Goal: Task Accomplishment & Management: Manage account settings

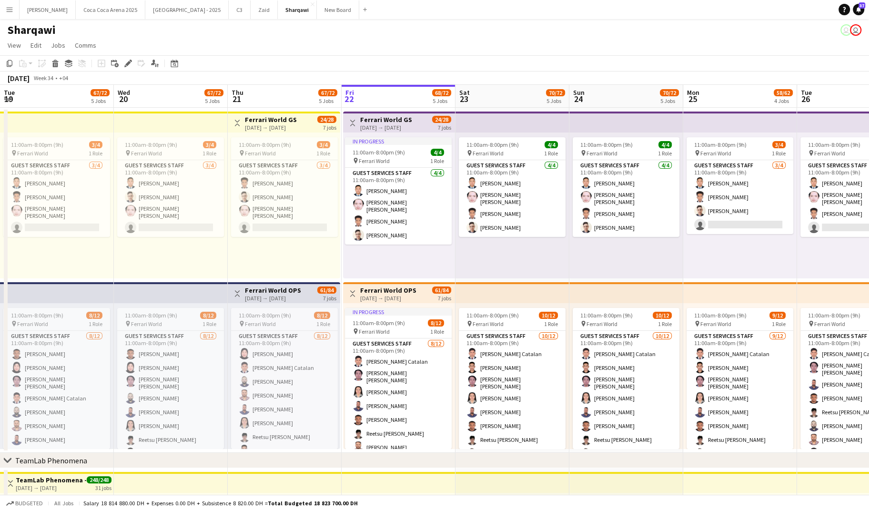
scroll to position [0, 228]
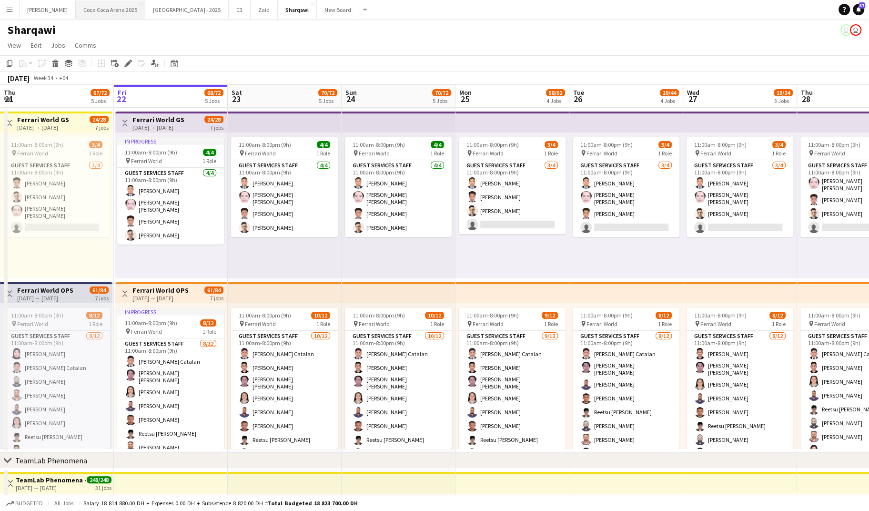
click at [102, 6] on button "Coca Coca Arena 2025 Close" at bounding box center [111, 9] width 70 height 19
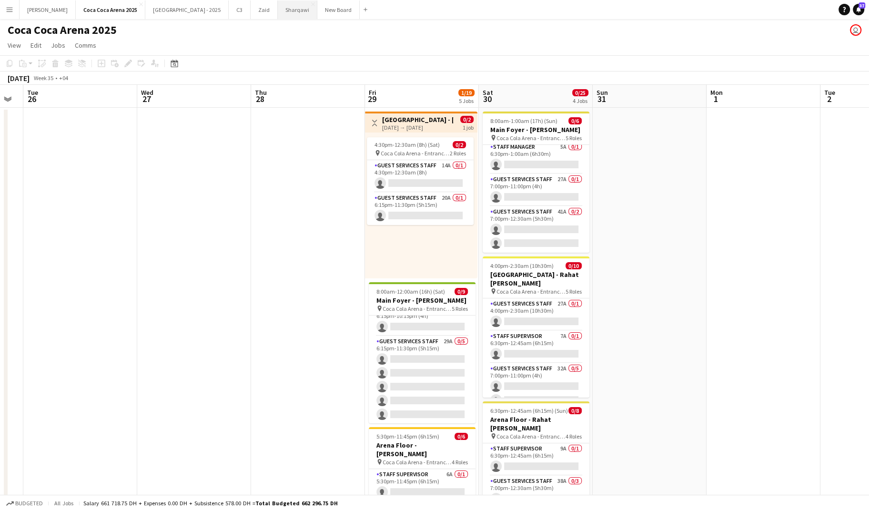
click at [278, 10] on button "Sharqawi Close" at bounding box center [298, 9] width 40 height 19
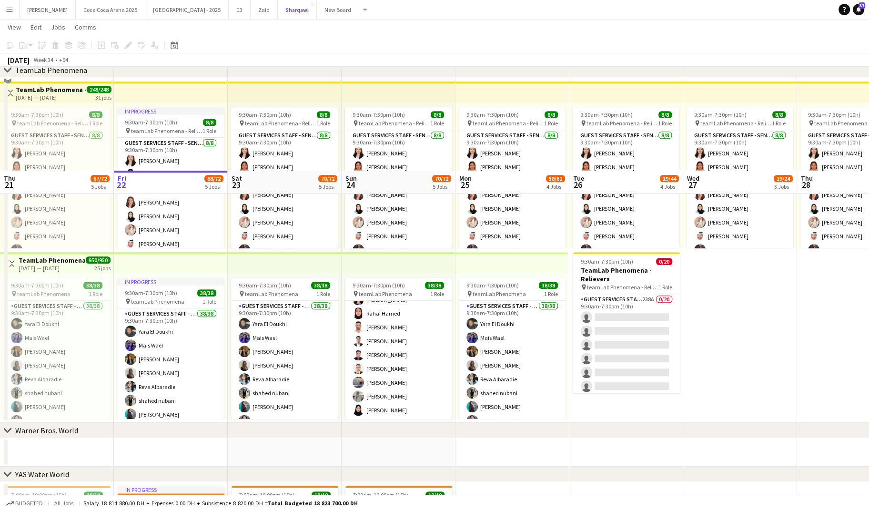
scroll to position [540, 0]
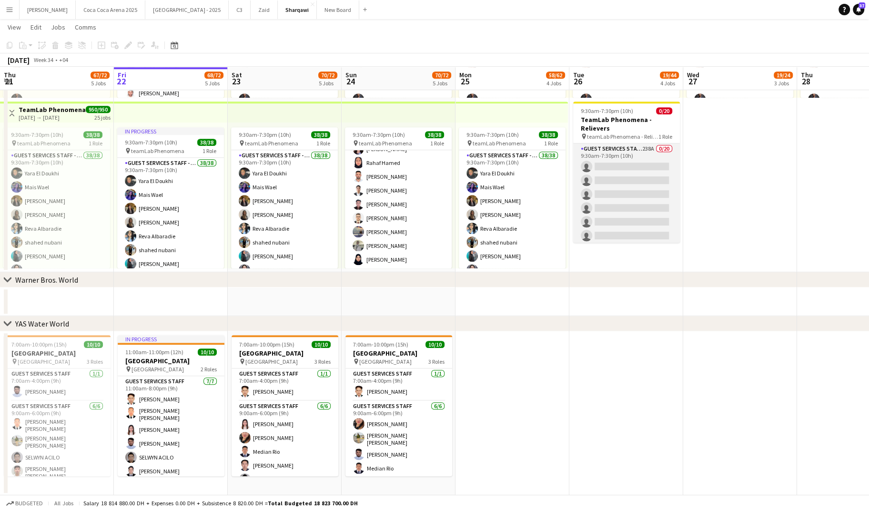
click at [601, 193] on app-card-role "Guest Services Staff - Senior 238A 0/20 9:30am-7:30pm (10h) single-neutral-acti…" at bounding box center [626, 290] width 107 height 295
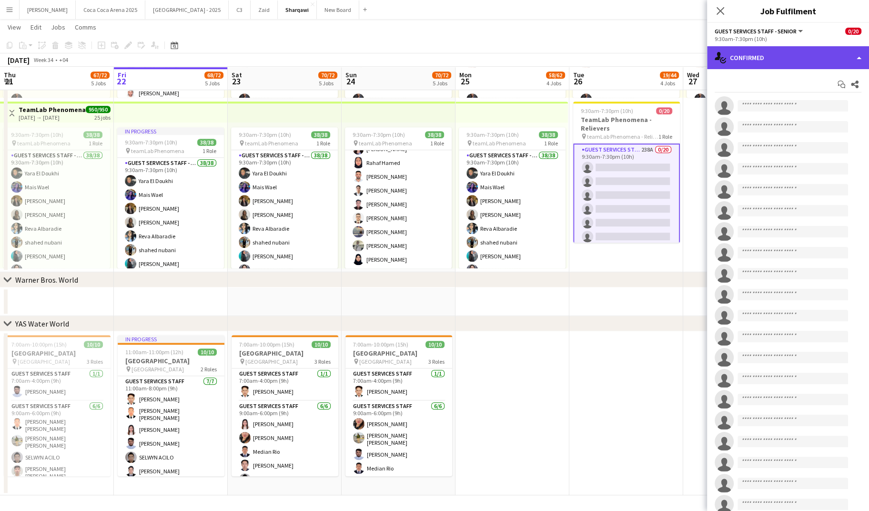
click at [733, 48] on div "single-neutral-actions-check-2 Confirmed" at bounding box center [788, 57] width 162 height 23
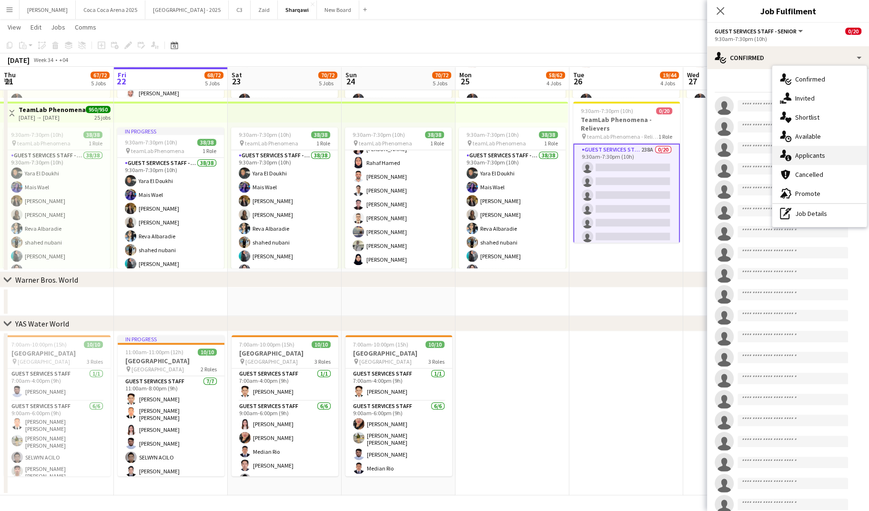
click at [787, 155] on icon at bounding box center [788, 158] width 6 height 6
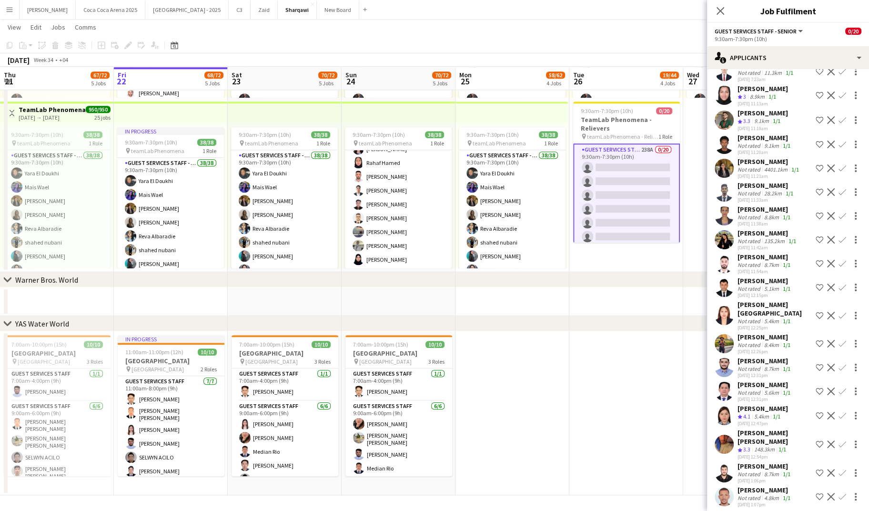
scroll to position [5375, 0]
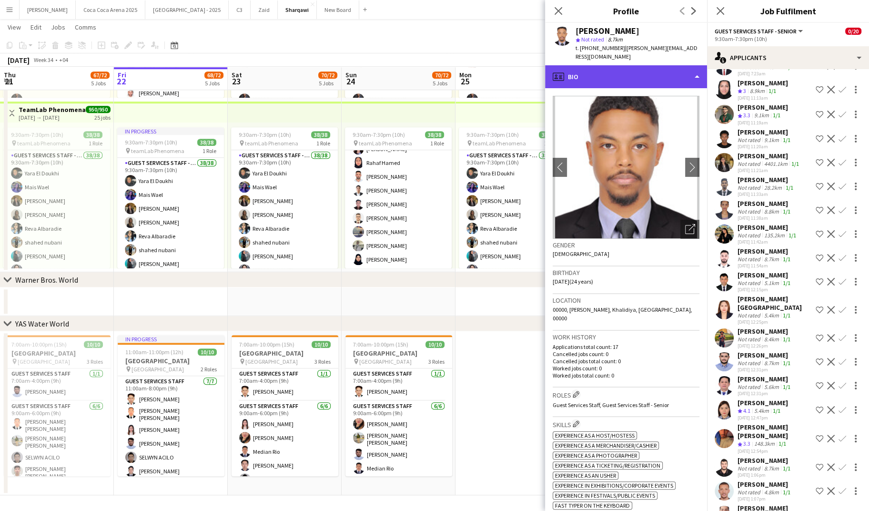
click at [581, 75] on div "profile Bio" at bounding box center [626, 76] width 162 height 23
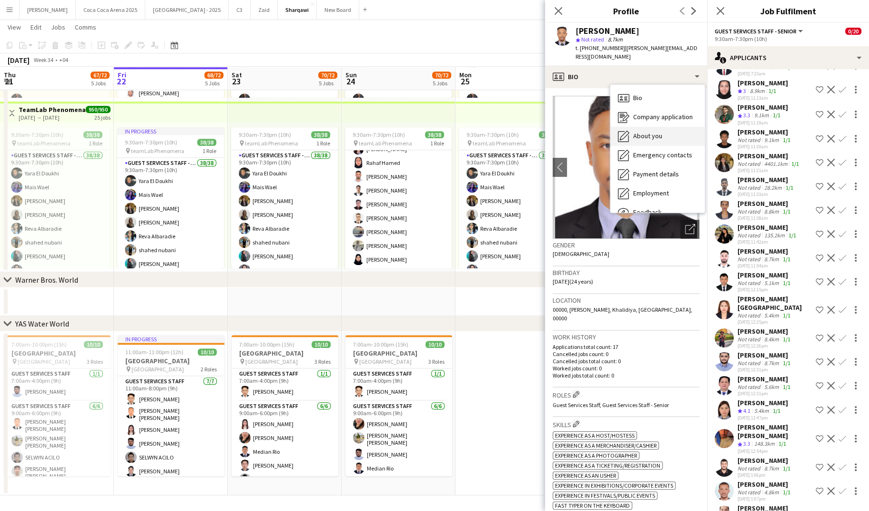
click at [628, 139] on icon "About you" at bounding box center [623, 136] width 11 height 11
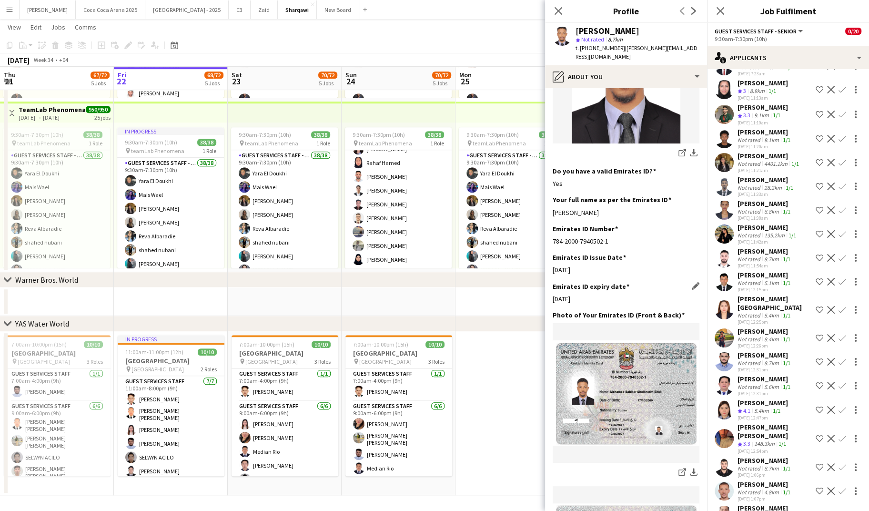
scroll to position [0, 0]
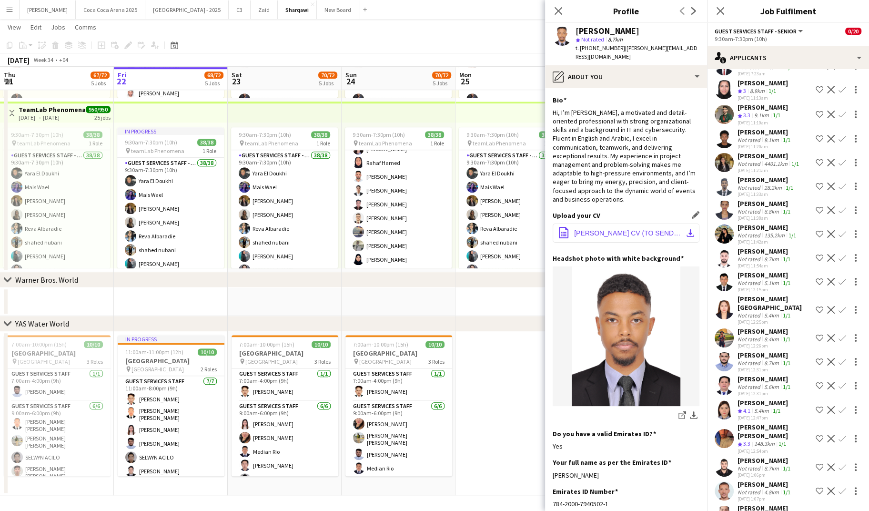
click at [618, 228] on button "office-file-sheet Mohammad Babikir CV (TO SEND).pdf download-bottom" at bounding box center [626, 233] width 147 height 19
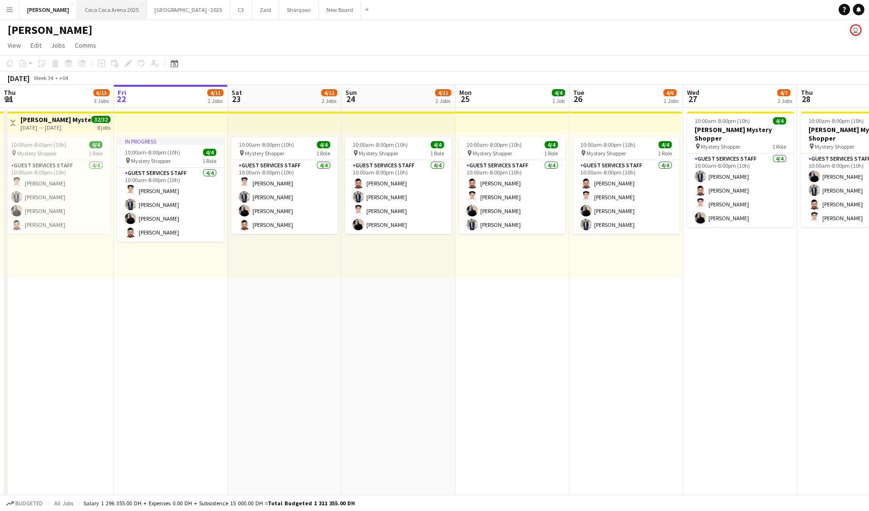
click at [93, 7] on button "Coca Coca Arena 2025 Close" at bounding box center [112, 9] width 70 height 19
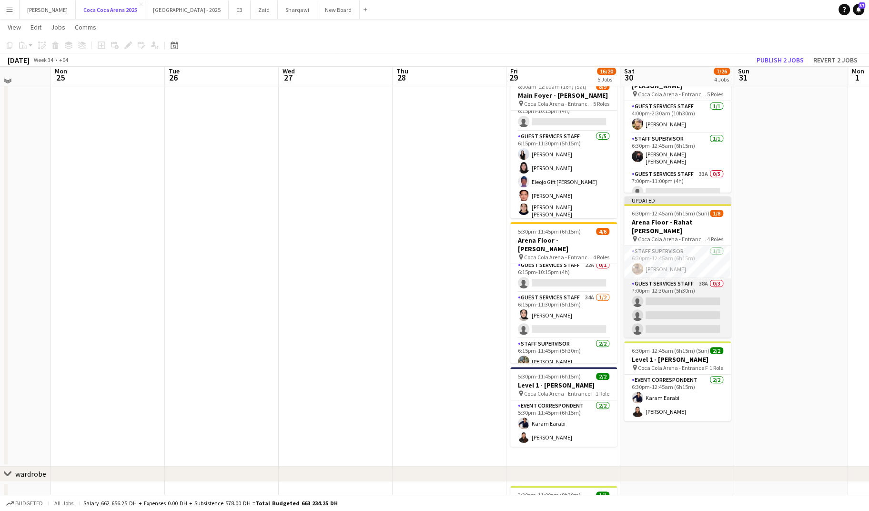
scroll to position [193, 0]
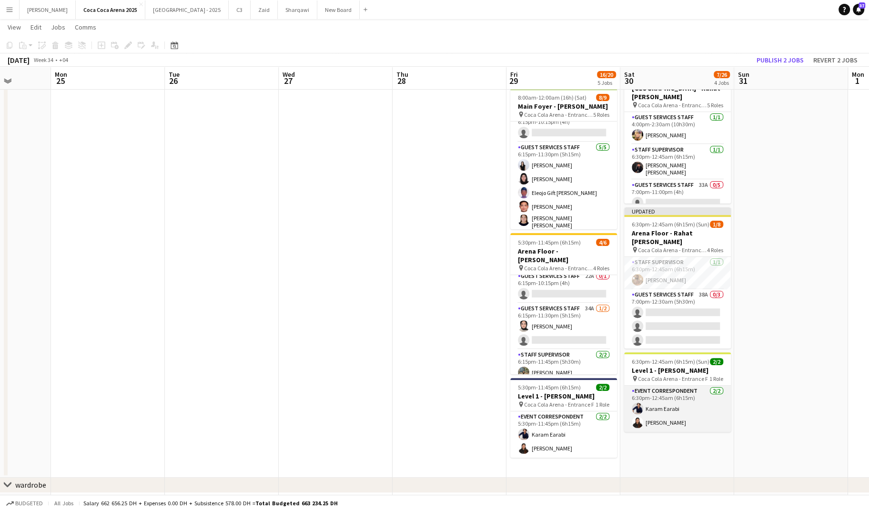
click at [651, 415] on app-card-role "Event Correspondent 2/2 6:30pm-12:45am (6h15m) Karam Earabi Preethika Anbalagan" at bounding box center [677, 409] width 107 height 46
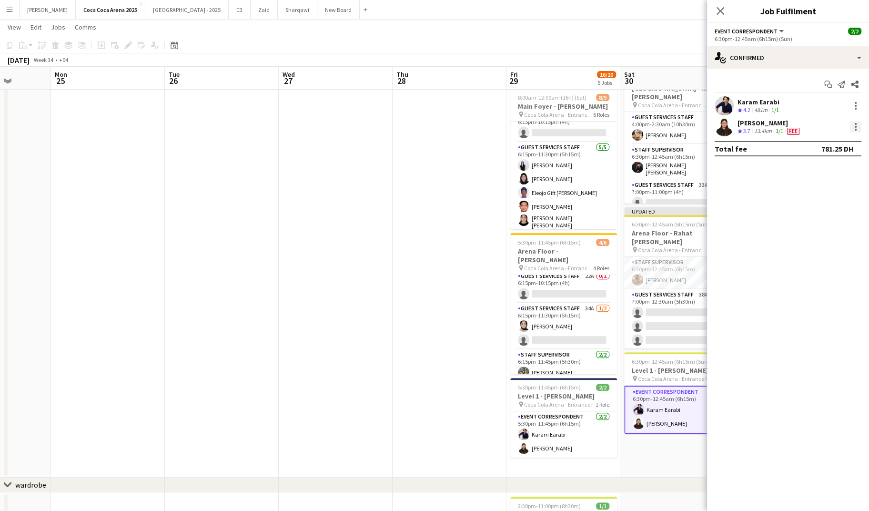
click at [856, 123] on div at bounding box center [856, 124] width 2 height 2
click at [821, 152] on button "Edit fee" at bounding box center [824, 144] width 74 height 23
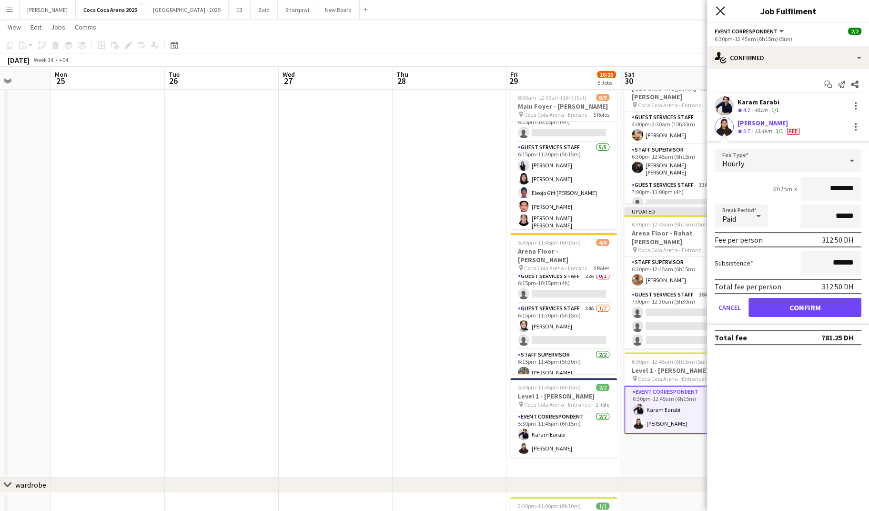
click at [720, 10] on icon at bounding box center [720, 10] width 9 height 9
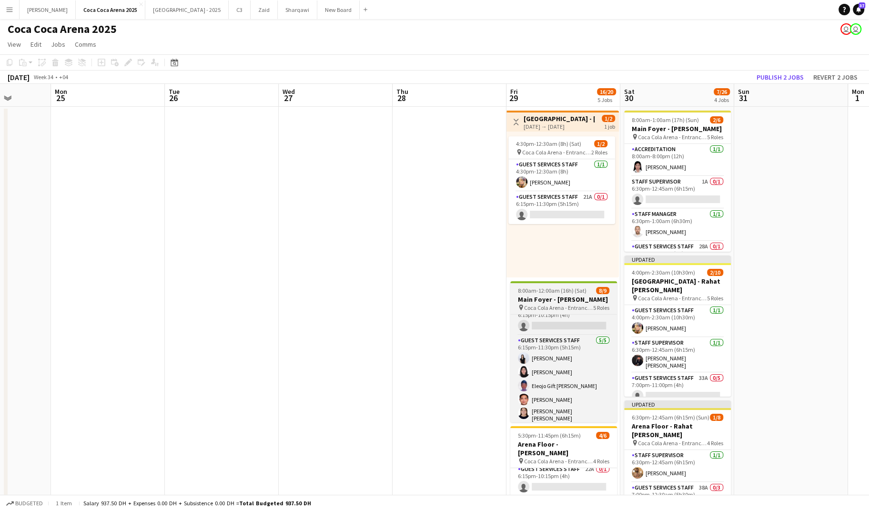
scroll to position [0, 0]
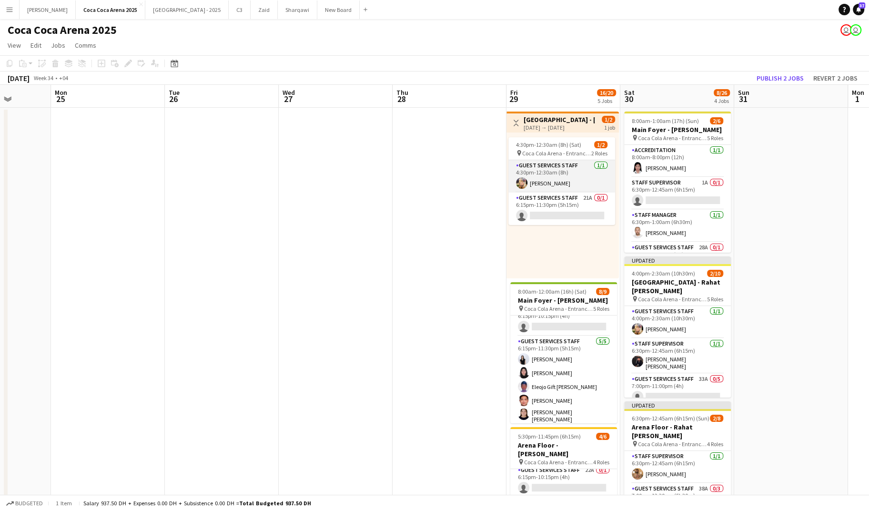
click at [575, 191] on app-card-role "Guest Services Staff 1/1 4:30pm-12:30am (8h) Domingo Hernandez III" at bounding box center [562, 176] width 107 height 32
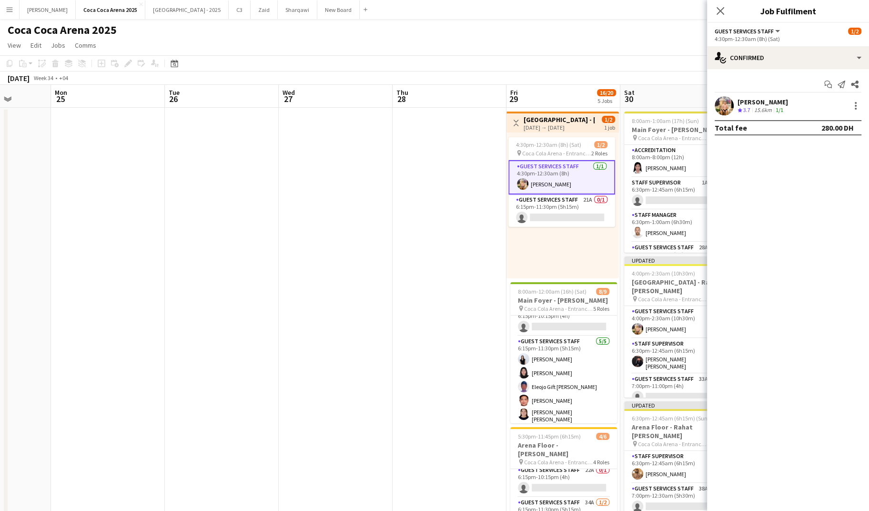
click at [306, 277] on app-date-cell at bounding box center [336, 390] width 114 height 564
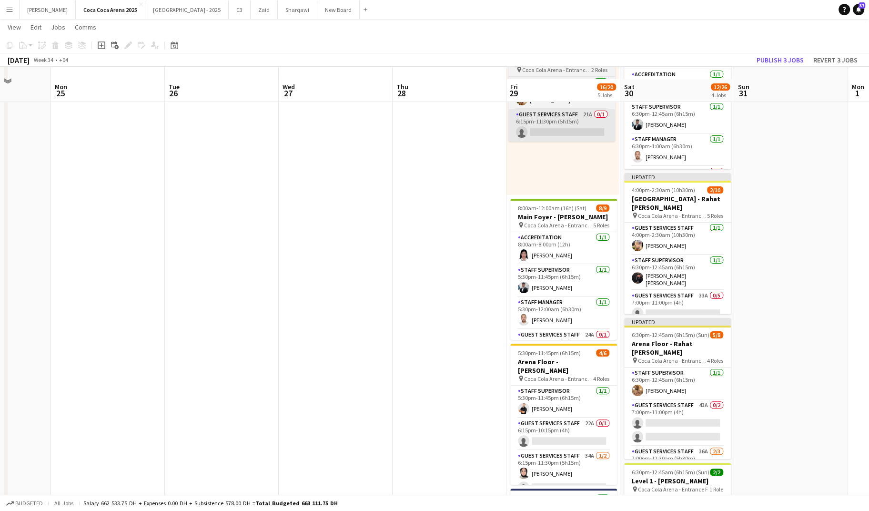
scroll to position [163, 0]
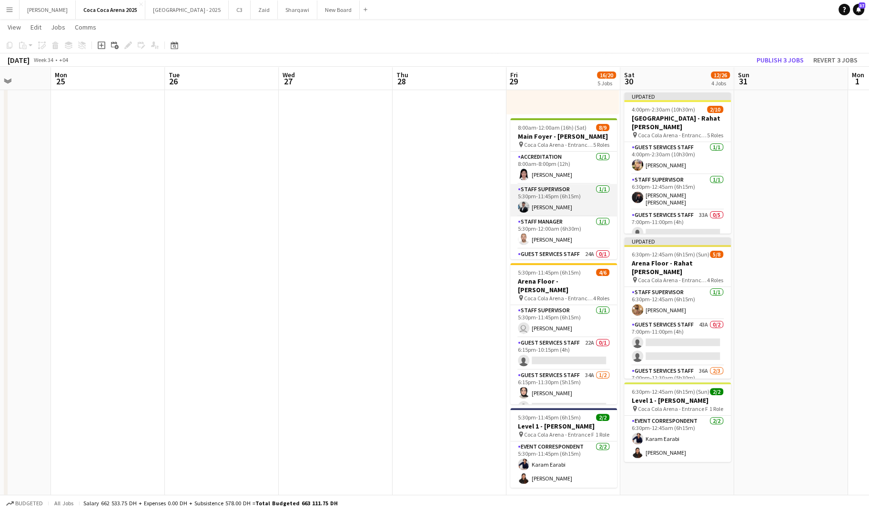
click at [551, 209] on app-card-role "Staff Supervisor 1/1 5:30pm-11:45pm (6h15m) Osama Hejazi" at bounding box center [563, 200] width 107 height 32
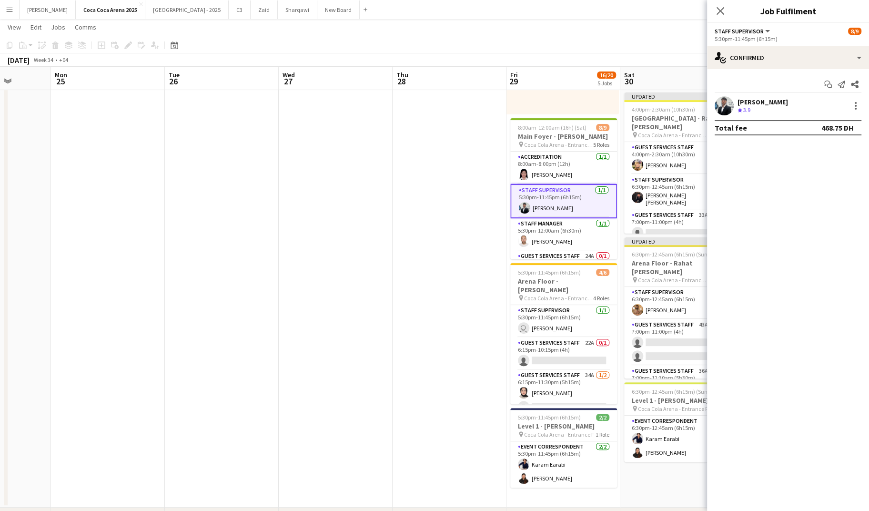
click at [443, 171] on app-date-cell at bounding box center [450, 226] width 114 height 564
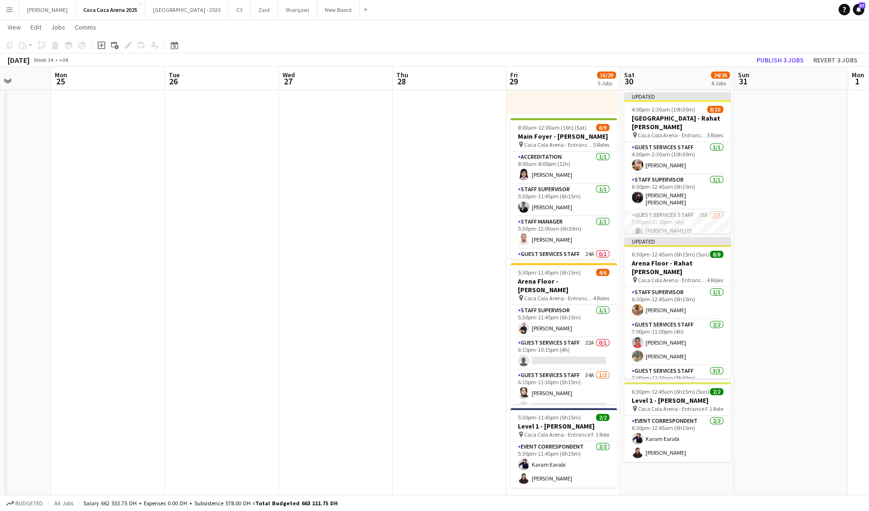
scroll to position [0, 0]
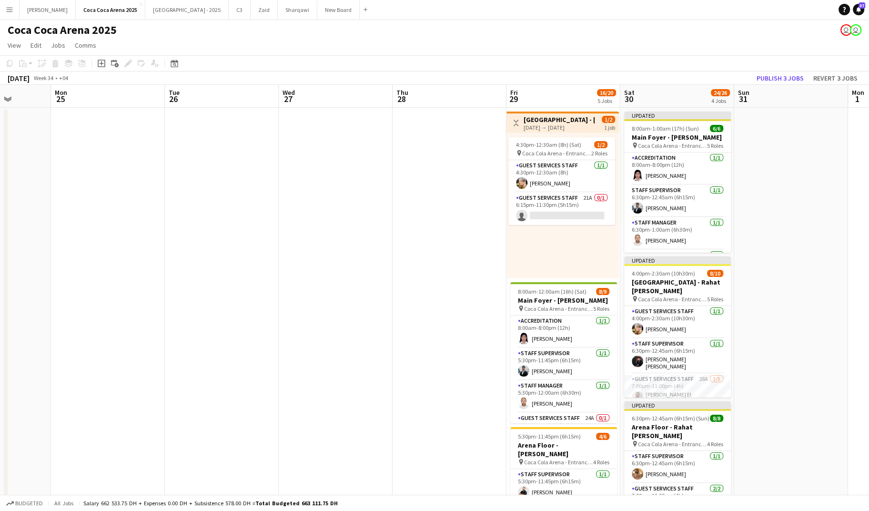
click at [337, 219] on app-date-cell at bounding box center [336, 390] width 114 height 564
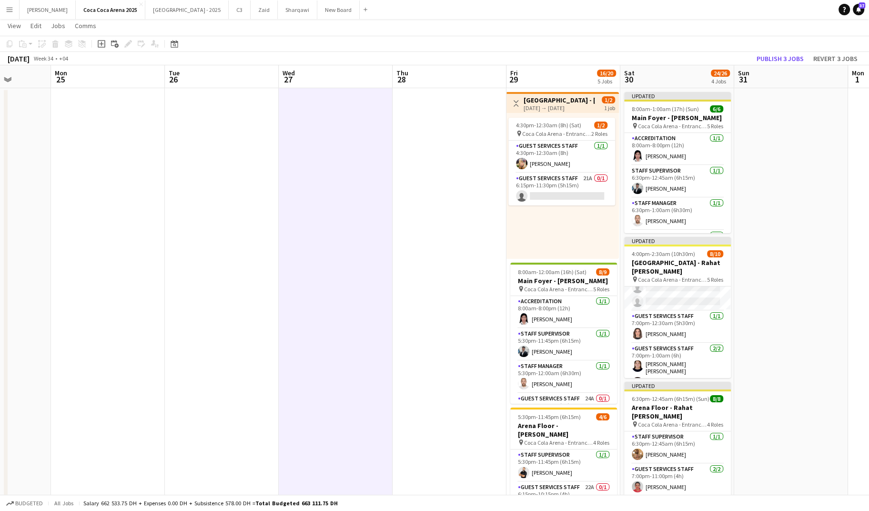
scroll to position [139, 0]
click at [775, 328] on app-date-cell at bounding box center [791, 370] width 114 height 564
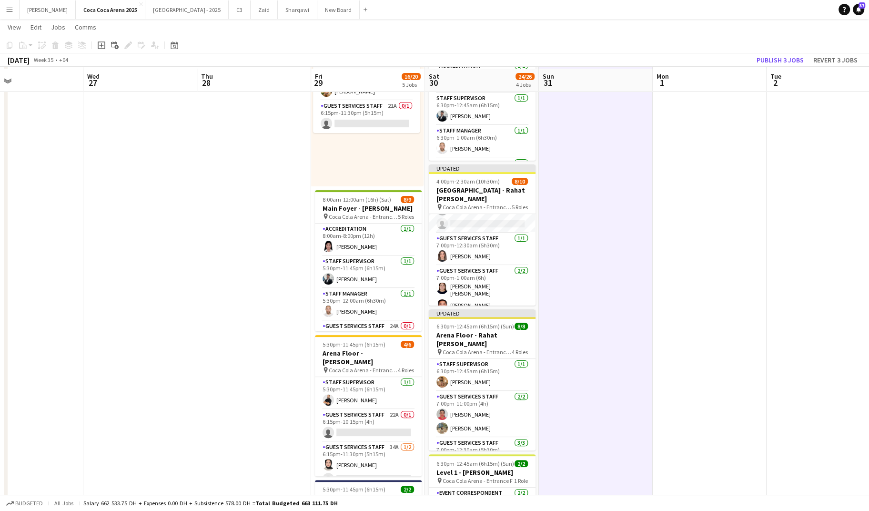
scroll to position [93, 0]
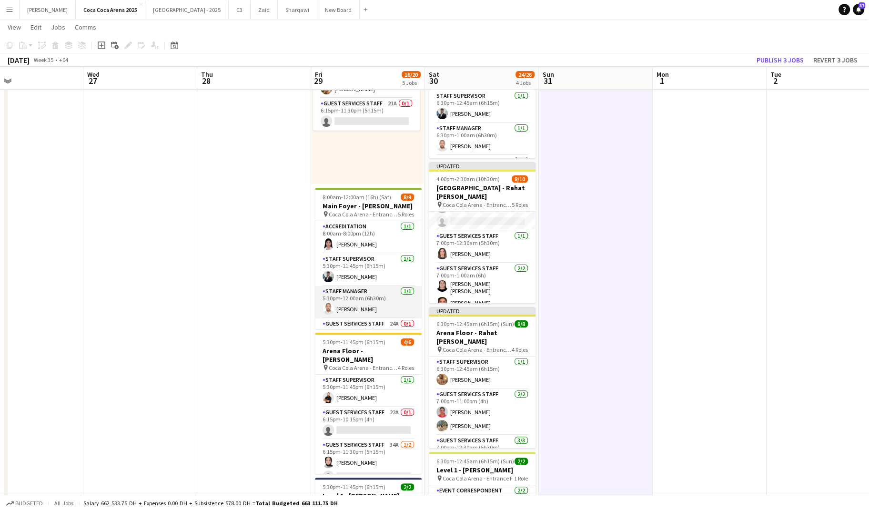
click at [349, 306] on app-card-role "Staff Manager 1/1 5:30pm-12:00am (6h30m) Ahmed Qadas" at bounding box center [368, 302] width 107 height 32
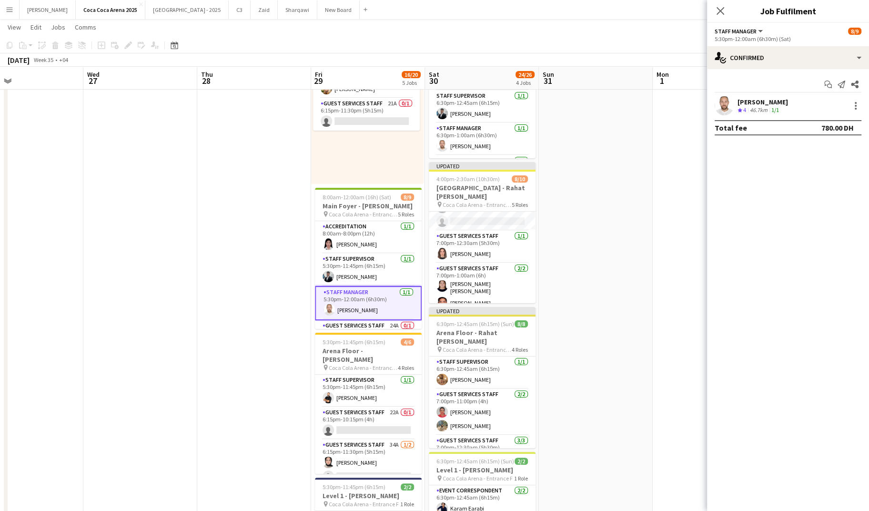
click at [622, 245] on app-date-cell at bounding box center [596, 295] width 114 height 564
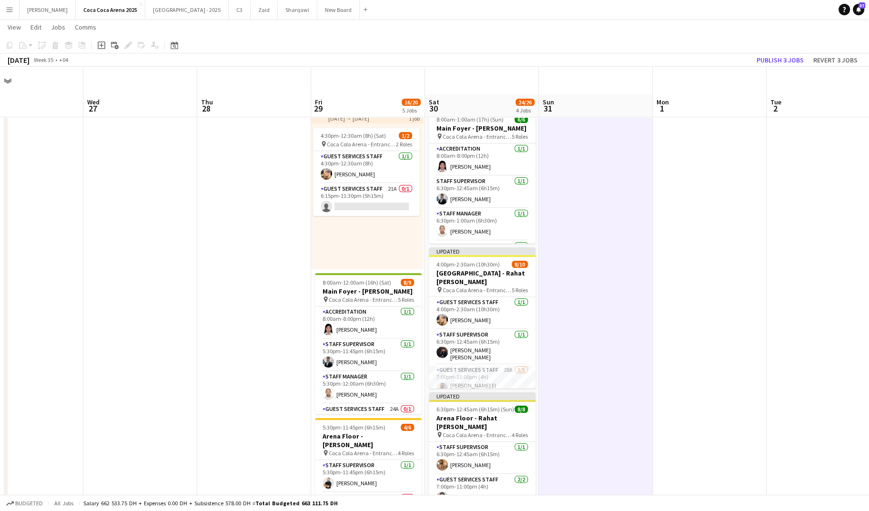
scroll to position [0, 0]
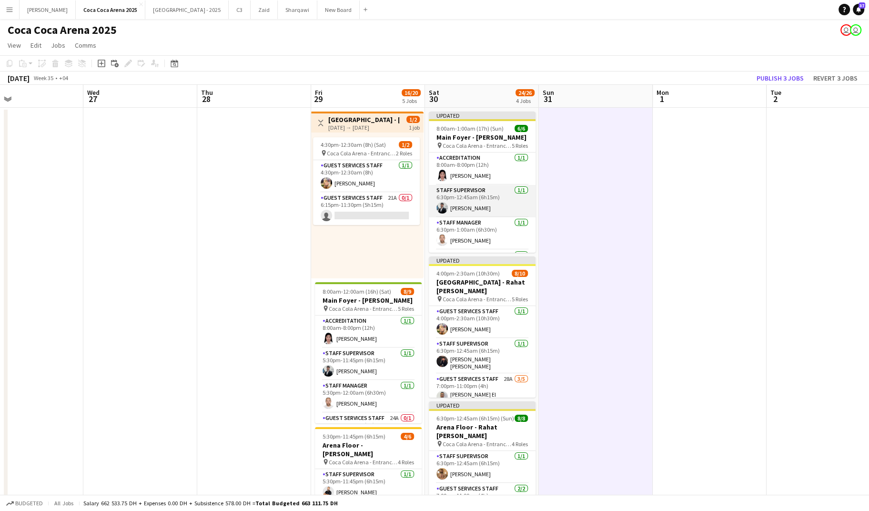
click at [466, 214] on app-card-role "Staff Supervisor 1/1 6:30pm-12:45am (6h15m) Osama Hejazi" at bounding box center [482, 201] width 107 height 32
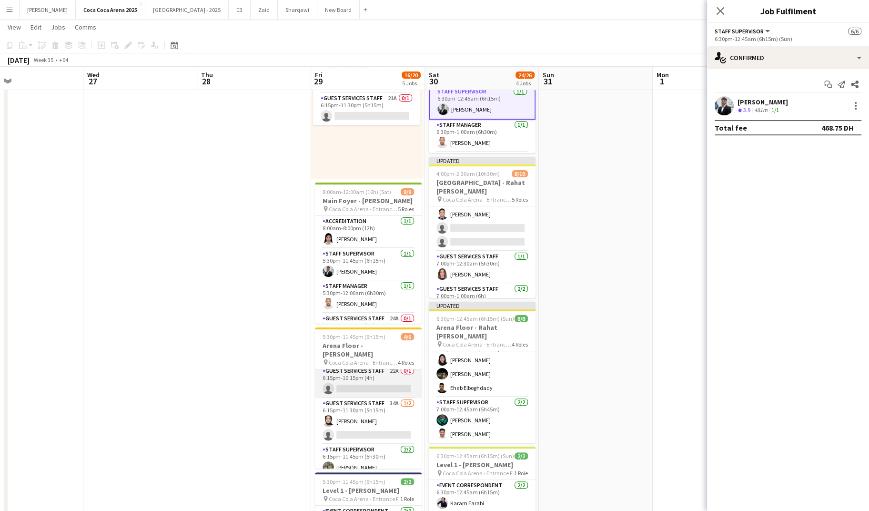
scroll to position [49, 0]
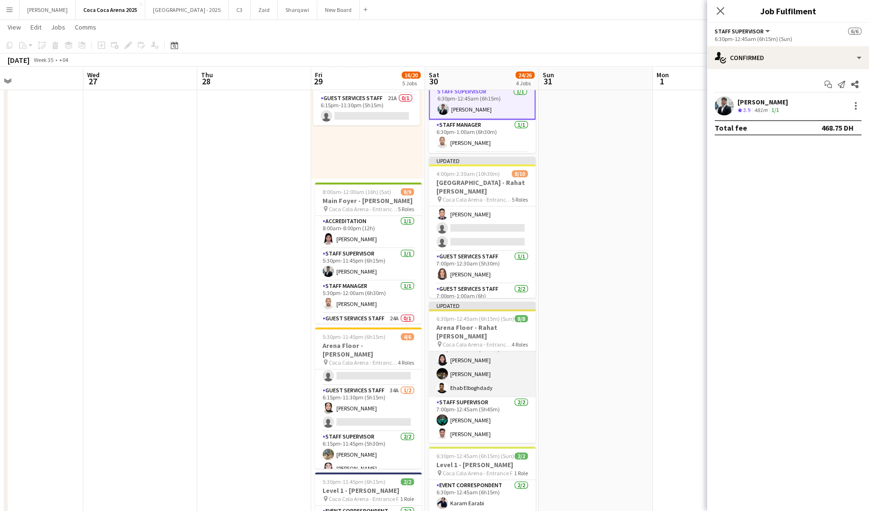
click at [517, 373] on app-card-role "Guest Services Staff 3/3 7:00pm-12:30am (5h30m) Rawan Sarris Zeyad Elboghdady E…" at bounding box center [482, 367] width 107 height 60
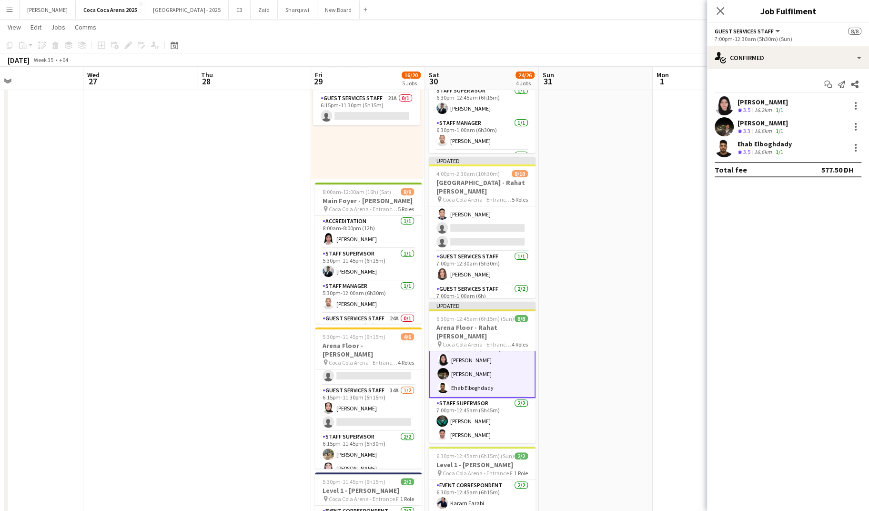
click at [613, 355] on app-date-cell at bounding box center [596, 290] width 114 height 564
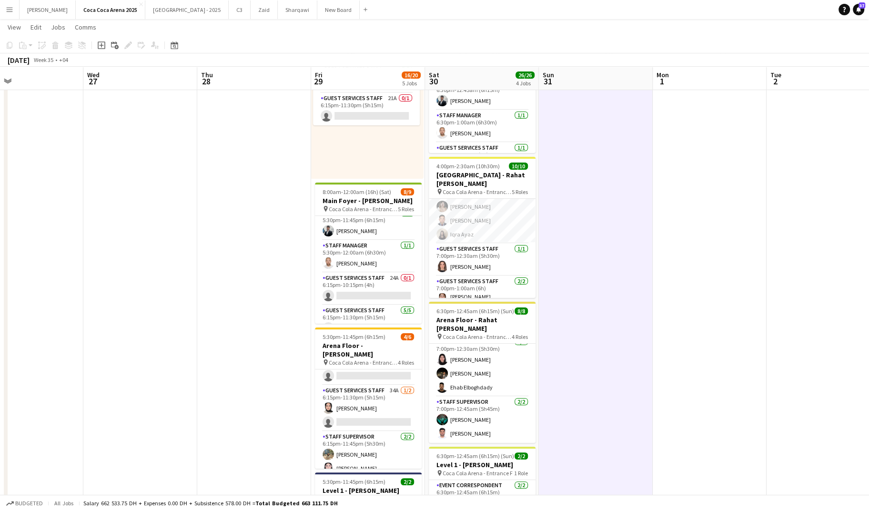
scroll to position [22, 0]
click at [372, 246] on app-card-role "Staff Supervisor 1/1 5:30pm-11:45pm (6h15m) Osama Hejazi" at bounding box center [368, 242] width 107 height 32
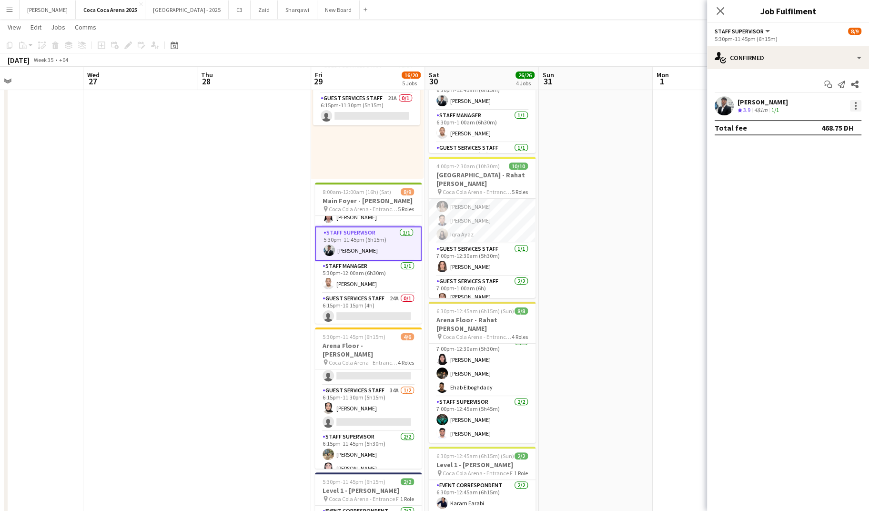
click at [856, 108] on div at bounding box center [856, 109] width 2 height 2
click at [819, 217] on span "Remove" at bounding box center [809, 215] width 29 height 8
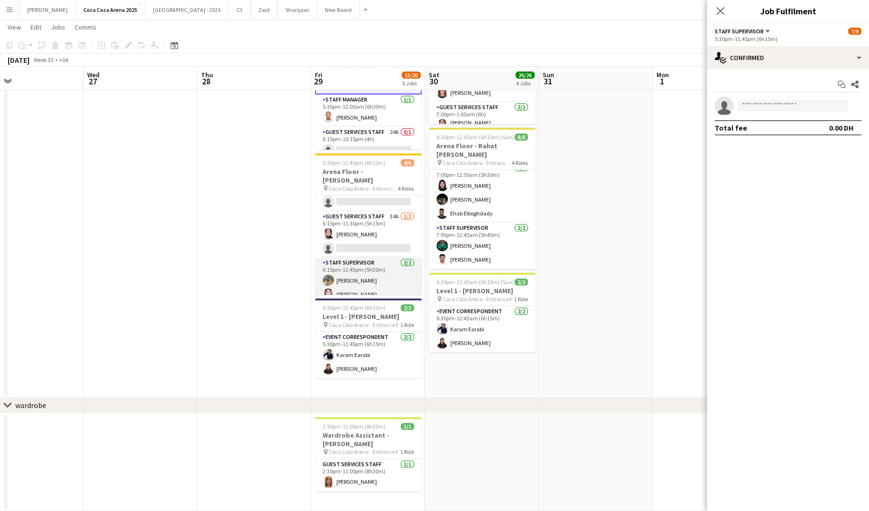
scroll to position [46, 0]
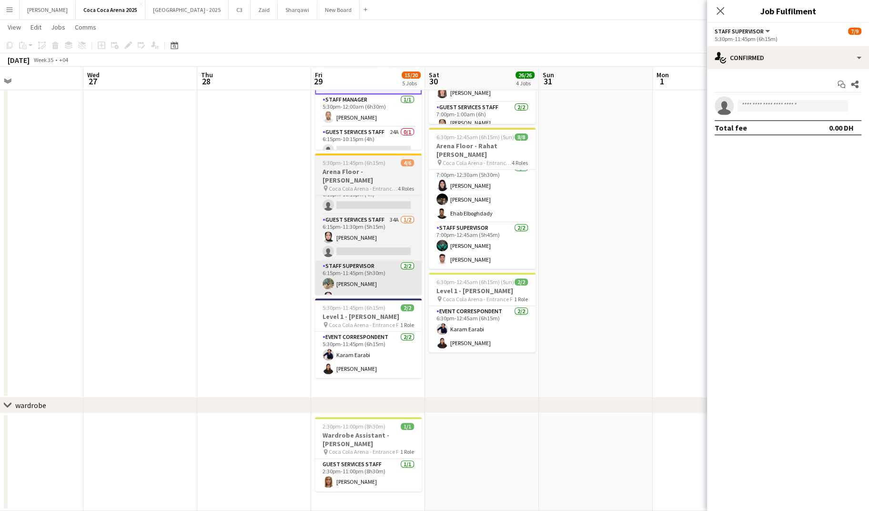
click at [368, 279] on app-card-role "Staff Supervisor 2/2 6:15pm-11:45pm (5h30m) Marium Younus Lynne Elmawed" at bounding box center [368, 284] width 107 height 46
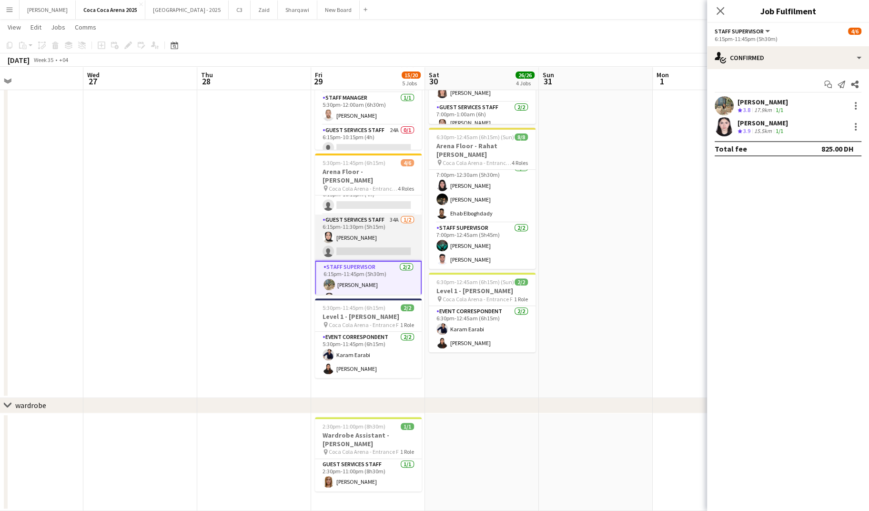
click at [375, 232] on app-card-role "Guest Services Staff 34A 1/2 6:15pm-11:30pm (5h15m) Zeen Shehab single-neutral-…" at bounding box center [368, 237] width 107 height 46
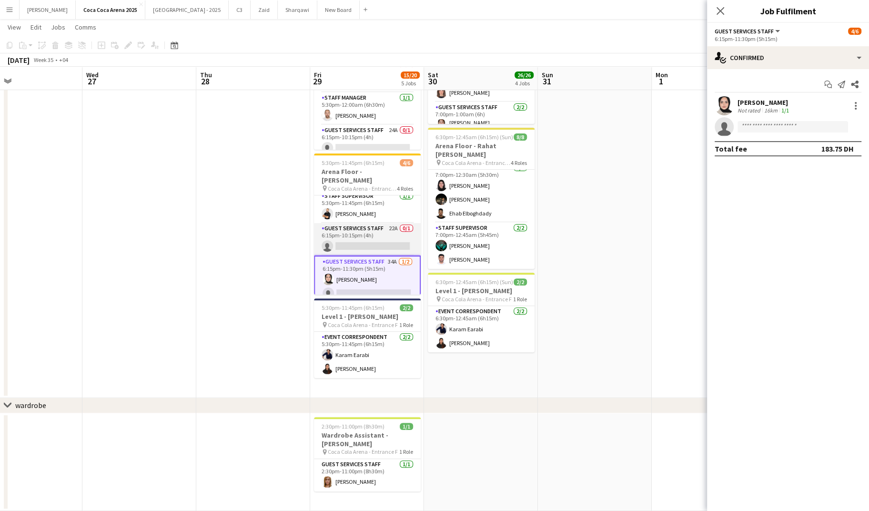
scroll to position [0, 0]
click at [367, 208] on app-card-role "Staff Supervisor 1/1 5:30pm-11:45pm (6h15m) Osama Nour" at bounding box center [367, 211] width 107 height 32
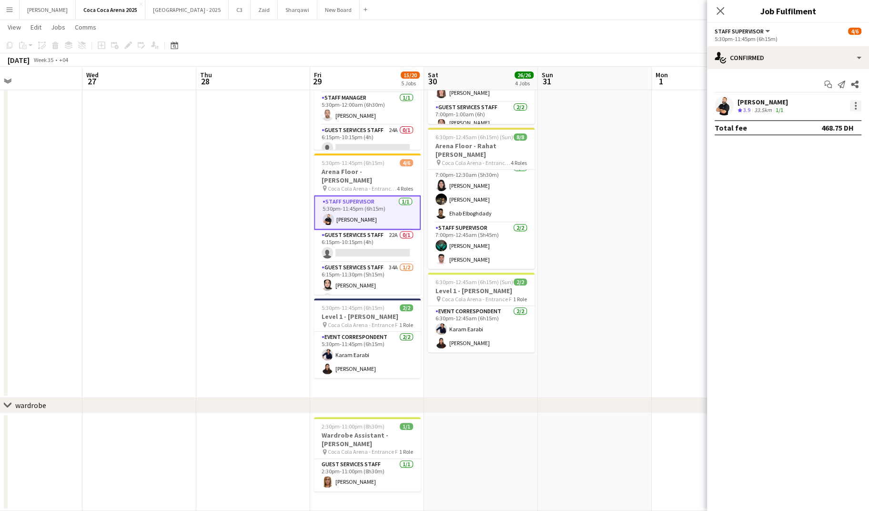
click at [856, 104] on div at bounding box center [855, 105] width 11 height 11
click at [655, 176] on div at bounding box center [434, 255] width 869 height 511
click at [638, 118] on app-date-cell at bounding box center [595, 116] width 114 height 564
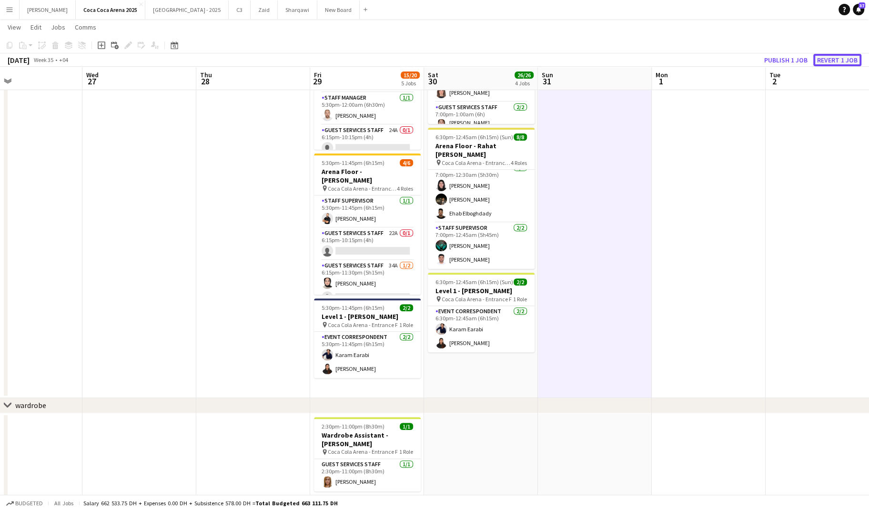
click at [830, 60] on button "Revert 1 job" at bounding box center [838, 60] width 48 height 12
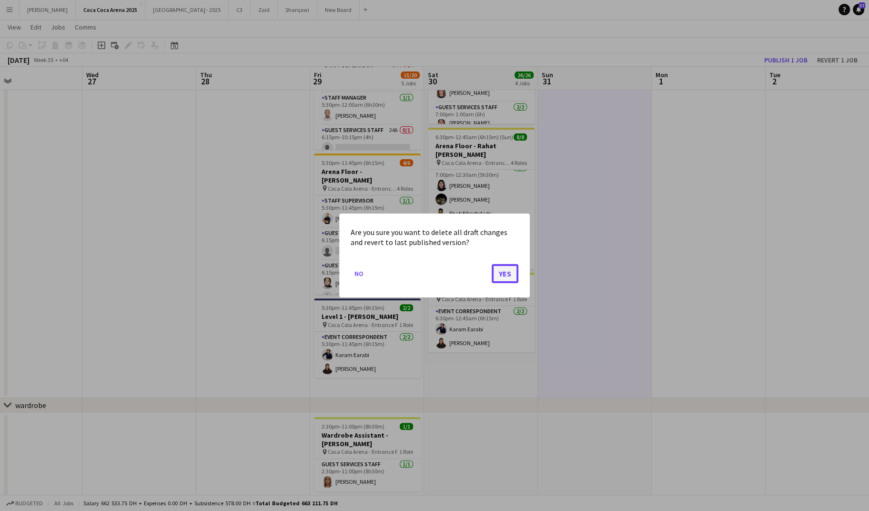
click at [513, 272] on button "Yes" at bounding box center [505, 273] width 27 height 19
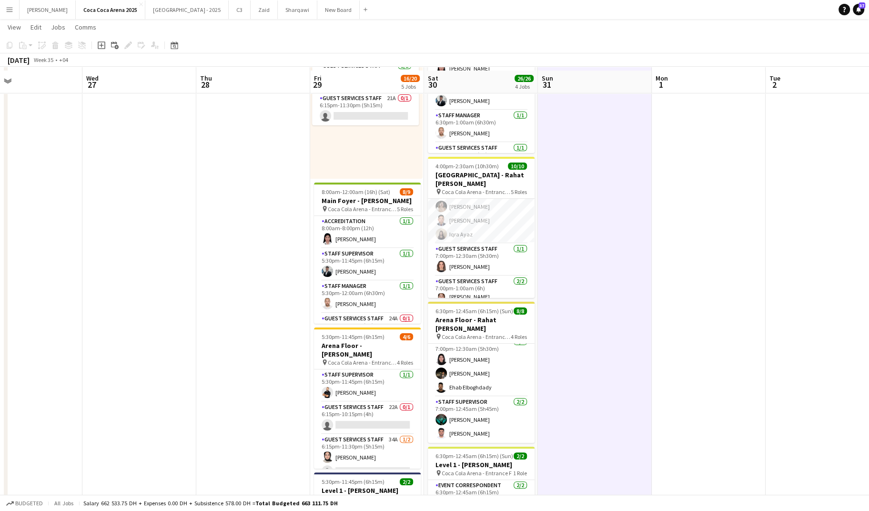
scroll to position [102, 0]
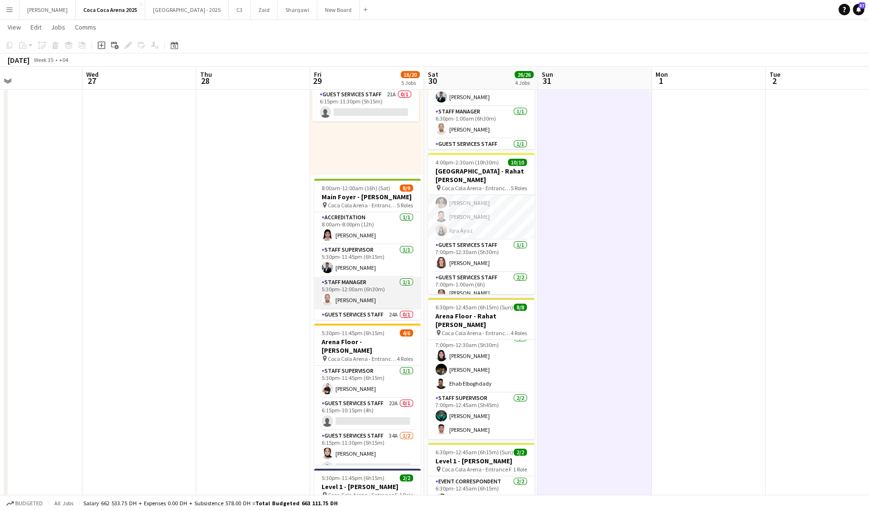
click at [354, 277] on app-card-role "Staff Manager 1/1 5:30pm-12:00am (6h30m) Ahmed Qadas" at bounding box center [367, 293] width 107 height 32
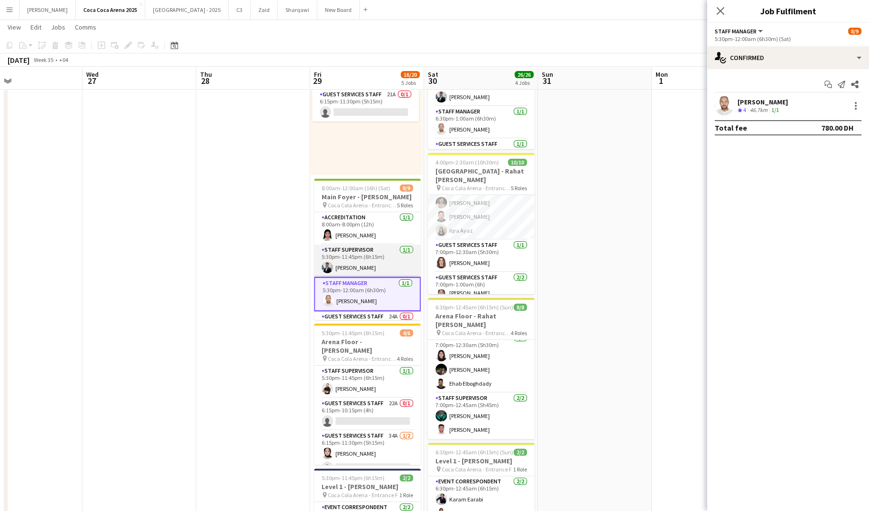
scroll to position [0, 374]
click at [354, 270] on app-card-role "Staff Supervisor 1/1 5:30pm-11:45pm (6h15m) Osama Hejazi" at bounding box center [367, 261] width 107 height 32
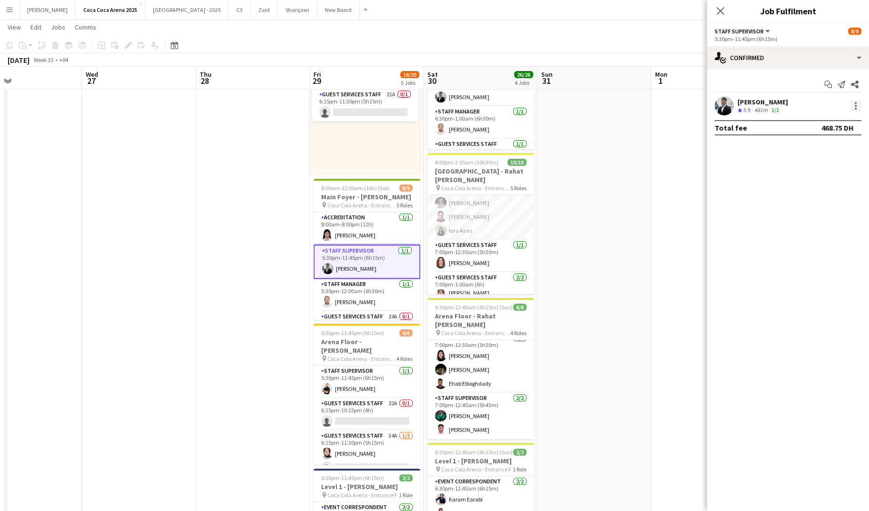
click at [852, 105] on div at bounding box center [855, 105] width 11 height 11
click at [818, 145] on span "Switch crew" at bounding box center [815, 146] width 41 height 8
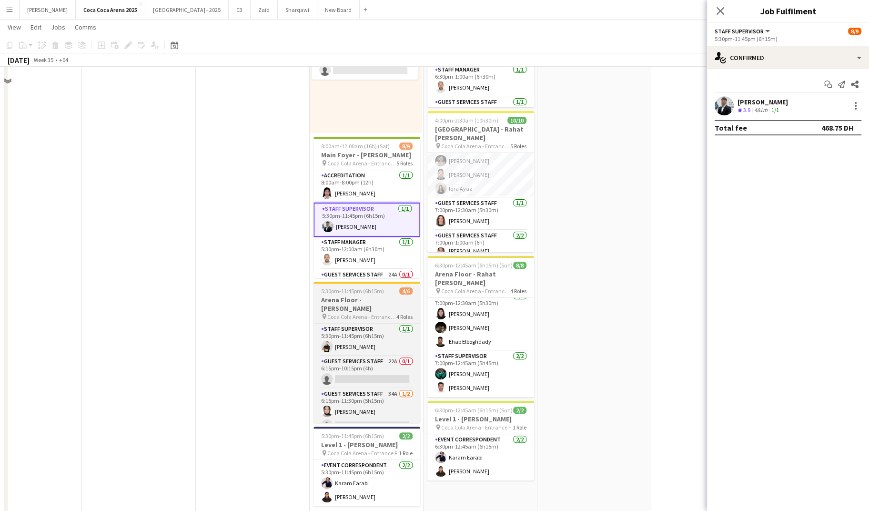
scroll to position [189, 0]
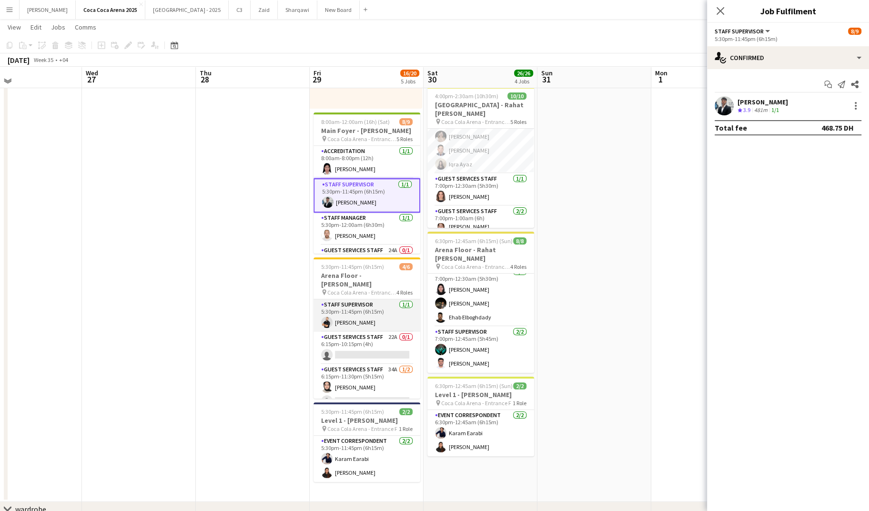
click at [358, 319] on app-card-role "Staff Supervisor 1/1 5:30pm-11:45pm (6h15m) Osama Nour" at bounding box center [367, 315] width 107 height 32
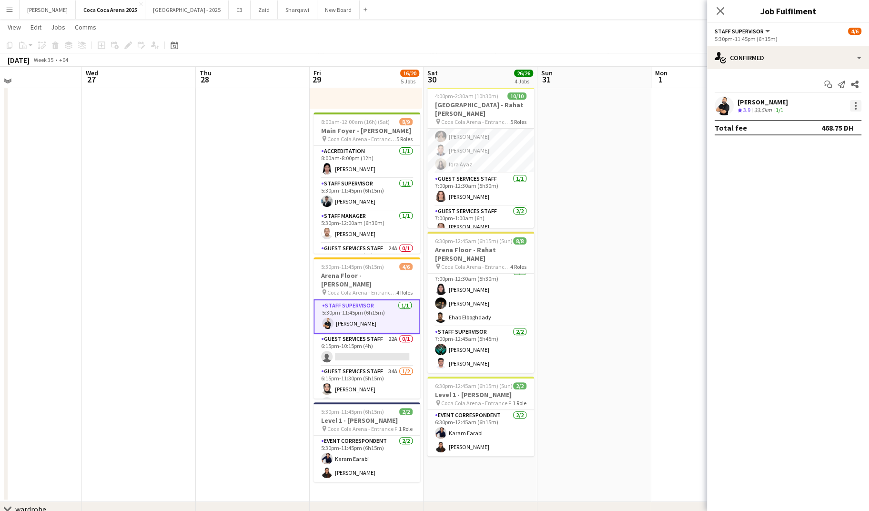
click at [856, 105] on div at bounding box center [856, 106] width 2 height 2
click at [832, 144] on span "Switch with" at bounding box center [814, 146] width 38 height 8
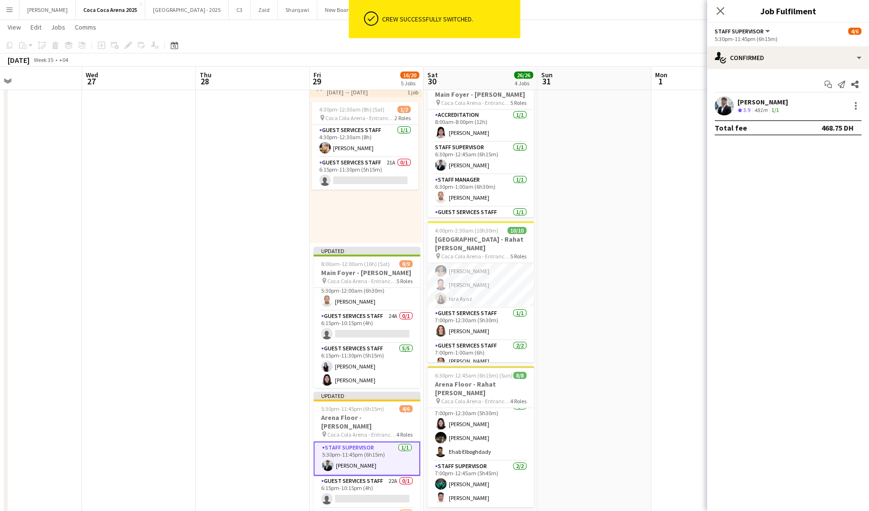
scroll to position [92, 0]
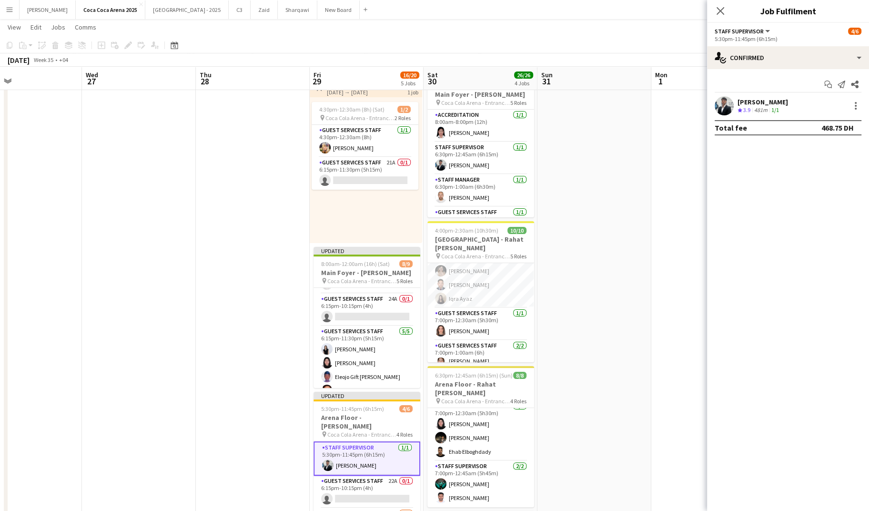
click at [636, 221] on app-date-cell at bounding box center [595, 354] width 114 height 564
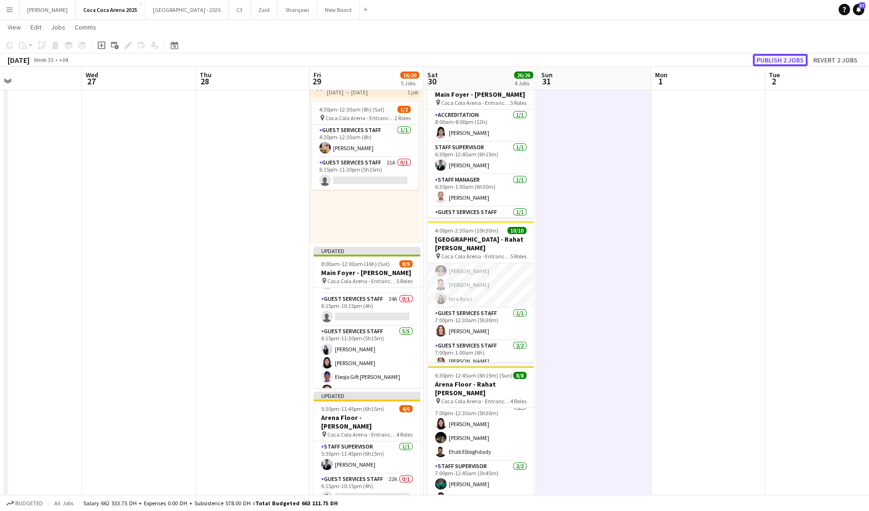
click at [790, 58] on button "Publish 2 jobs" at bounding box center [780, 60] width 55 height 12
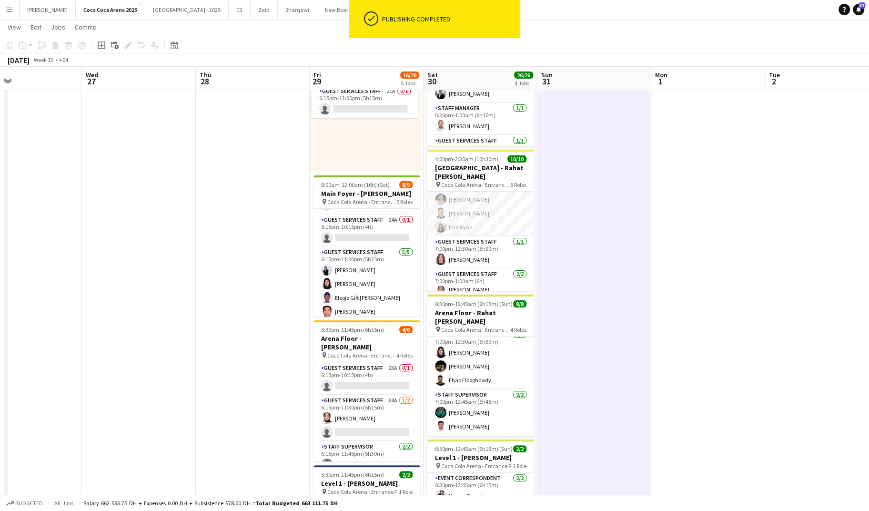
scroll to position [49, 0]
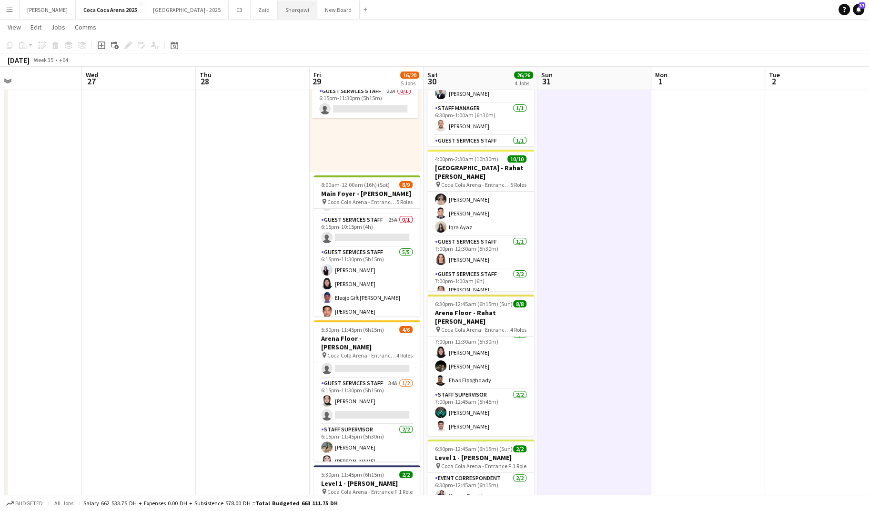
click at [278, 10] on button "Sharqawi Close" at bounding box center [298, 9] width 40 height 19
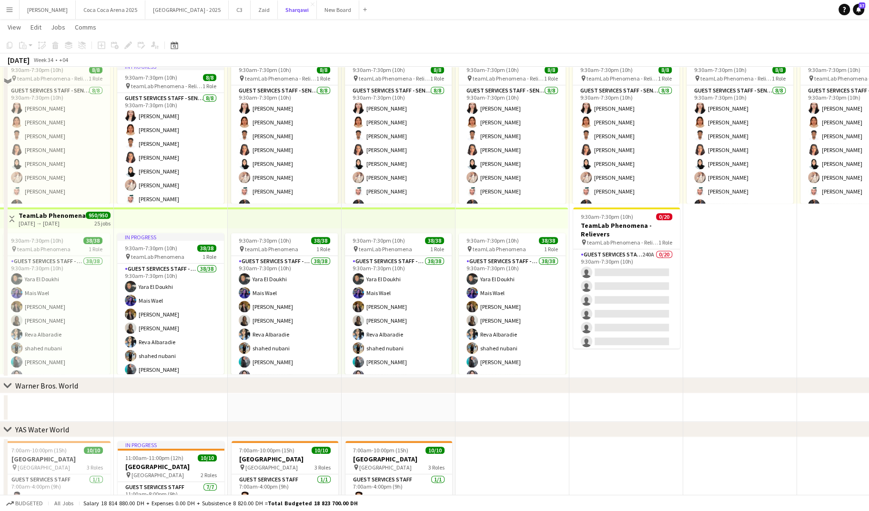
scroll to position [466, 0]
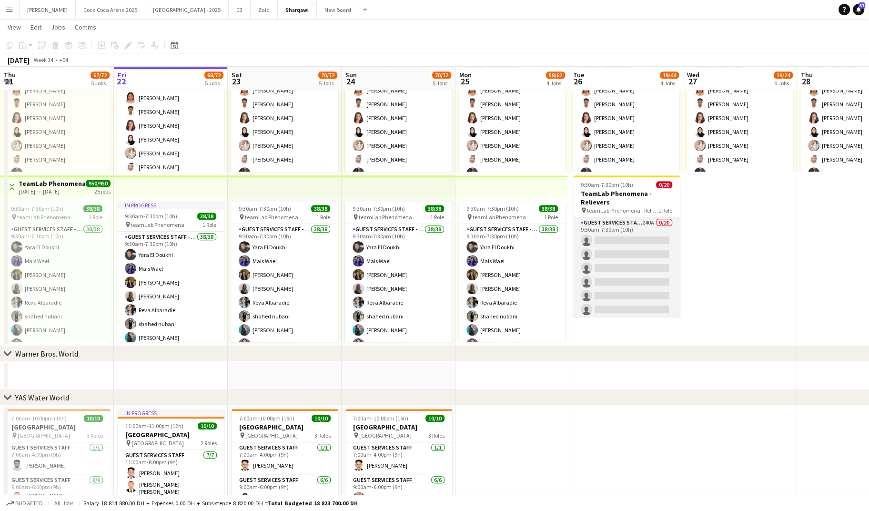
click at [594, 281] on app-card-role "Guest Services Staff - Senior 240A 0/20 9:30am-7:30pm (10h) single-neutral-acti…" at bounding box center [626, 364] width 107 height 295
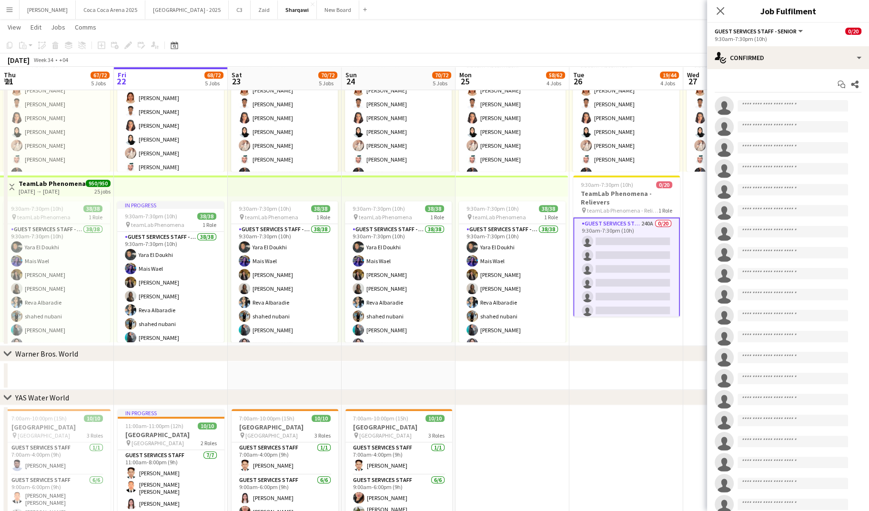
click at [579, 358] on div "chevron-right Warner Bros. World" at bounding box center [434, 353] width 869 height 15
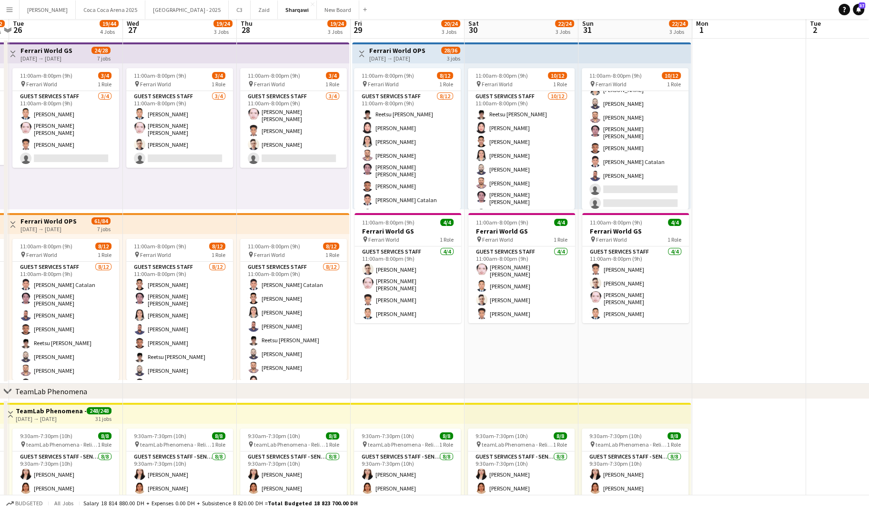
scroll to position [0, 0]
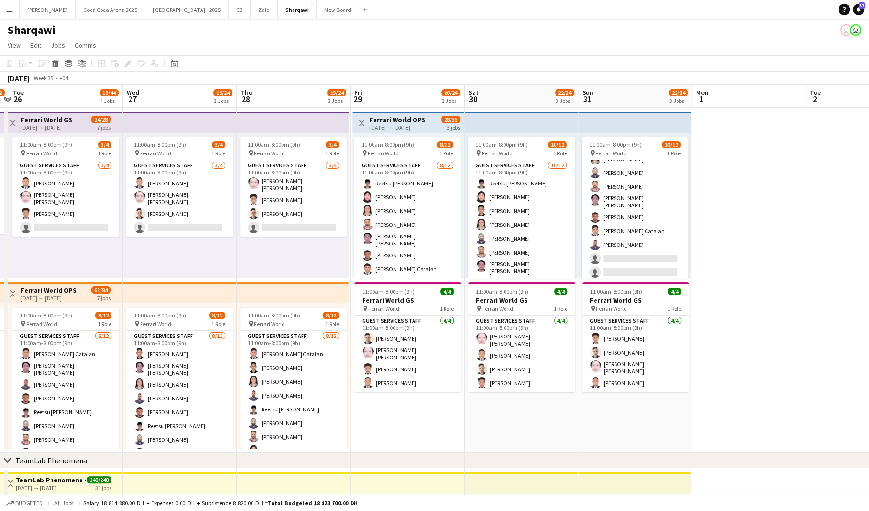
click at [41, 34] on h1 "Sharqawi" at bounding box center [32, 30] width 48 height 14
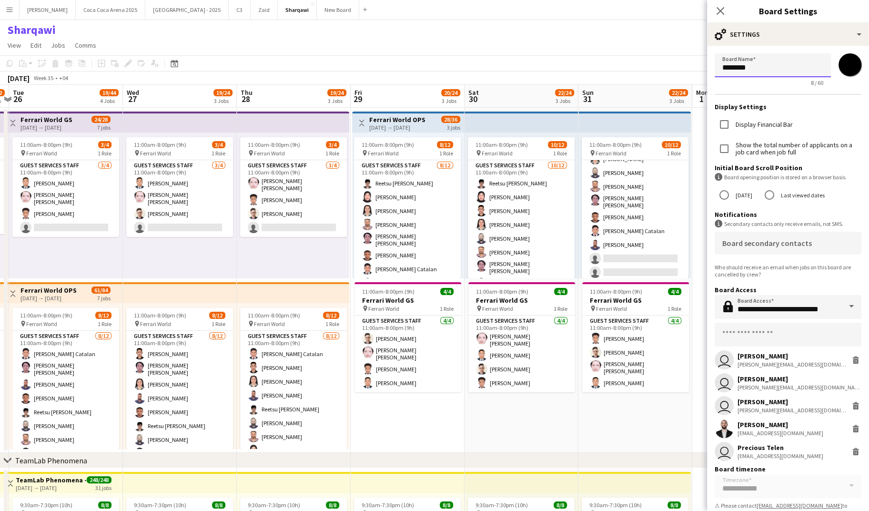
click at [763, 70] on input "********" at bounding box center [773, 65] width 116 height 24
type input "*****"
click at [719, 15] on app-icon "Close pop-in" at bounding box center [721, 11] width 14 height 14
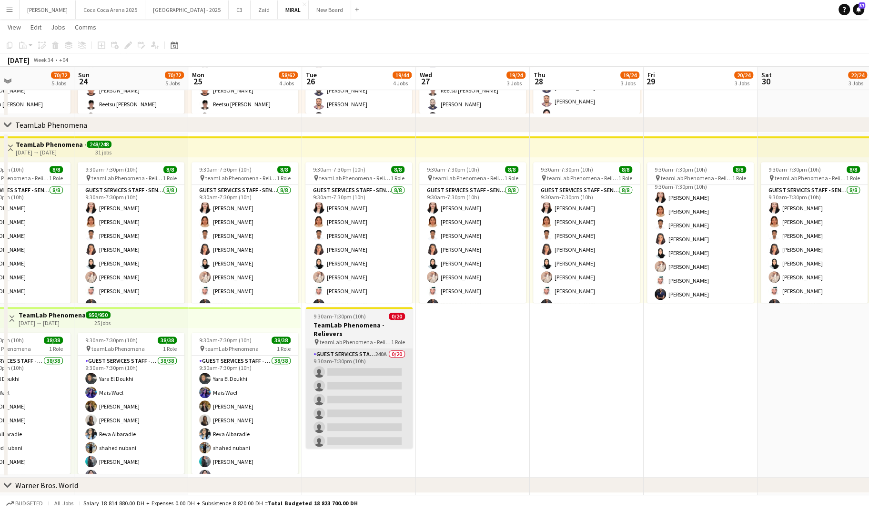
scroll to position [0, 266]
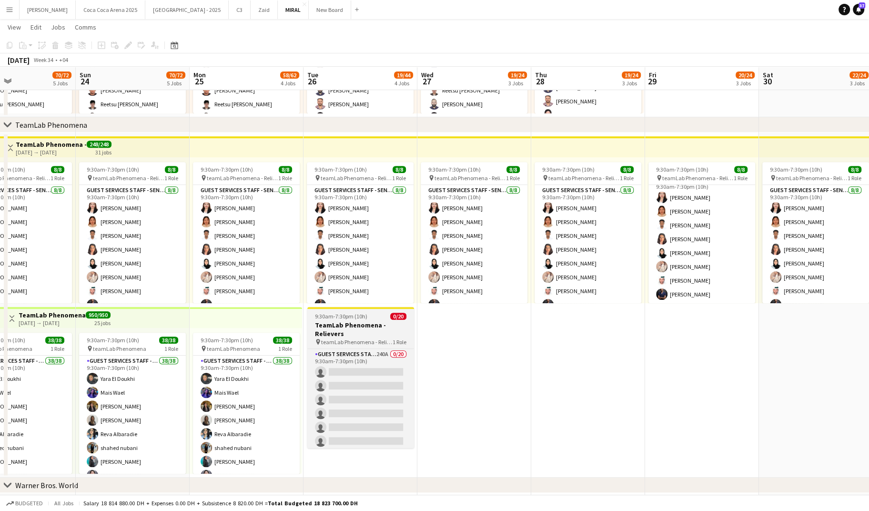
click at [360, 325] on h3 "TeamLab Phenomena - Relievers" at bounding box center [360, 329] width 107 height 17
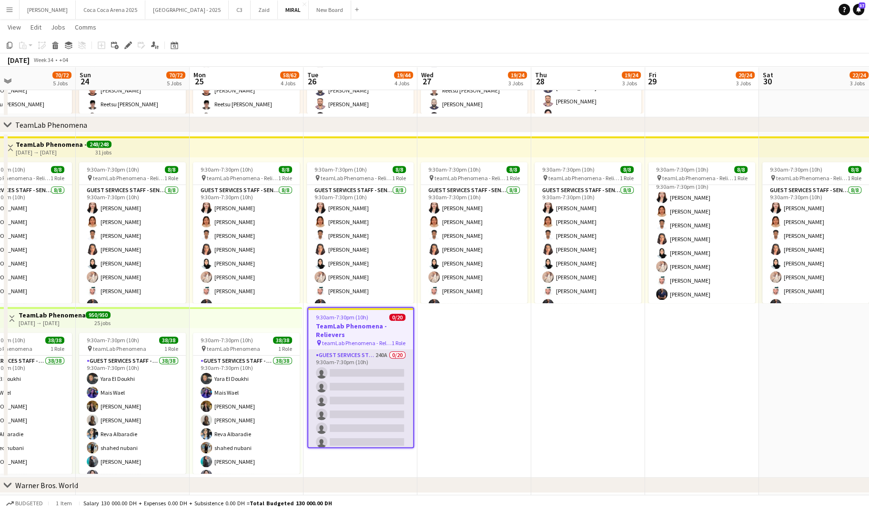
click at [350, 371] on app-card-role "Guest Services Staff - Senior 240A 0/20 9:30am-7:30pm (10h) single-neutral-acti…" at bounding box center [360, 497] width 105 height 295
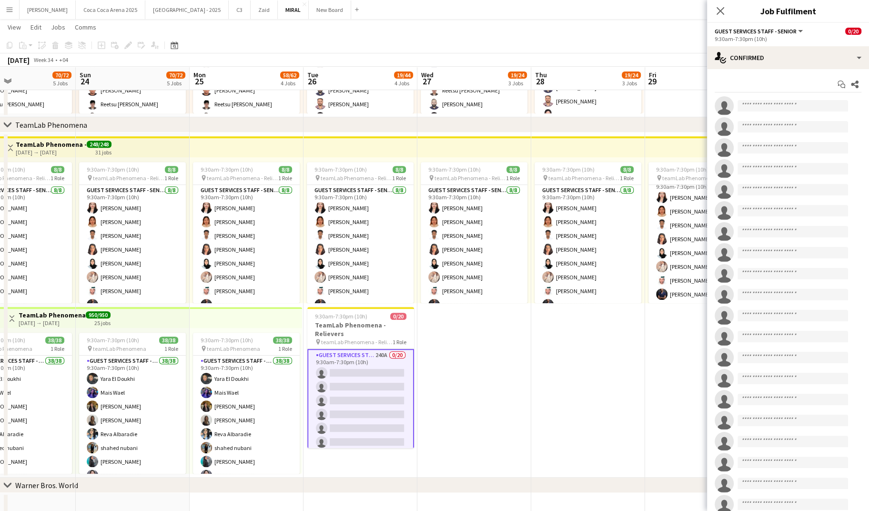
click at [787, 96] on app-invite-slot "single-neutral-actions" at bounding box center [788, 105] width 162 height 19
click at [783, 100] on input at bounding box center [793, 105] width 111 height 11
type input "**********"
click at [759, 128] on span "osamahj70@gmail.com" at bounding box center [792, 127] width 95 height 8
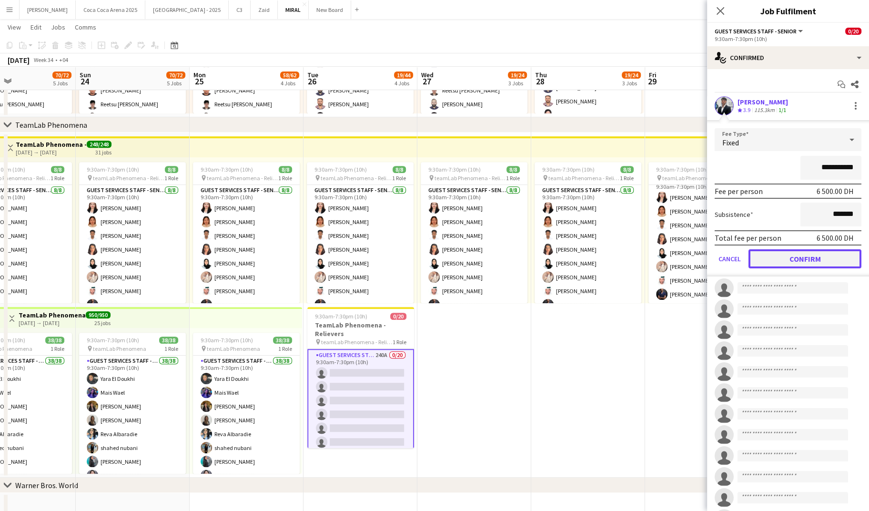
click at [792, 260] on button "Confirm" at bounding box center [805, 258] width 113 height 19
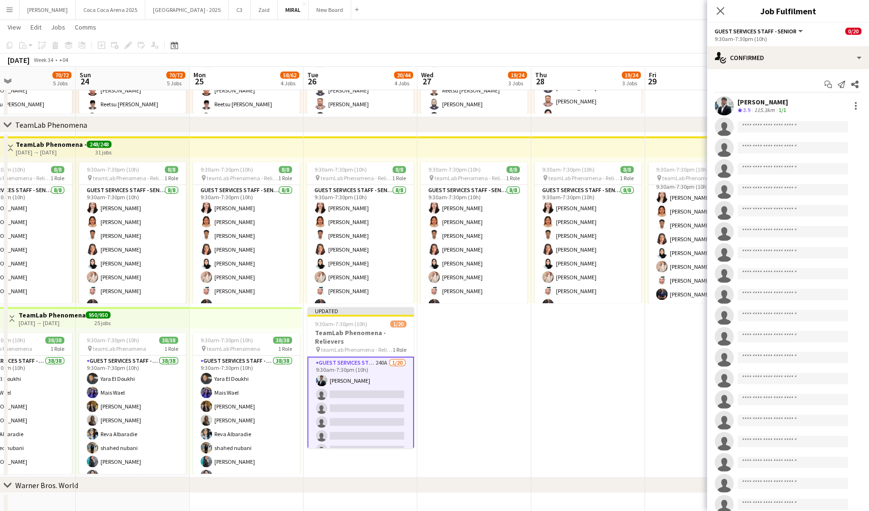
click at [680, 355] on app-date-cell "9:30am-7:30pm (10h) 8/8 pin teamLab Phenomena - Relievers 1 Role Guest Services…" at bounding box center [702, 304] width 114 height 345
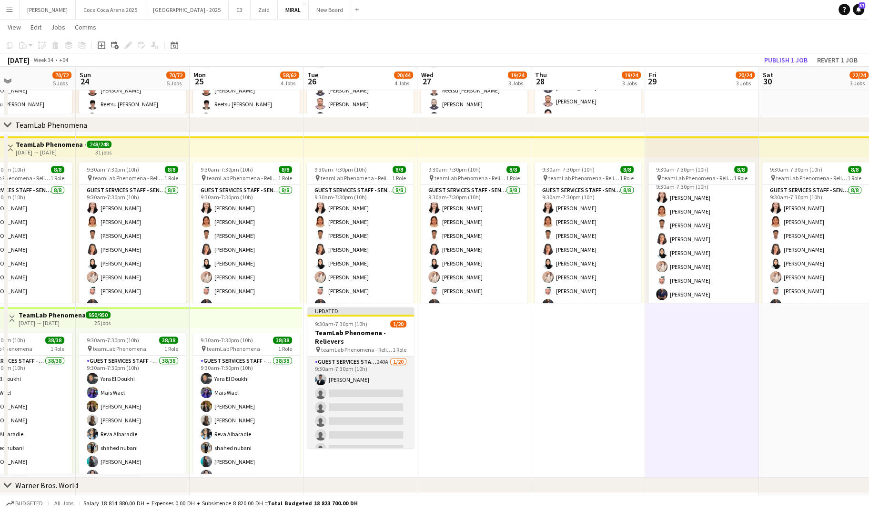
click at [369, 378] on app-card-role "Guest Services Staff - Senior 240A 1/20 9:30am-7:30pm (10h) Osama Hejazi single…" at bounding box center [360, 504] width 107 height 295
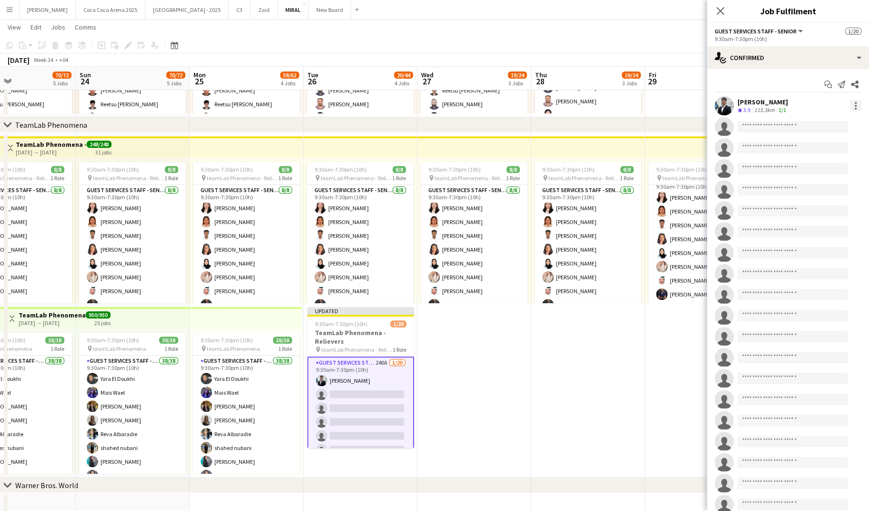
click at [854, 103] on div at bounding box center [855, 105] width 11 height 11
click at [820, 215] on span "Remove" at bounding box center [809, 215] width 29 height 8
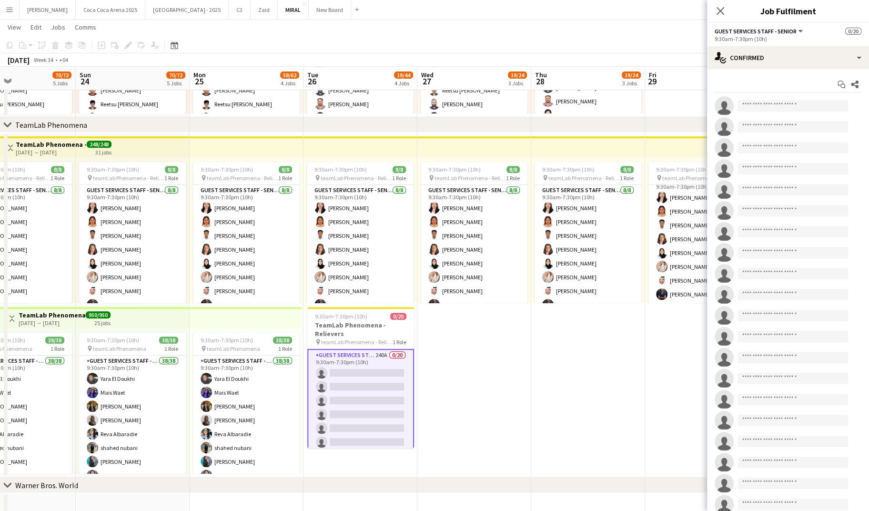
click at [609, 366] on app-date-cell "9:30am-7:30pm (10h) 8/8 pin teamLab Phenomena - Relievers 1 Role Guest Services…" at bounding box center [588, 304] width 114 height 345
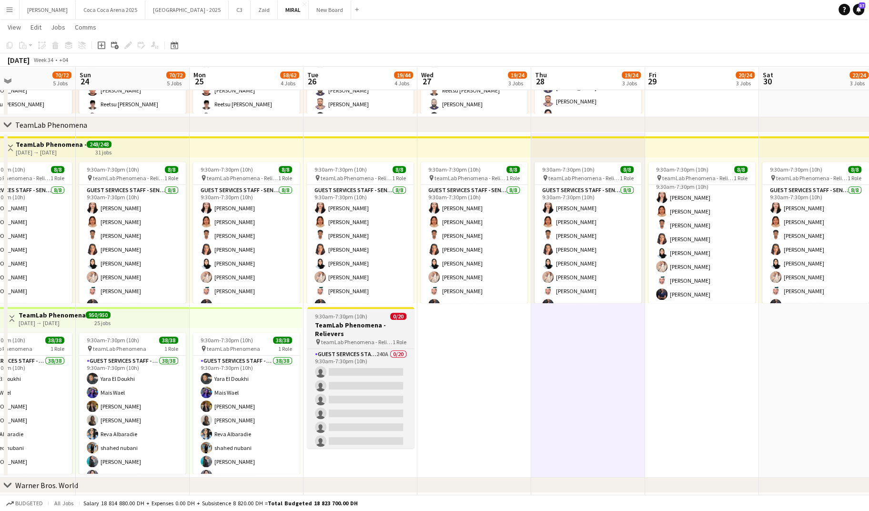
click at [362, 337] on h3 "TeamLab Phenomena - Relievers" at bounding box center [360, 329] width 107 height 17
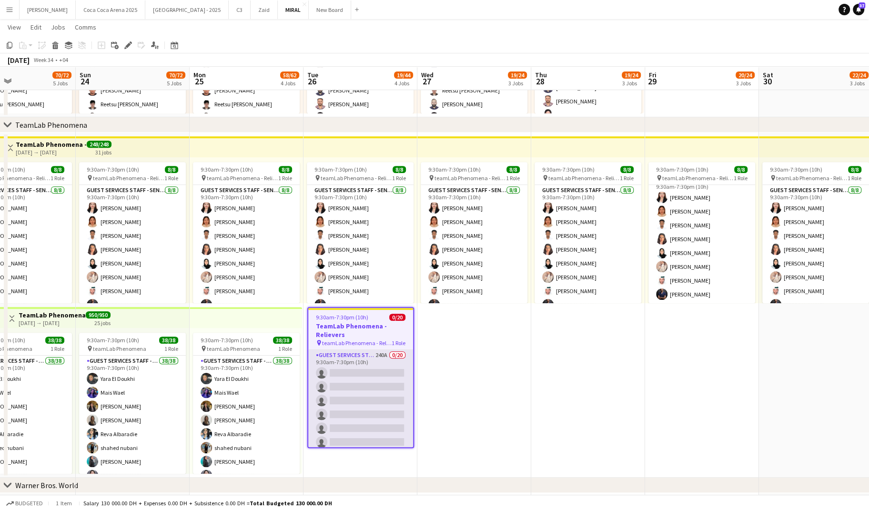
click at [352, 366] on app-card-role "Guest Services Staff - Senior 240A 0/20 9:30am-7:30pm (10h) single-neutral-acti…" at bounding box center [360, 497] width 105 height 295
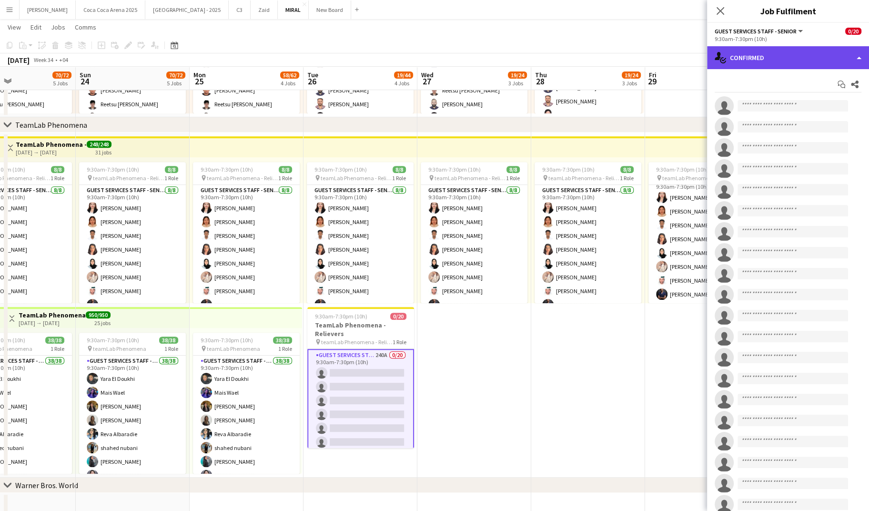
click at [764, 59] on div "single-neutral-actions-check-2 Confirmed" at bounding box center [788, 57] width 162 height 23
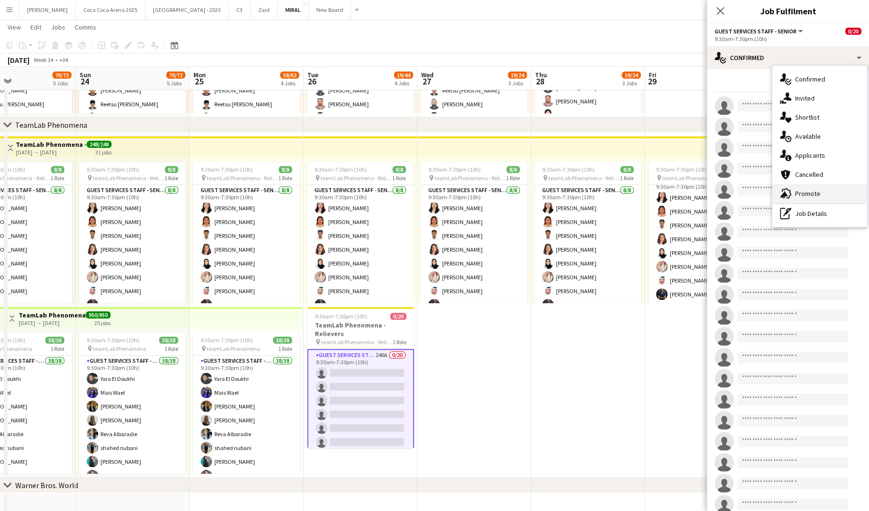
click at [805, 193] on div "advertising-megaphone Promote" at bounding box center [820, 193] width 94 height 19
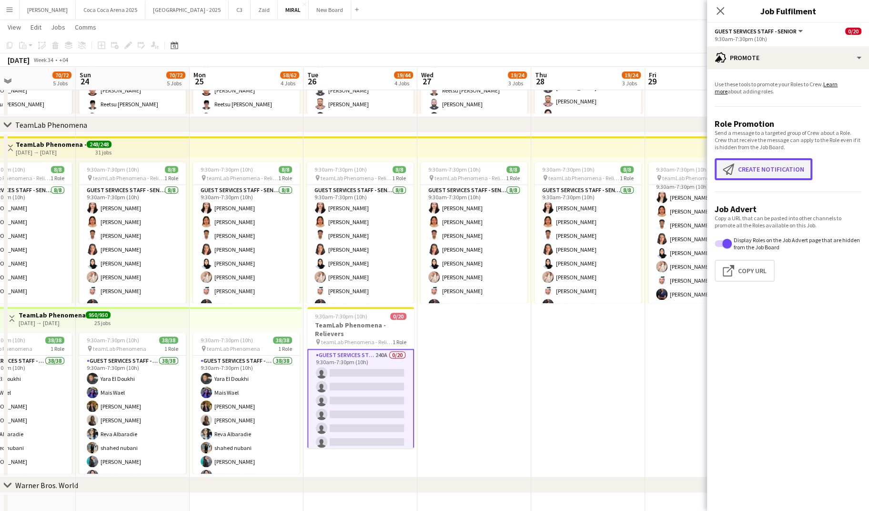
click at [775, 172] on button "Create notification Create notification" at bounding box center [764, 169] width 98 height 22
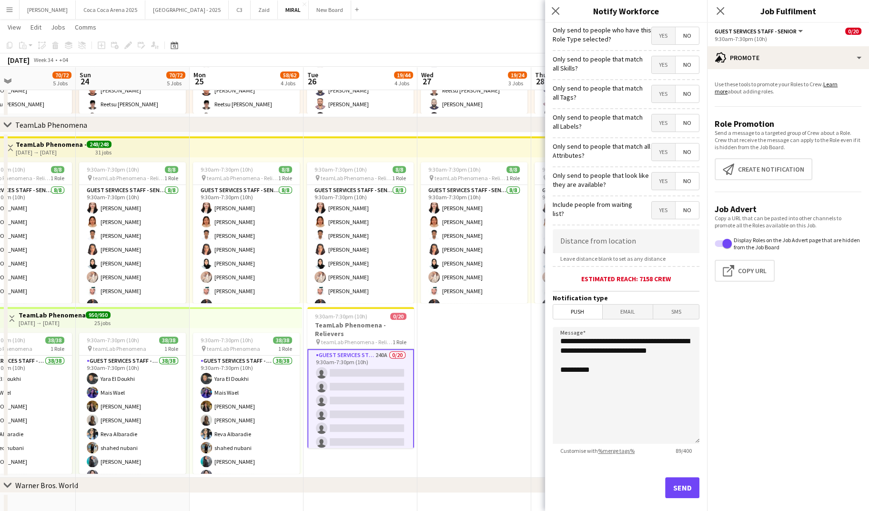
click at [659, 38] on span "Yes" at bounding box center [663, 35] width 23 height 17
click at [665, 66] on span "Yes" at bounding box center [663, 64] width 23 height 17
click at [686, 65] on span "No" at bounding box center [687, 64] width 23 height 17
click at [686, 64] on span "No" at bounding box center [687, 64] width 23 height 17
click at [689, 33] on span "No" at bounding box center [687, 35] width 23 height 17
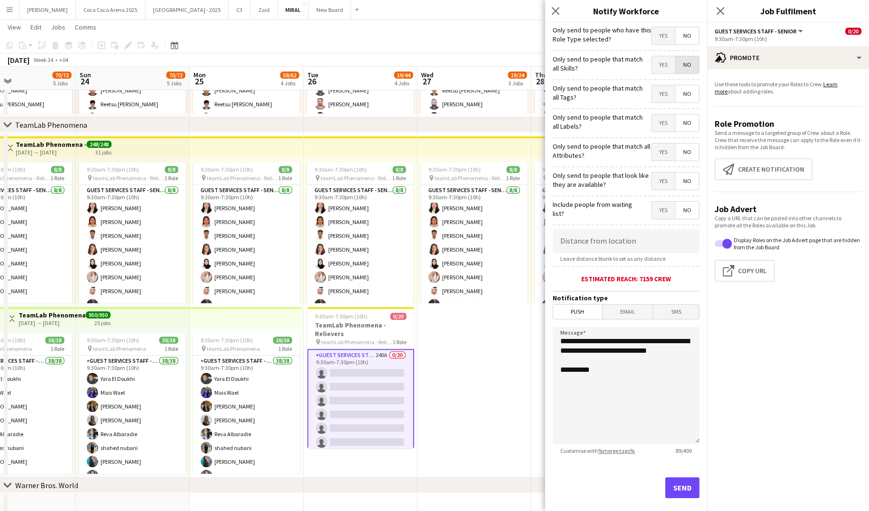
click at [685, 61] on span "No" at bounding box center [687, 64] width 23 height 17
click at [682, 92] on span "No" at bounding box center [687, 93] width 23 height 17
click at [686, 117] on span "No" at bounding box center [687, 122] width 23 height 17
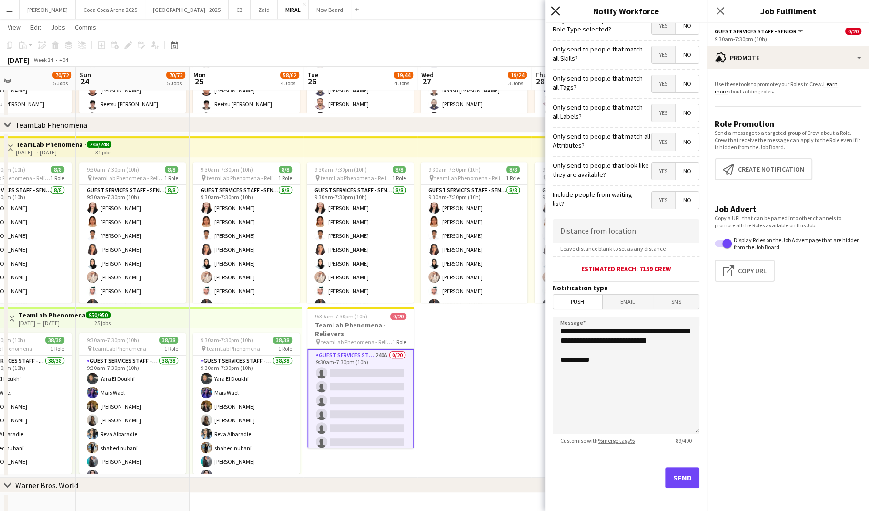
click at [559, 11] on icon "Close pop-in" at bounding box center [555, 10] width 9 height 9
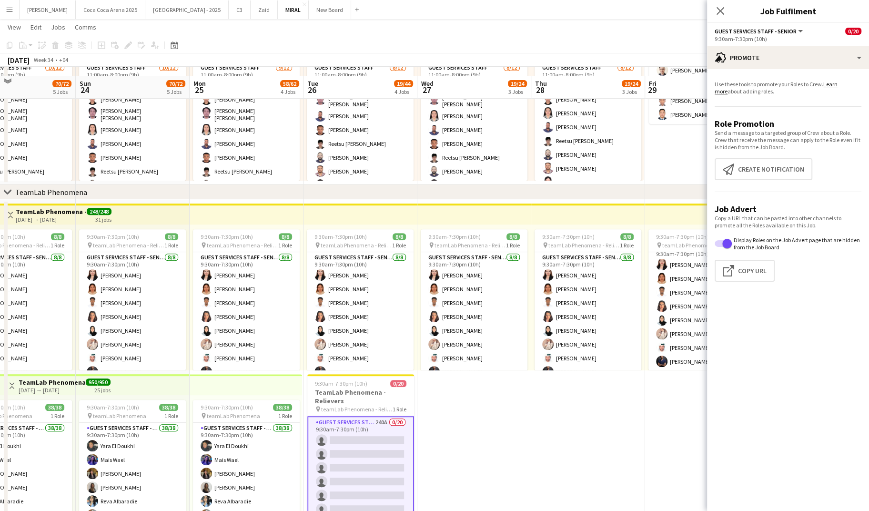
scroll to position [237, 0]
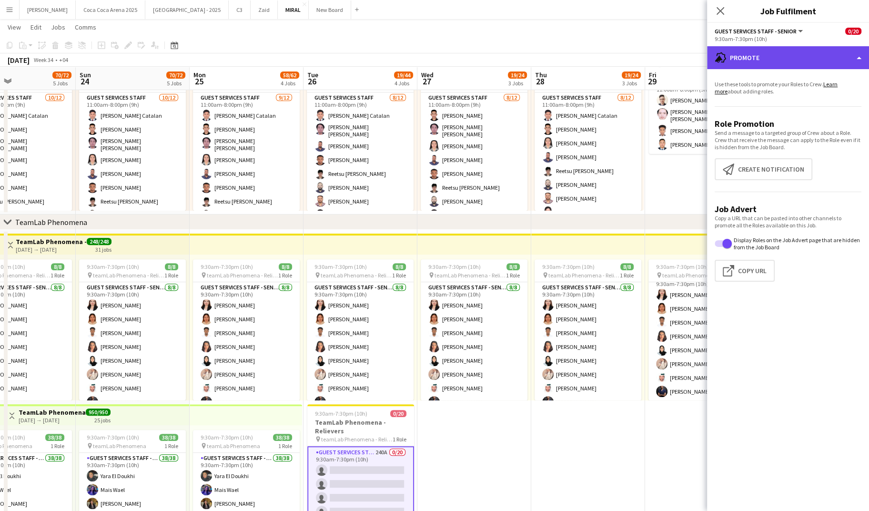
click at [740, 60] on div "advertising-megaphone Promote" at bounding box center [788, 57] width 162 height 23
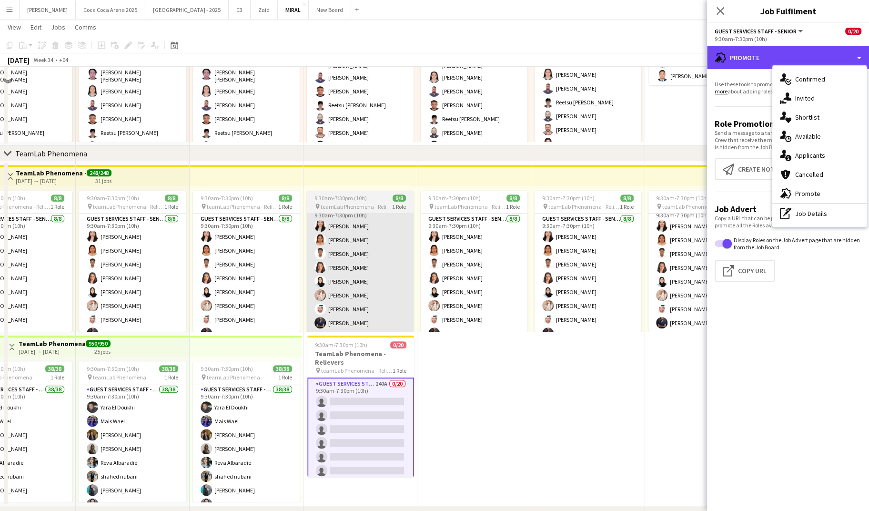
scroll to position [313, 0]
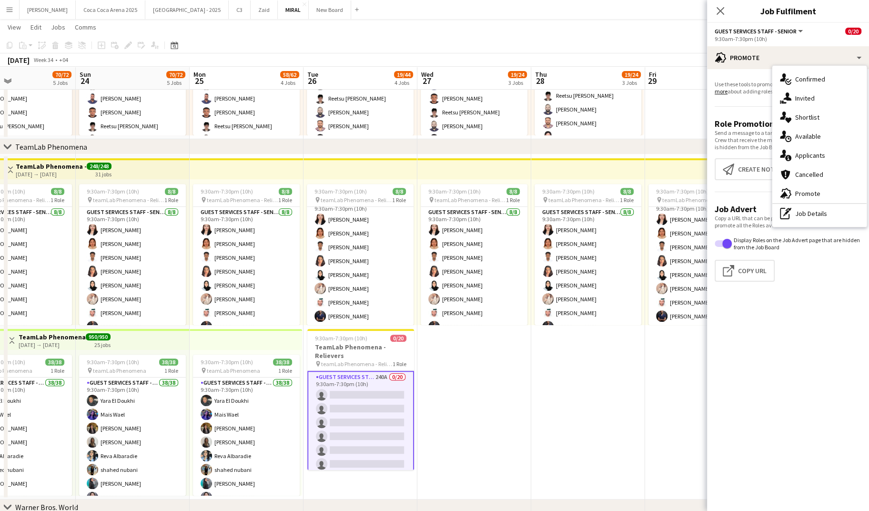
click at [358, 441] on app-card-role "Guest Services Staff - Senior 240A 0/20 9:30am-7:30pm (10h) single-neutral-acti…" at bounding box center [360, 519] width 107 height 297
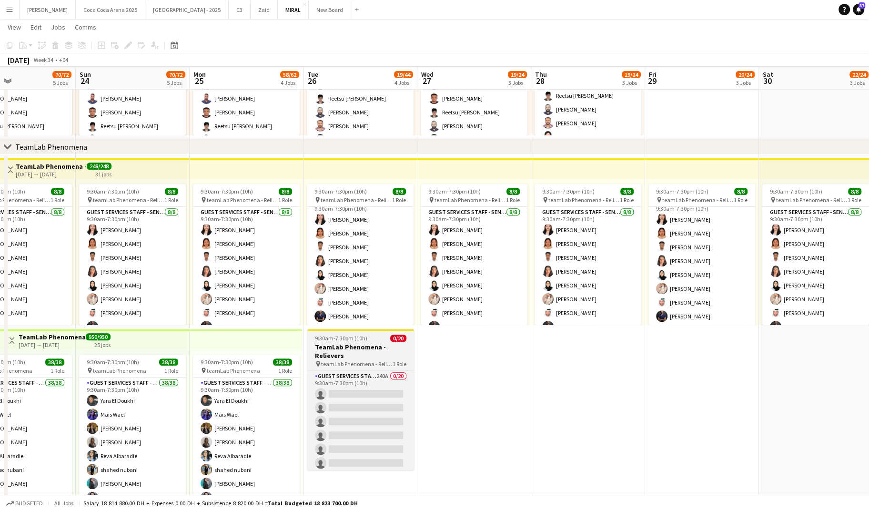
click at [358, 355] on h3 "TeamLab Phenomena - Relievers" at bounding box center [360, 351] width 107 height 17
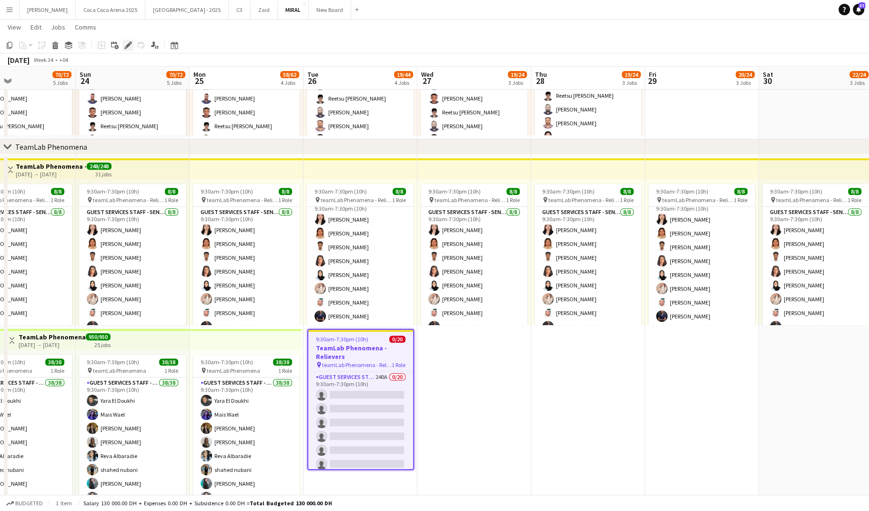
click at [131, 47] on icon "Edit" at bounding box center [128, 45] width 8 height 8
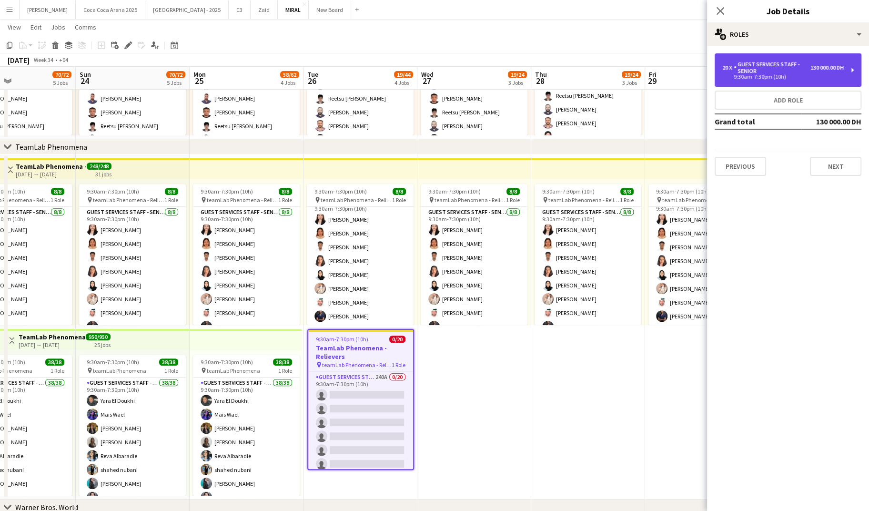
click at [751, 75] on div "9:30am-7:30pm (10h)" at bounding box center [784, 76] width 122 height 5
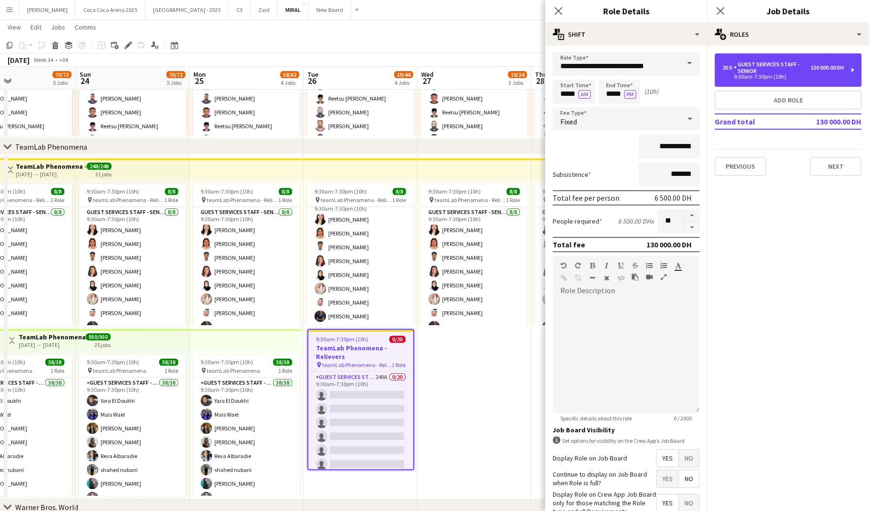
scroll to position [0, 0]
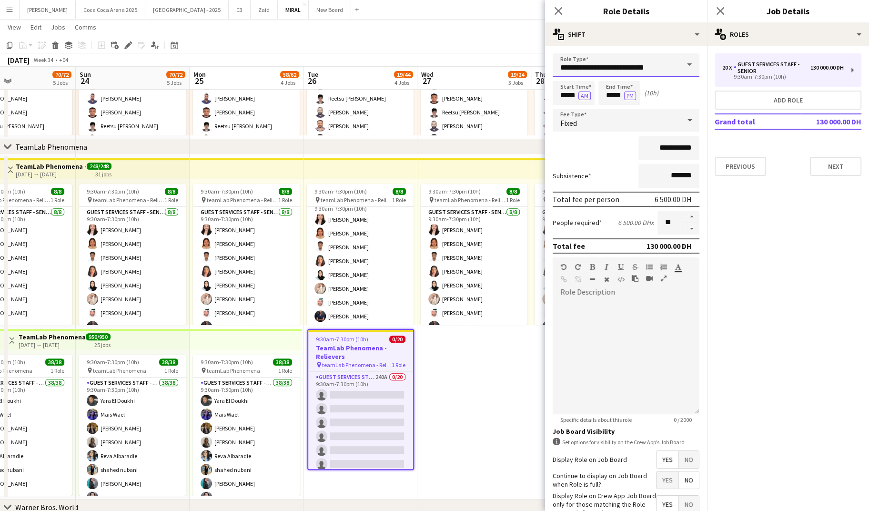
click at [586, 69] on input "**********" at bounding box center [626, 65] width 147 height 24
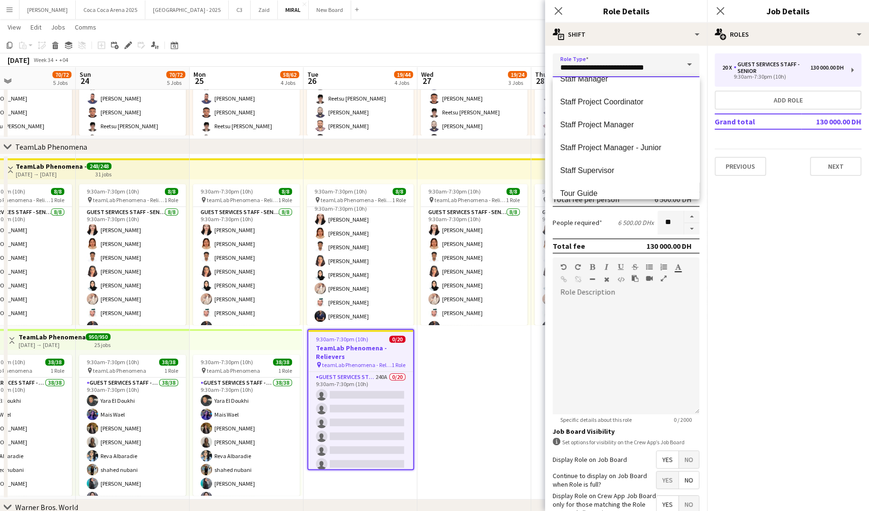
scroll to position [388, 0]
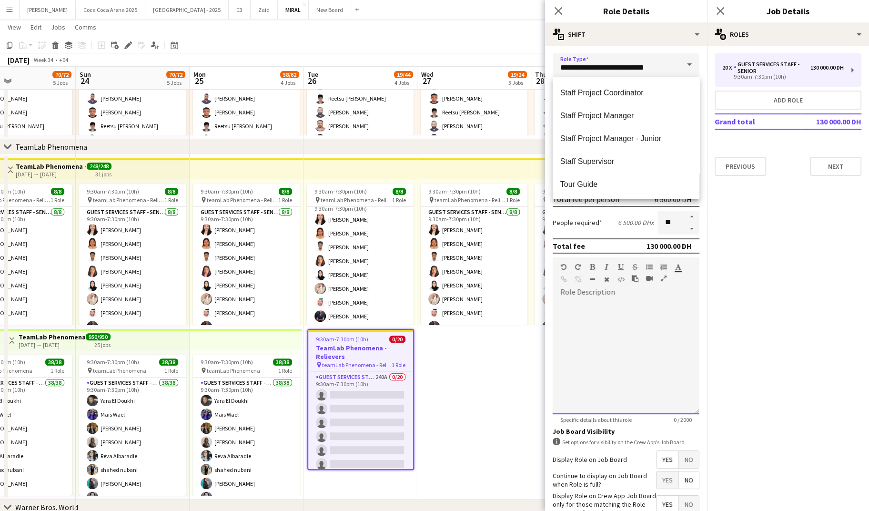
click at [600, 319] on div at bounding box center [626, 357] width 147 height 114
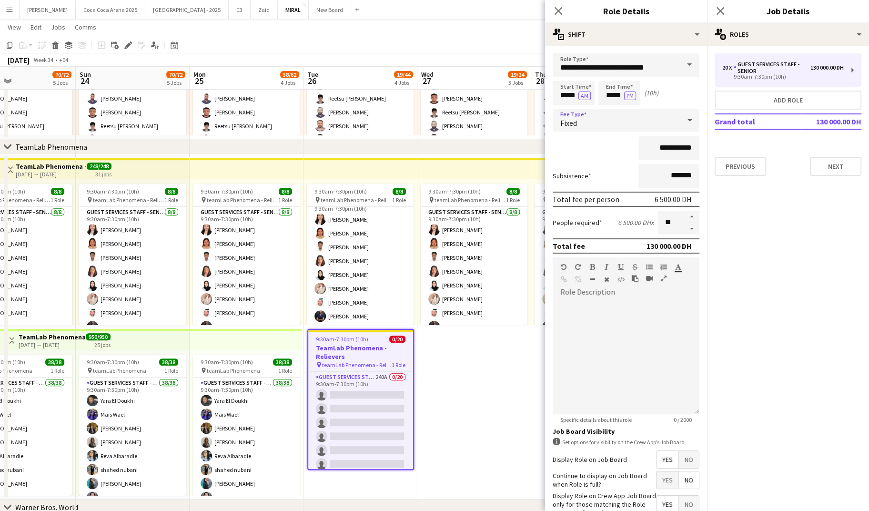
click at [644, 120] on div "Fixed" at bounding box center [617, 120] width 128 height 23
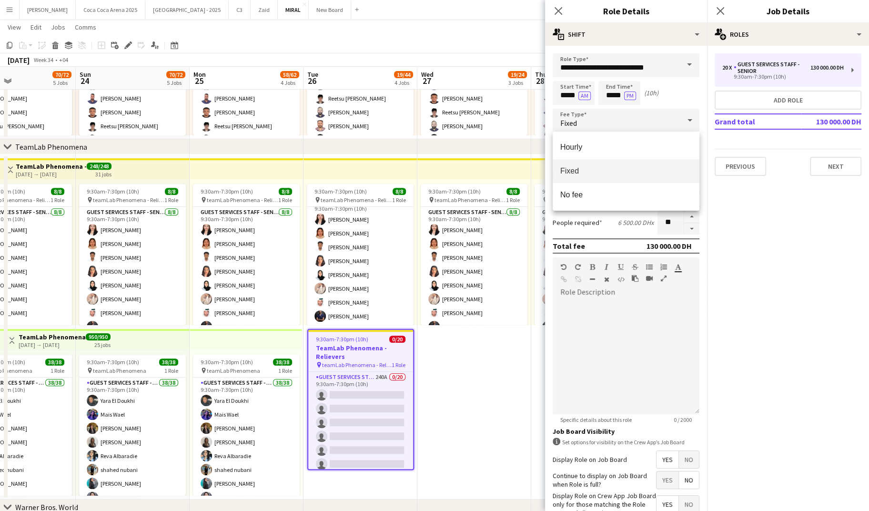
click at [615, 323] on div at bounding box center [434, 255] width 869 height 511
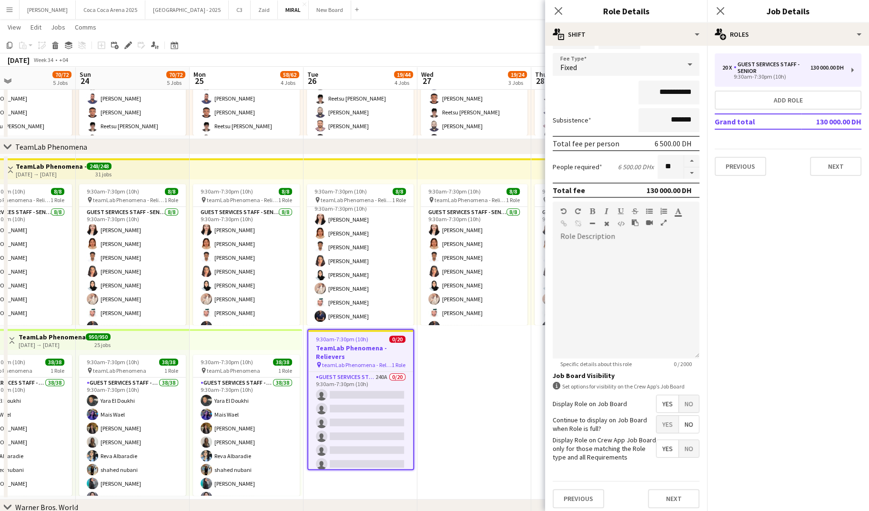
scroll to position [59, 0]
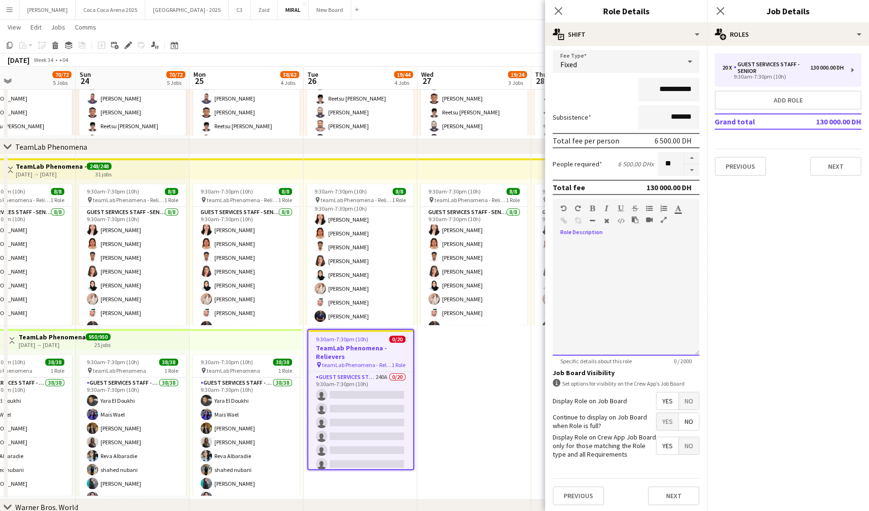
click at [618, 243] on div at bounding box center [626, 298] width 147 height 114
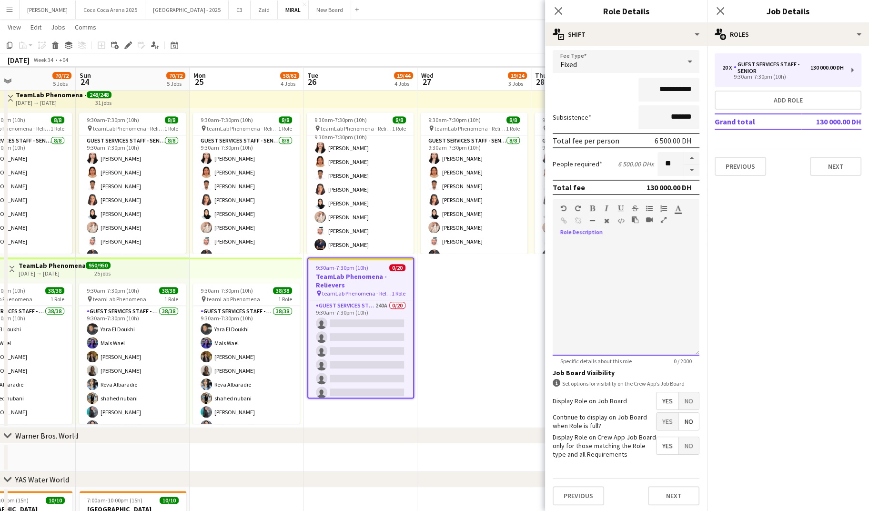
scroll to position [385, 0]
click at [661, 489] on button "Next" at bounding box center [673, 495] width 51 height 19
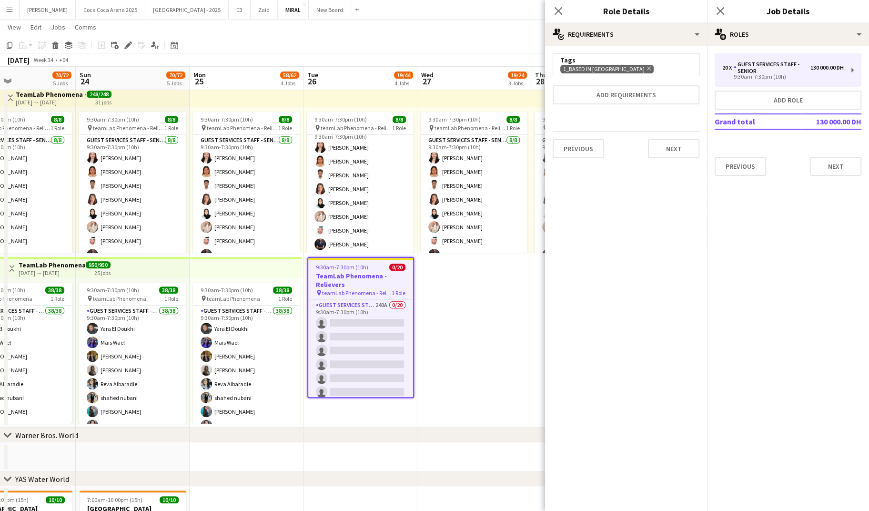
scroll to position [0, 0]
click at [582, 91] on button "Add requirements" at bounding box center [626, 94] width 147 height 19
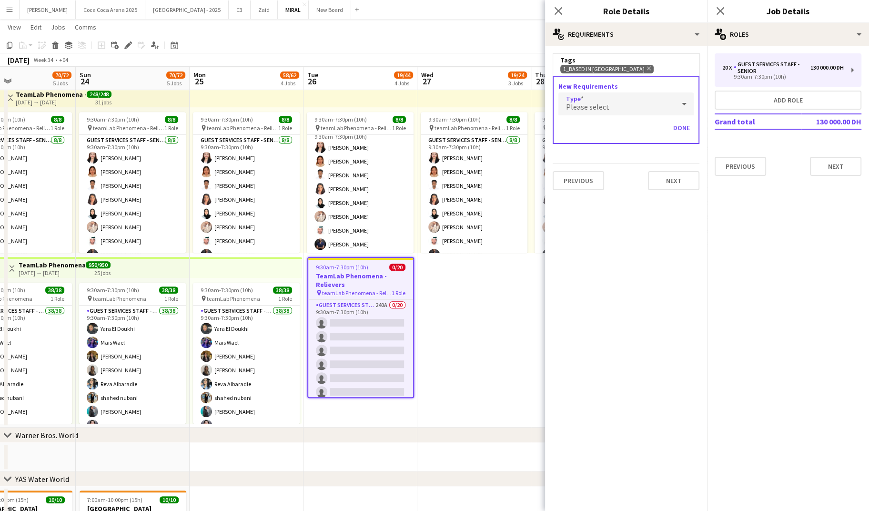
click at [590, 106] on span "Please select" at bounding box center [587, 107] width 43 height 10
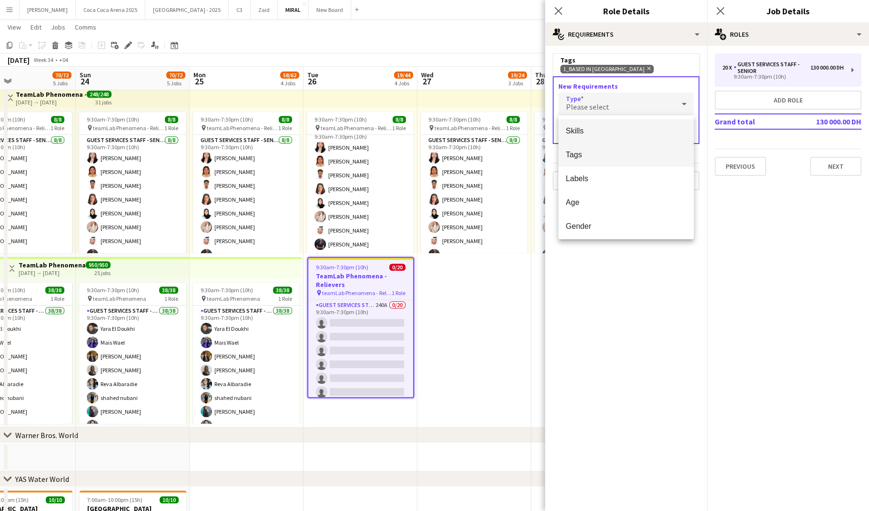
click at [574, 152] on span "Tags" at bounding box center [626, 154] width 120 height 9
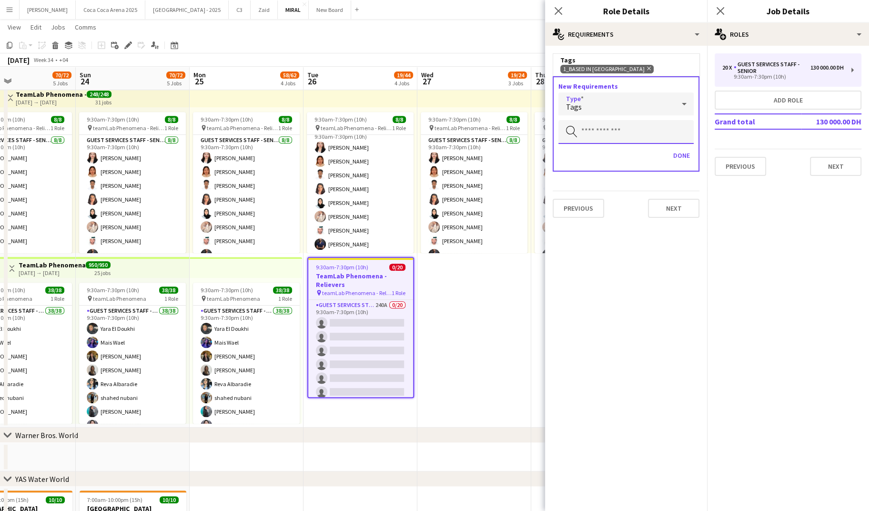
click at [608, 135] on input "text" at bounding box center [626, 132] width 135 height 24
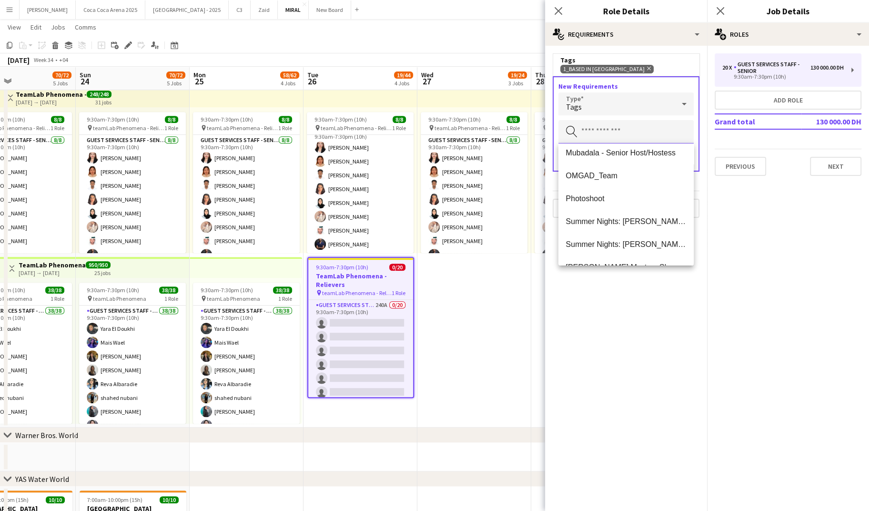
scroll to position [489, 0]
click at [609, 306] on mat-expansion-panel "medal-empty Requirements Tags 1_Based in Abu Dhabi Remove New Requirements Type…" at bounding box center [626, 278] width 162 height 465
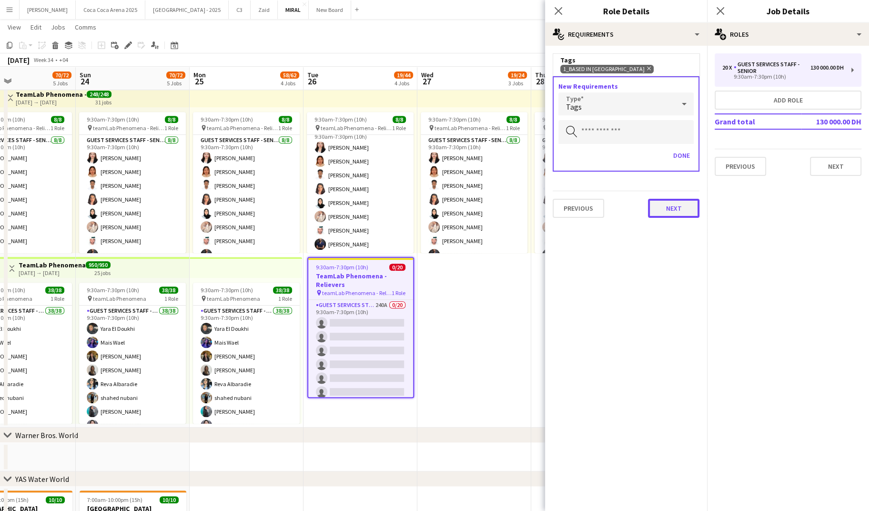
click at [674, 211] on button "Next" at bounding box center [673, 208] width 51 height 19
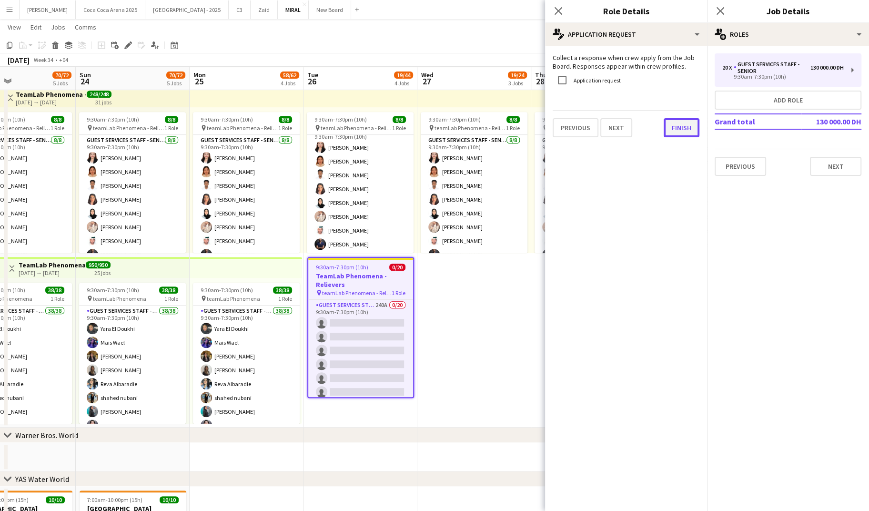
click at [687, 123] on button "Finish" at bounding box center [682, 127] width 36 height 19
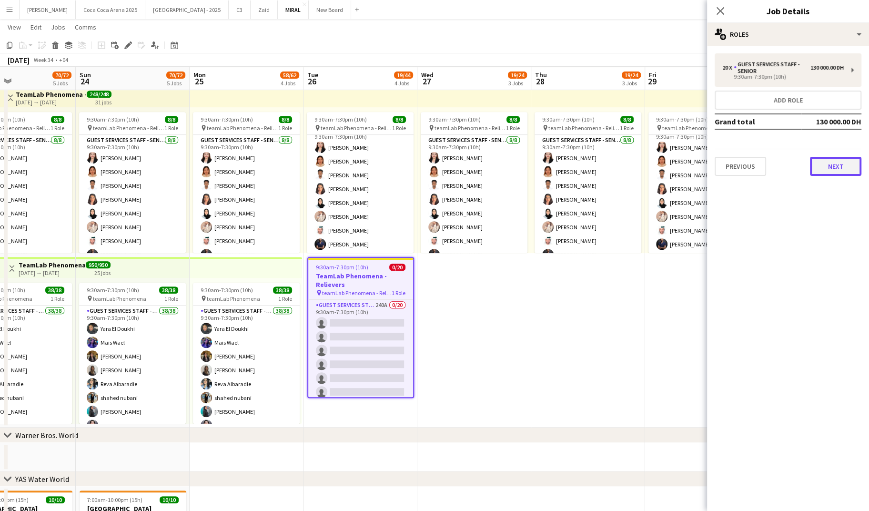
click at [829, 164] on button "Next" at bounding box center [835, 166] width 51 height 19
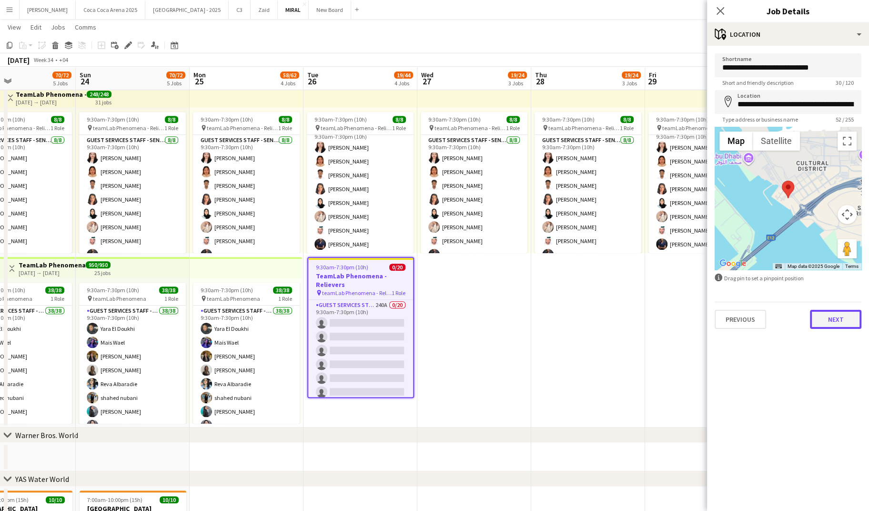
click at [830, 327] on button "Next" at bounding box center [835, 319] width 51 height 19
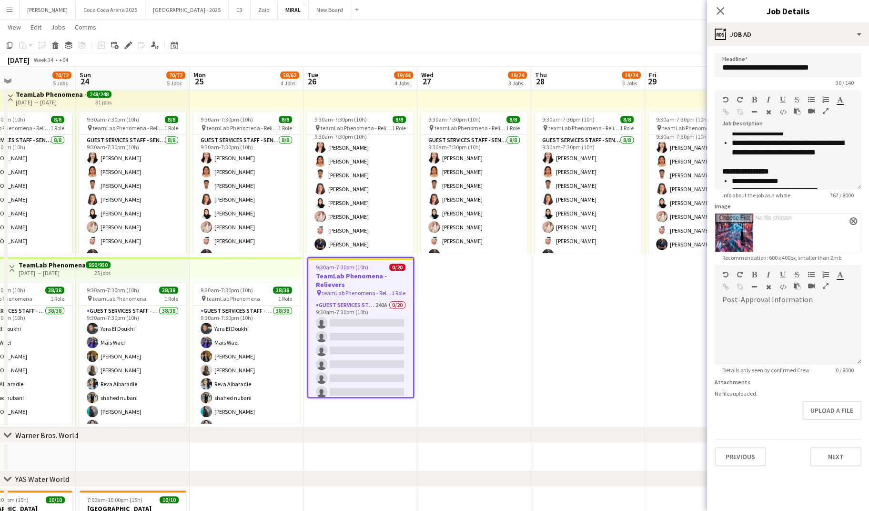
scroll to position [284, 0]
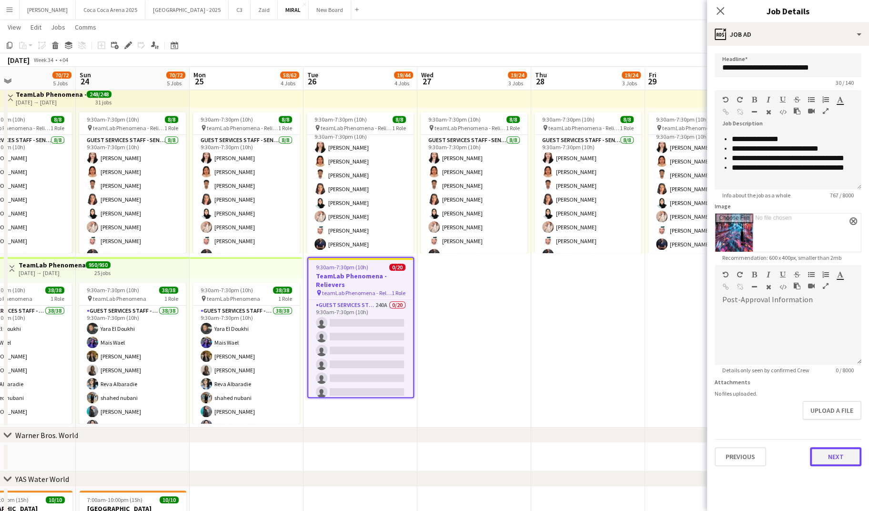
click at [823, 455] on button "Next" at bounding box center [835, 456] width 51 height 19
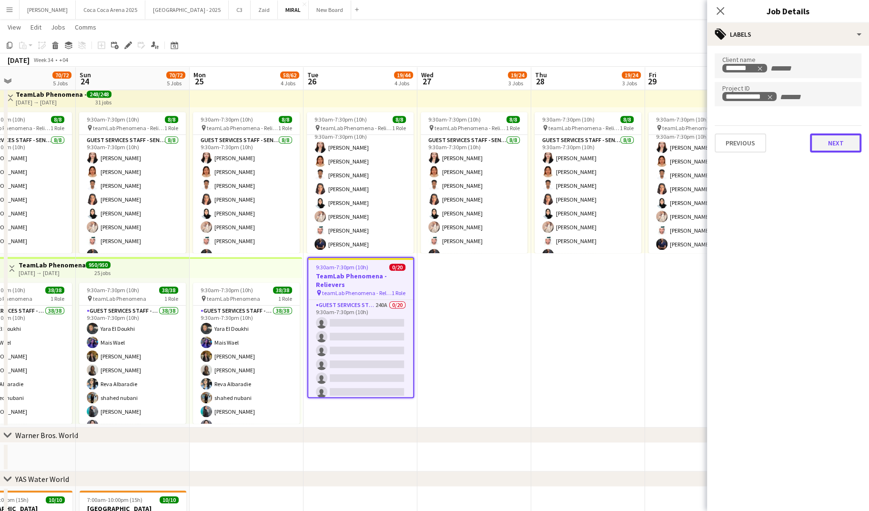
click at [821, 144] on button "Next" at bounding box center [835, 142] width 51 height 19
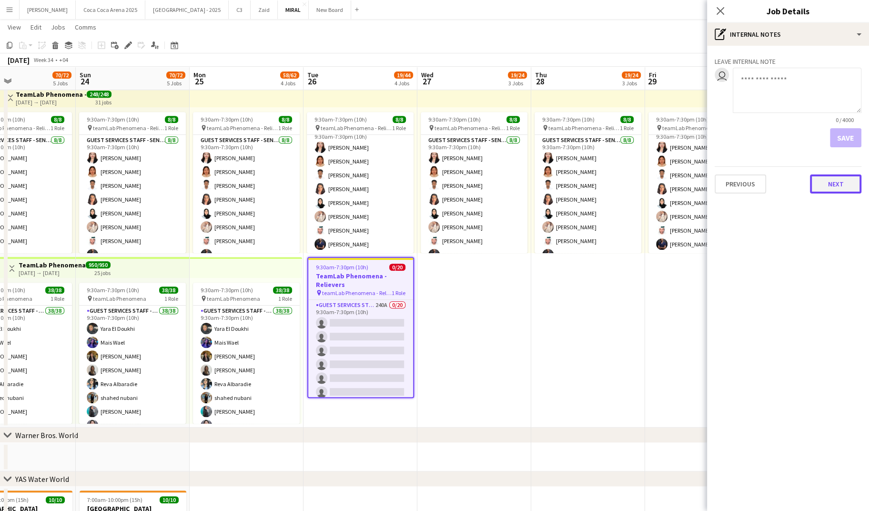
click at [826, 183] on button "Next" at bounding box center [835, 183] width 51 height 19
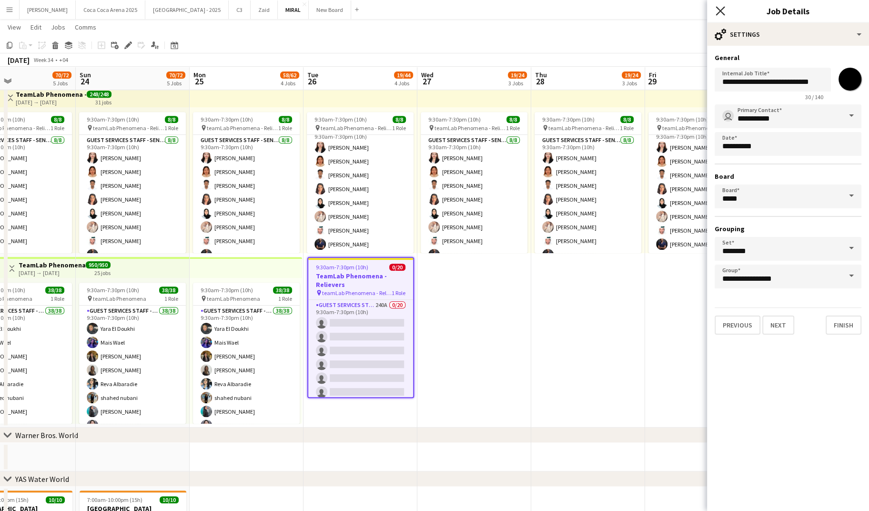
click at [722, 9] on icon "Close pop-in" at bounding box center [720, 10] width 9 height 9
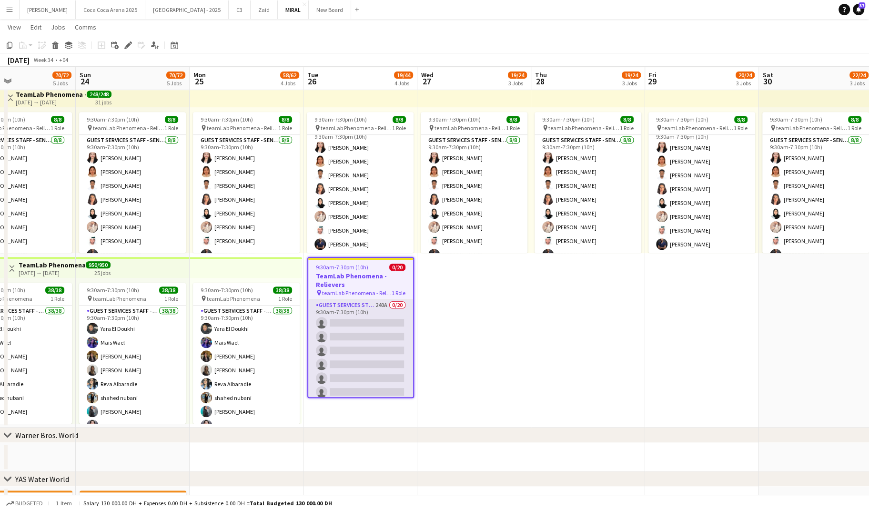
click at [377, 346] on app-card-role "Guest Services Staff - Senior 240A 0/20 9:30am-7:30pm (10h) single-neutral-acti…" at bounding box center [360, 447] width 105 height 295
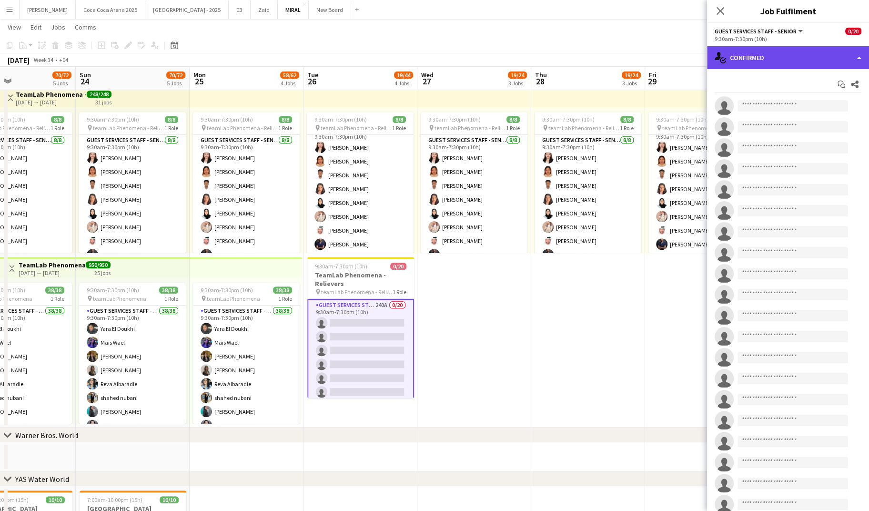
click at [754, 57] on div "single-neutral-actions-check-2 Confirmed" at bounding box center [788, 57] width 162 height 23
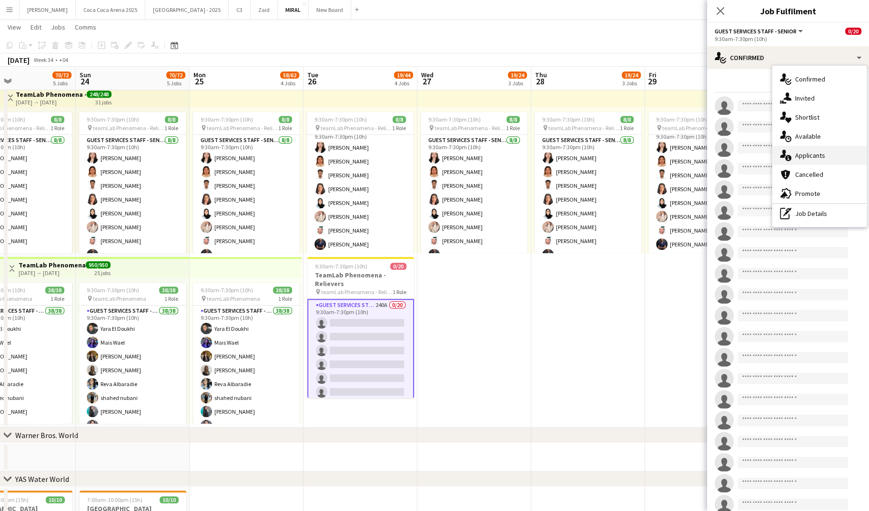
click at [819, 158] on div "single-neutral-actions-information Applicants" at bounding box center [820, 155] width 94 height 19
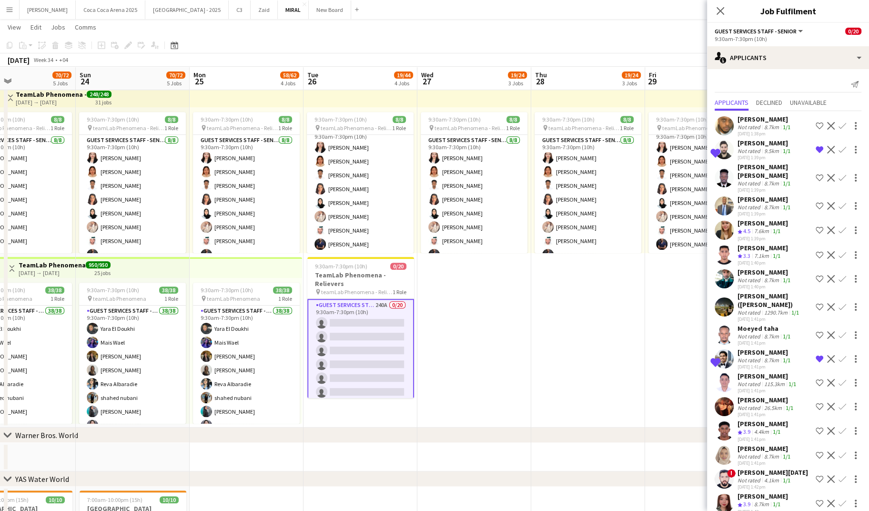
click at [820, 174] on app-icon "Shortlist crew" at bounding box center [820, 178] width 8 height 8
click at [820, 174] on app-icon "Remove crew from shortlist" at bounding box center [820, 178] width 8 height 8
click at [820, 174] on app-icon "Shortlist crew" at bounding box center [820, 178] width 8 height 8
click at [662, 41] on app-toolbar "Copy Paste Paste Command V Paste with crew Command Shift V Paste linked Job Del…" at bounding box center [434, 45] width 869 height 16
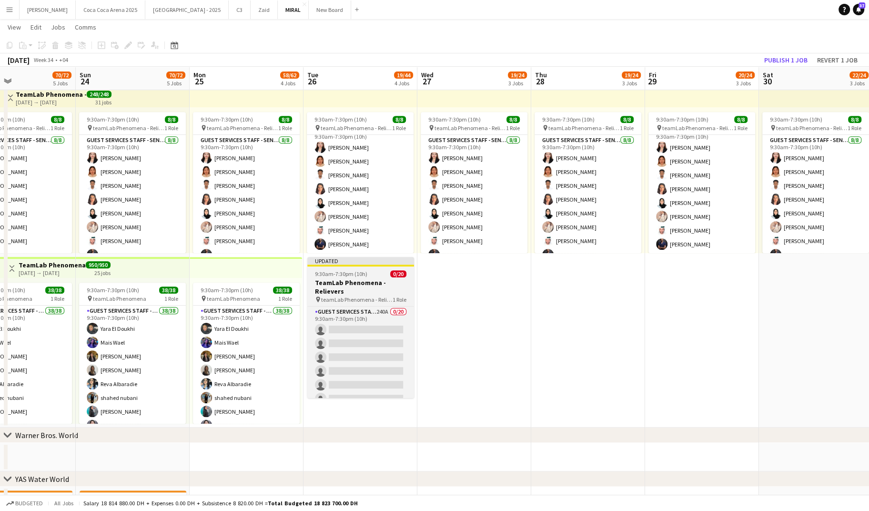
click at [349, 293] on h3 "TeamLab Phenomena - Relievers" at bounding box center [360, 286] width 107 height 17
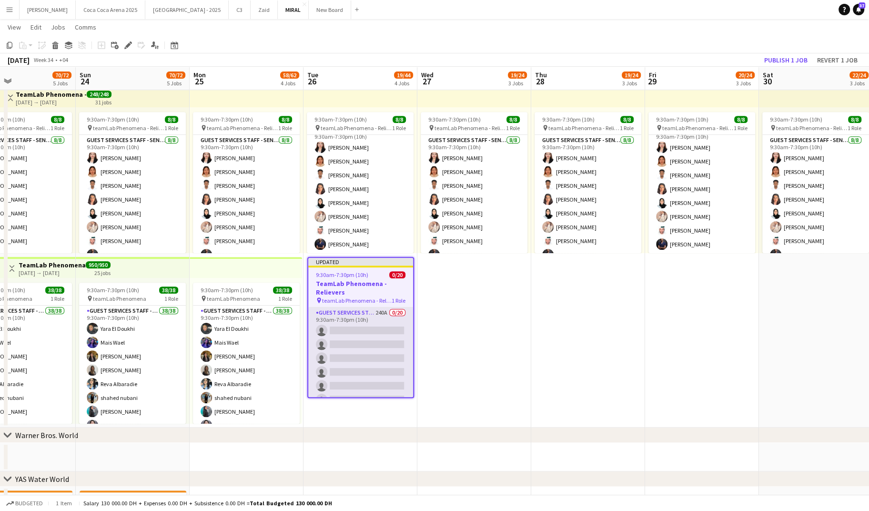
click at [350, 321] on app-card-role "Guest Services Staff - Senior 240A 0/20 9:30am-7:30pm (10h) single-neutral-acti…" at bounding box center [360, 454] width 105 height 295
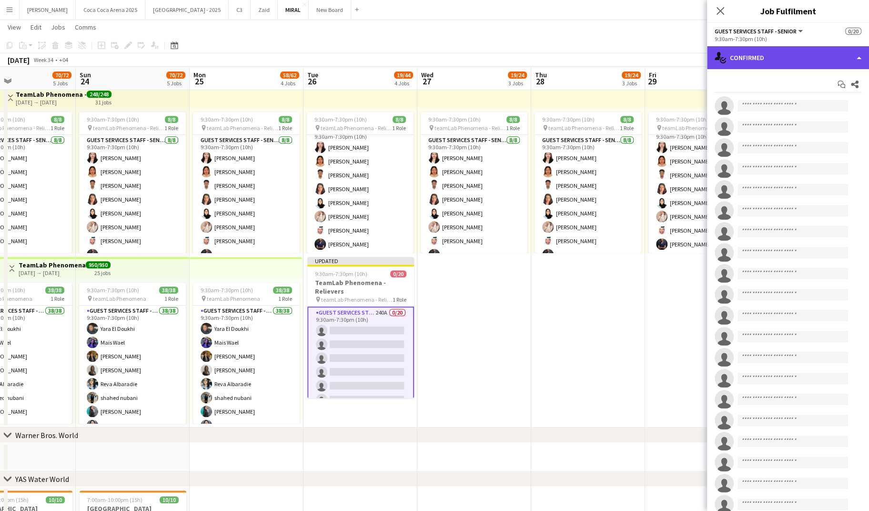
click at [774, 62] on div "single-neutral-actions-check-2 Confirmed" at bounding box center [788, 57] width 162 height 23
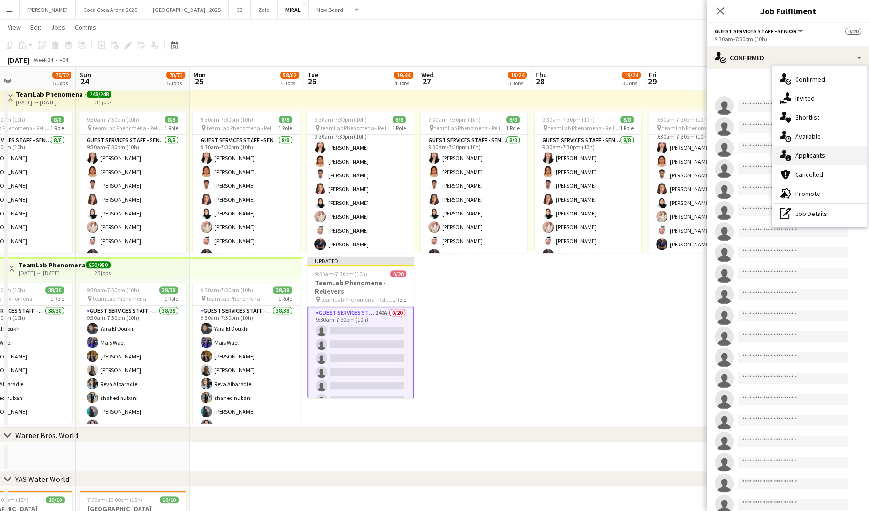
click at [803, 149] on div "single-neutral-actions-information Applicants" at bounding box center [820, 155] width 94 height 19
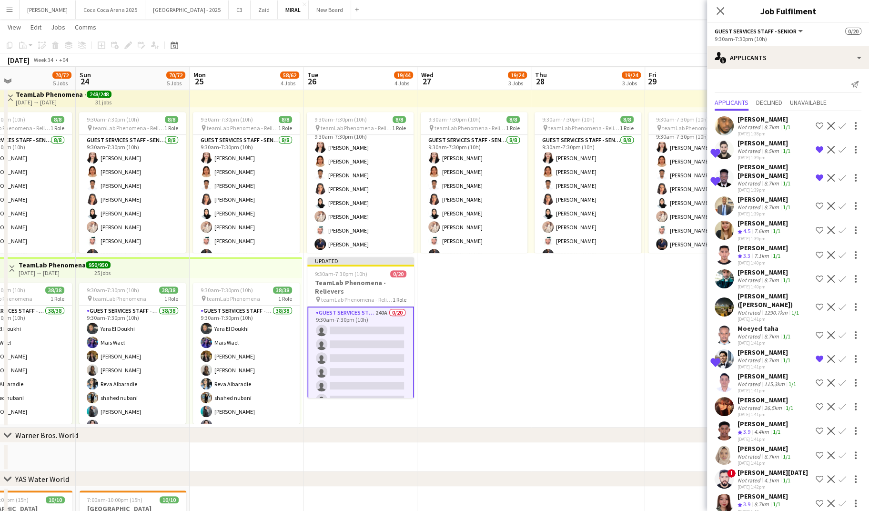
click at [821, 174] on app-icon "Remove crew from shortlist" at bounding box center [820, 178] width 8 height 8
click at [764, 122] on div "Mohanad Babekar" at bounding box center [765, 119] width 55 height 9
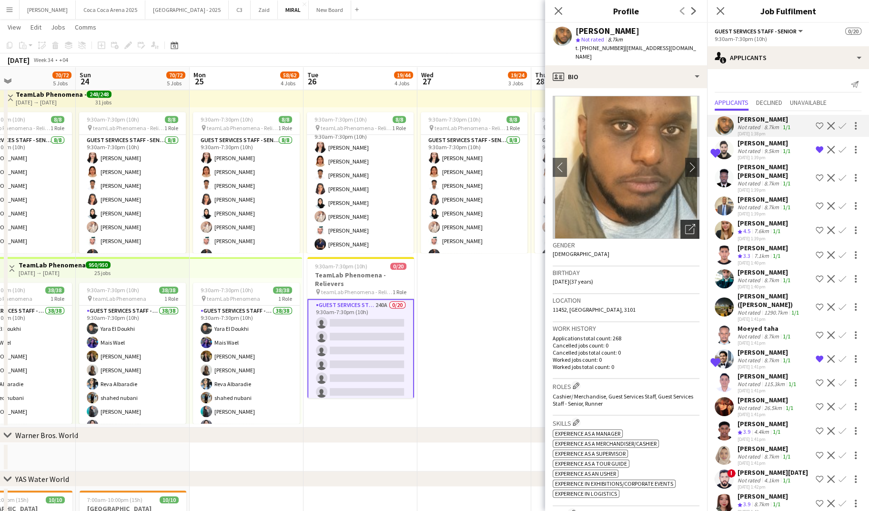
click at [692, 224] on icon "Open photos pop-in" at bounding box center [690, 229] width 10 height 10
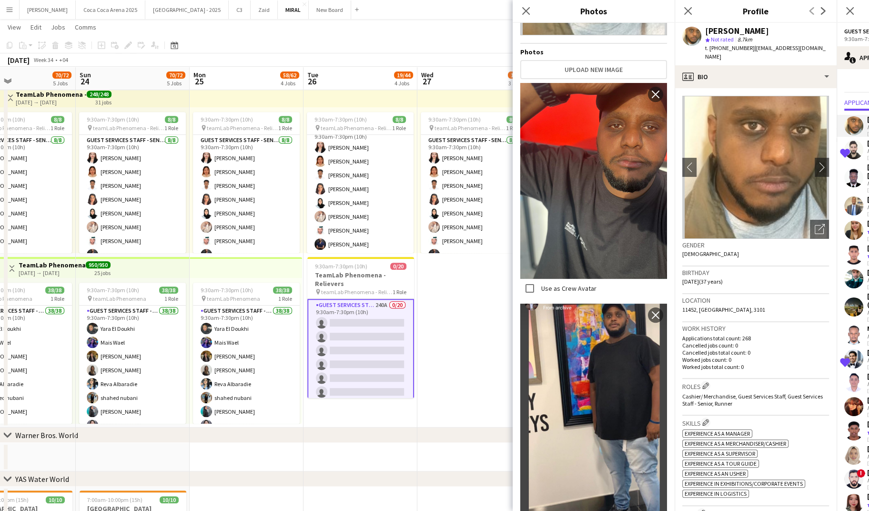
scroll to position [209, 0]
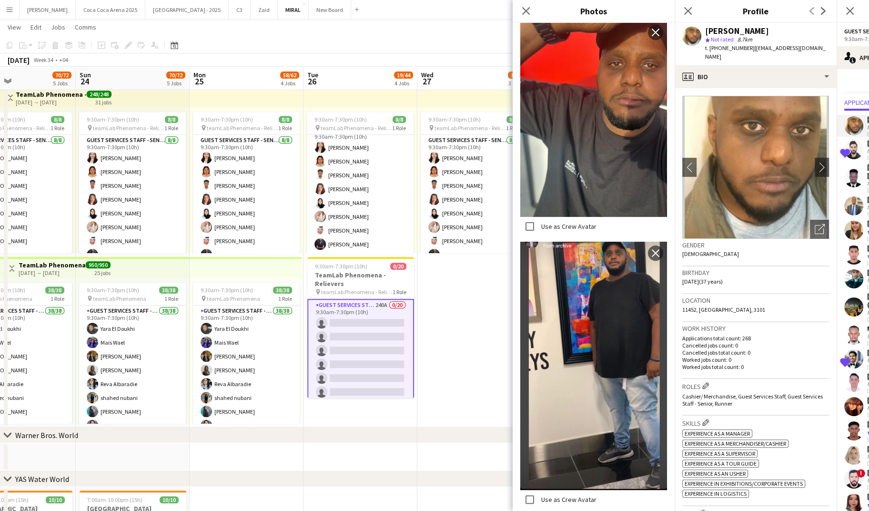
click at [519, 17] on div "Close pop-in" at bounding box center [526, 11] width 27 height 22
click at [526, 12] on icon at bounding box center [525, 10] width 9 height 9
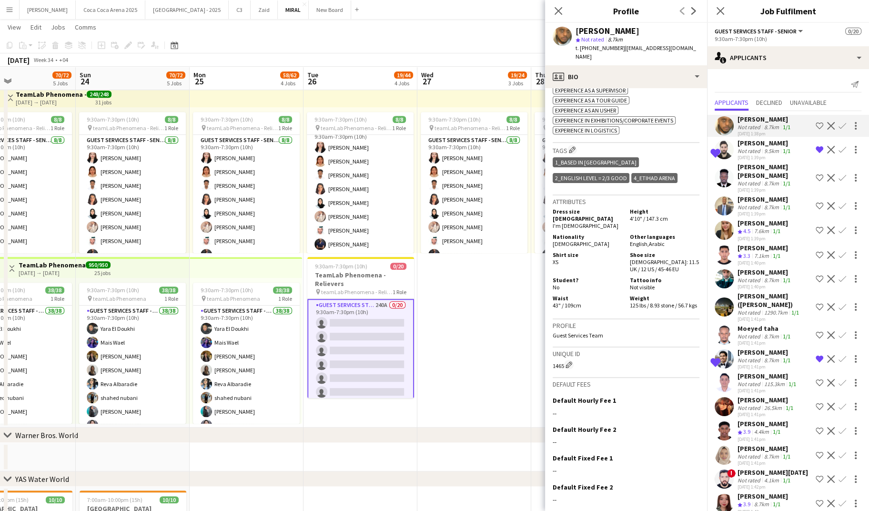
scroll to position [380, 0]
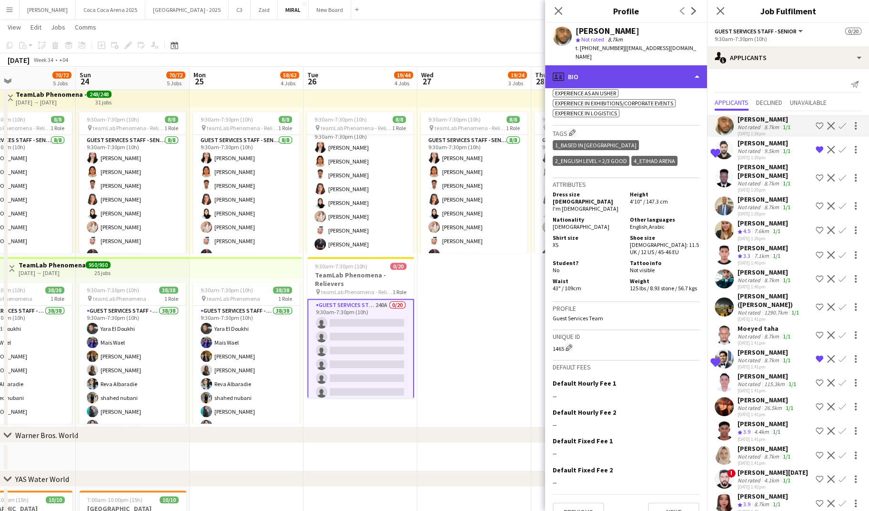
click at [592, 71] on div "profile Bio" at bounding box center [626, 76] width 162 height 23
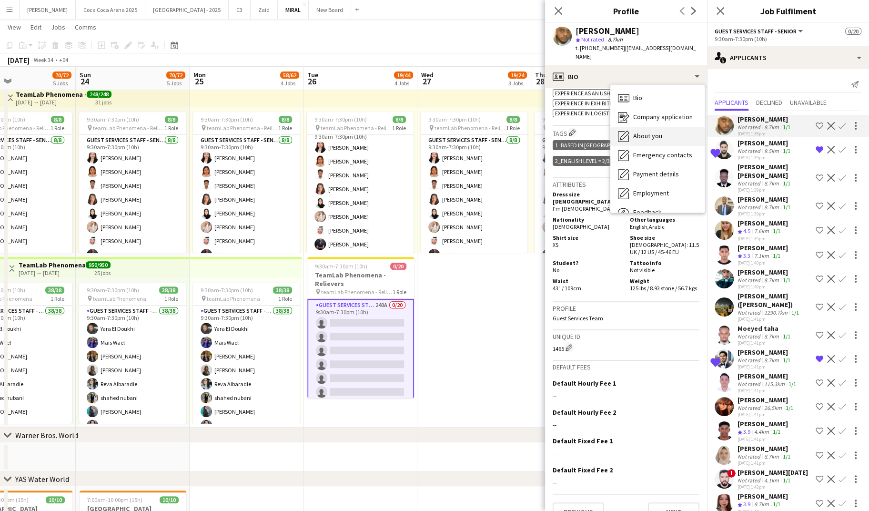
click at [634, 132] on span "About you" at bounding box center [647, 136] width 29 height 9
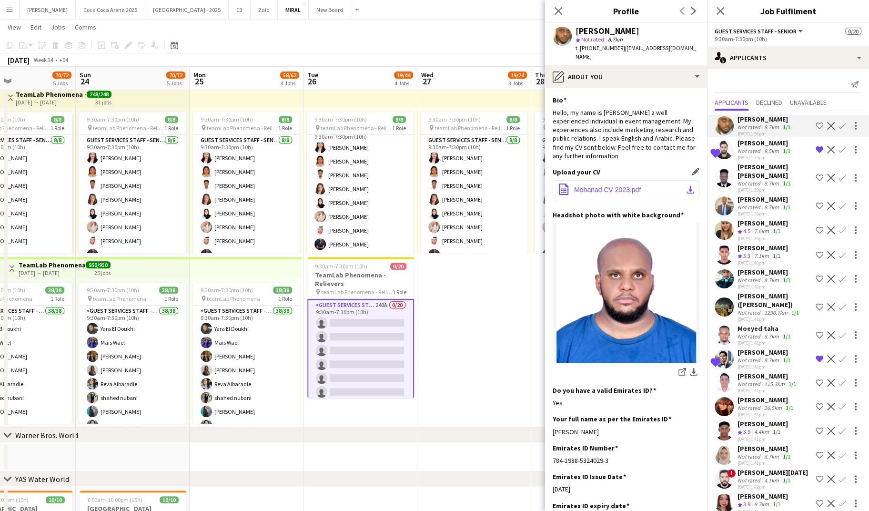
click at [622, 186] on span "Mohanad CV 2023.pdf" at bounding box center [607, 190] width 67 height 8
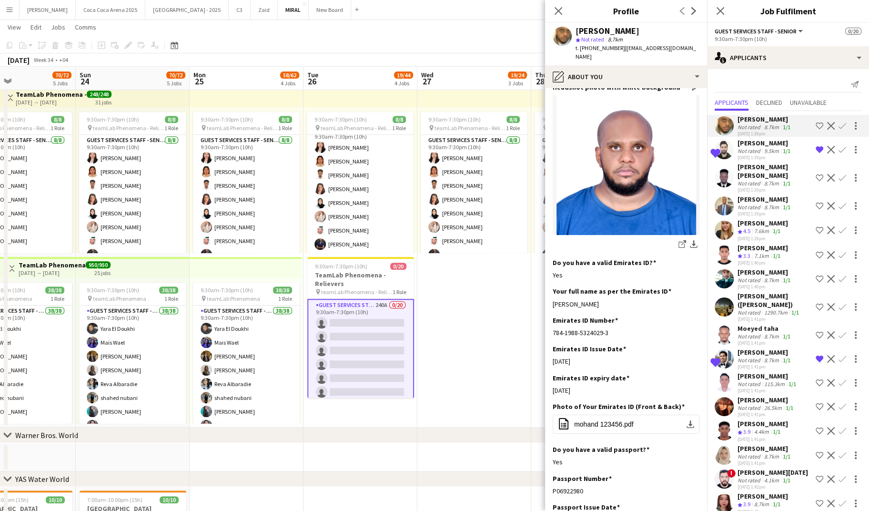
scroll to position [197, 0]
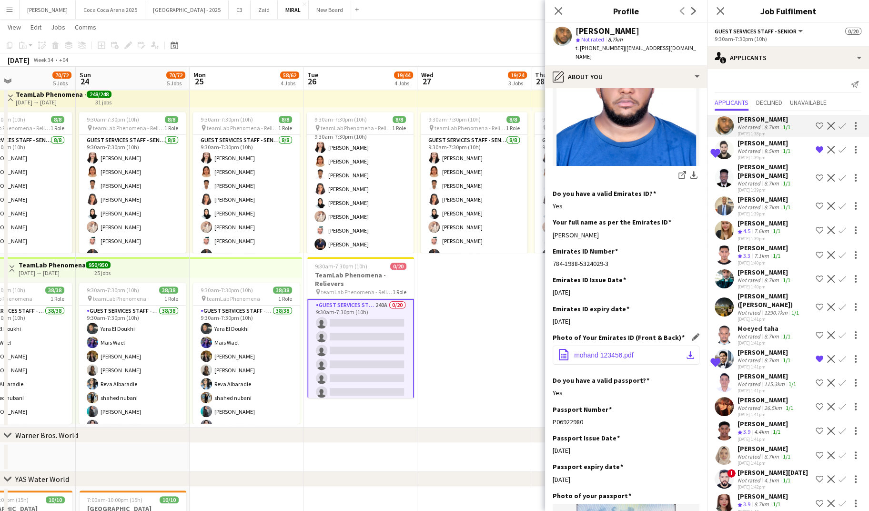
click at [620, 351] on span "mohand 123456.pdf" at bounding box center [604, 355] width 60 height 8
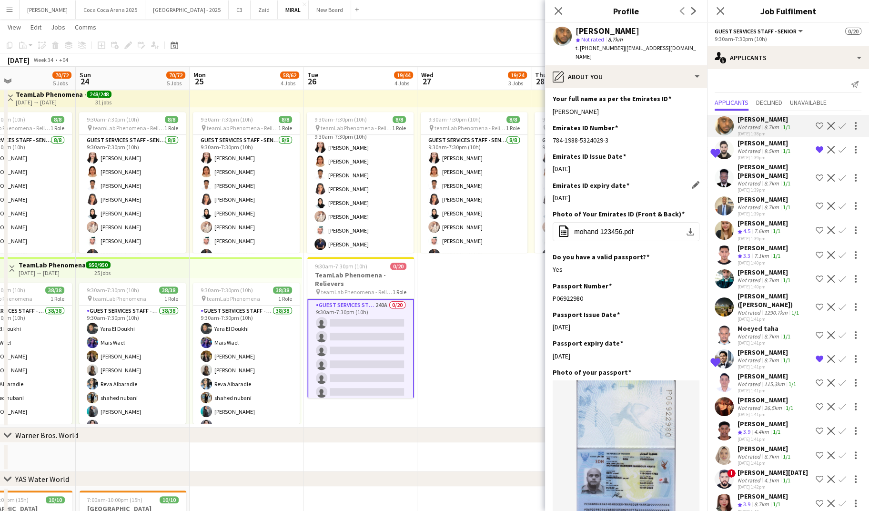
scroll to position [415, 0]
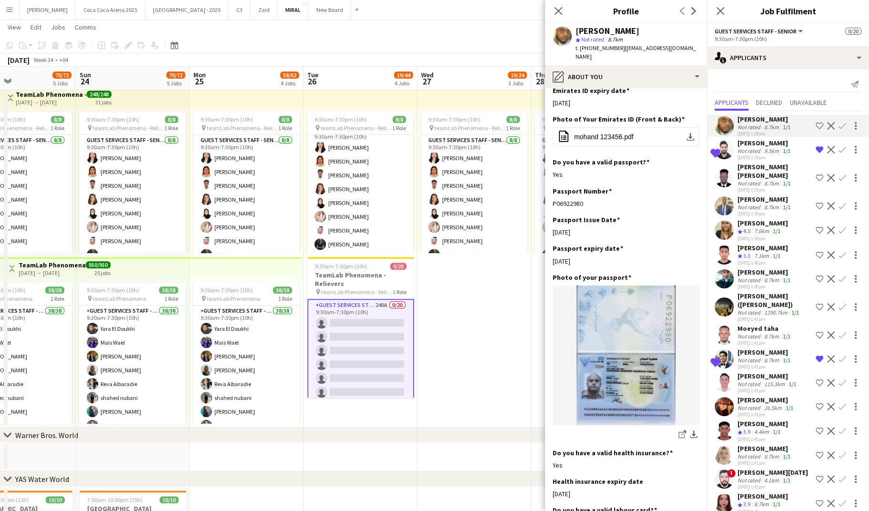
click at [752, 168] on div "Segawa Paul Jesse" at bounding box center [775, 171] width 74 height 17
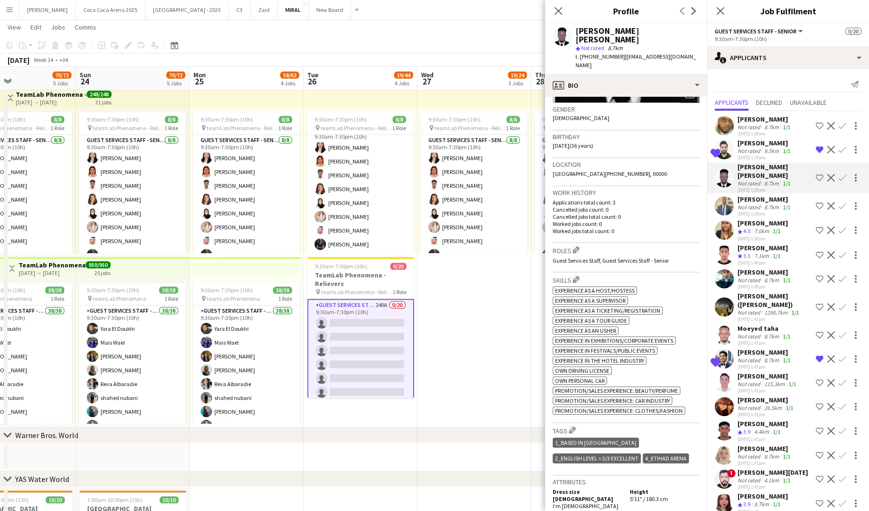
scroll to position [150, 0]
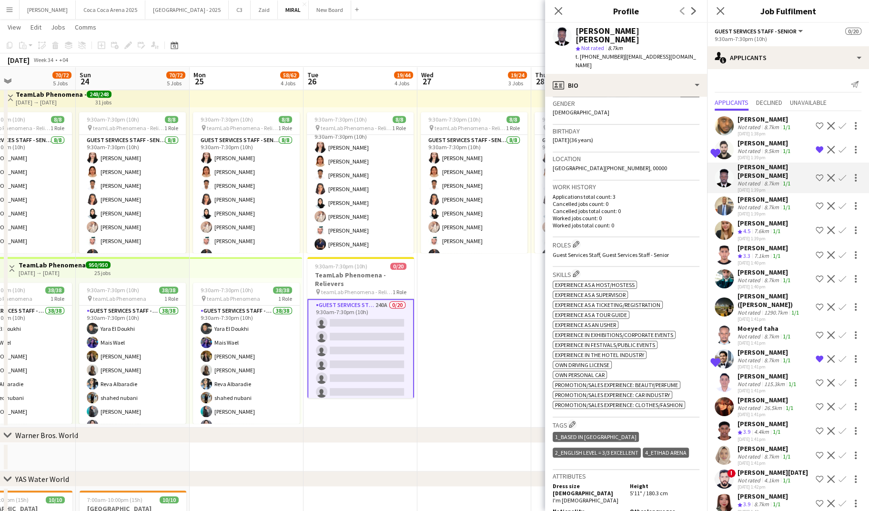
click at [762, 195] on div "Ahmed Bahr" at bounding box center [765, 199] width 55 height 9
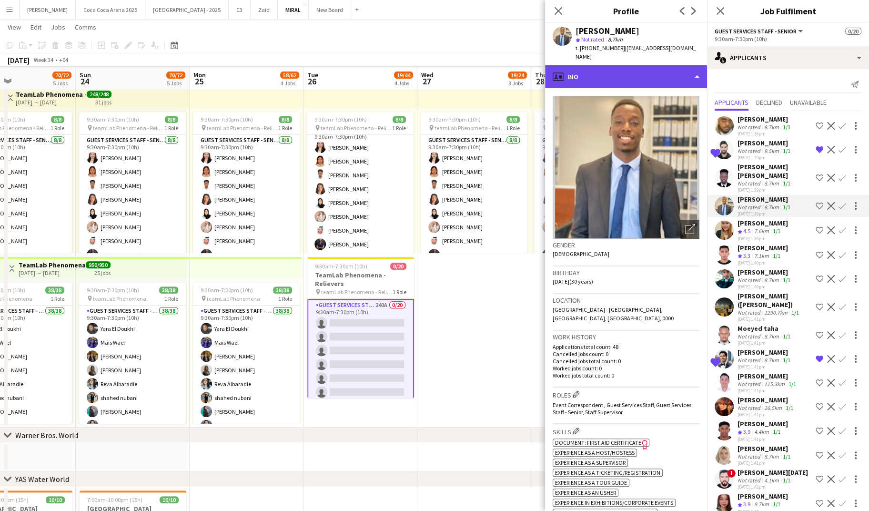
click at [613, 67] on div "profile Bio" at bounding box center [626, 76] width 162 height 23
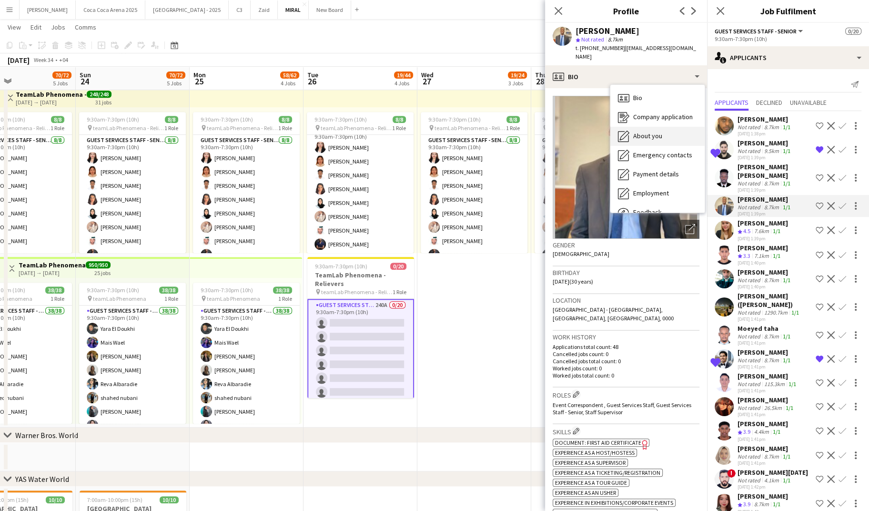
click at [636, 132] on span "About you" at bounding box center [647, 136] width 29 height 9
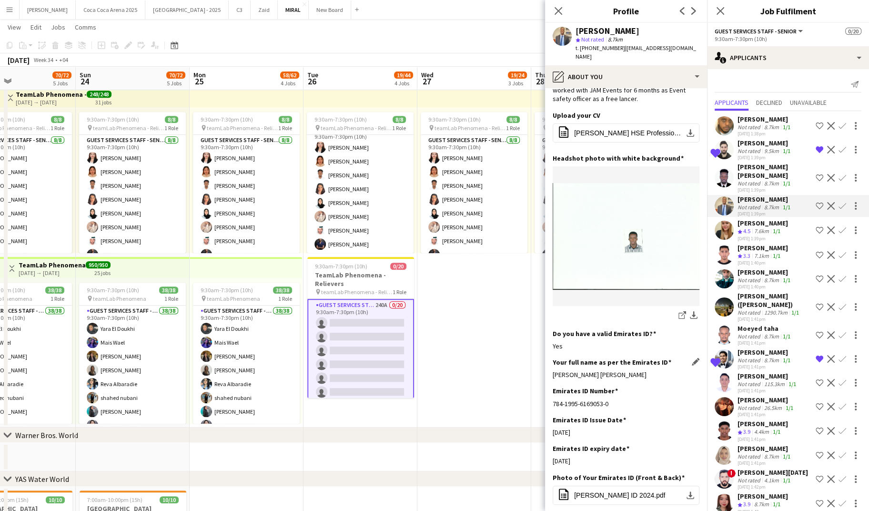
scroll to position [226, 0]
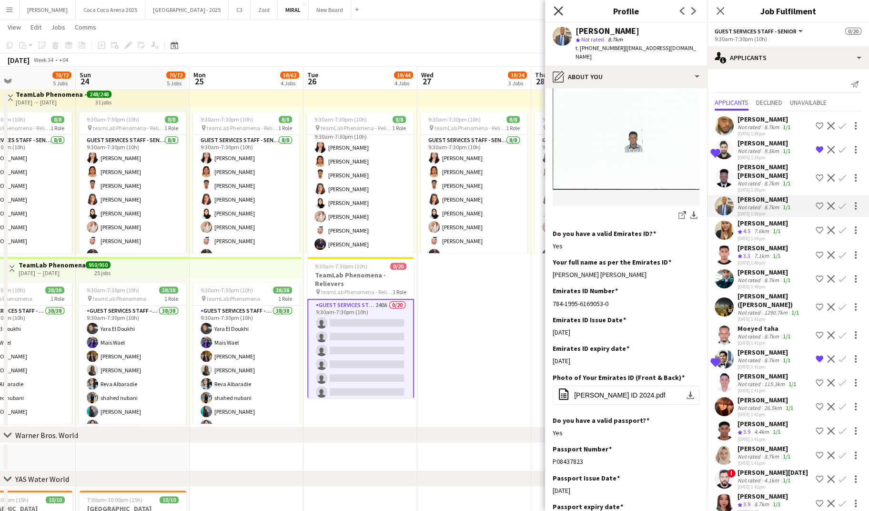
click at [558, 10] on icon at bounding box center [558, 10] width 9 height 9
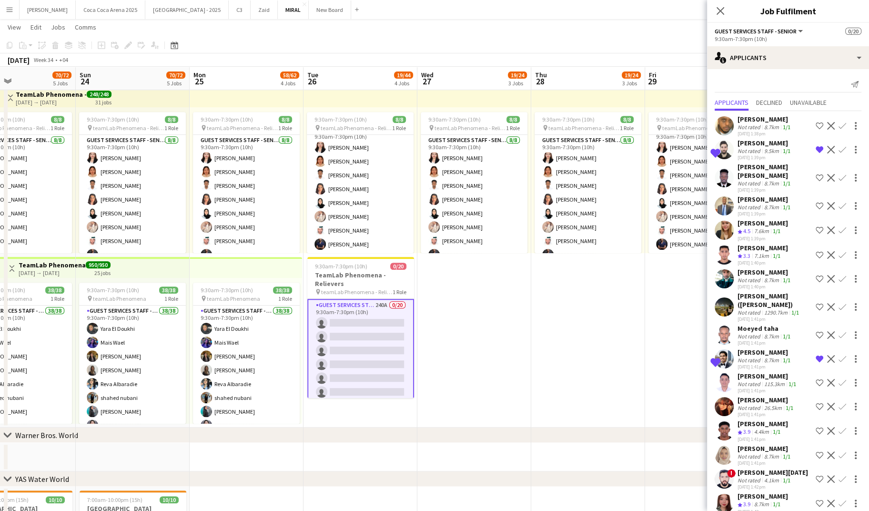
scroll to position [41, 0]
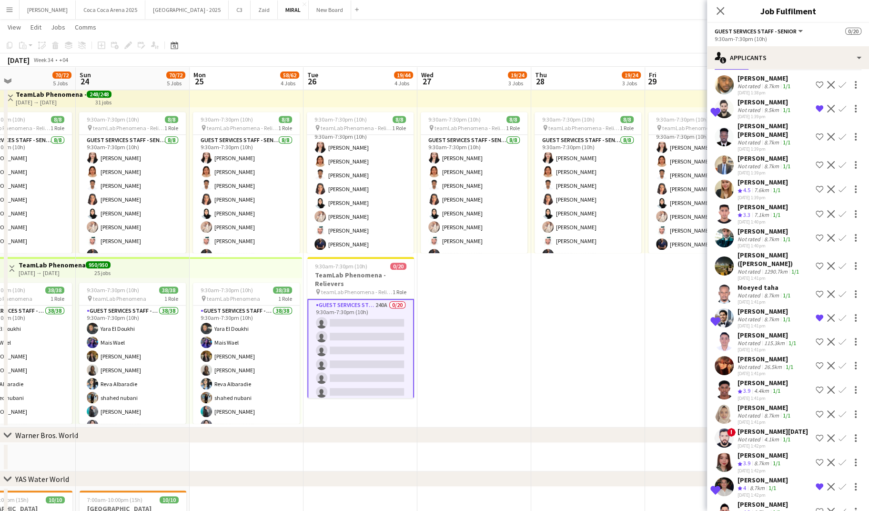
click at [772, 316] on div "8.7km" at bounding box center [772, 319] width 19 height 7
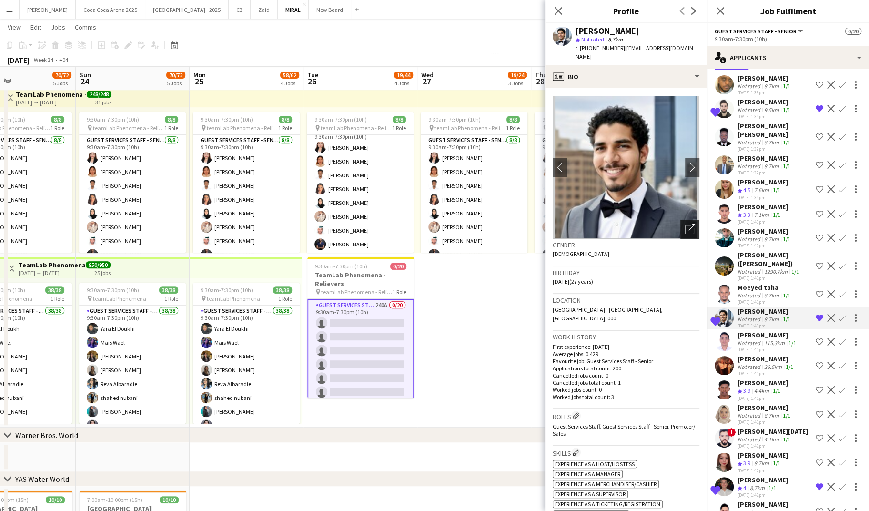
click at [684, 220] on div "Open photos pop-in" at bounding box center [690, 229] width 19 height 19
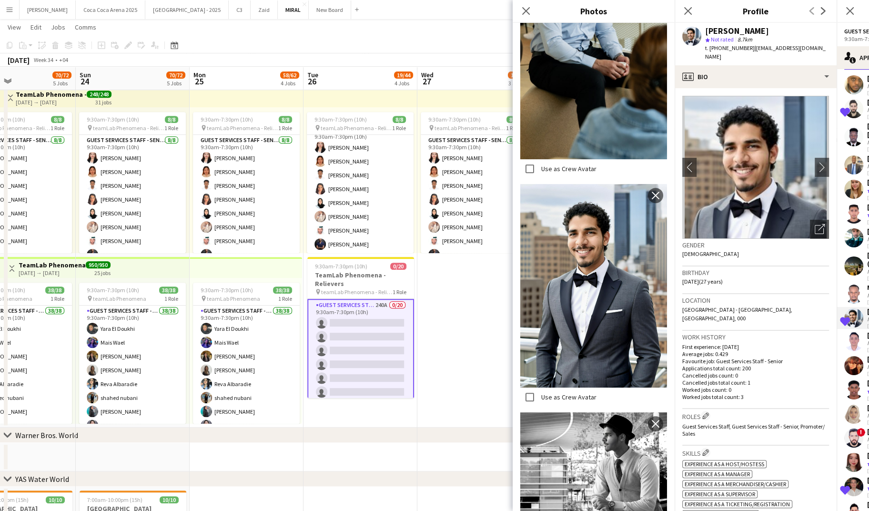
scroll to position [492, 0]
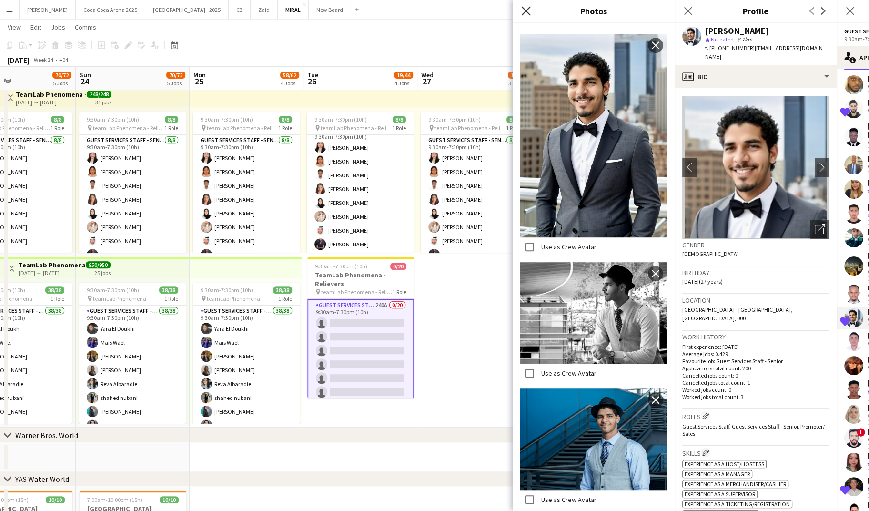
click at [526, 15] on icon "Close pop-in" at bounding box center [525, 10] width 9 height 9
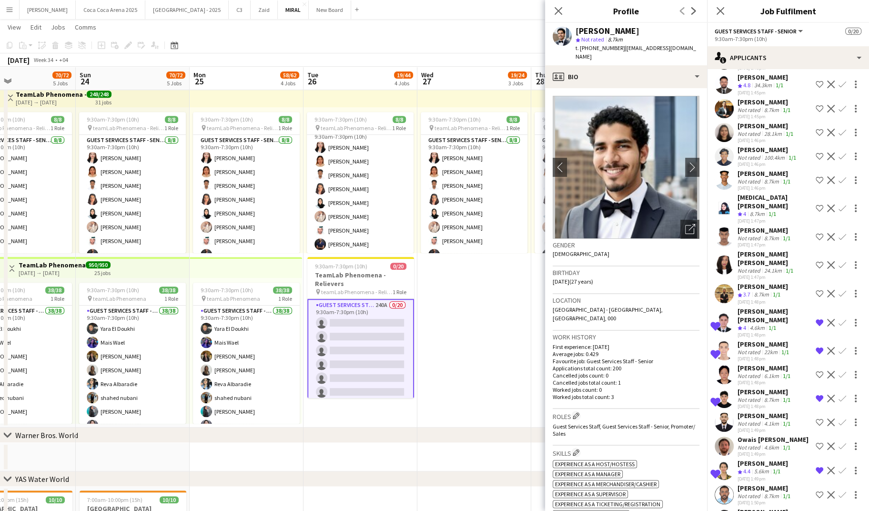
scroll to position [663, 0]
click at [764, 323] on div "4.6km" at bounding box center [757, 327] width 19 height 8
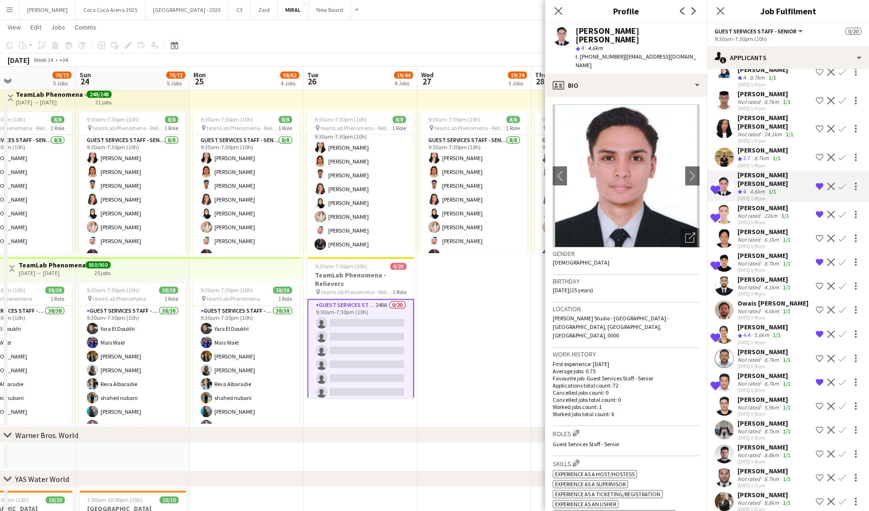
scroll to position [790, 0]
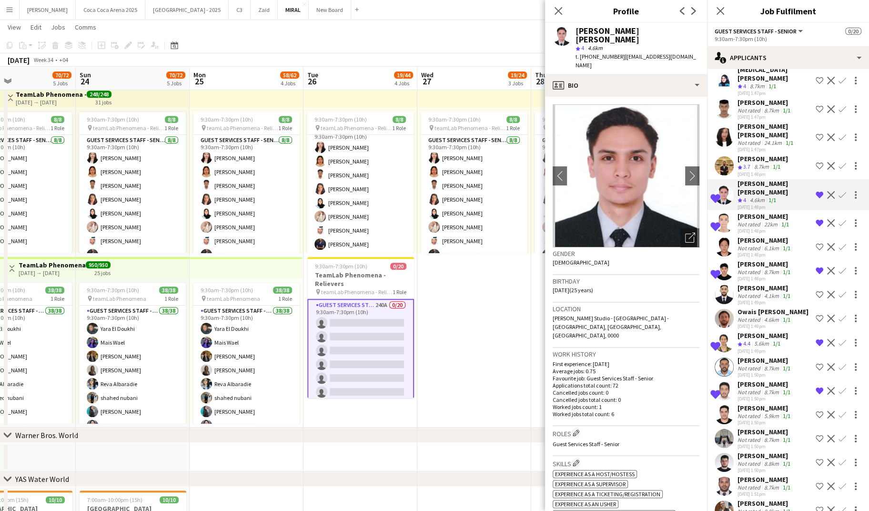
click at [839, 191] on app-icon "Confirm" at bounding box center [843, 195] width 8 height 8
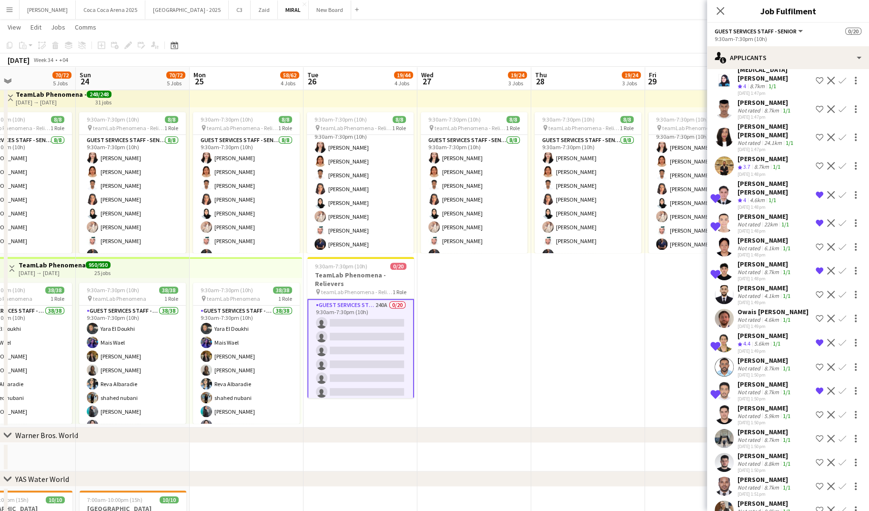
click at [840, 191] on app-icon "Confirm" at bounding box center [843, 195] width 8 height 8
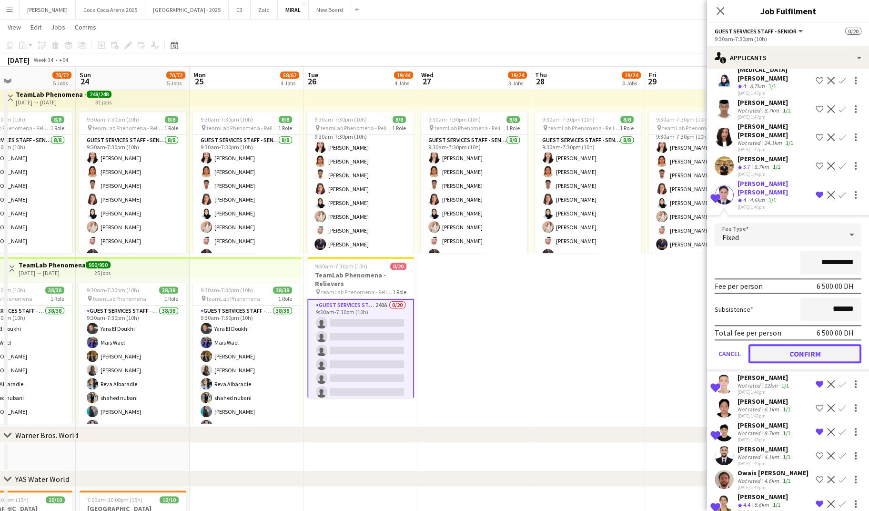
click at [802, 344] on button "Confirm" at bounding box center [805, 353] width 113 height 19
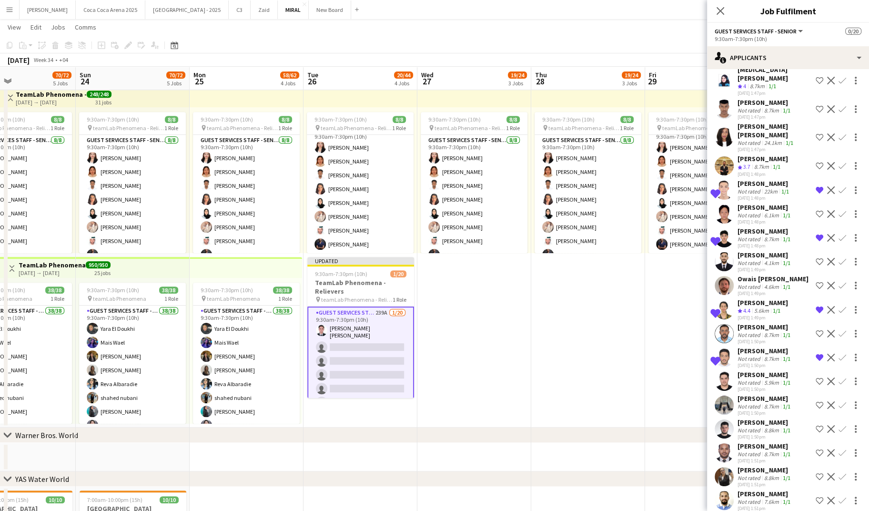
click at [663, 342] on app-date-cell "9:30am-7:30pm (10h) 8/8 pin teamLab Phenomena - Relievers 1 Role Guest Services…" at bounding box center [702, 254] width 114 height 345
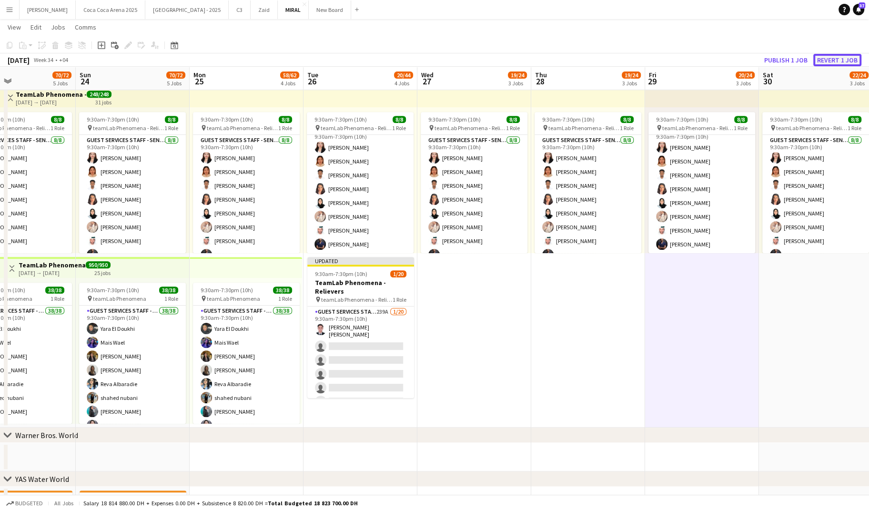
click at [830, 60] on button "Revert 1 job" at bounding box center [838, 60] width 48 height 12
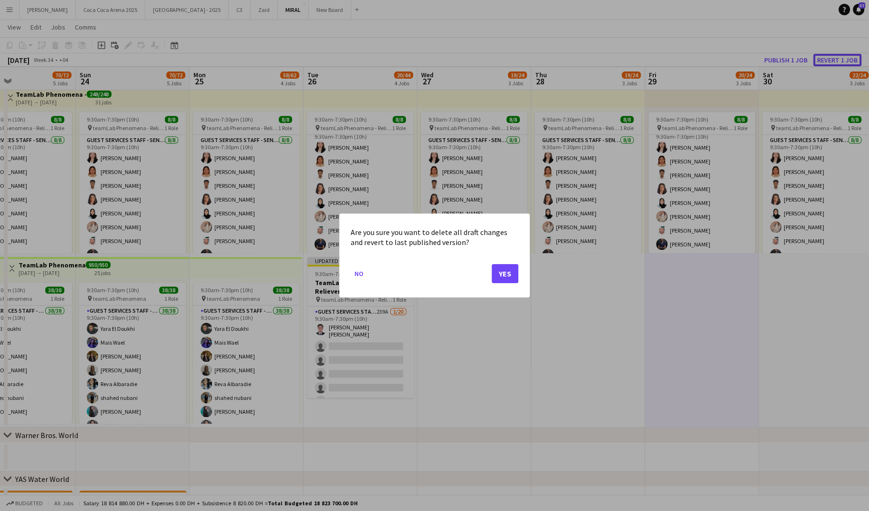
scroll to position [0, 0]
click at [501, 270] on button "Yes" at bounding box center [505, 273] width 27 height 19
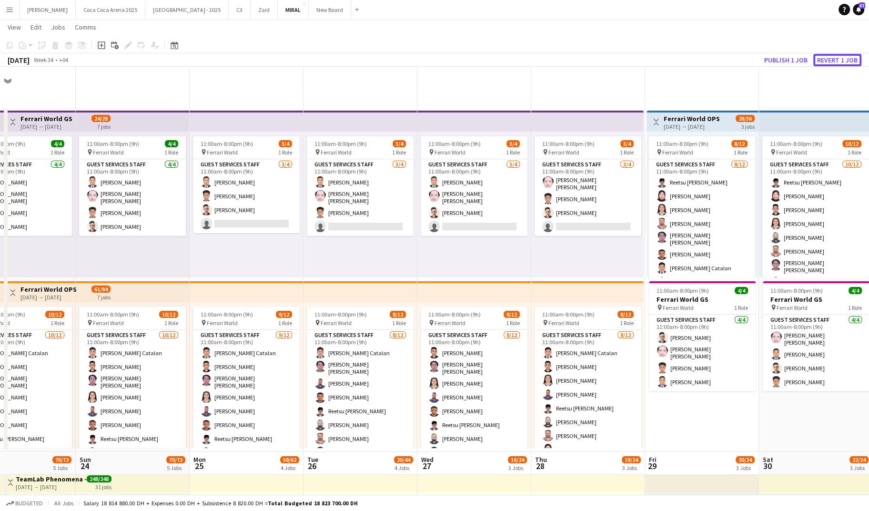
scroll to position [385, 0]
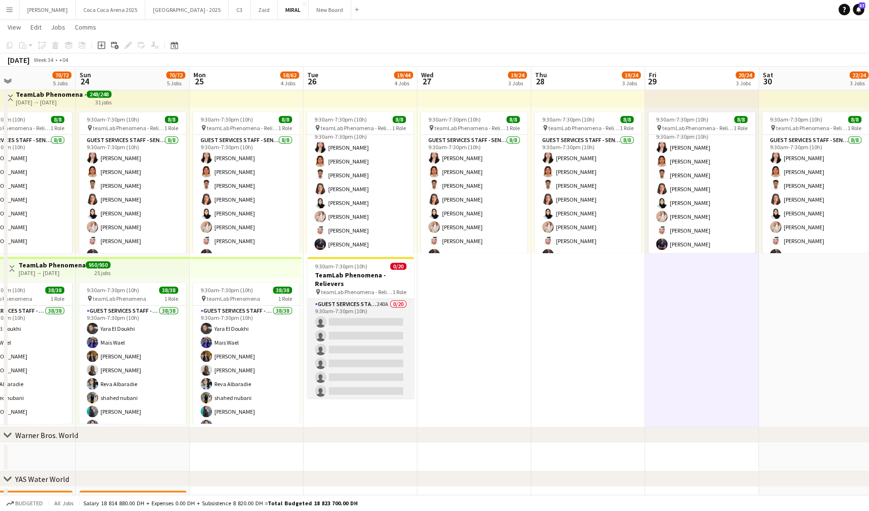
click at [363, 332] on app-card-role "Guest Services Staff - Senior 240A 0/20 9:30am-7:30pm (10h) single-neutral-acti…" at bounding box center [360, 446] width 107 height 295
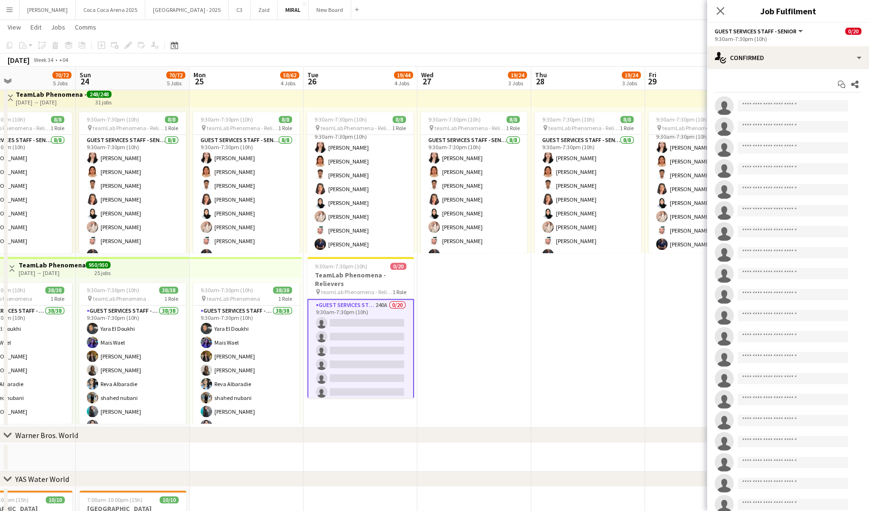
click at [576, 368] on app-date-cell "9:30am-7:30pm (10h) 8/8 pin teamLab Phenomena - Relievers 1 Role Guest Services…" at bounding box center [588, 254] width 114 height 345
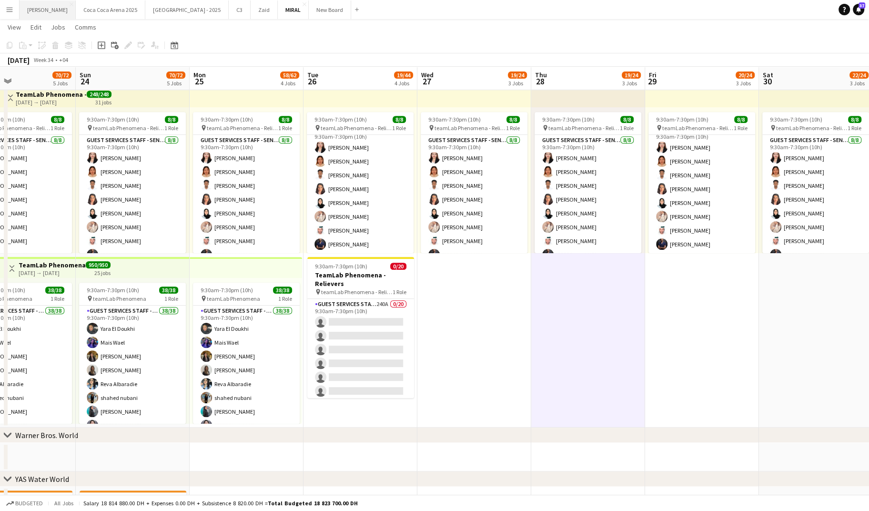
click at [36, 5] on button "Kate Close" at bounding box center [48, 9] width 56 height 19
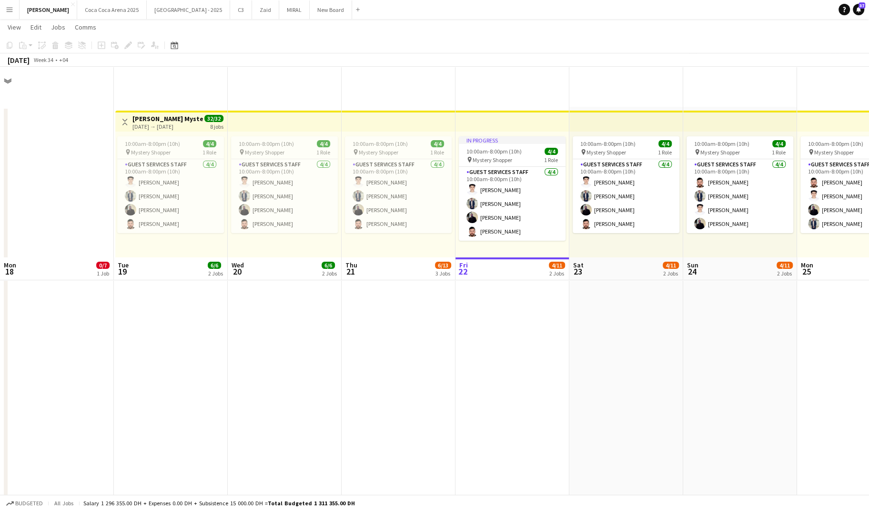
scroll to position [191, 0]
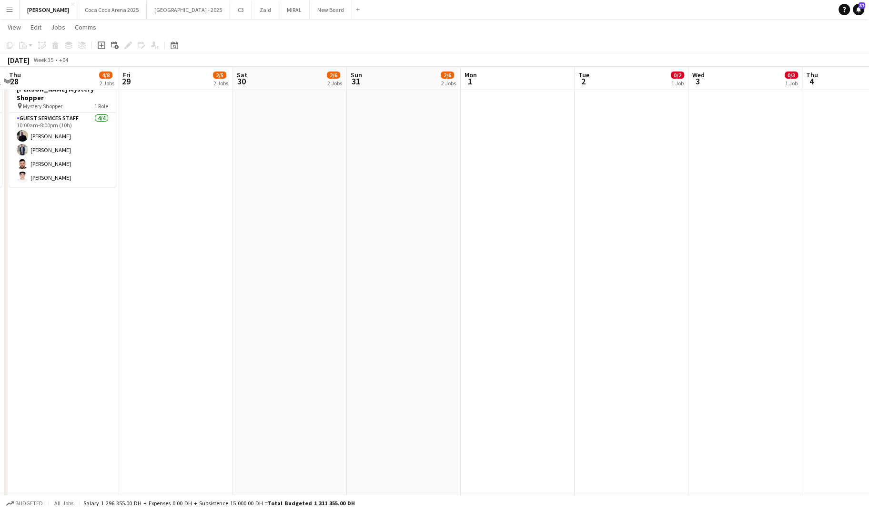
scroll to position [0, 379]
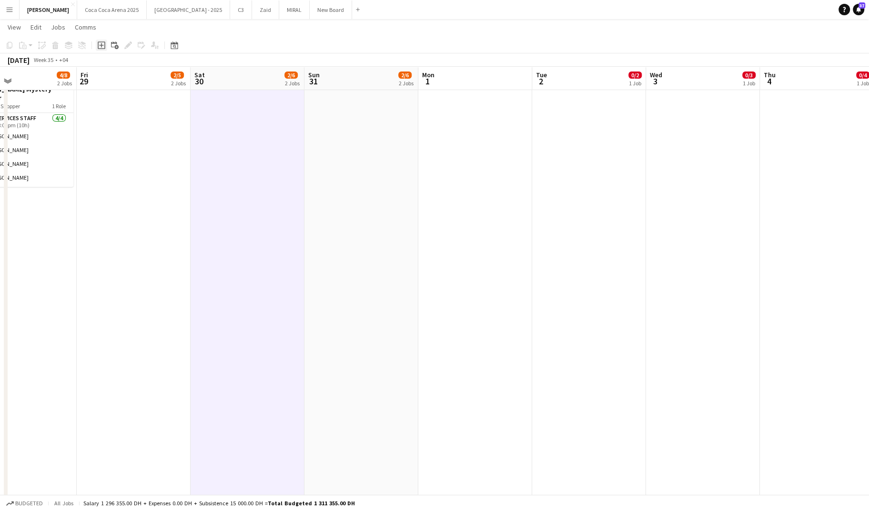
click at [101, 46] on icon at bounding box center [101, 45] width 4 height 4
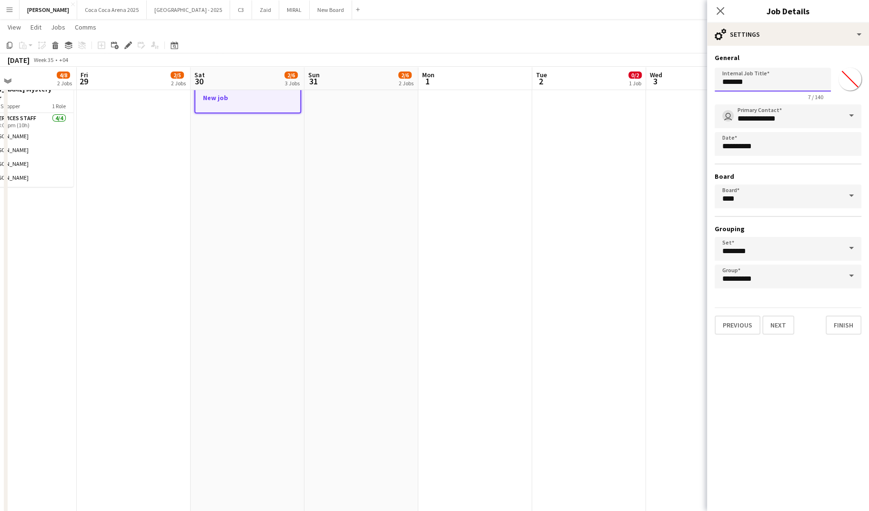
click at [750, 79] on input "*******" at bounding box center [773, 80] width 116 height 24
type input "*"
type input "**********"
click at [785, 322] on button "Next" at bounding box center [779, 325] width 32 height 19
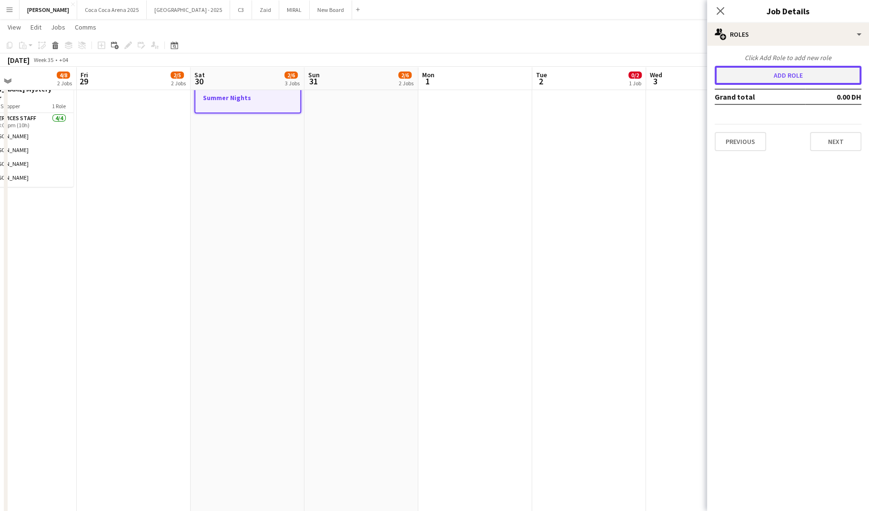
click at [785, 81] on button "Add role" at bounding box center [788, 75] width 147 height 19
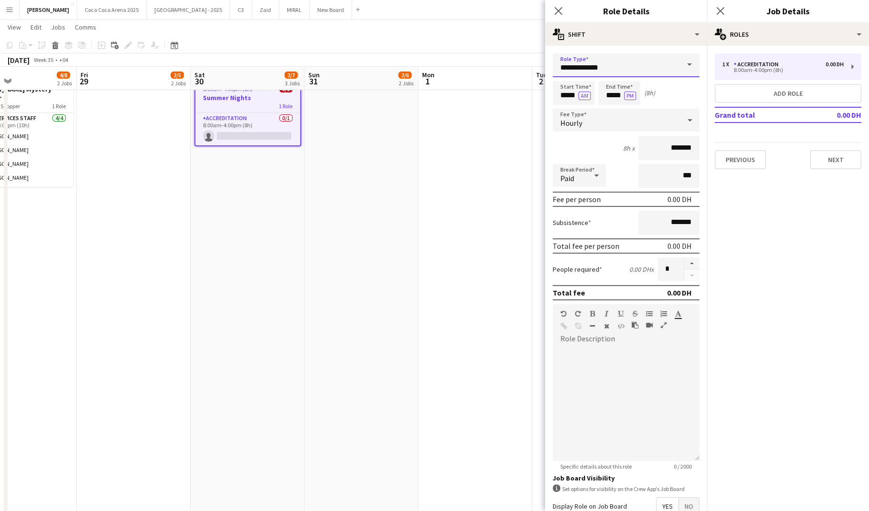
click at [641, 68] on input "**********" at bounding box center [626, 65] width 147 height 24
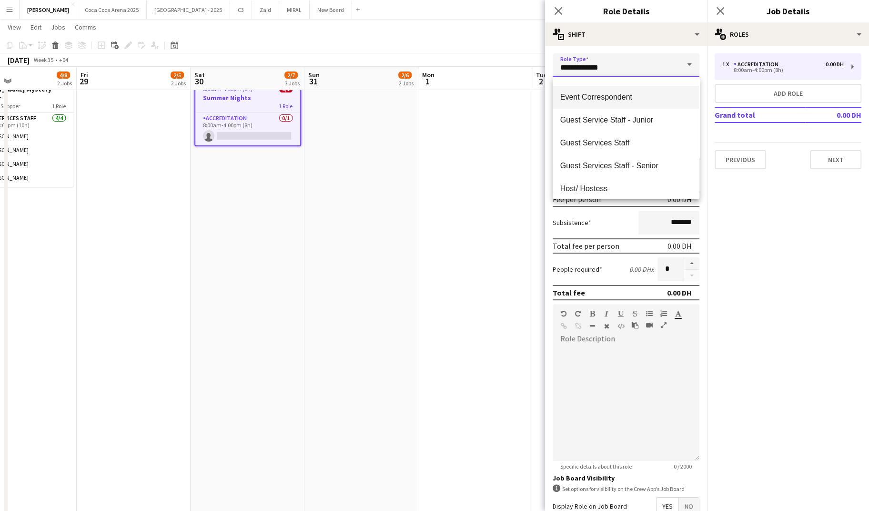
scroll to position [388, 0]
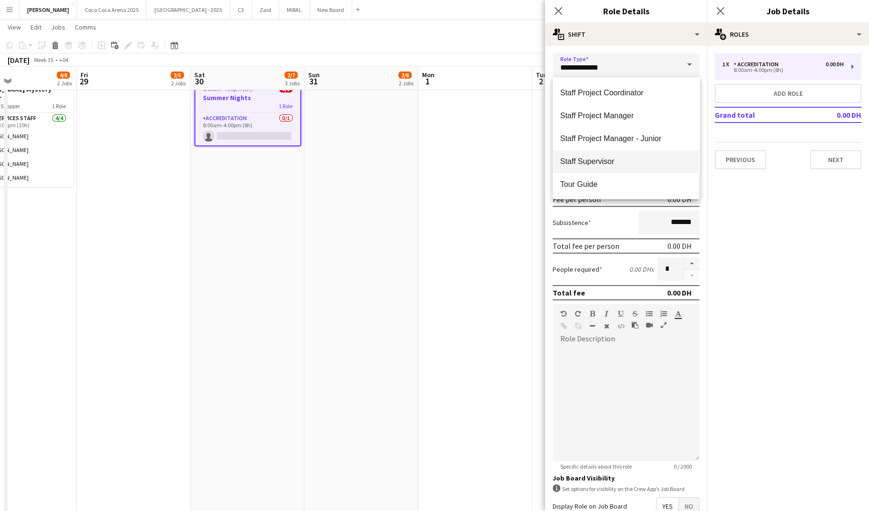
click at [608, 163] on span "Staff Supervisor" at bounding box center [627, 161] width 132 height 9
type input "**********"
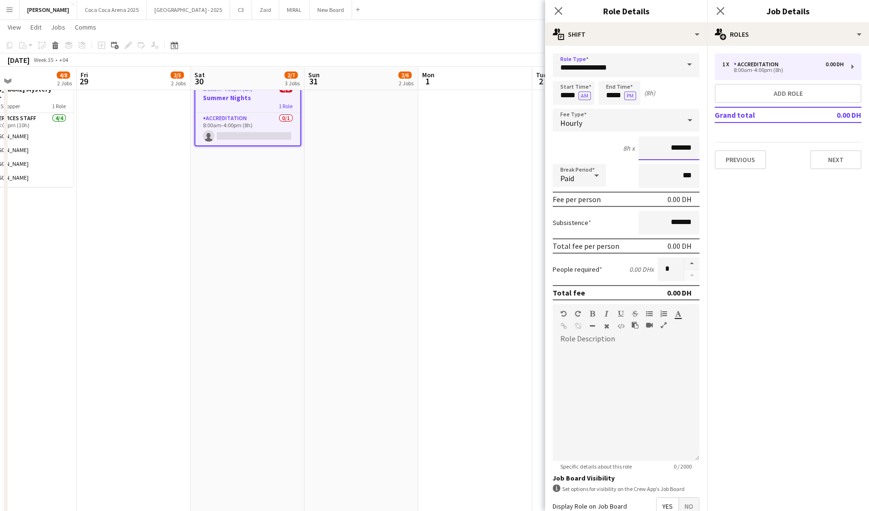
click at [663, 144] on input "*******" at bounding box center [669, 148] width 61 height 24
click at [564, 8] on div "Close pop-in" at bounding box center [558, 11] width 27 height 22
click at [560, 10] on icon at bounding box center [558, 10] width 9 height 9
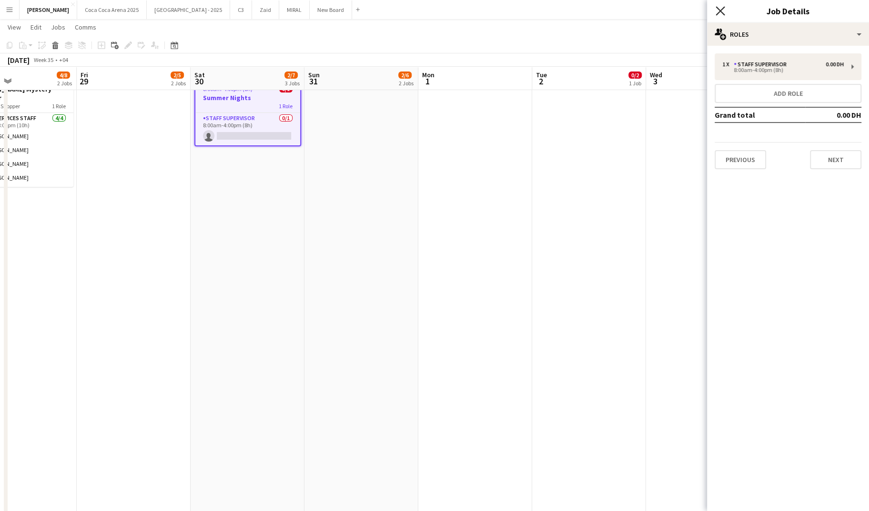
click at [721, 12] on icon "Close pop-in" at bounding box center [720, 10] width 9 height 9
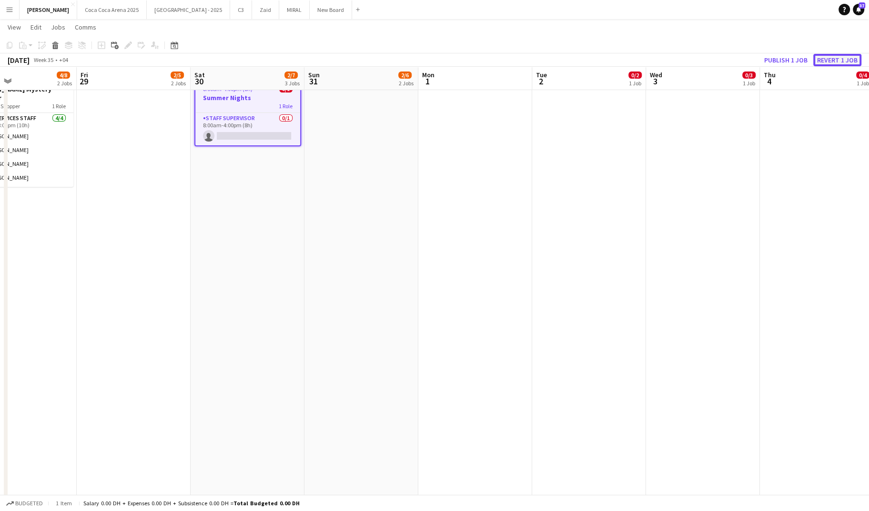
click at [827, 59] on button "Revert 1 job" at bounding box center [838, 60] width 48 height 12
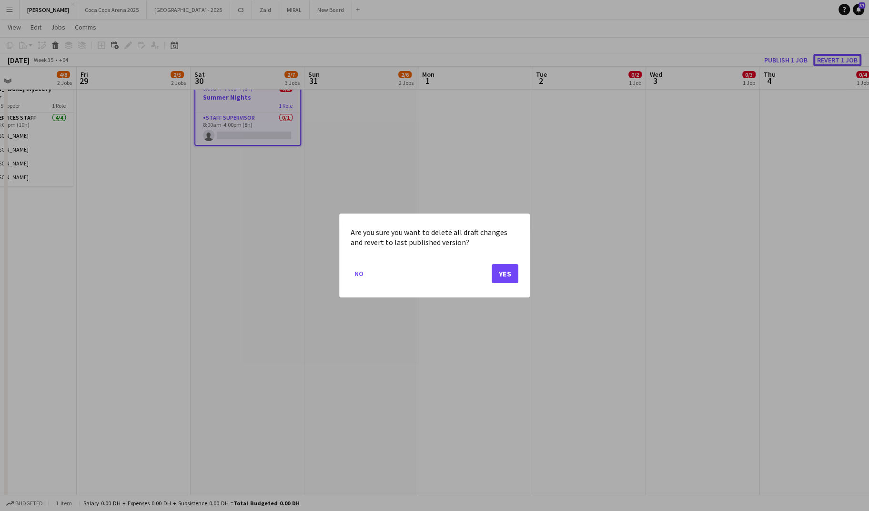
scroll to position [0, 0]
click at [508, 274] on button "Yes" at bounding box center [505, 273] width 27 height 19
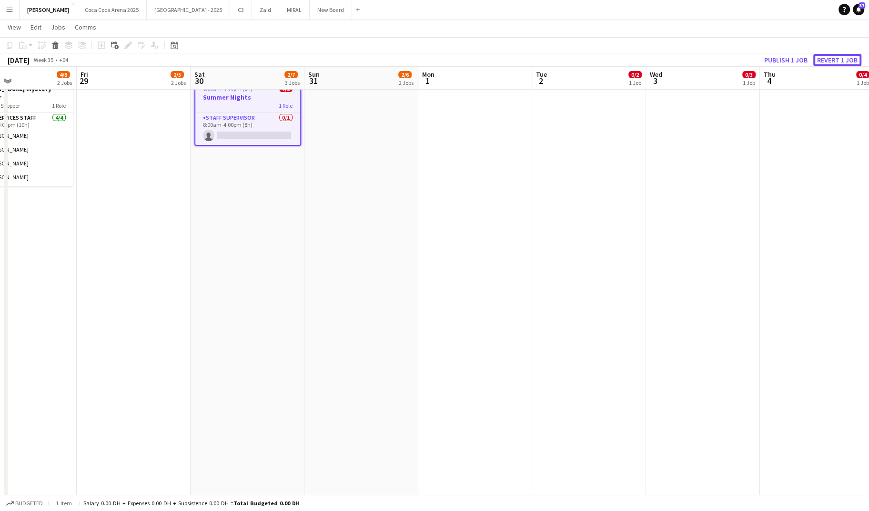
scroll to position [40, 0]
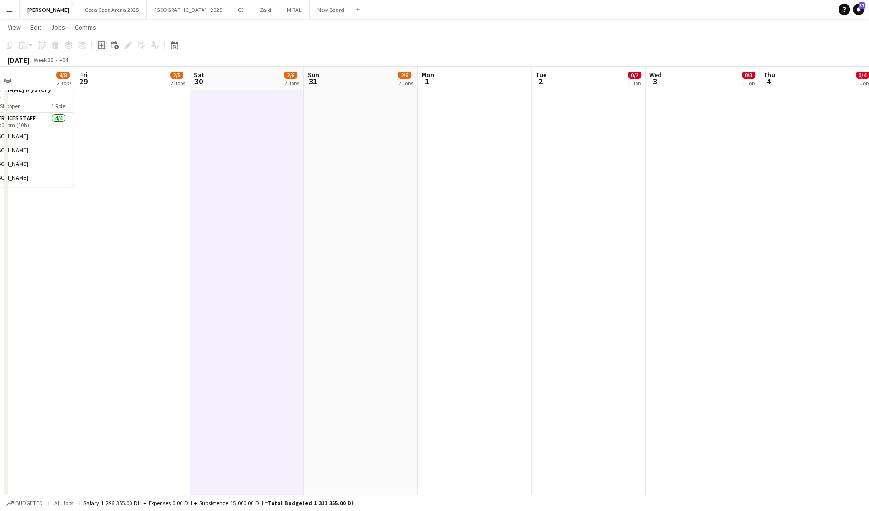
click at [102, 45] on icon at bounding box center [101, 45] width 4 height 4
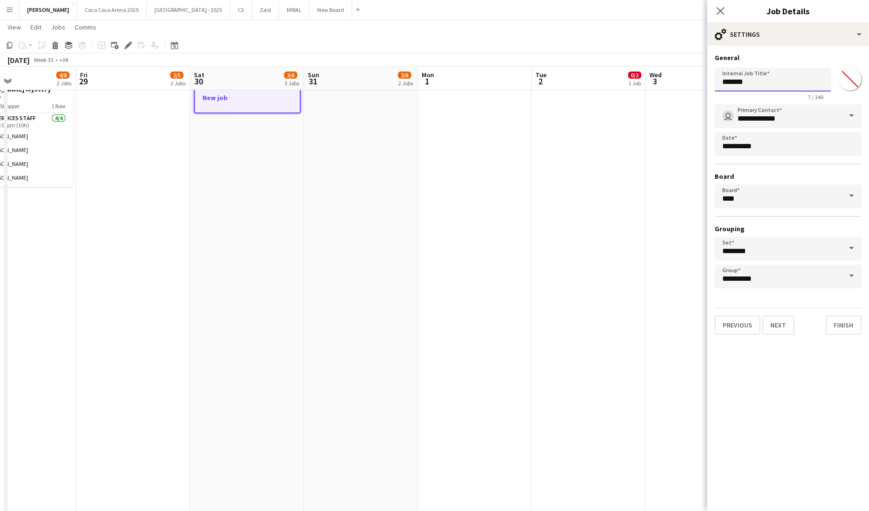
click at [761, 86] on input "*******" at bounding box center [773, 80] width 116 height 24
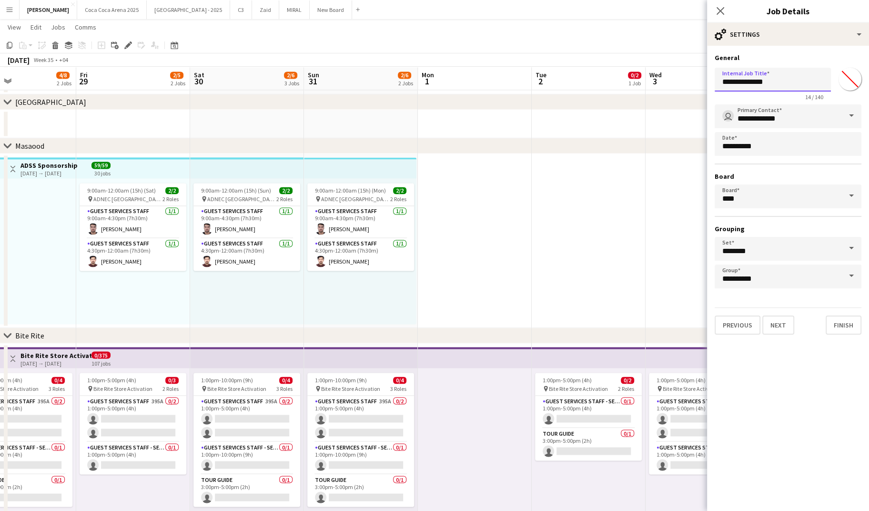
scroll to position [1404, 0]
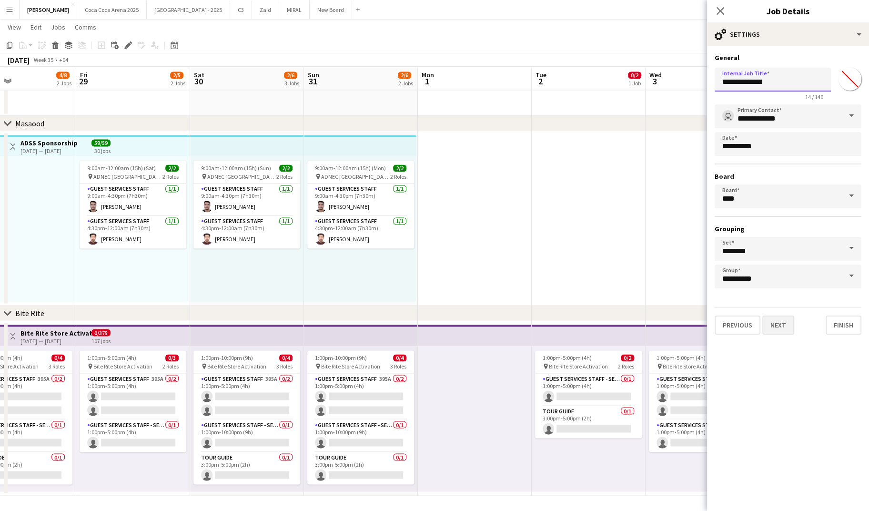
type input "**********"
click at [782, 328] on button "Next" at bounding box center [779, 325] width 32 height 19
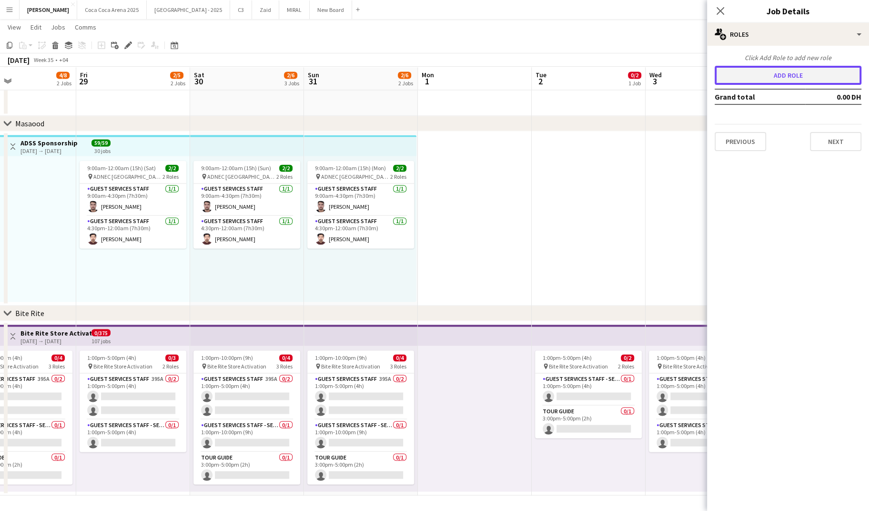
click at [759, 75] on button "Add role" at bounding box center [788, 75] width 147 height 19
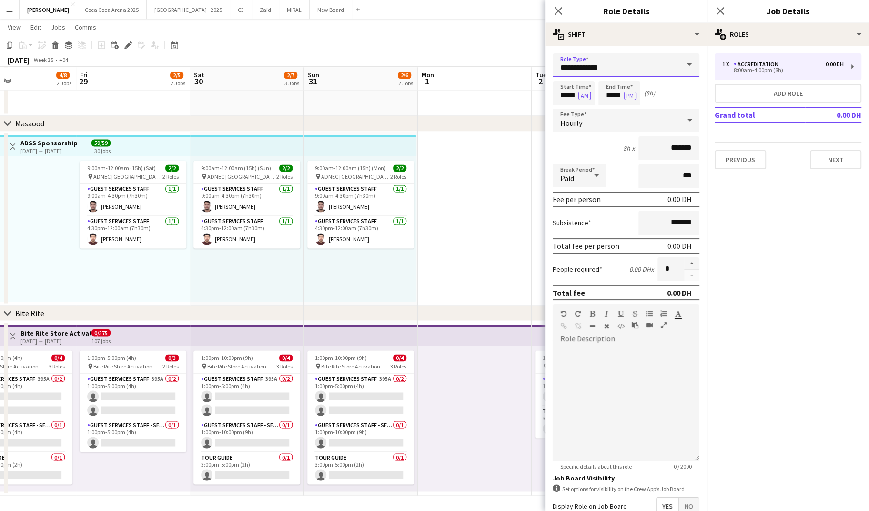
click at [604, 68] on input "**********" at bounding box center [626, 65] width 147 height 24
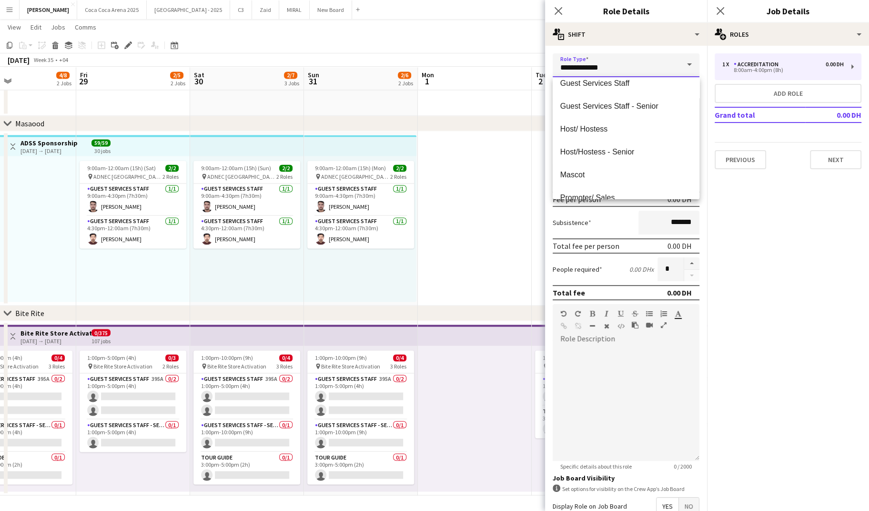
scroll to position [388, 0]
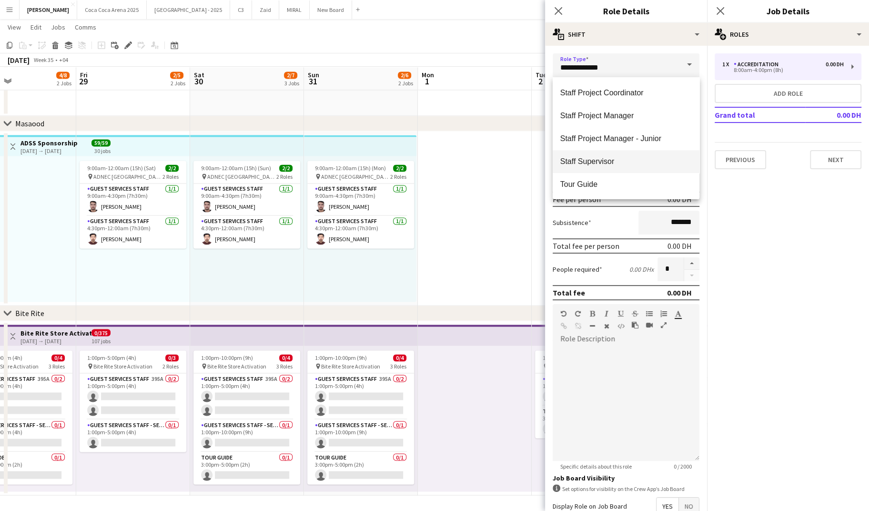
click at [599, 162] on span "Staff Supervisor" at bounding box center [627, 161] width 132 height 9
type input "**********"
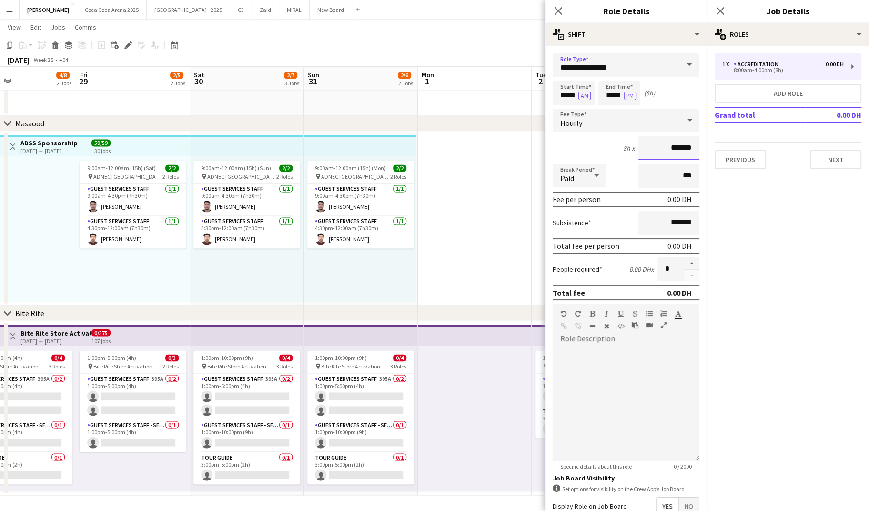
click at [647, 143] on input "*******" at bounding box center [669, 148] width 61 height 24
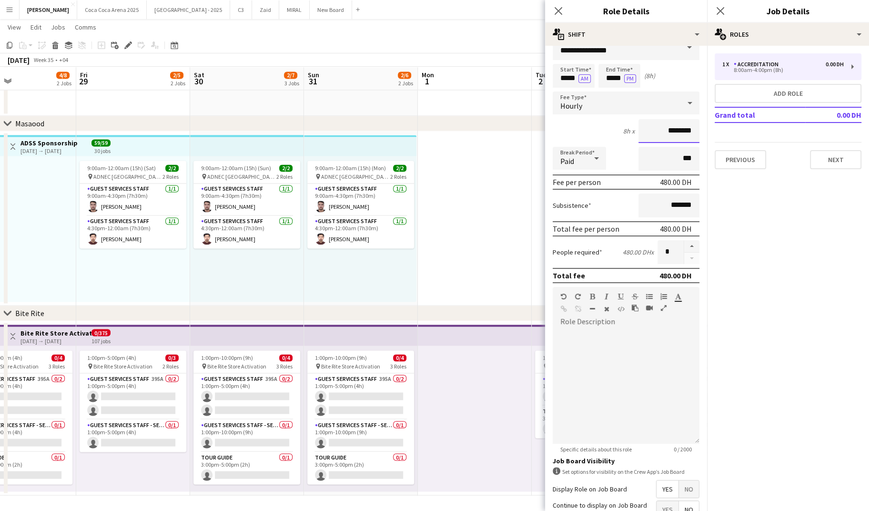
scroll to position [20, 0]
type input "********"
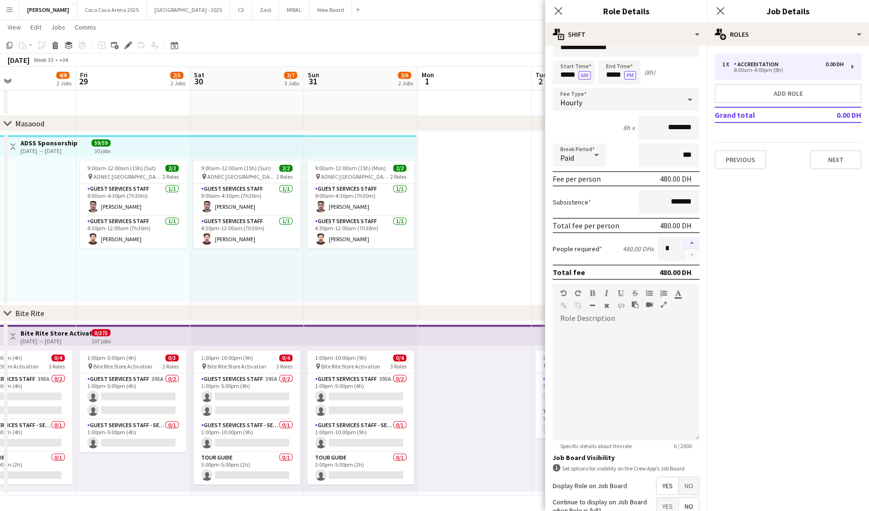
click at [692, 243] on button "button" at bounding box center [691, 243] width 15 height 12
type input "*"
click at [615, 320] on div at bounding box center [626, 379] width 147 height 121
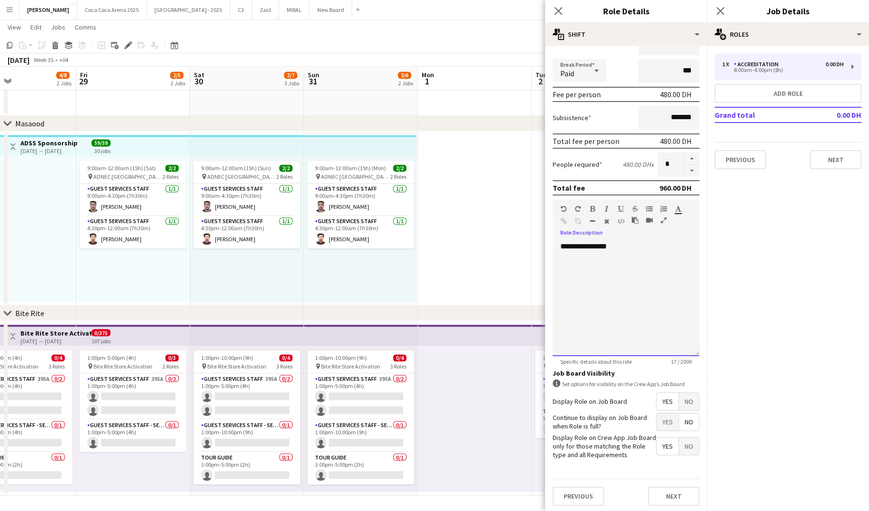
scroll to position [0, 0]
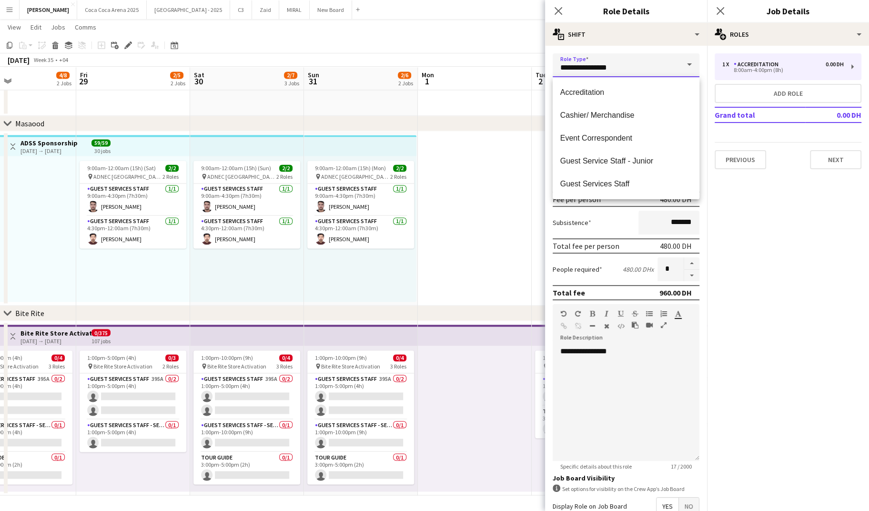
click at [623, 65] on input "**********" at bounding box center [626, 65] width 147 height 24
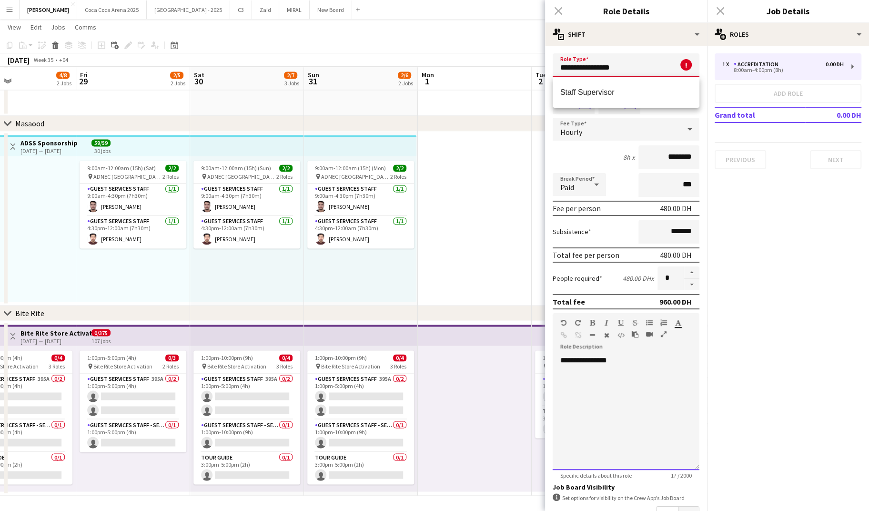
click at [618, 413] on div "**********" at bounding box center [626, 413] width 147 height 114
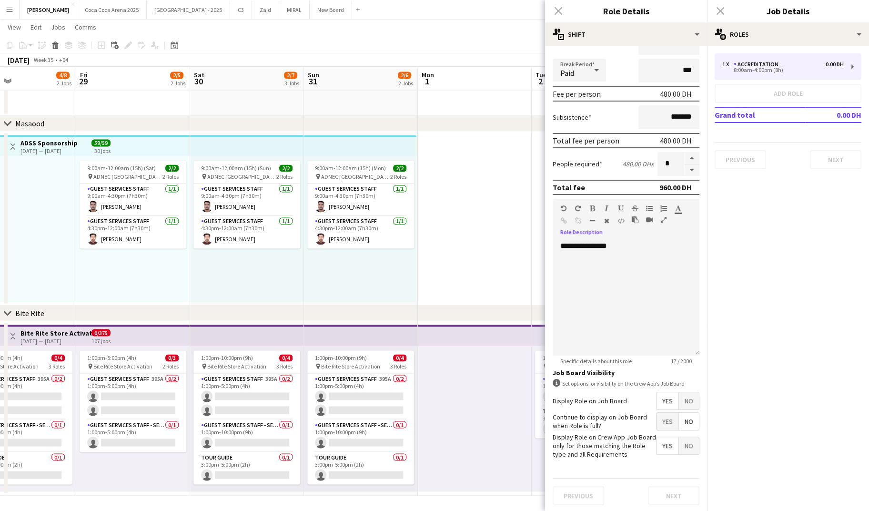
click at [669, 404] on span "Yes" at bounding box center [668, 400] width 22 height 17
click at [690, 419] on span "No" at bounding box center [689, 421] width 20 height 17
click at [668, 441] on span "Yes" at bounding box center [668, 445] width 22 height 17
click at [677, 495] on div "Previous Next" at bounding box center [626, 495] width 147 height 35
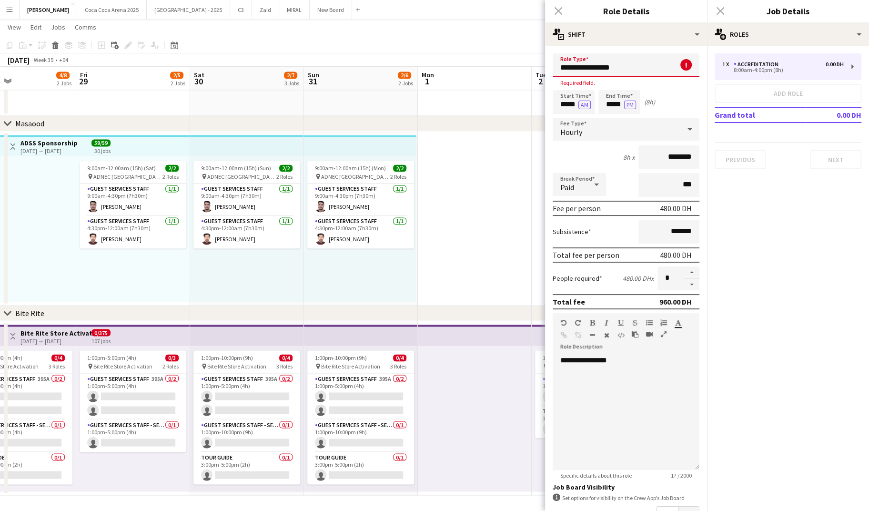
click at [639, 68] on input "**********" at bounding box center [626, 65] width 147 height 24
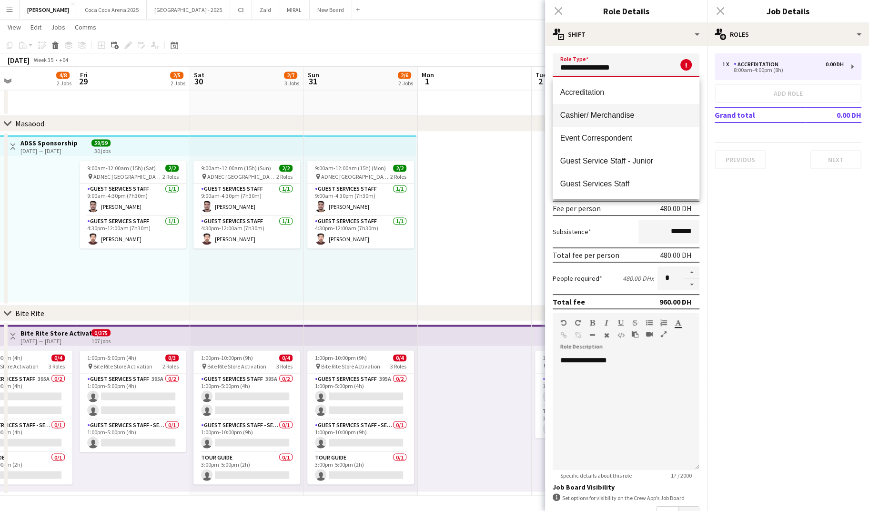
scroll to position [388, 0]
click at [595, 156] on mat-option "Staff Supervisor" at bounding box center [626, 161] width 147 height 23
type input "**********"
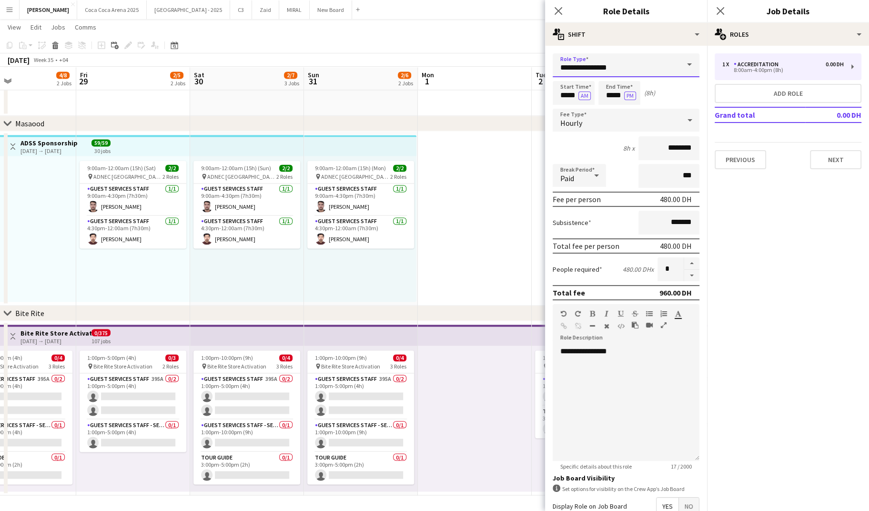
scroll to position [105, 0]
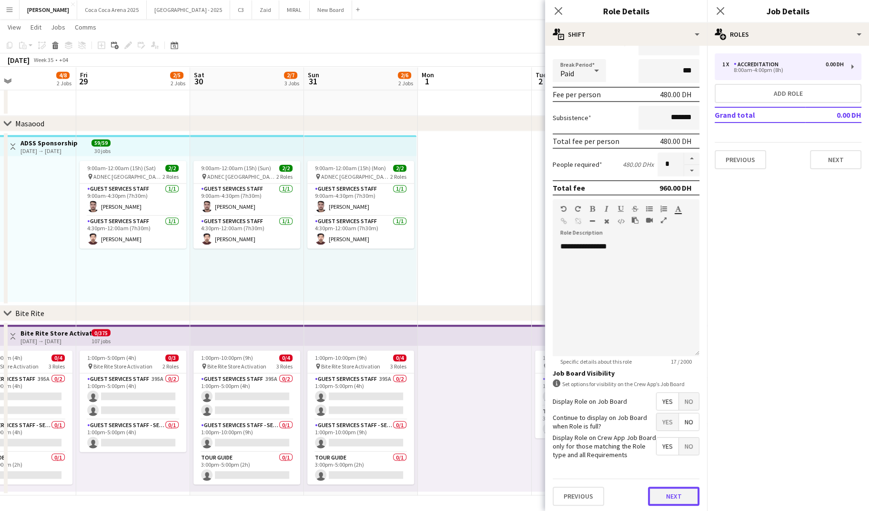
click at [665, 501] on button "Next" at bounding box center [673, 496] width 51 height 19
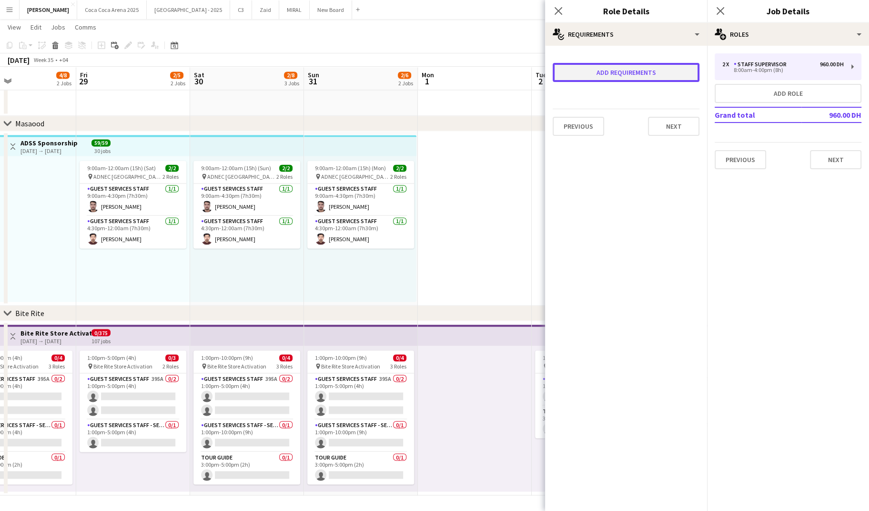
click at [625, 71] on button "Add requirements" at bounding box center [626, 72] width 147 height 19
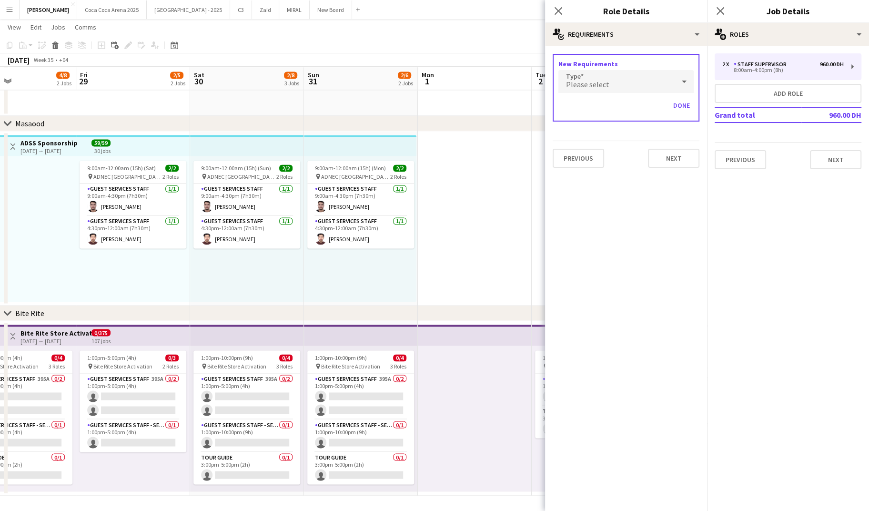
click at [607, 82] on div "Please select" at bounding box center [617, 81] width 116 height 23
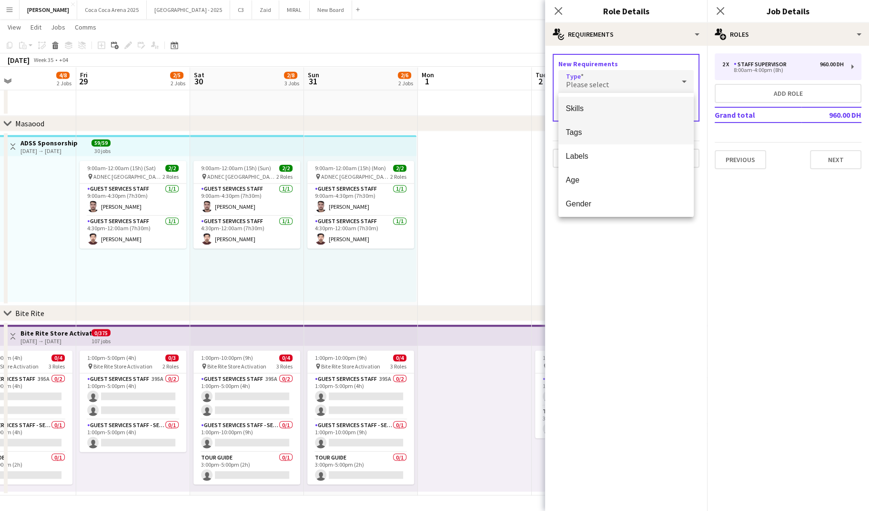
click at [581, 130] on span "Tags" at bounding box center [626, 132] width 120 height 9
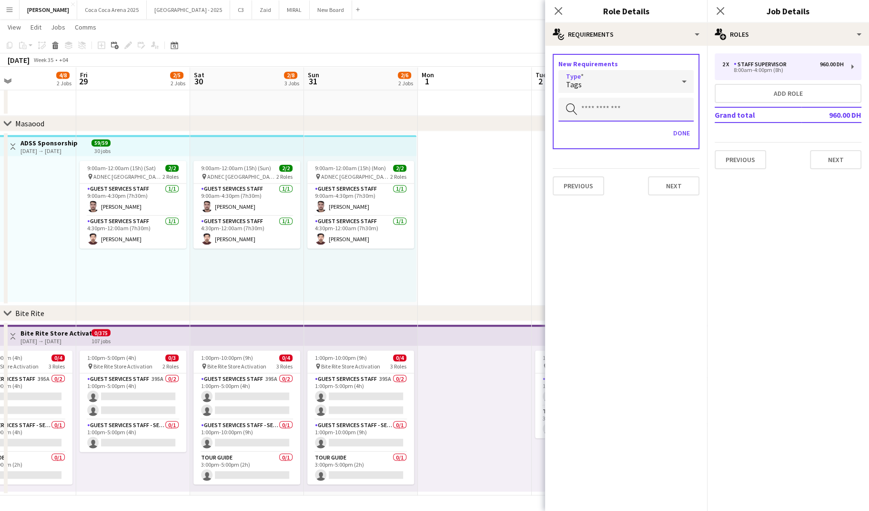
click at [600, 110] on input "text" at bounding box center [626, 110] width 135 height 24
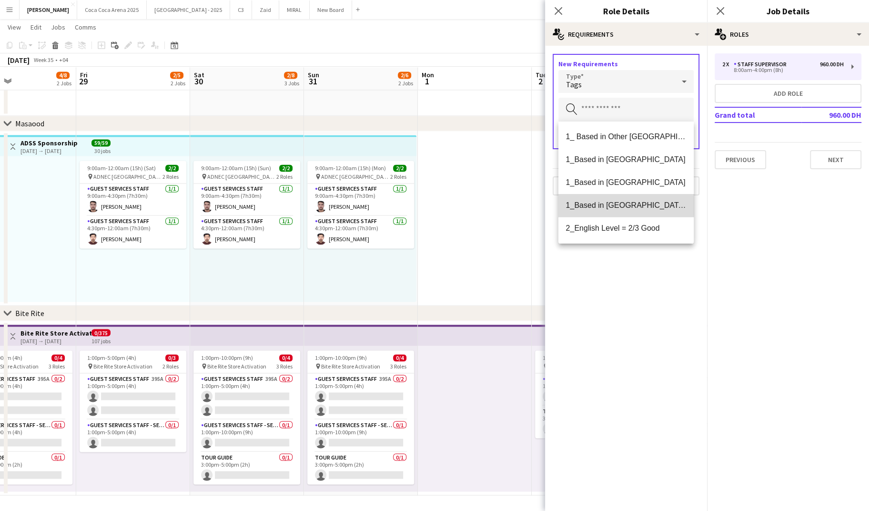
click at [598, 202] on span "1_Based in Dubai/Sharjah/Ajman" at bounding box center [626, 205] width 120 height 9
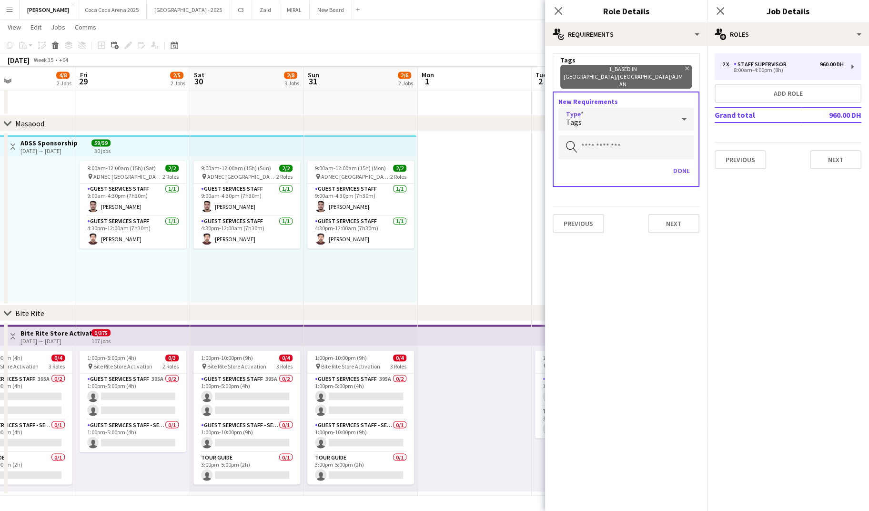
click at [613, 108] on div "Tags" at bounding box center [617, 119] width 116 height 23
click at [592, 133] on span "Skills" at bounding box center [626, 130] width 120 height 9
click at [596, 135] on input "text" at bounding box center [626, 147] width 135 height 24
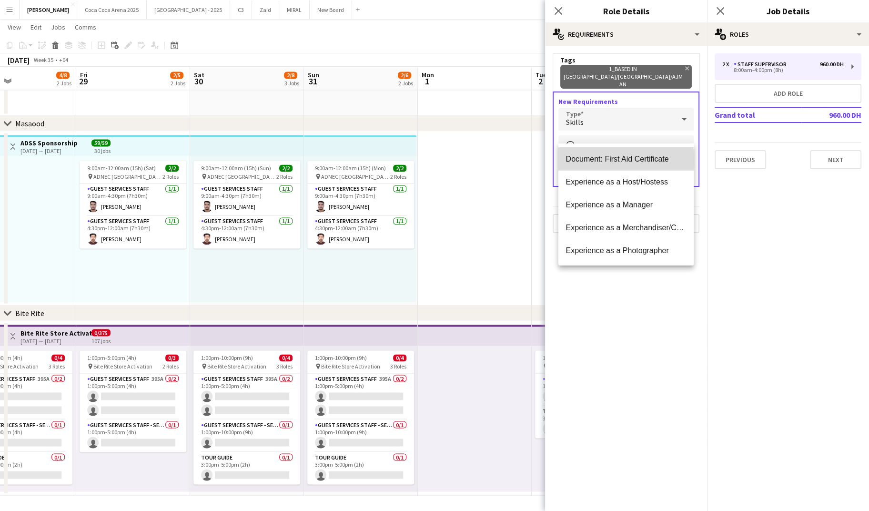
click at [597, 160] on span "Document: First Aid Certificate" at bounding box center [626, 158] width 120 height 9
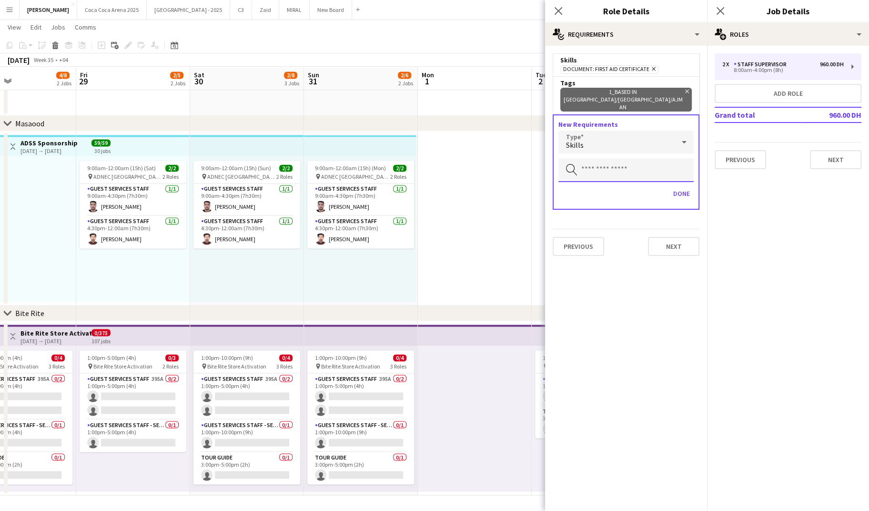
click at [649, 159] on input "text" at bounding box center [626, 170] width 135 height 24
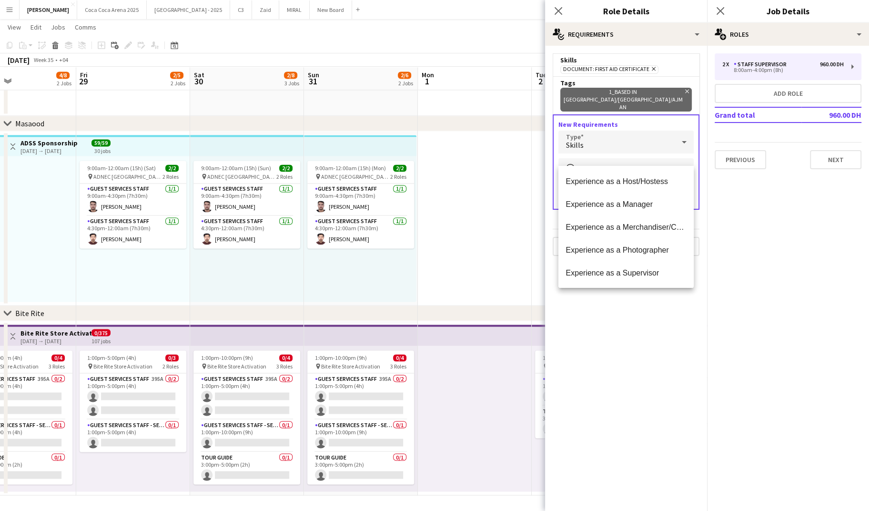
click at [646, 131] on div "Skills" at bounding box center [617, 142] width 116 height 23
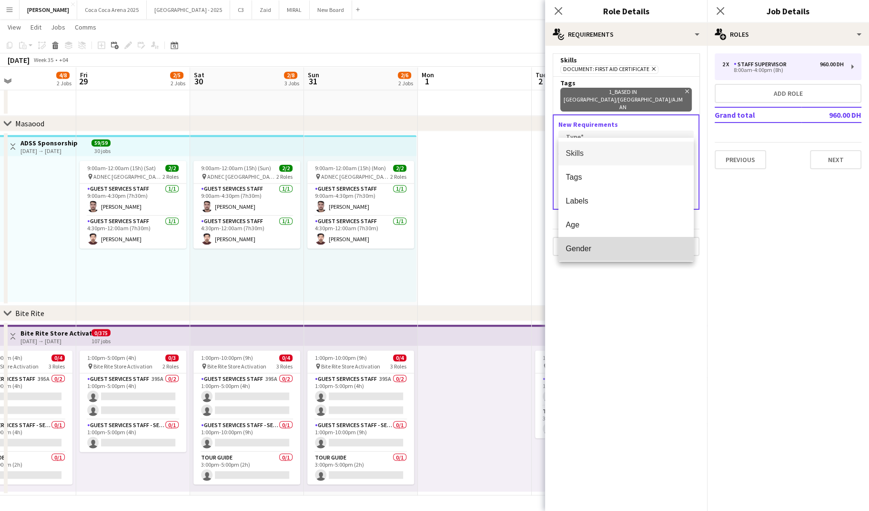
click at [593, 250] on span "Gender" at bounding box center [626, 248] width 120 height 9
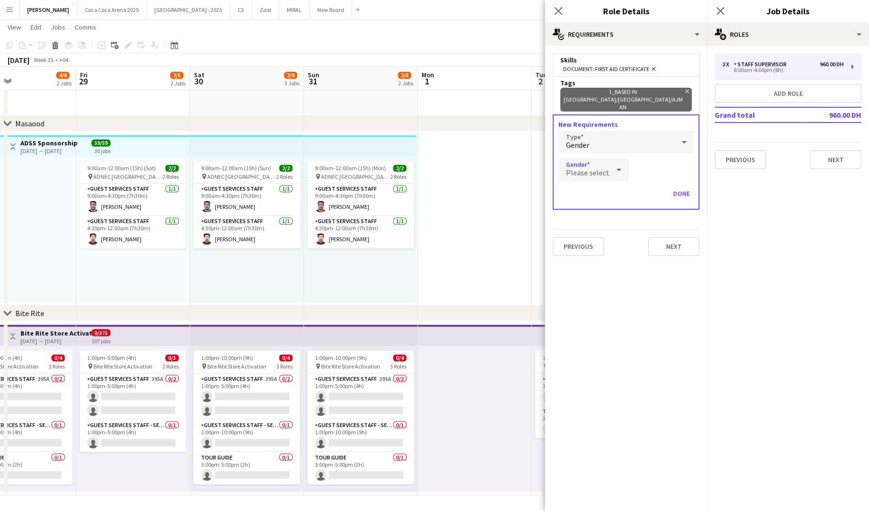
click at [617, 169] on icon at bounding box center [619, 170] width 5 height 2
click at [592, 203] on span "Male" at bounding box center [592, 204] width 52 height 9
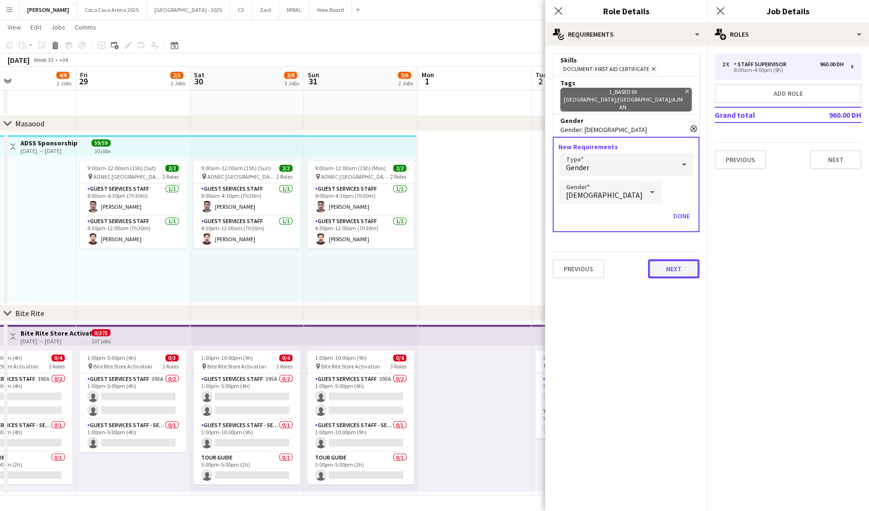
click at [671, 259] on button "Next" at bounding box center [673, 268] width 51 height 19
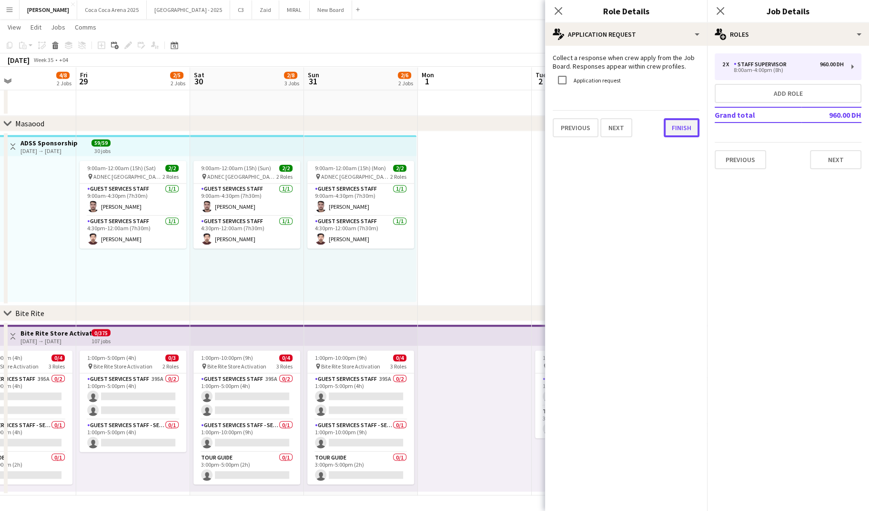
click at [678, 133] on button "Finish" at bounding box center [682, 127] width 36 height 19
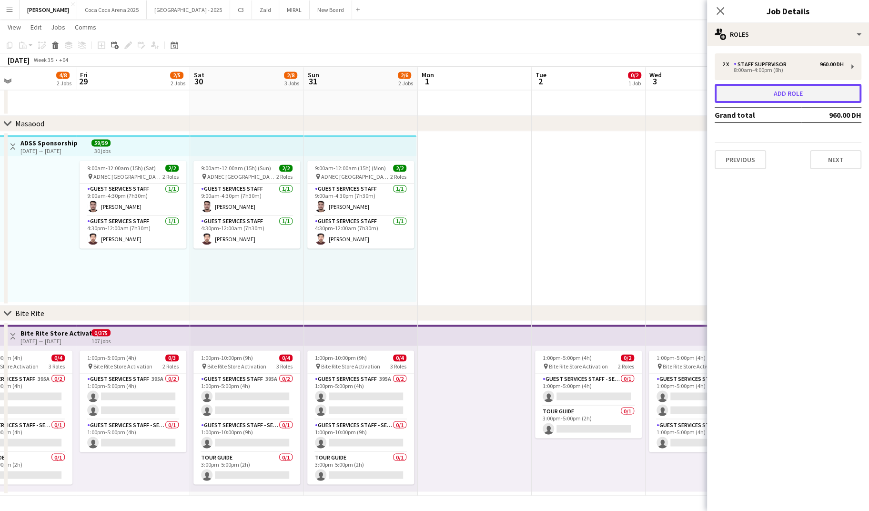
click at [792, 96] on button "Add role" at bounding box center [788, 93] width 147 height 19
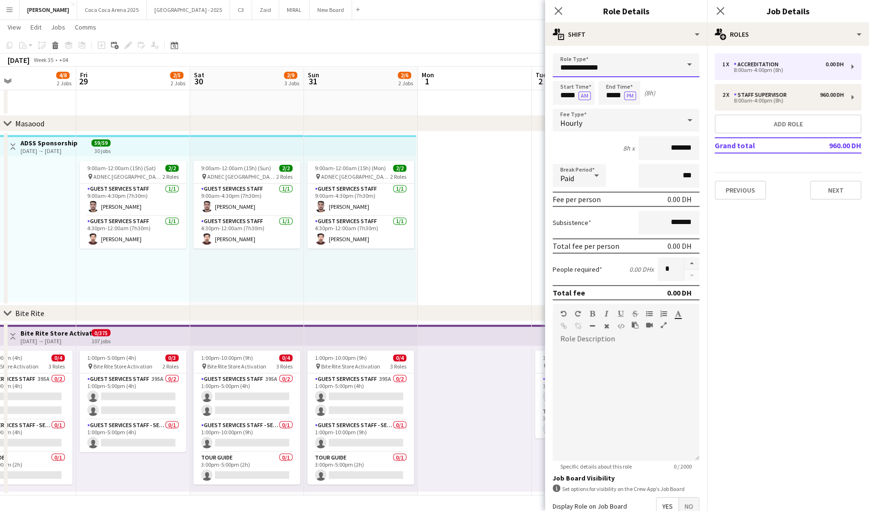
click at [616, 64] on input "**********" at bounding box center [626, 65] width 147 height 24
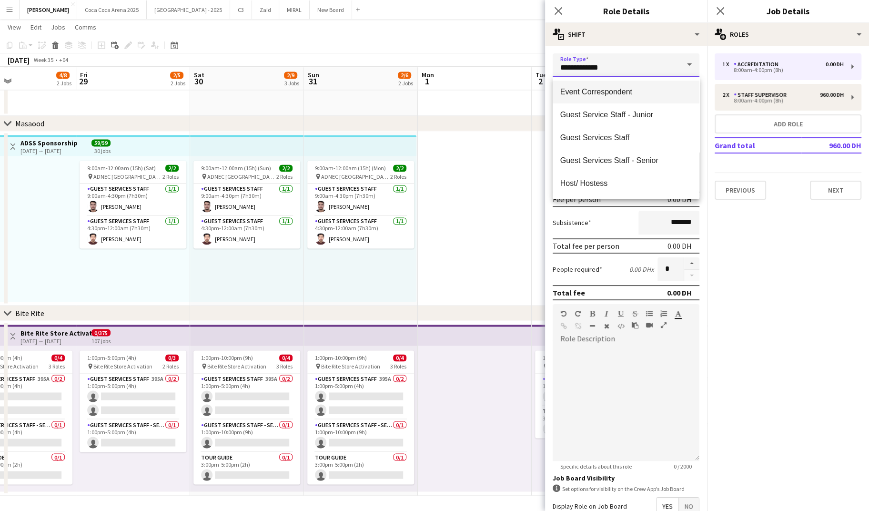
scroll to position [47, 0]
click at [591, 139] on span "Guest Services Staff" at bounding box center [627, 136] width 132 height 9
type input "**********"
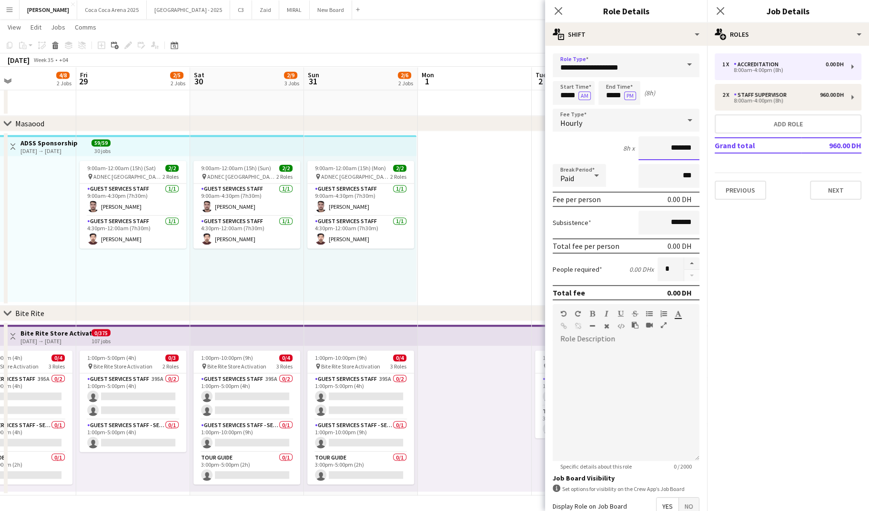
click at [661, 149] on input "*******" at bounding box center [669, 148] width 61 height 24
type input "********"
click at [694, 263] on button "button" at bounding box center [691, 263] width 15 height 12
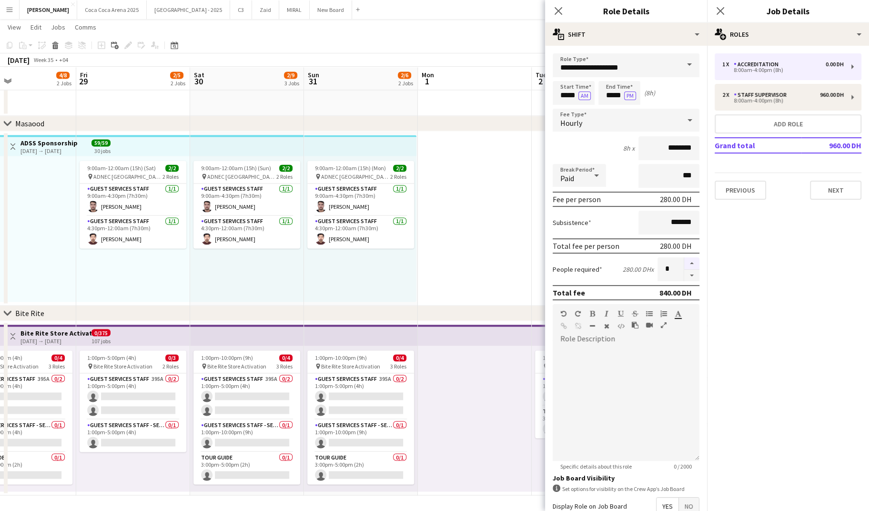
click at [694, 263] on button "button" at bounding box center [691, 263] width 15 height 12
type input "*"
click at [669, 347] on div at bounding box center [626, 404] width 147 height 114
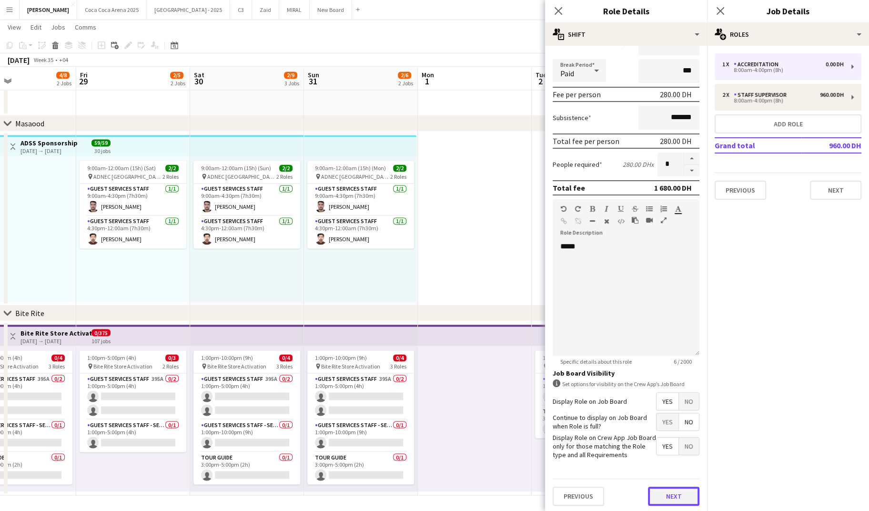
click at [679, 493] on button "Next" at bounding box center [673, 496] width 51 height 19
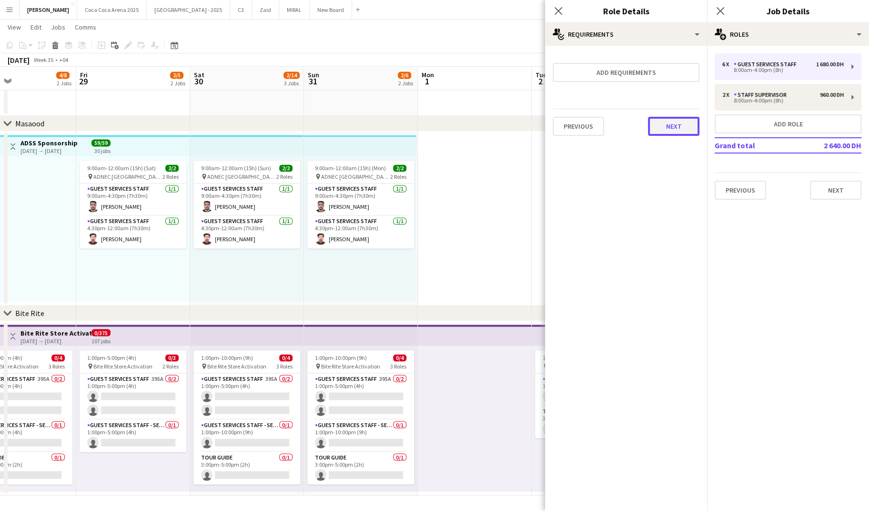
click at [683, 133] on button "Next" at bounding box center [673, 126] width 51 height 19
click at [683, 132] on button "Finish" at bounding box center [682, 127] width 36 height 19
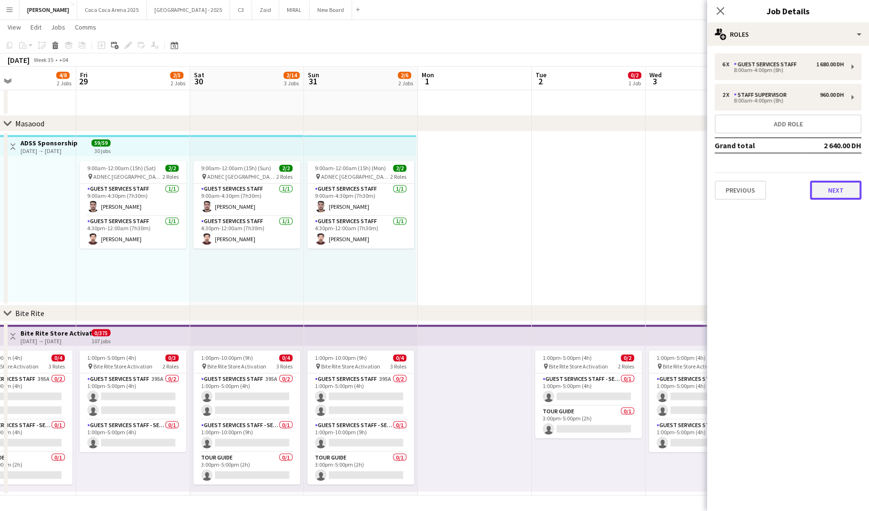
click at [832, 193] on button "Next" at bounding box center [835, 190] width 51 height 19
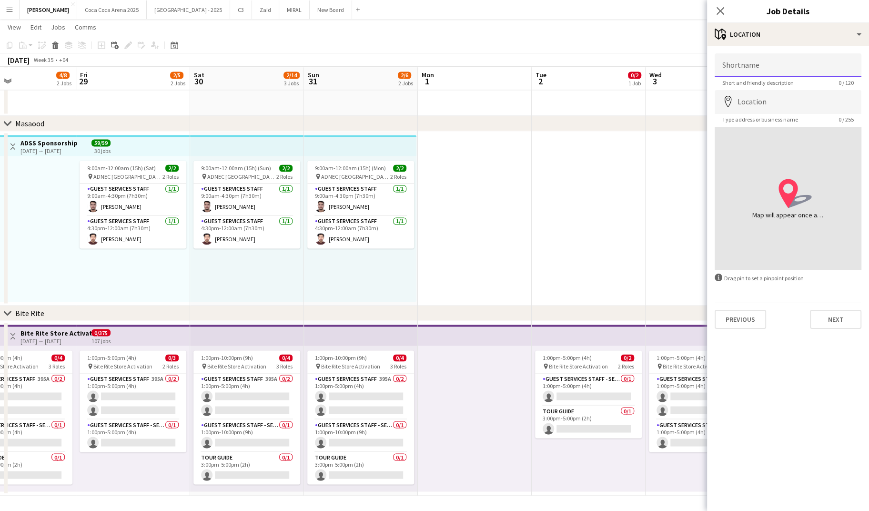
click at [775, 71] on input "Shortname" at bounding box center [788, 65] width 147 height 24
type input "**********"
click at [767, 101] on input "Location" at bounding box center [788, 102] width 147 height 24
type input "**********"
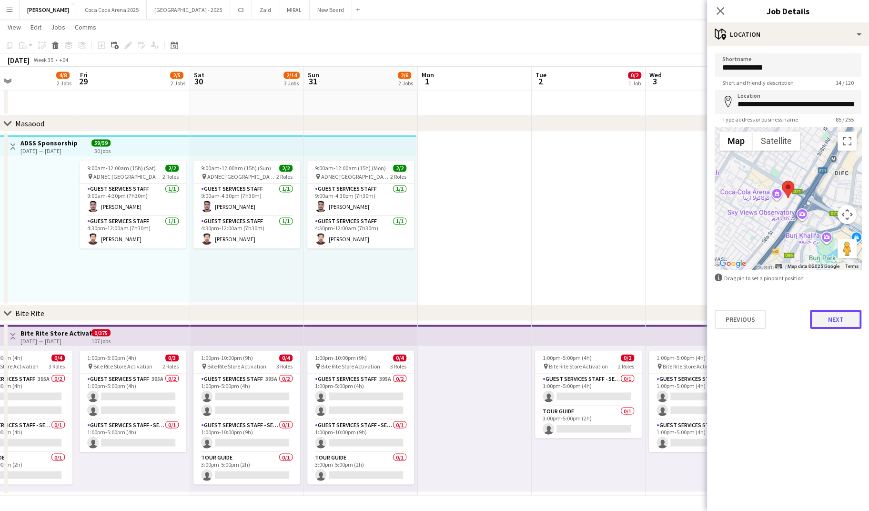
click at [833, 319] on button "Next" at bounding box center [835, 319] width 51 height 19
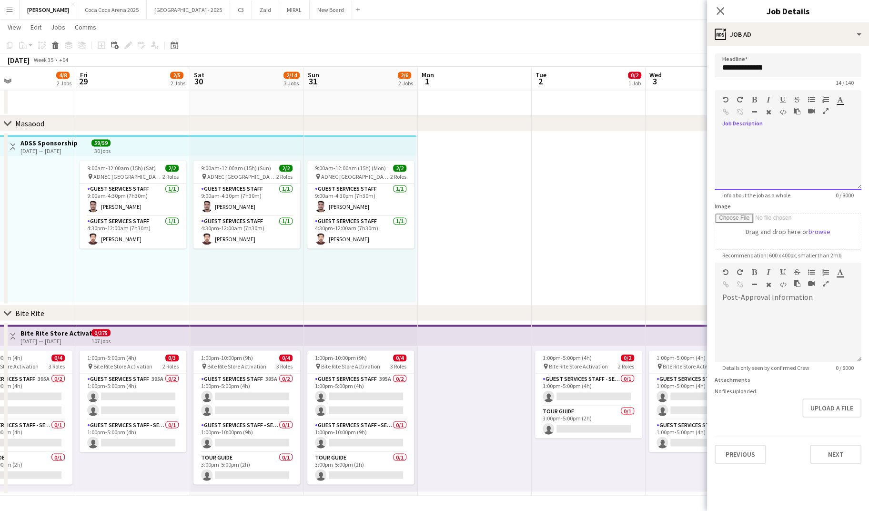
click at [756, 126] on div at bounding box center [788, 158] width 147 height 64
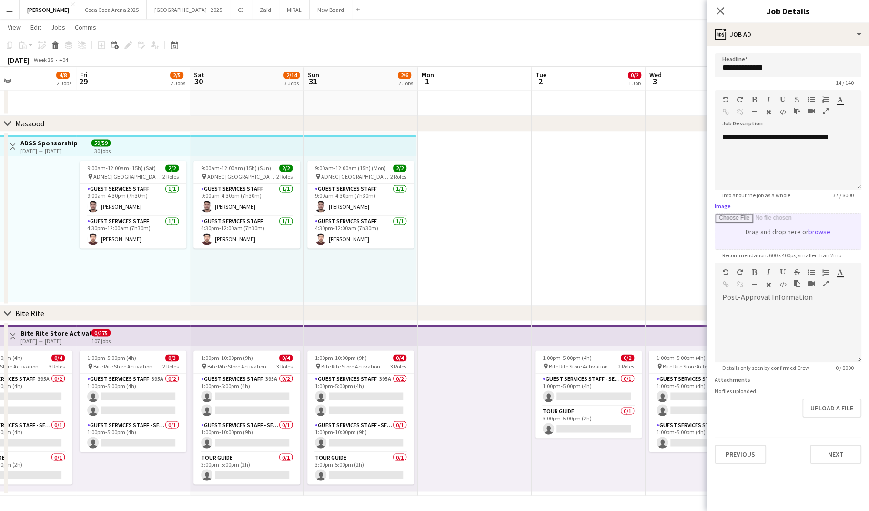
click at [816, 230] on input "Image" at bounding box center [788, 232] width 146 height 36
type input "**********"
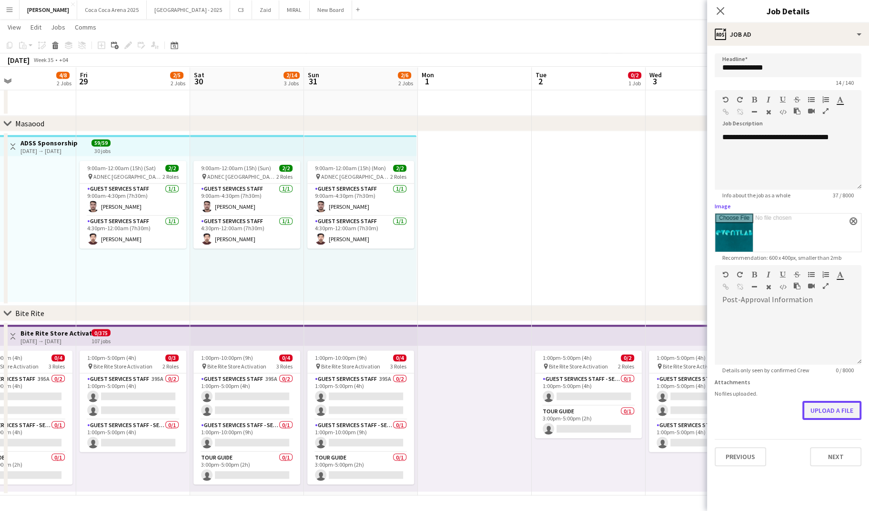
click at [835, 411] on button "Upload a file" at bounding box center [832, 410] width 59 height 19
click at [828, 453] on button "Next" at bounding box center [835, 456] width 51 height 19
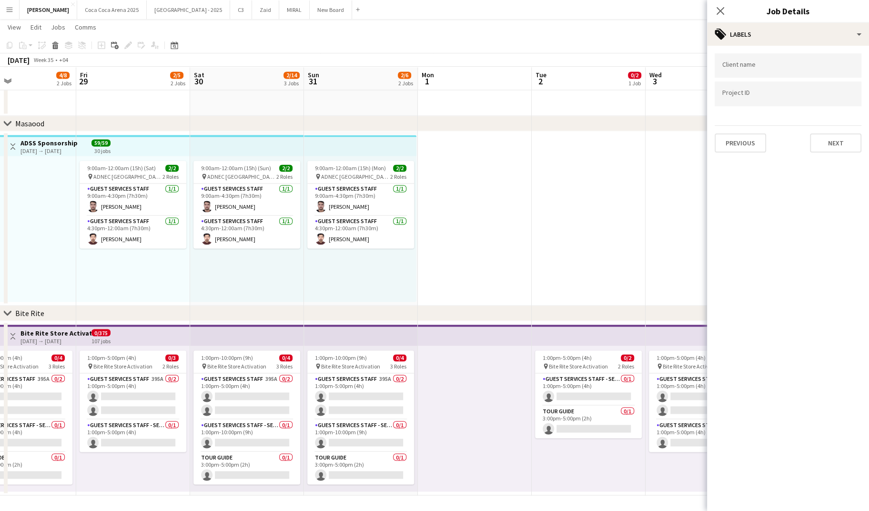
click at [758, 68] on input "Type to search client labels..." at bounding box center [789, 65] width 132 height 9
type input "****"
click at [746, 93] on div "DWTC" at bounding box center [788, 94] width 147 height 23
click at [747, 99] on div at bounding box center [788, 94] width 147 height 24
type input "*"
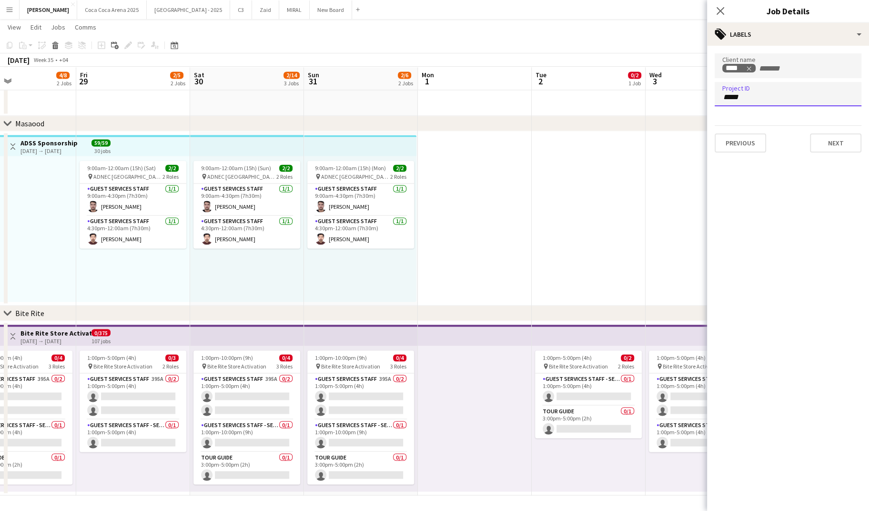
click at [751, 101] on div "*****" at bounding box center [788, 94] width 147 height 24
type input "*"
paste input "**********"
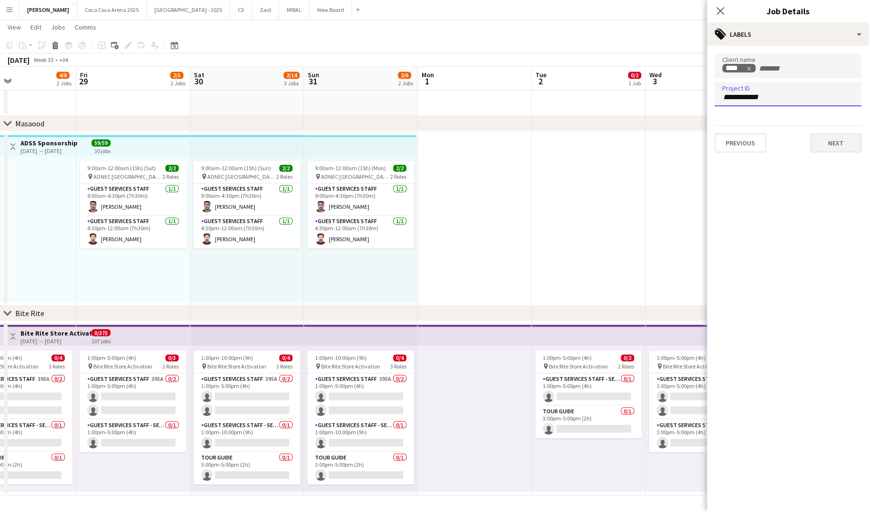
type input "**********"
click at [830, 141] on button "Next" at bounding box center [835, 142] width 51 height 19
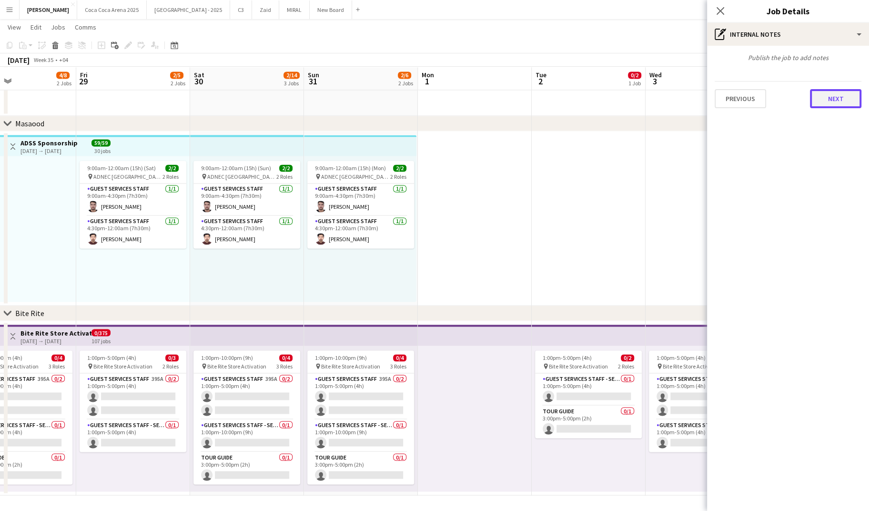
click at [826, 97] on button "Next" at bounding box center [835, 98] width 51 height 19
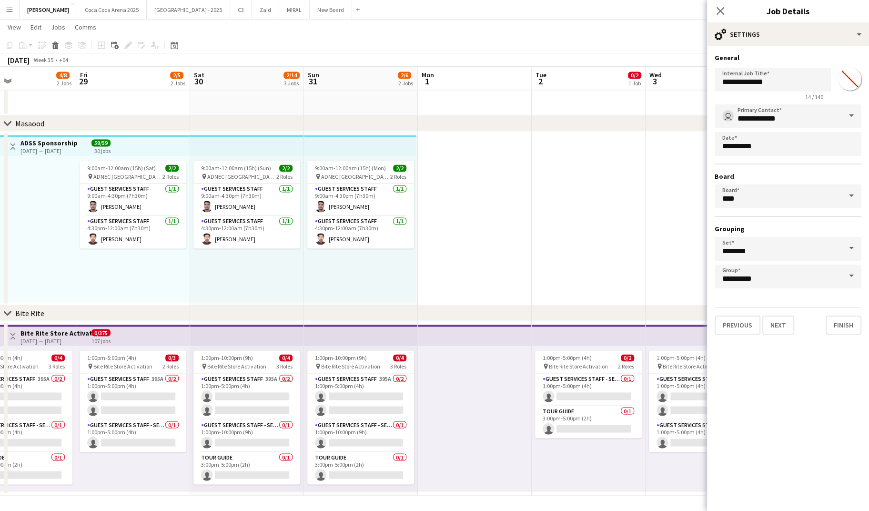
click at [849, 85] on input "*******" at bounding box center [850, 79] width 34 height 34
click at [797, 363] on mat-expansion-panel "**********" at bounding box center [788, 278] width 162 height 465
click at [838, 323] on button "Finish" at bounding box center [844, 325] width 36 height 19
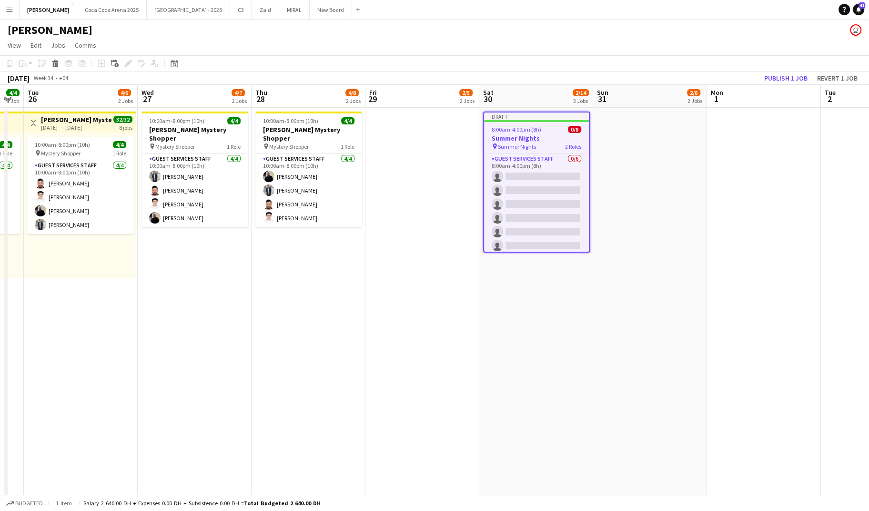
scroll to position [0, 354]
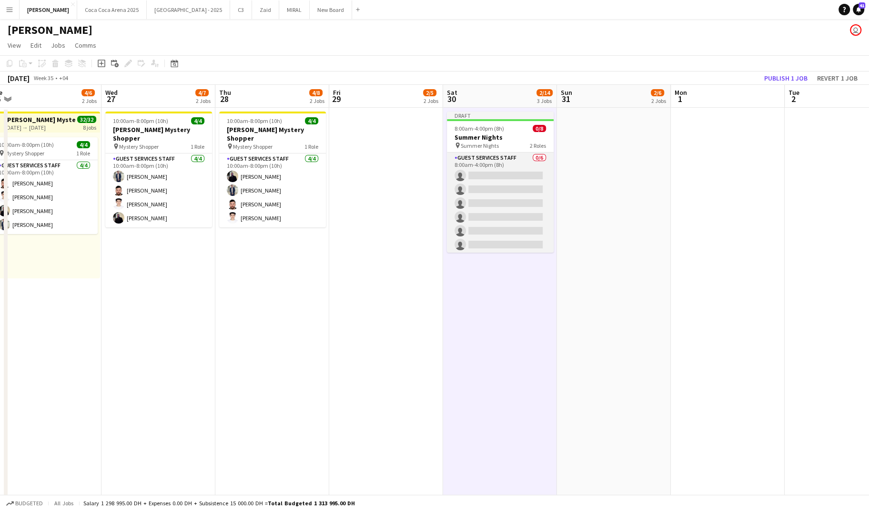
click at [516, 202] on app-card-role "Guest Services Staff 0/6 8:00am-4:00pm (8h) single-neutral-actions single-neutr…" at bounding box center [500, 204] width 107 height 102
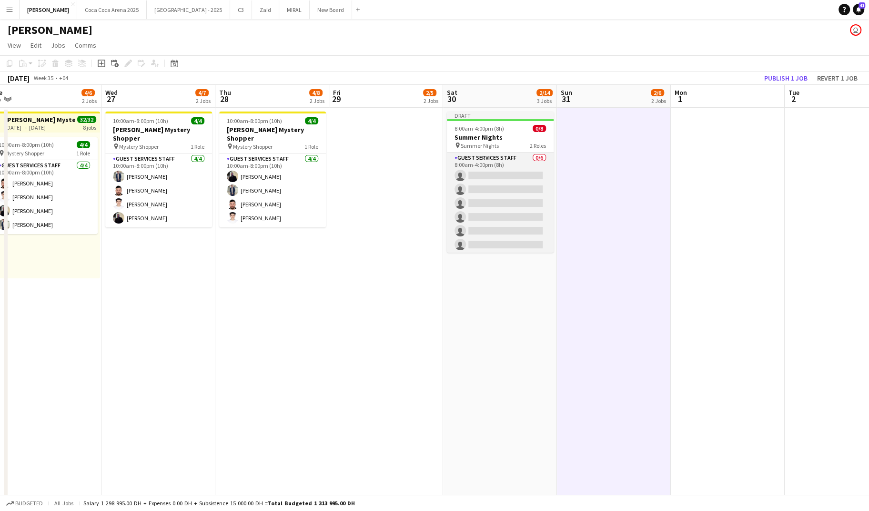
click at [528, 207] on app-card-role "Guest Services Staff 0/6 8:00am-4:00pm (8h) single-neutral-actions single-neutr…" at bounding box center [500, 204] width 107 height 102
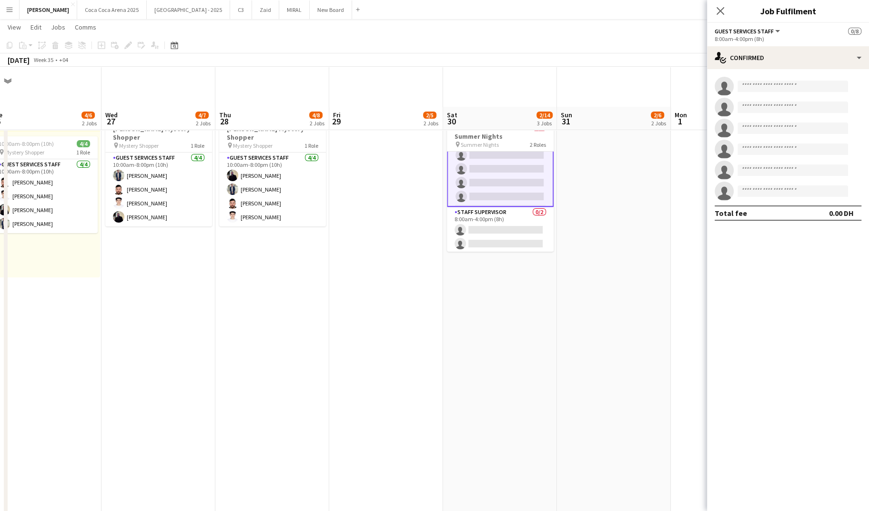
scroll to position [49, 0]
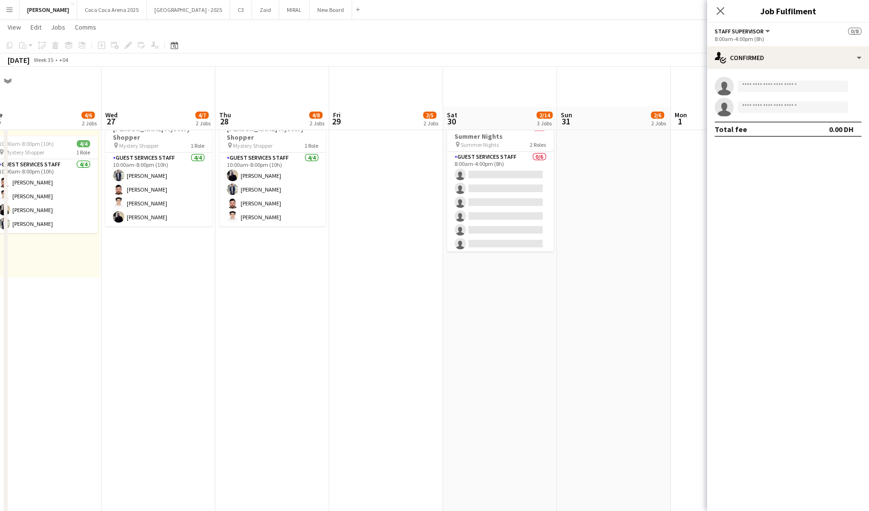
click at [510, 184] on app-card-role "Guest Services Staff 0/6 8:00am-4:00pm (8h) single-neutral-actions single-neutr…" at bounding box center [500, 203] width 107 height 102
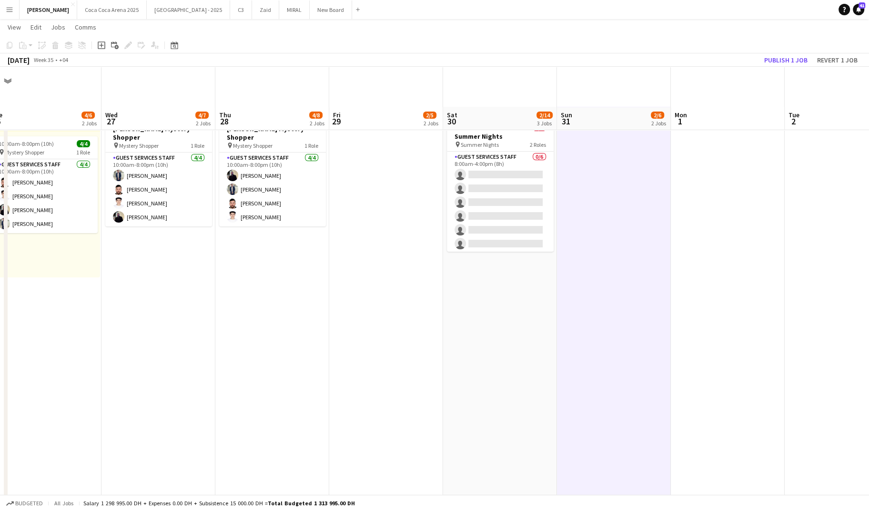
scroll to position [0, 354]
click at [834, 62] on button "Revert 1 job" at bounding box center [838, 60] width 48 height 12
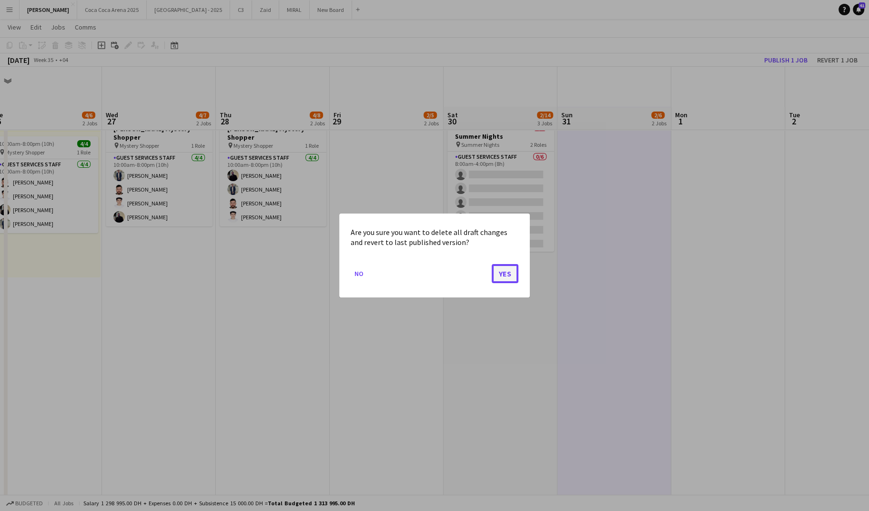
click at [507, 278] on button "Yes" at bounding box center [505, 273] width 27 height 19
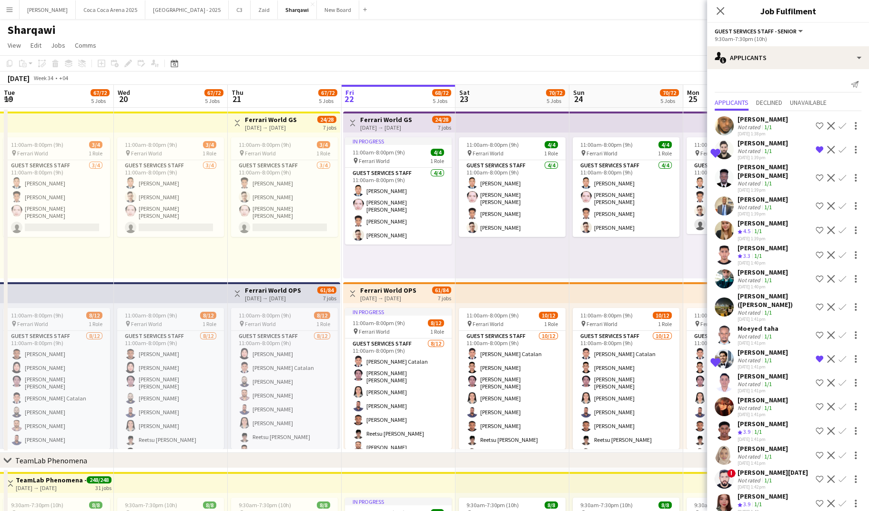
scroll to position [0, 228]
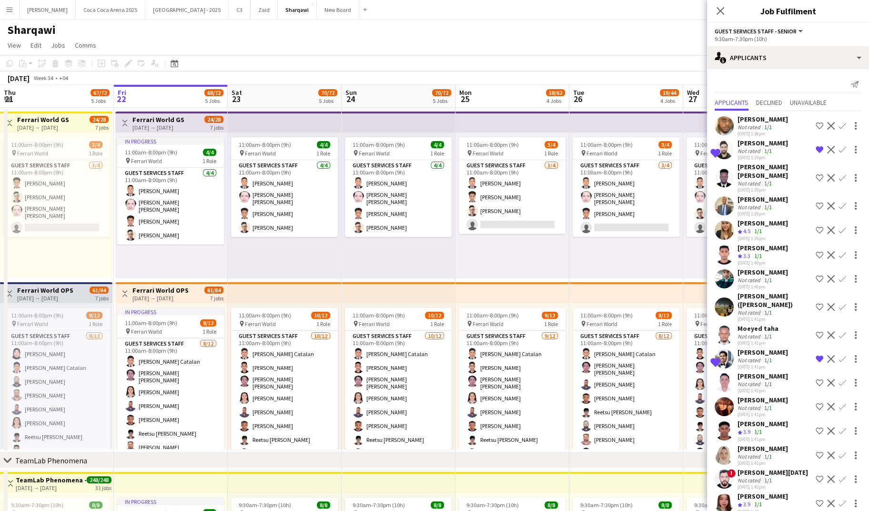
click at [620, 240] on div "11:00am-8:00pm (9h) 3/4 pin Ferrari World 1 Role Guest Services Staff 3/4 11:00…" at bounding box center [627, 205] width 114 height 146
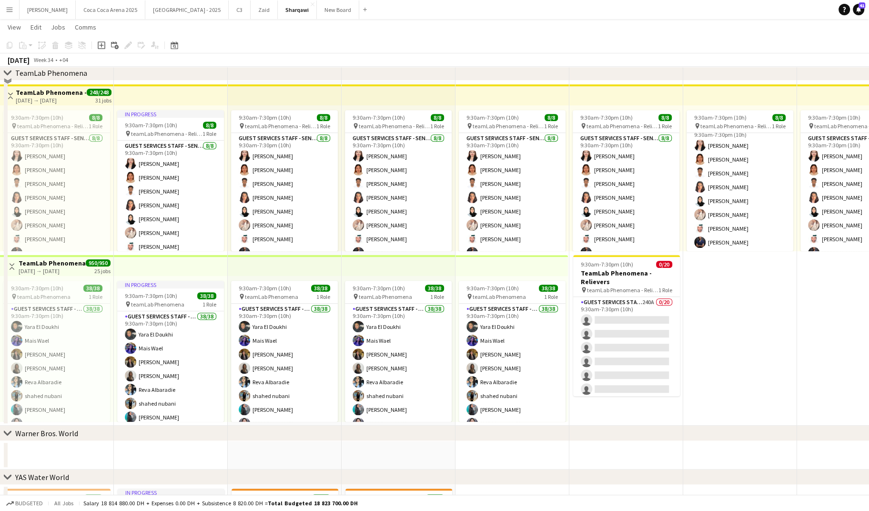
scroll to position [401, 0]
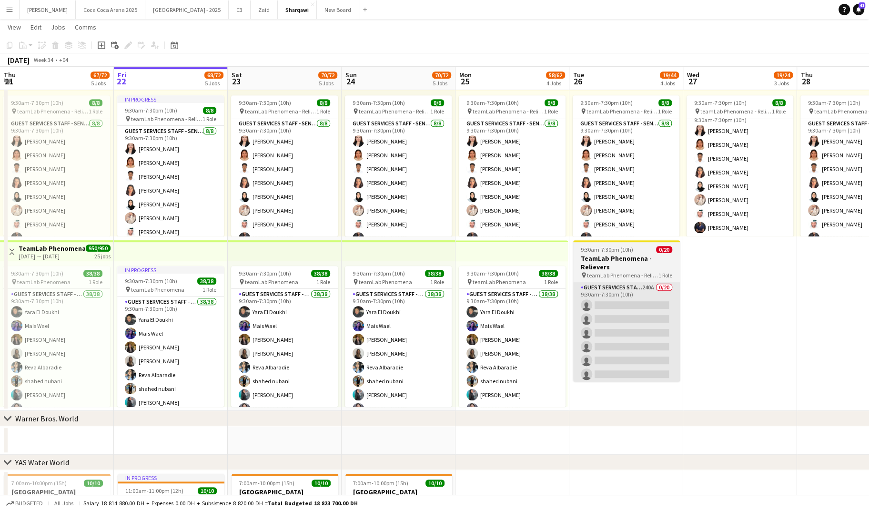
click at [615, 354] on app-card-role "Guest Services Staff - Senior 240A 0/20 9:30am-7:30pm (10h) single-neutral-acti…" at bounding box center [626, 429] width 107 height 295
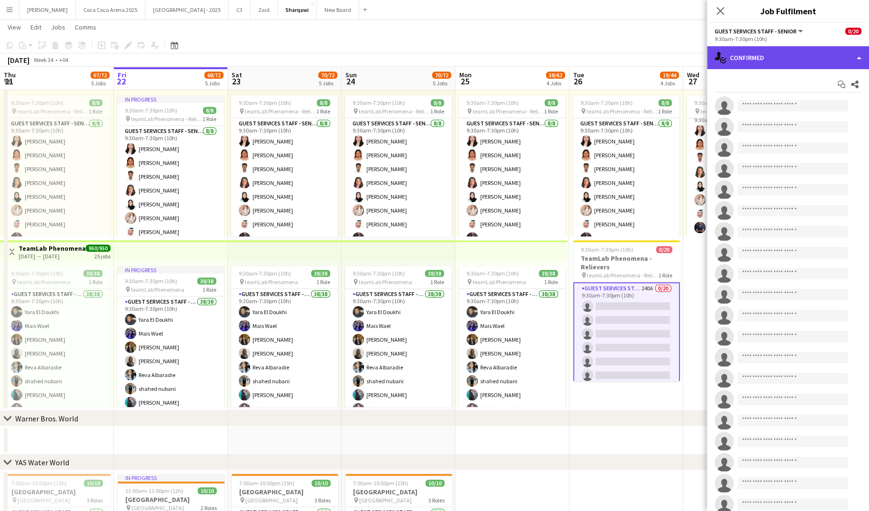
click at [772, 57] on div "single-neutral-actions-check-2 Confirmed" at bounding box center [788, 57] width 162 height 23
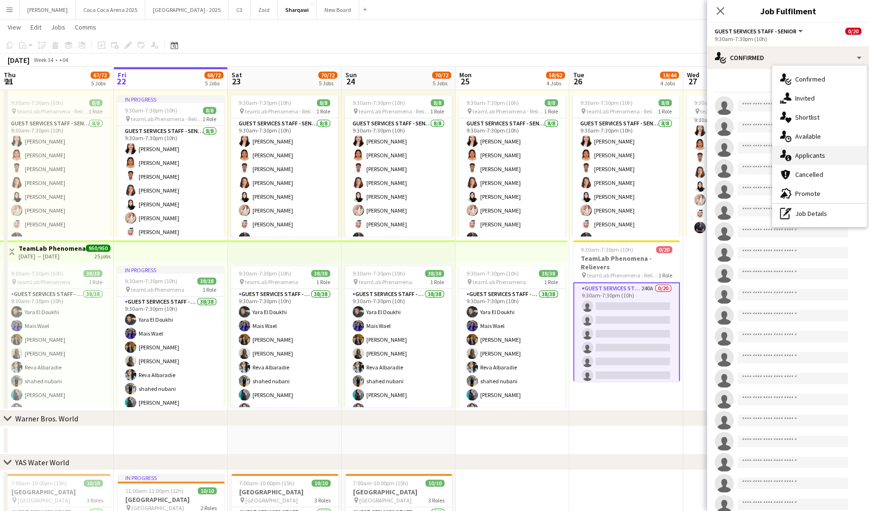
click at [817, 155] on div "single-neutral-actions-information Applicants" at bounding box center [820, 155] width 94 height 19
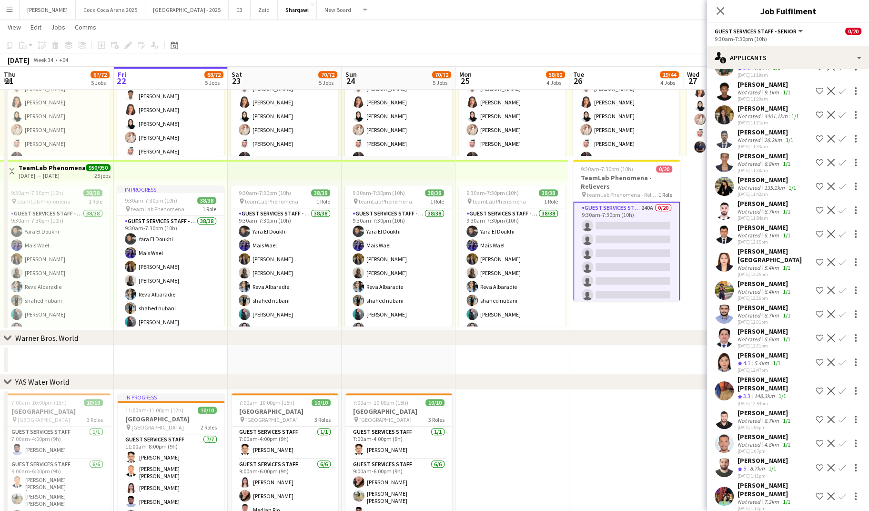
scroll to position [501, 0]
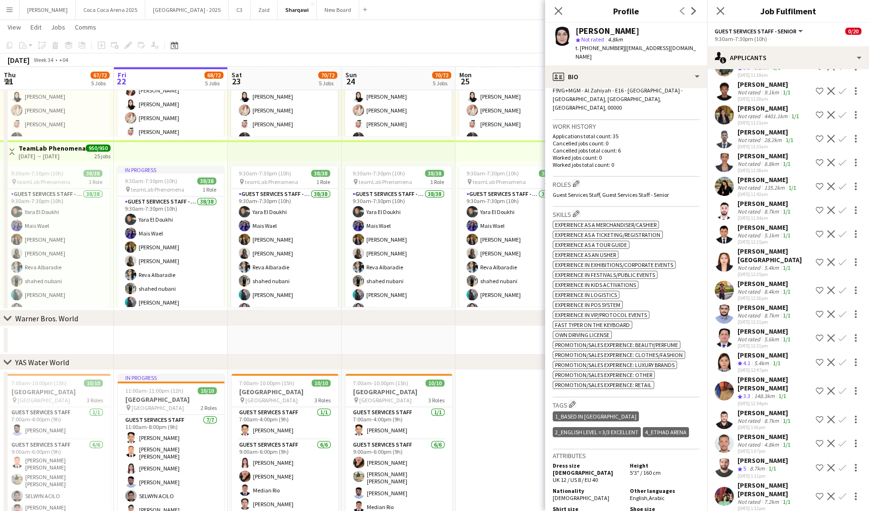
scroll to position [0, 0]
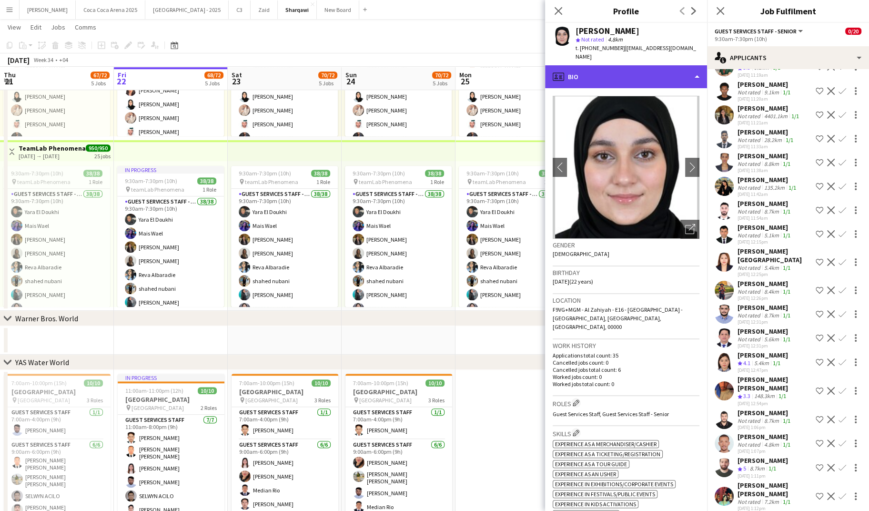
click at [590, 75] on div "profile Bio" at bounding box center [626, 76] width 162 height 23
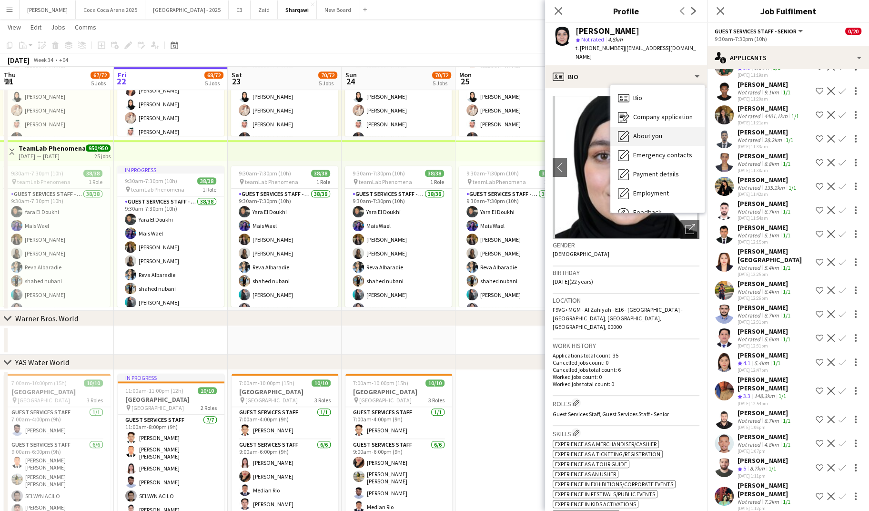
click at [641, 132] on span "About you" at bounding box center [647, 136] width 29 height 9
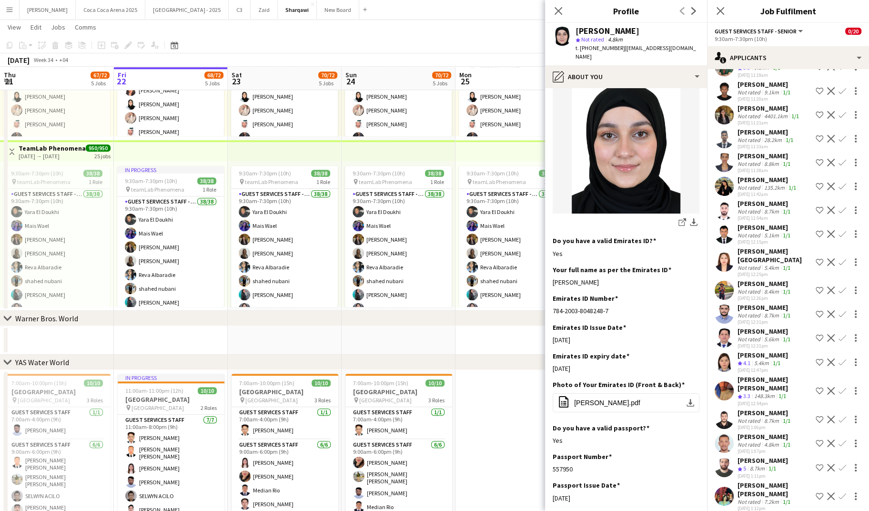
scroll to position [257, 0]
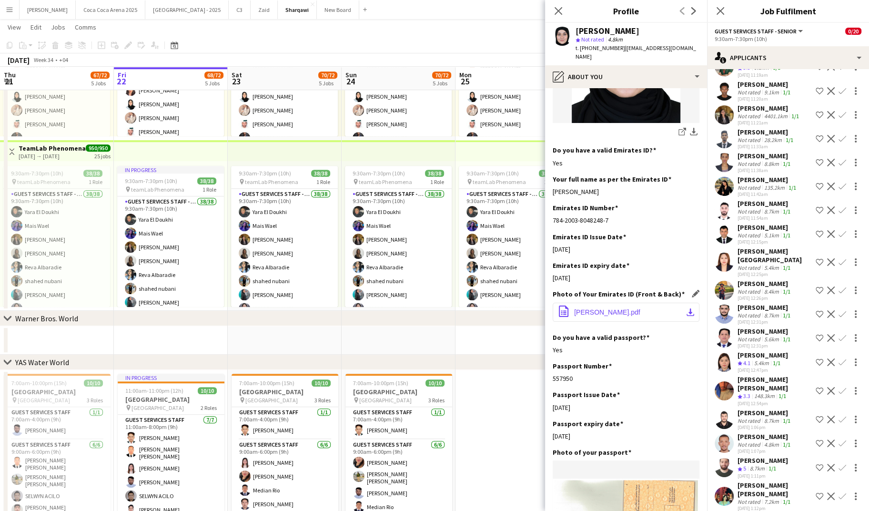
click at [591, 308] on span "Maria EID.pdf" at bounding box center [607, 312] width 66 height 8
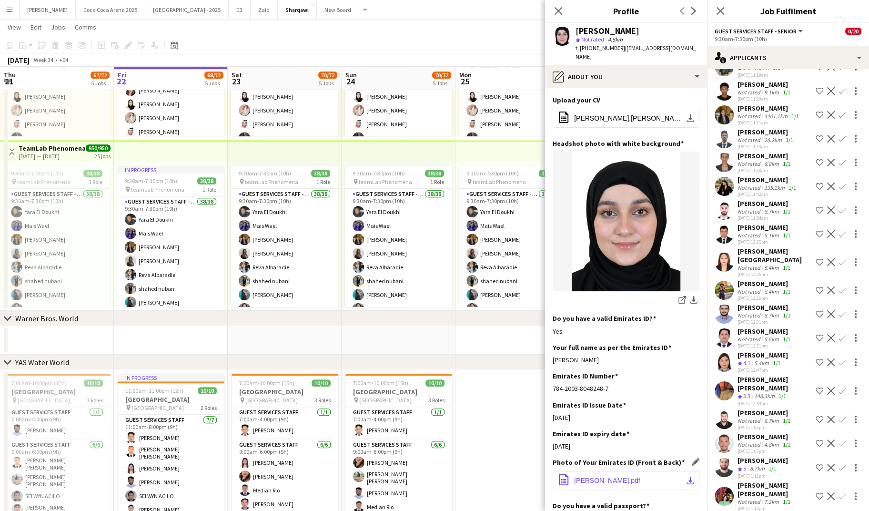
scroll to position [0, 0]
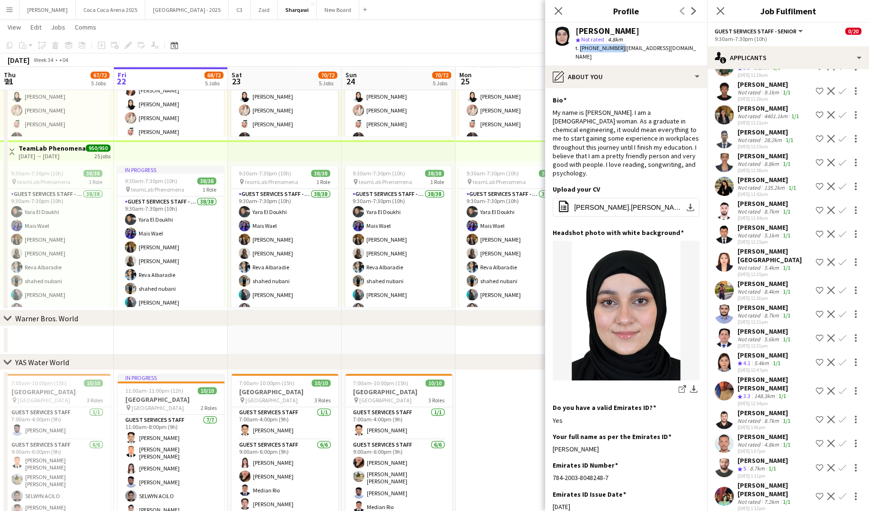
drag, startPoint x: 618, startPoint y: 45, endPoint x: 579, endPoint y: 46, distance: 39.1
click at [579, 46] on span "t. +971569150560" at bounding box center [601, 47] width 50 height 7
copy span "+971569150560"
click at [592, 65] on div "pencil4 About you" at bounding box center [626, 76] width 162 height 23
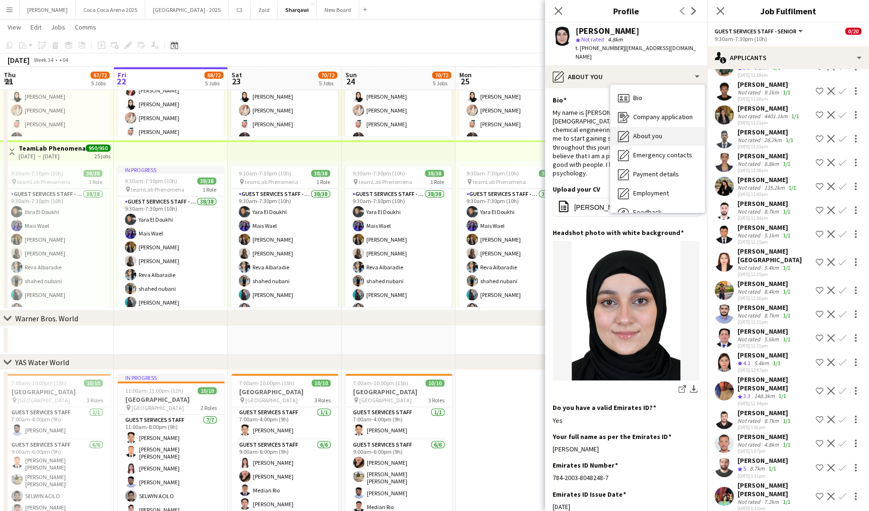
click at [648, 132] on span "About you" at bounding box center [647, 136] width 29 height 9
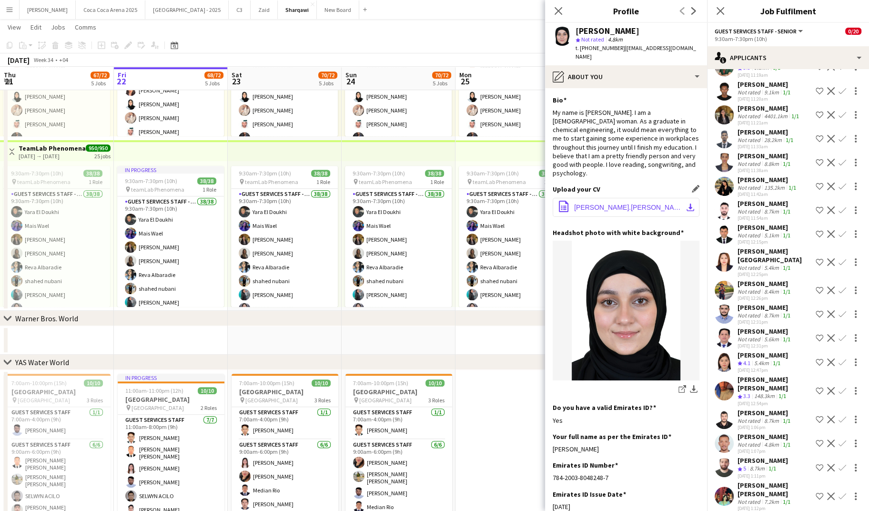
click at [615, 204] on span "Maria.Ahmad_CV.pdf" at bounding box center [628, 208] width 108 height 8
drag, startPoint x: 630, startPoint y: 31, endPoint x: 576, endPoint y: 32, distance: 53.4
click at [576, 32] on div "Maria Ahmad" at bounding box center [638, 31] width 124 height 9
copy div "Maria Ahmad"
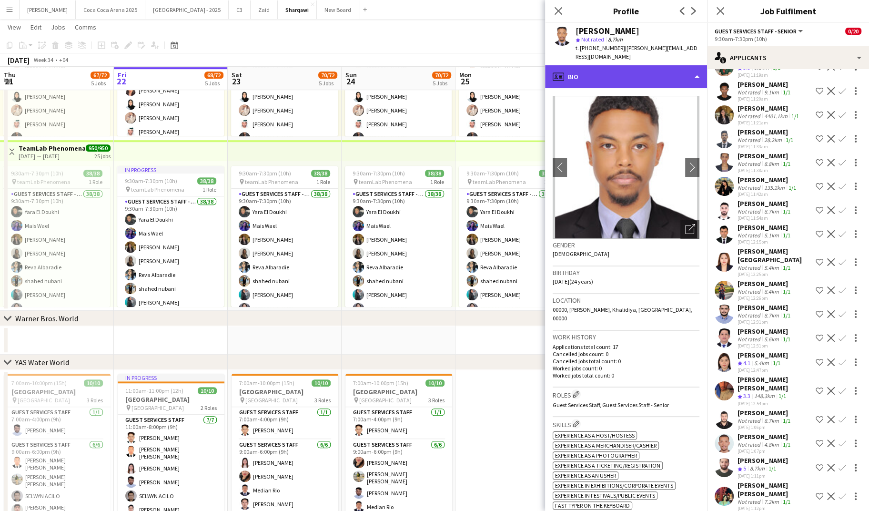
click at [602, 72] on div "profile Bio" at bounding box center [626, 76] width 162 height 23
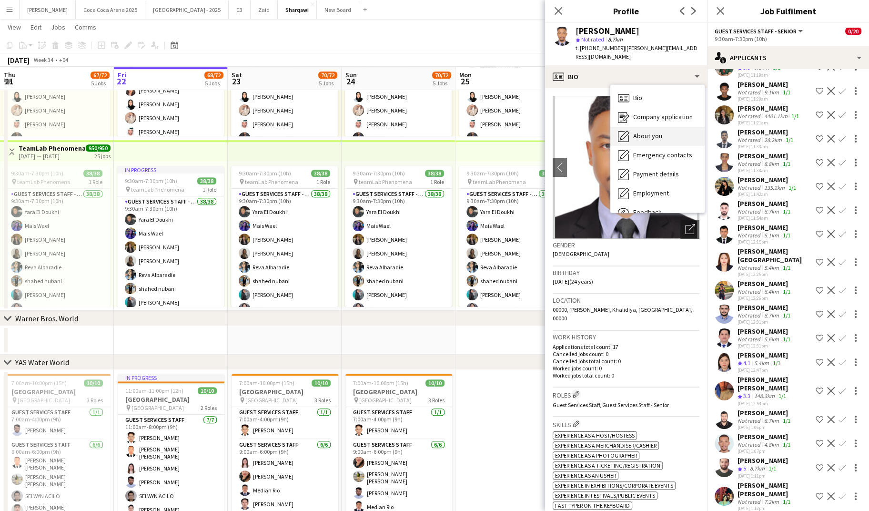
click at [650, 142] on div "About you About you" at bounding box center [658, 136] width 94 height 19
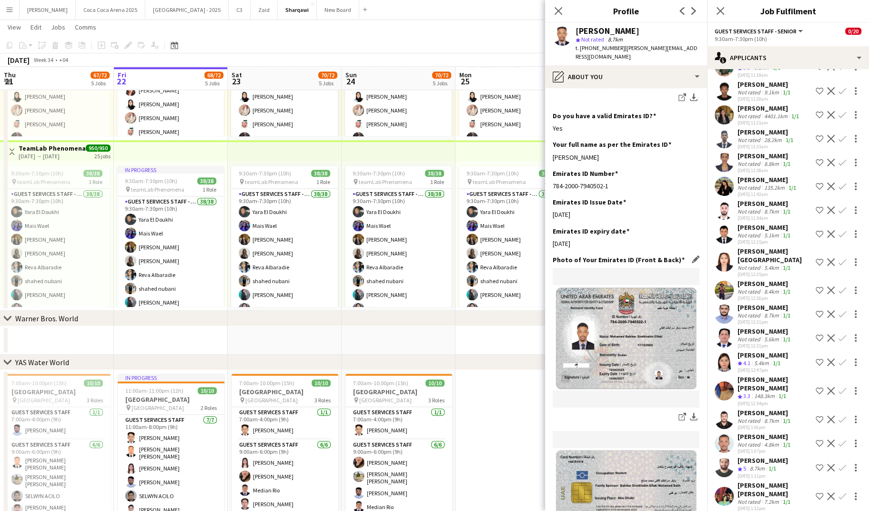
scroll to position [341, 0]
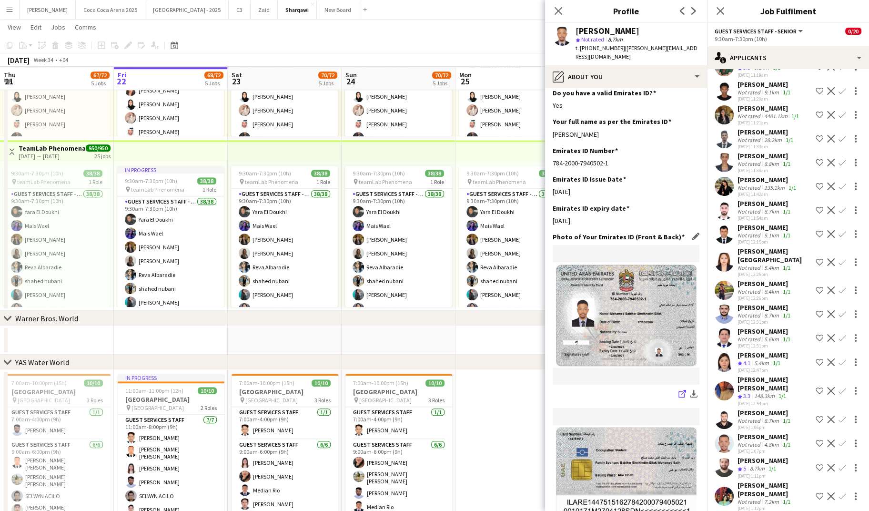
click at [679, 391] on icon at bounding box center [682, 394] width 6 height 6
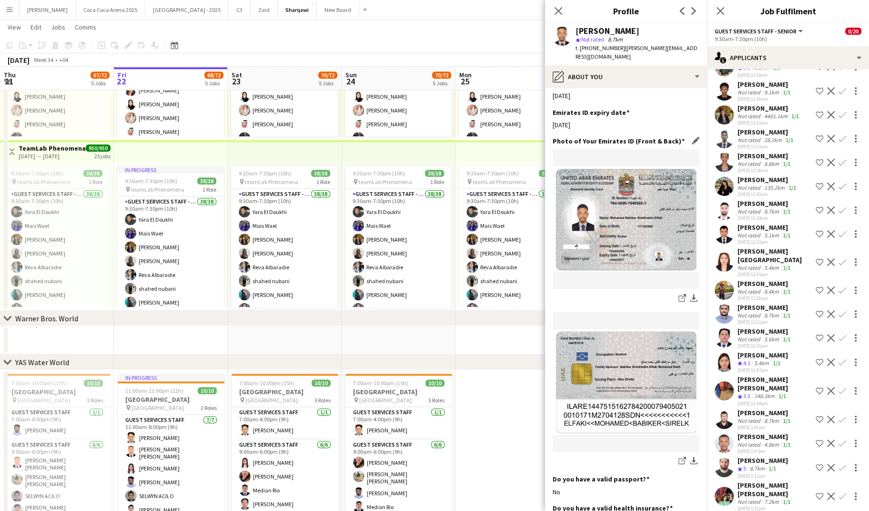
scroll to position [444, 0]
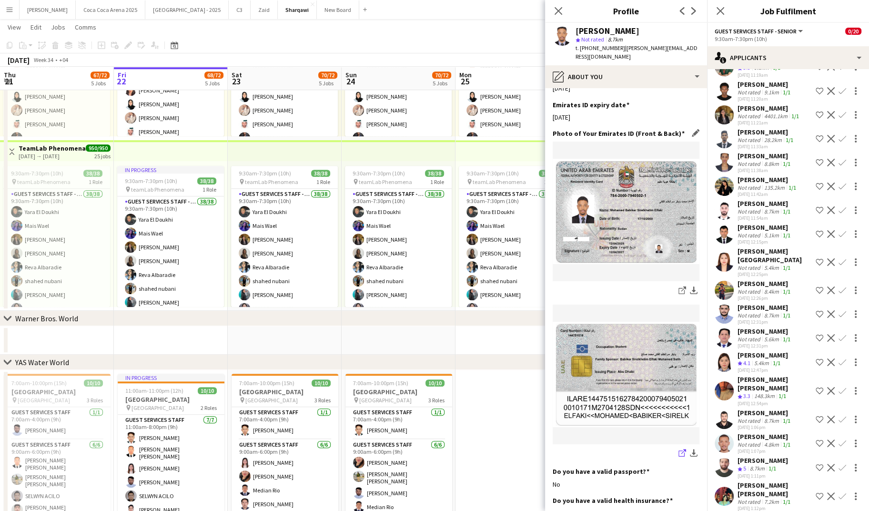
click at [681, 458] on app-icon "share-external-link-1" at bounding box center [683, 454] width 8 height 10
drag, startPoint x: 616, startPoint y: 48, endPoint x: 580, endPoint y: 50, distance: 36.3
click at [580, 50] on span "t. +971507901525" at bounding box center [601, 47] width 50 height 7
copy span "+971507901525"
drag, startPoint x: 655, startPoint y: 31, endPoint x: 575, endPoint y: 33, distance: 80.1
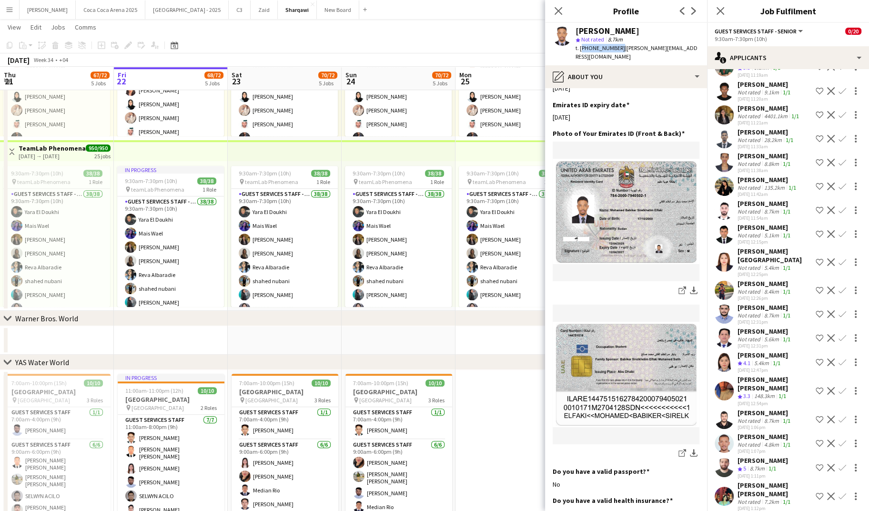
click at [576, 33] on div "Mohammad Babiker" at bounding box center [638, 31] width 124 height 9
copy div "Mohammad Babiker"
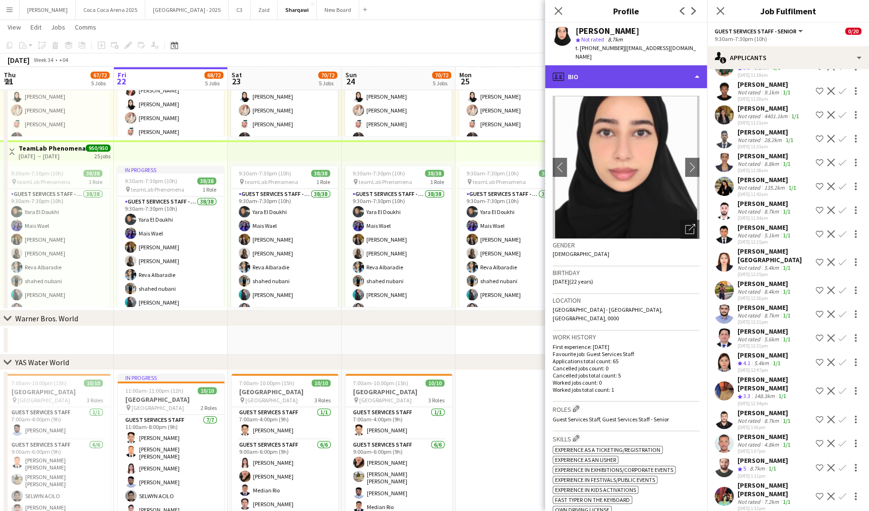
click at [607, 74] on div "profile Bio" at bounding box center [626, 76] width 162 height 23
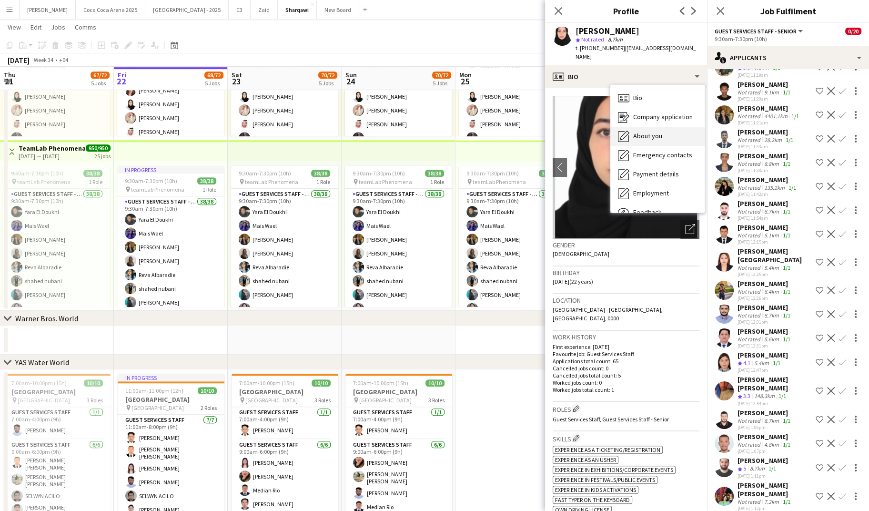
click at [629, 128] on div "About you About you" at bounding box center [658, 136] width 94 height 19
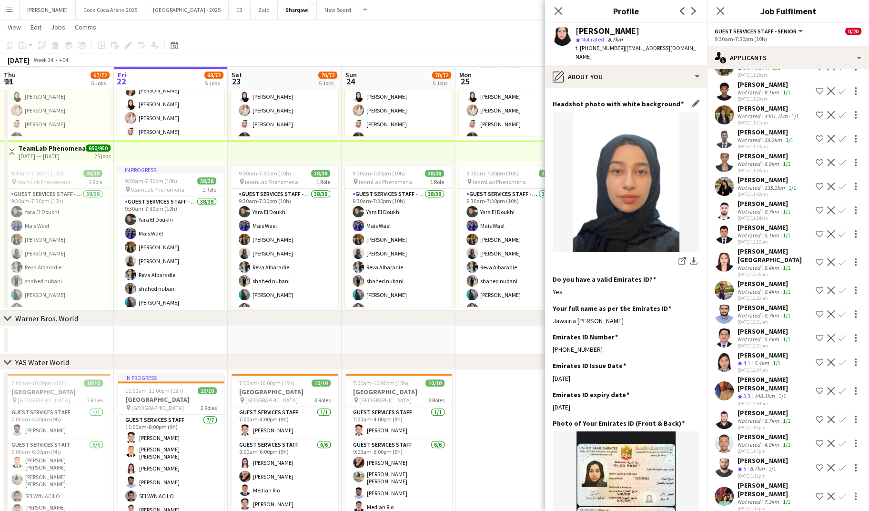
scroll to position [289, 0]
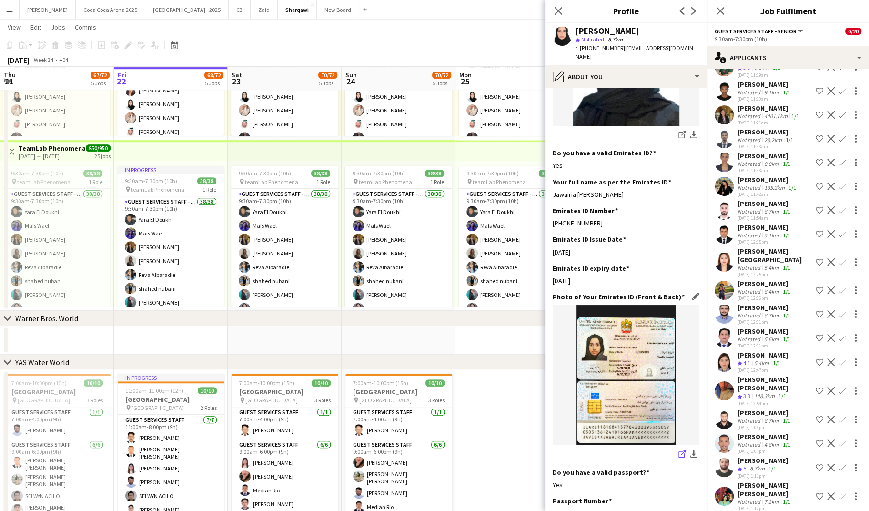
click at [680, 450] on icon "share-external-link-1" at bounding box center [683, 454] width 8 height 8
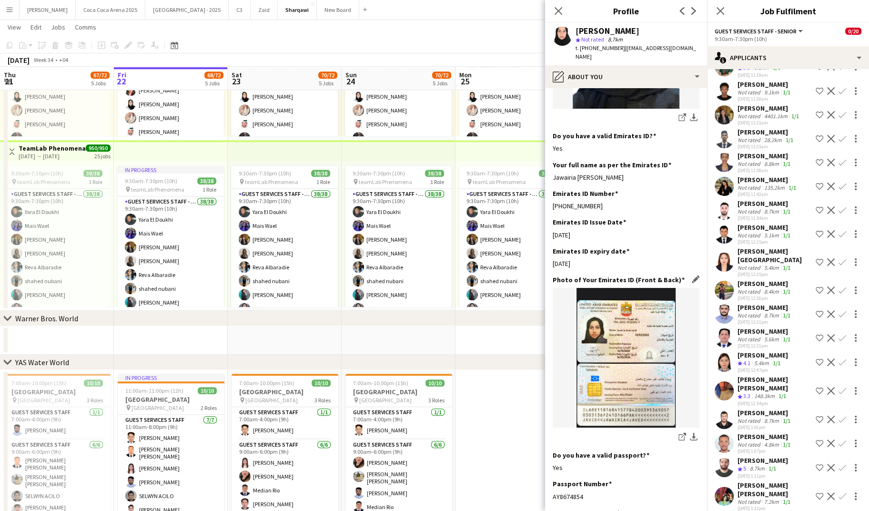
scroll to position [285, 0]
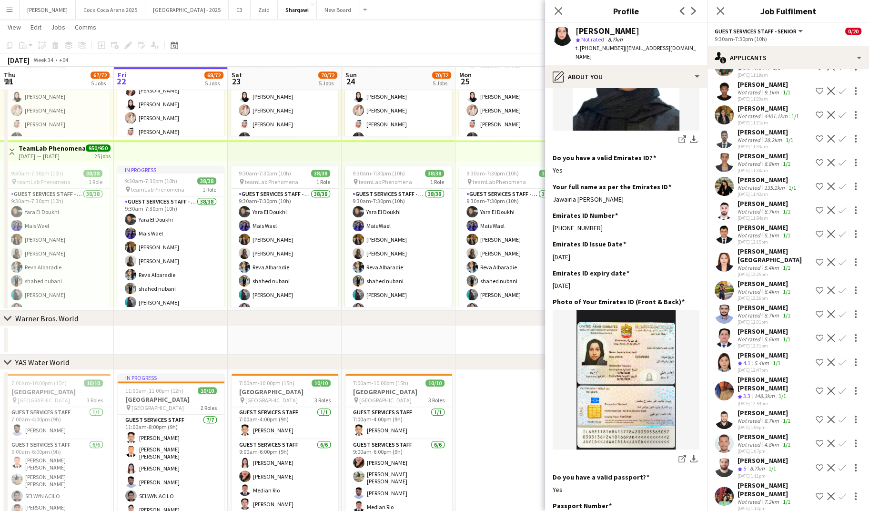
drag, startPoint x: 618, startPoint y: 49, endPoint x: 579, endPoint y: 49, distance: 39.6
click at [579, 49] on div "t. +971506536315 | jawairiajavedj@gmail.com" at bounding box center [638, 52] width 124 height 17
copy span "+971506536315"
drag, startPoint x: 632, startPoint y: 31, endPoint x: 576, endPoint y: 31, distance: 56.2
click at [576, 31] on div "Jawairia Javed" at bounding box center [638, 31] width 124 height 9
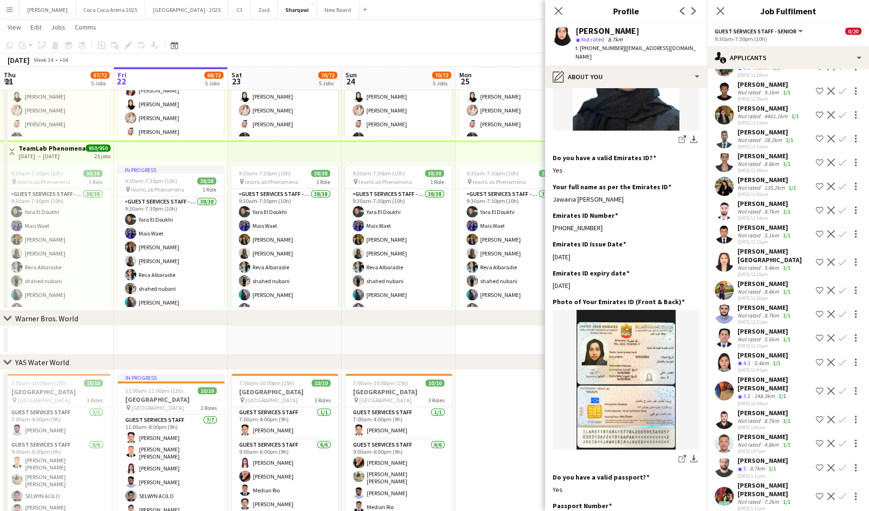
copy div "Jawairia Javed"
click at [683, 455] on app-icon "share-external-link-1" at bounding box center [683, 460] width 8 height 10
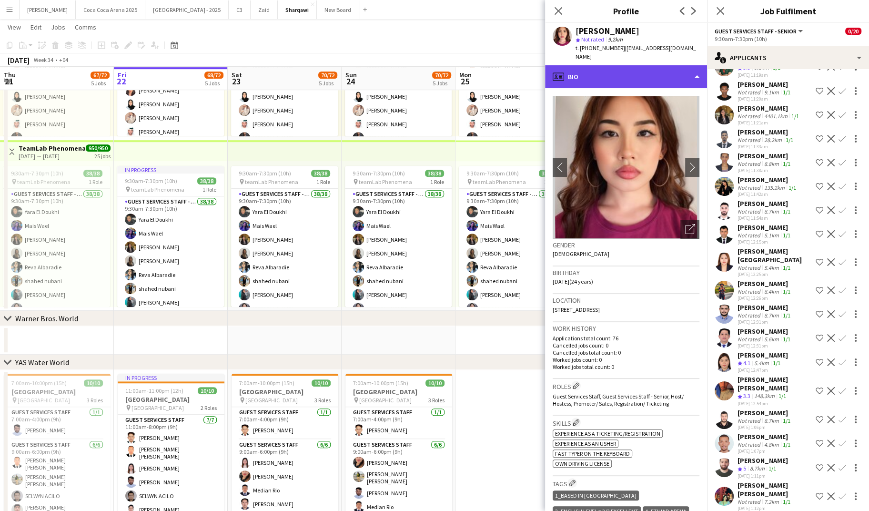
click at [578, 65] on div "profile Bio" at bounding box center [626, 76] width 162 height 23
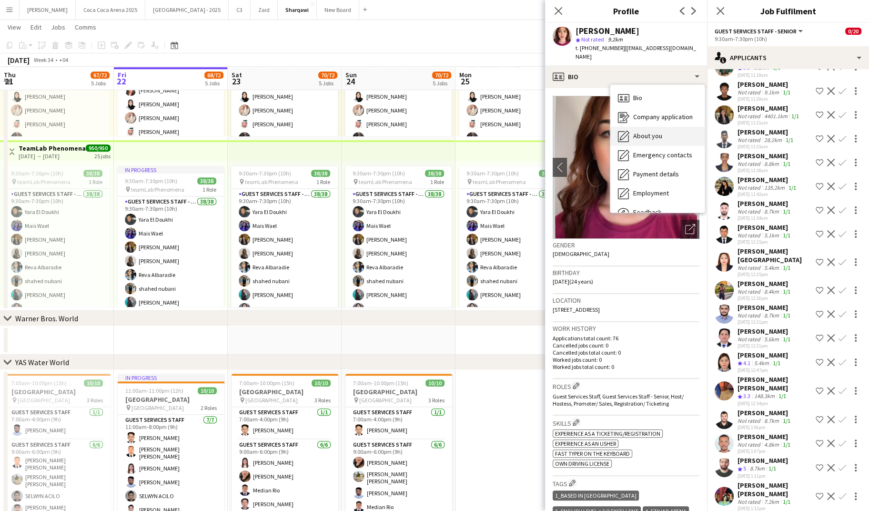
click at [642, 132] on span "About you" at bounding box center [647, 136] width 29 height 9
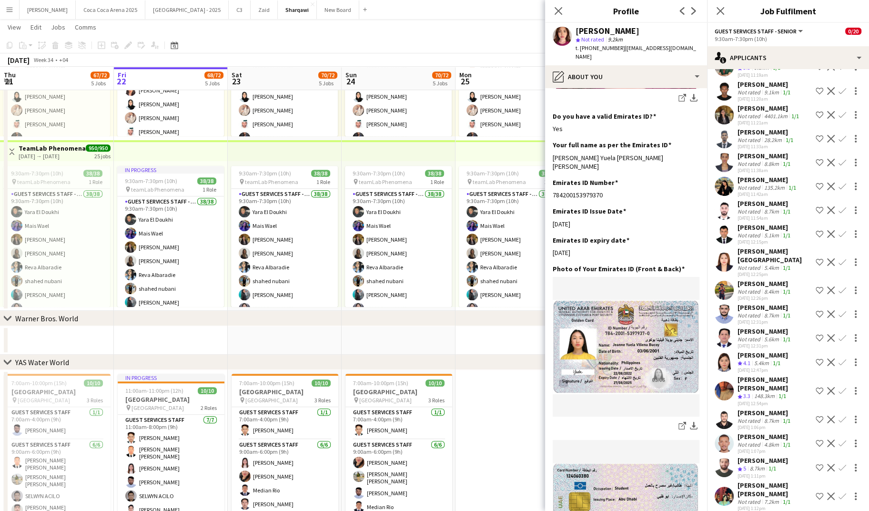
scroll to position [296, 0]
drag, startPoint x: 626, startPoint y: 33, endPoint x: 575, endPoint y: 33, distance: 50.5
click at [576, 33] on div "Yuela Bucoy" at bounding box center [638, 31] width 124 height 9
copy div "Yuela Bucoy"
drag, startPoint x: 617, startPoint y: 47, endPoint x: 579, endPoint y: 49, distance: 38.2
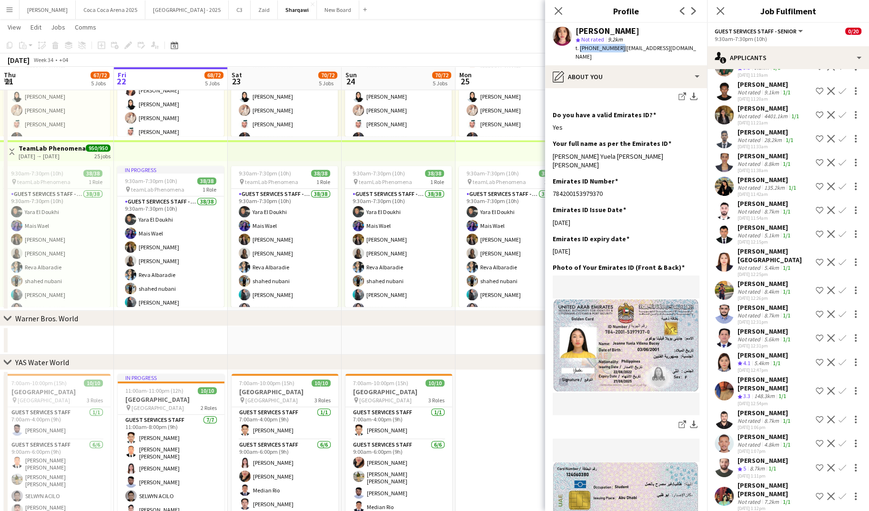
click at [579, 49] on span "t. +971502782118" at bounding box center [601, 47] width 50 height 7
copy span "+971502782118"
click at [682, 420] on icon "share-external-link-1" at bounding box center [683, 424] width 8 height 8
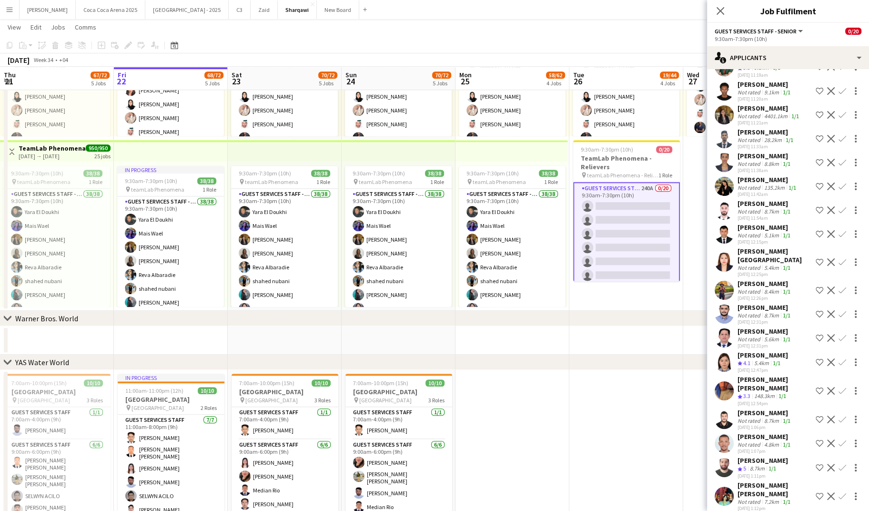
click at [748, 510] on div "Nabi Zain" at bounding box center [767, 517] width 58 height 9
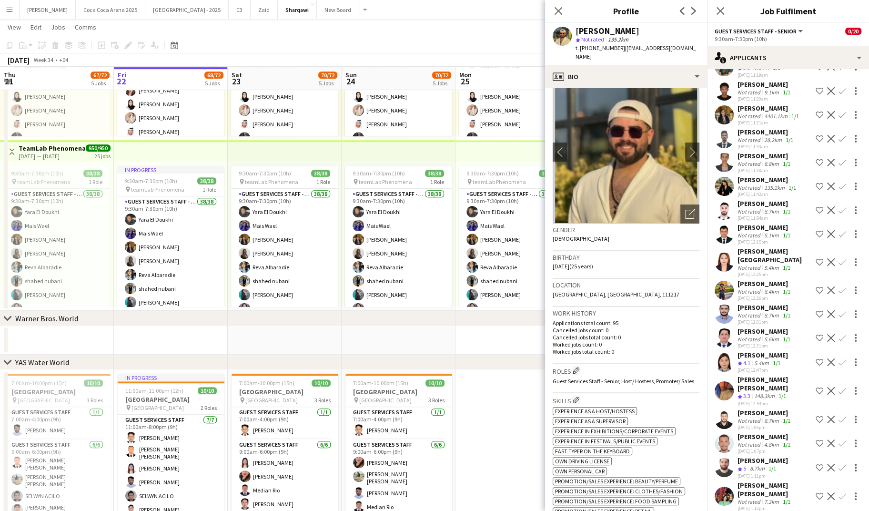
scroll to position [0, 0]
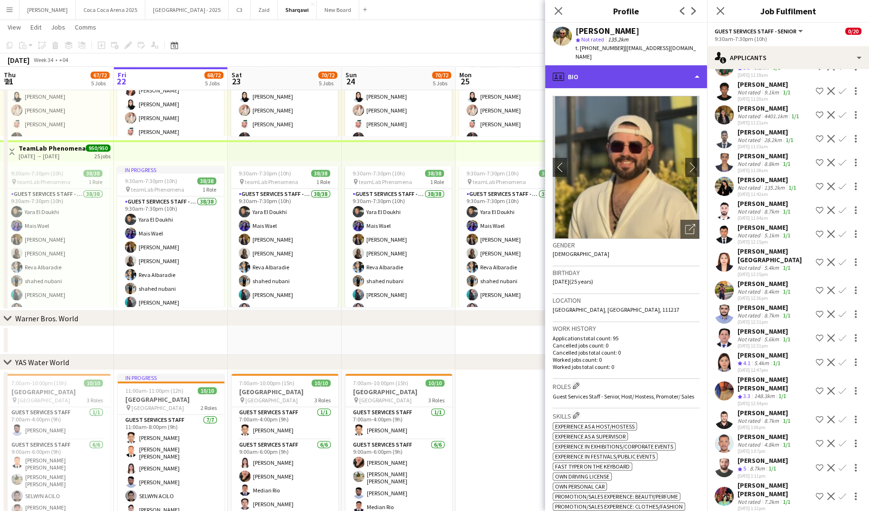
click at [594, 68] on div "profile Bio" at bounding box center [626, 76] width 162 height 23
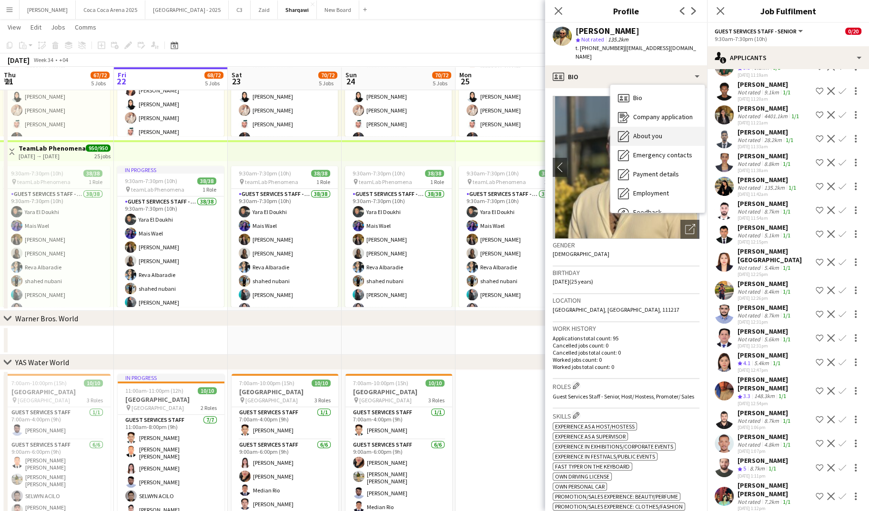
click at [630, 127] on div "About you About you" at bounding box center [658, 136] width 94 height 19
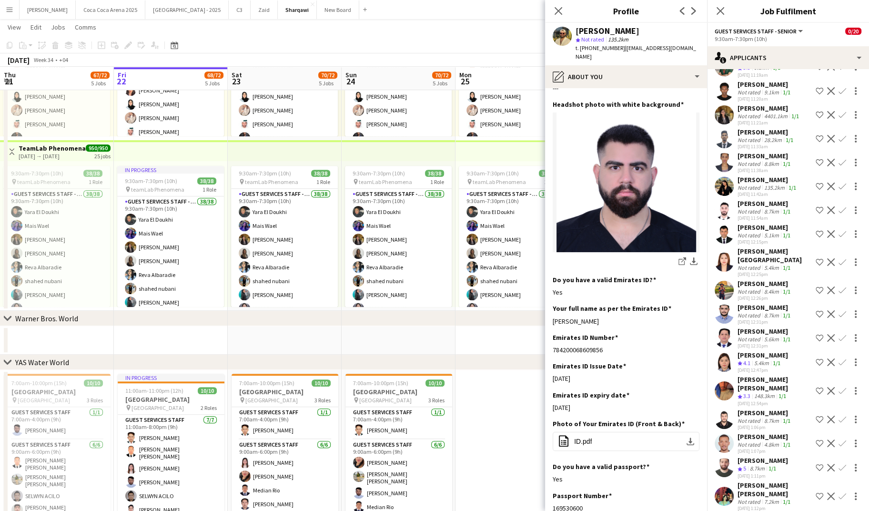
scroll to position [134, 0]
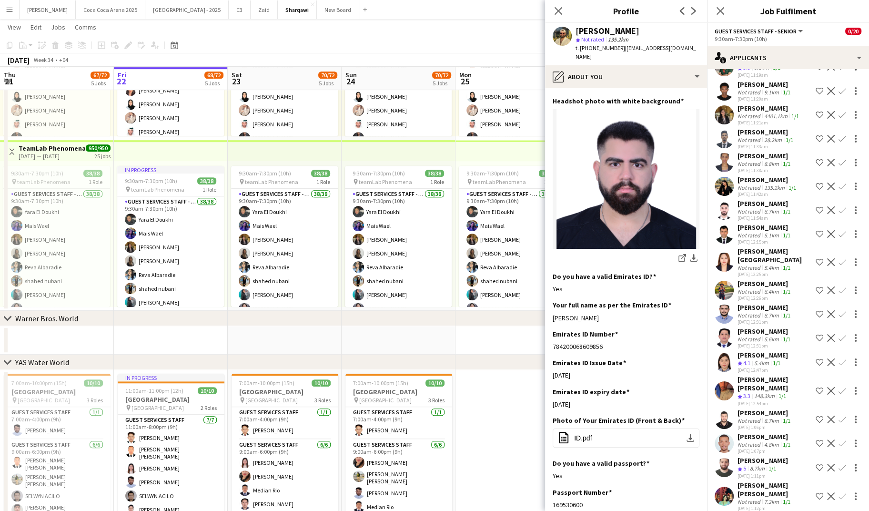
click at [615, 202] on img at bounding box center [626, 179] width 147 height 140
click at [608, 428] on button "office-file-sheet ID.pdf download-bottom" at bounding box center [626, 437] width 147 height 19
drag, startPoint x: 617, startPoint y: 47, endPoint x: 579, endPoint y: 51, distance: 38.9
click at [579, 51] on span "t. +971556186554" at bounding box center [601, 47] width 50 height 7
copy span "+971556186554"
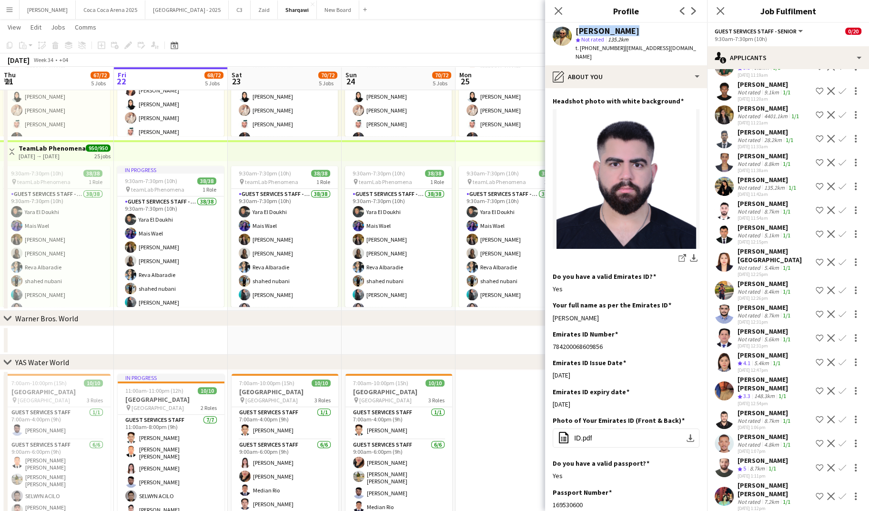
drag, startPoint x: 624, startPoint y: 30, endPoint x: 577, endPoint y: 31, distance: 47.2
click at [577, 31] on div "Antoin Bitar" at bounding box center [638, 31] width 124 height 9
click at [600, 428] on button "office-file-sheet ID.pdf download-bottom" at bounding box center [626, 437] width 147 height 19
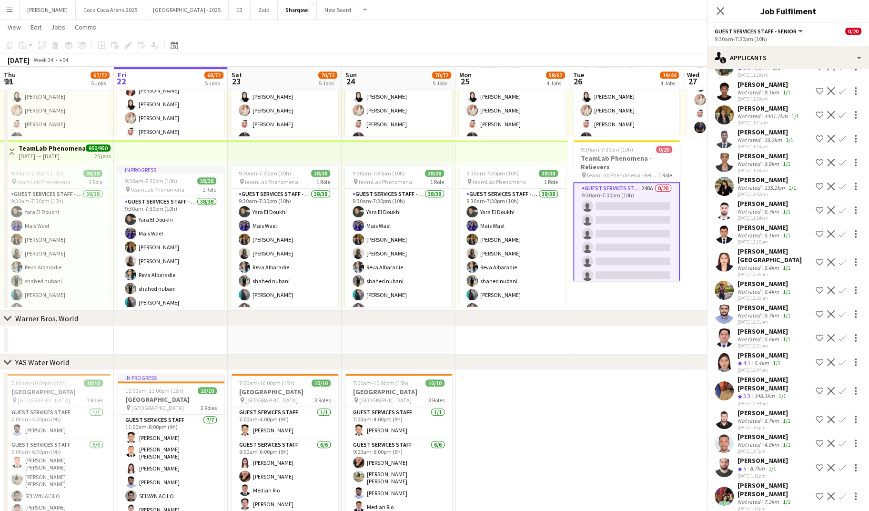
click at [749, 510] on div "Nabi Zain" at bounding box center [767, 517] width 58 height 9
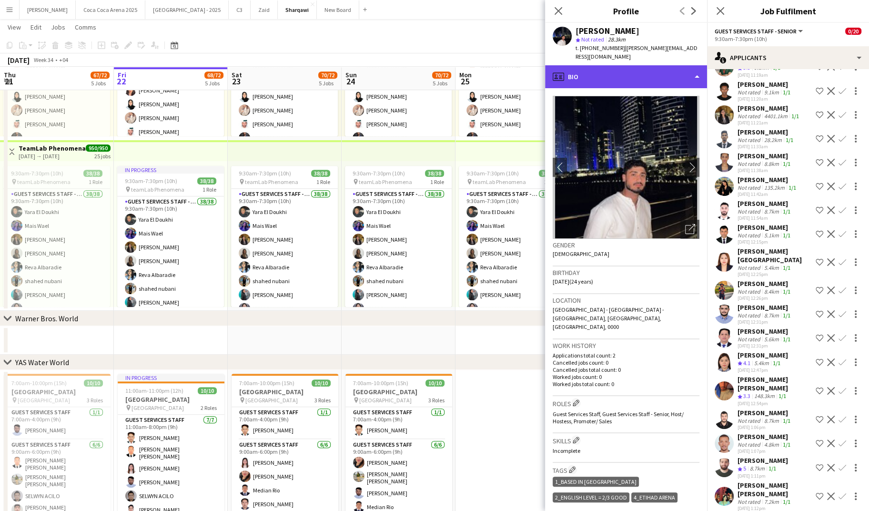
click at [617, 70] on div "profile Bio" at bounding box center [626, 76] width 162 height 23
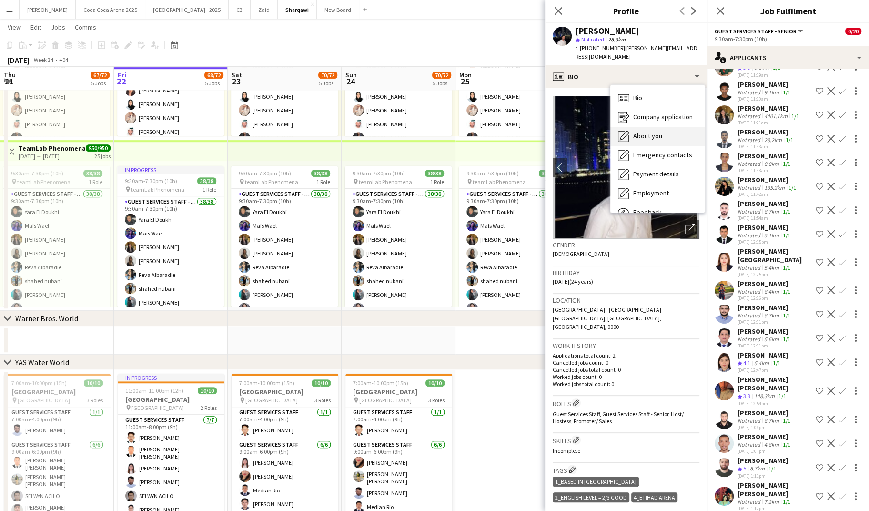
click at [654, 132] on span "About you" at bounding box center [647, 136] width 29 height 9
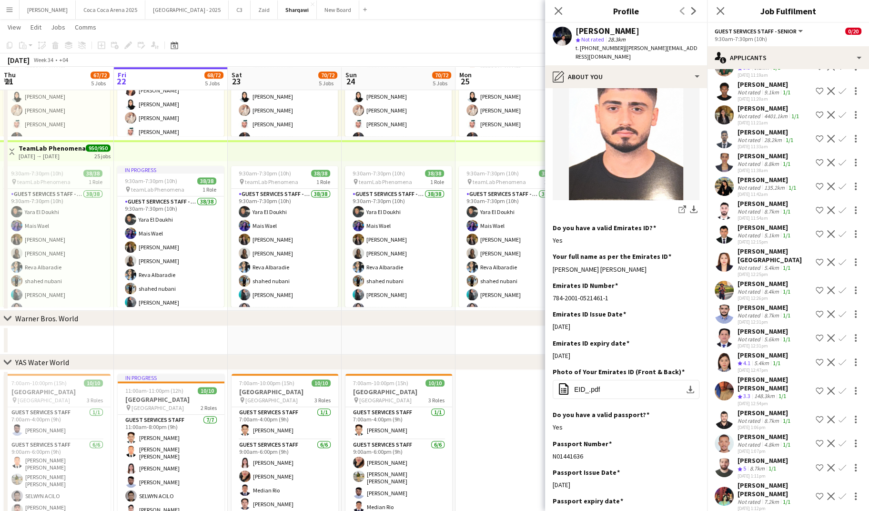
scroll to position [209, 0]
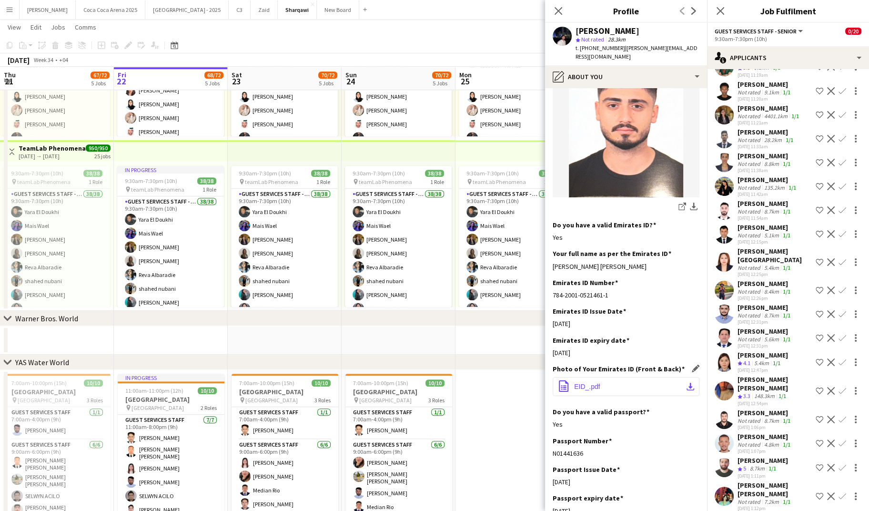
click at [597, 383] on span "EID_.pdf" at bounding box center [587, 387] width 26 height 8
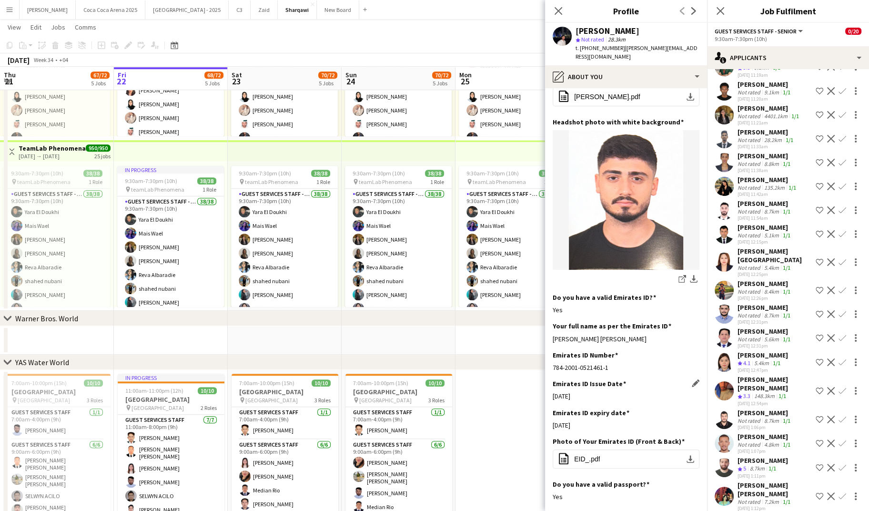
scroll to position [138, 0]
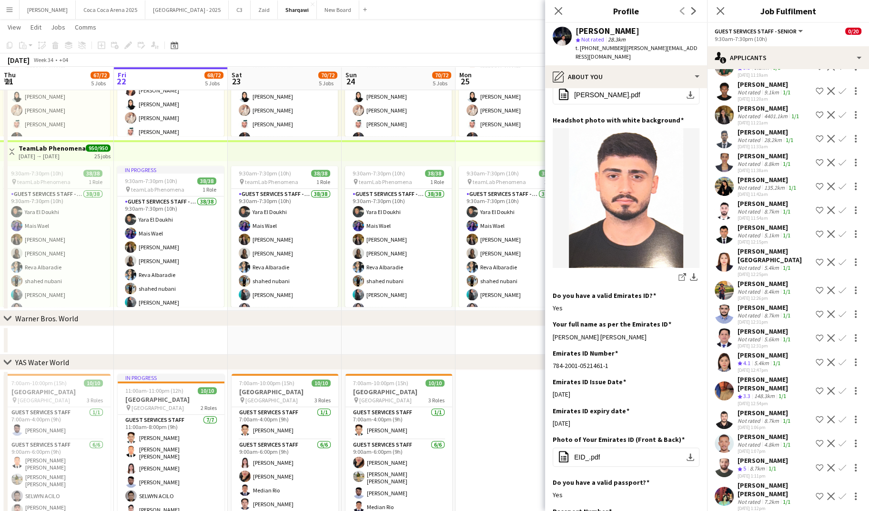
click at [758, 505] on div "22-08-2025 1:12pm" at bounding box center [775, 508] width 74 height 6
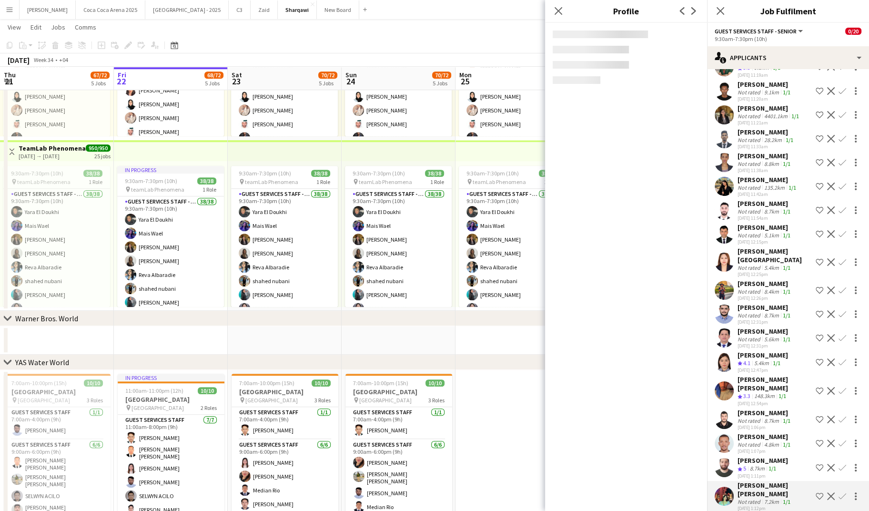
click at [758, 498] on div "Not rated" at bounding box center [750, 501] width 25 height 7
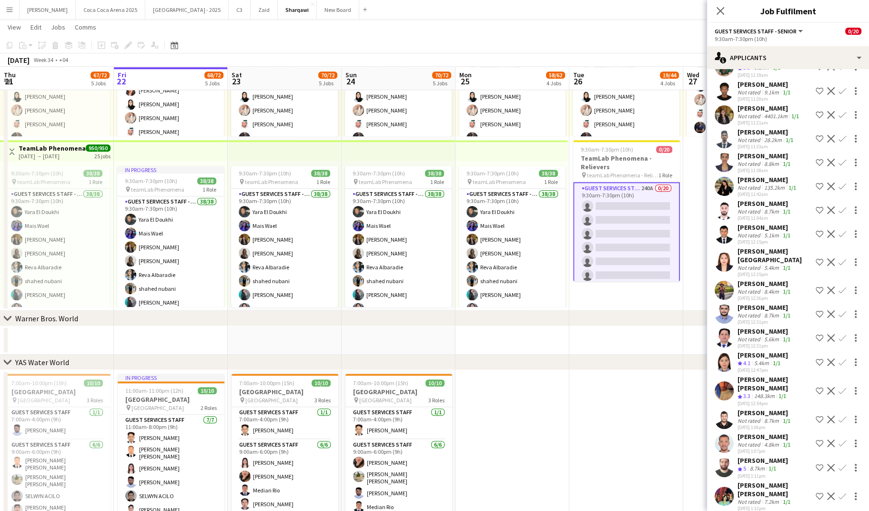
click at [758, 498] on div "Not rated" at bounding box center [750, 501] width 25 height 7
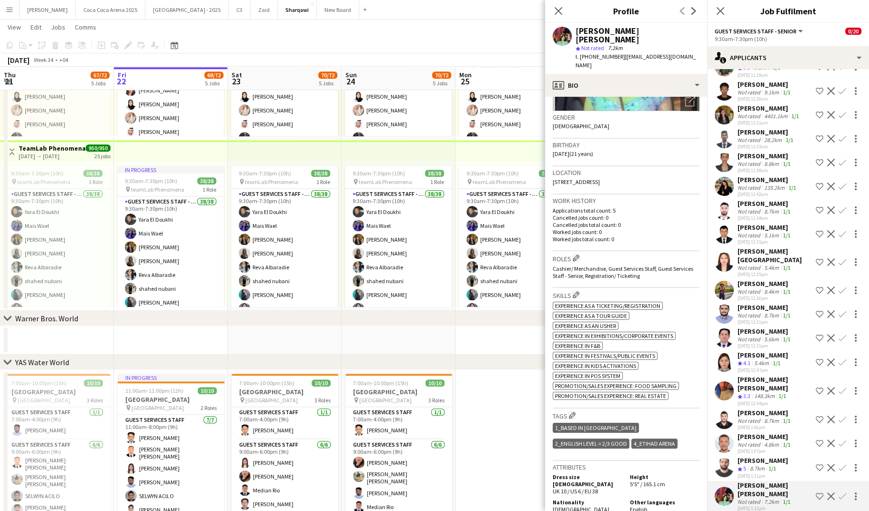
scroll to position [0, 0]
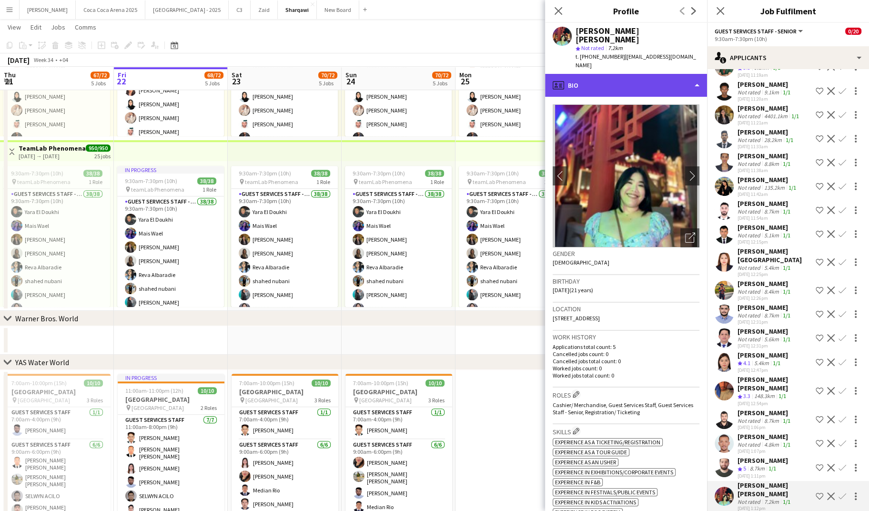
click at [581, 79] on div "profile Bio" at bounding box center [626, 85] width 162 height 23
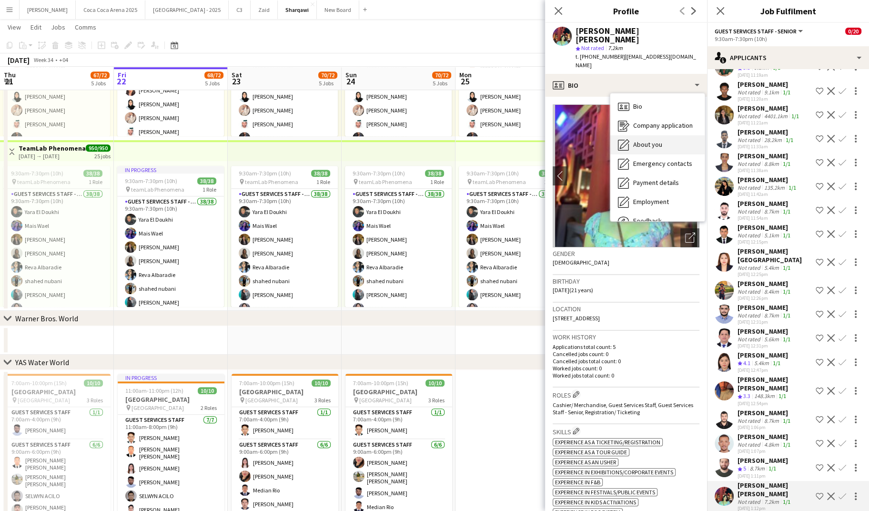
click at [626, 139] on icon at bounding box center [625, 144] width 10 height 10
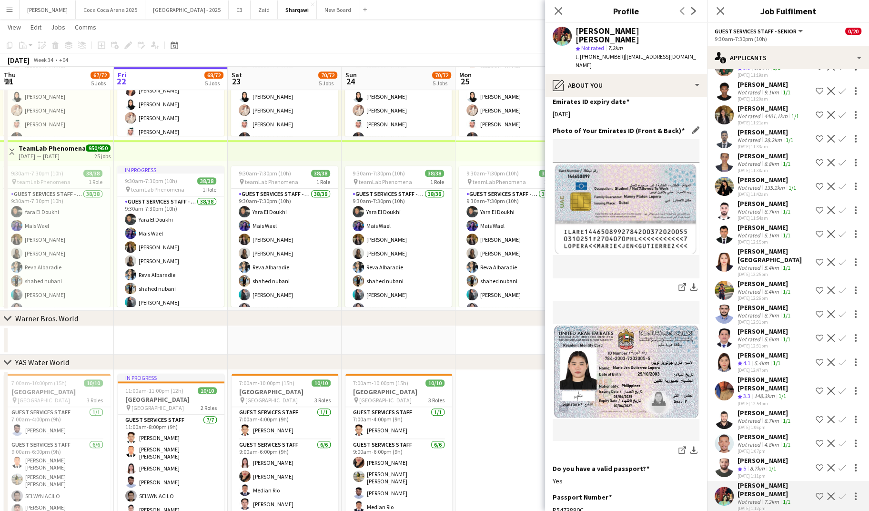
scroll to position [418, 0]
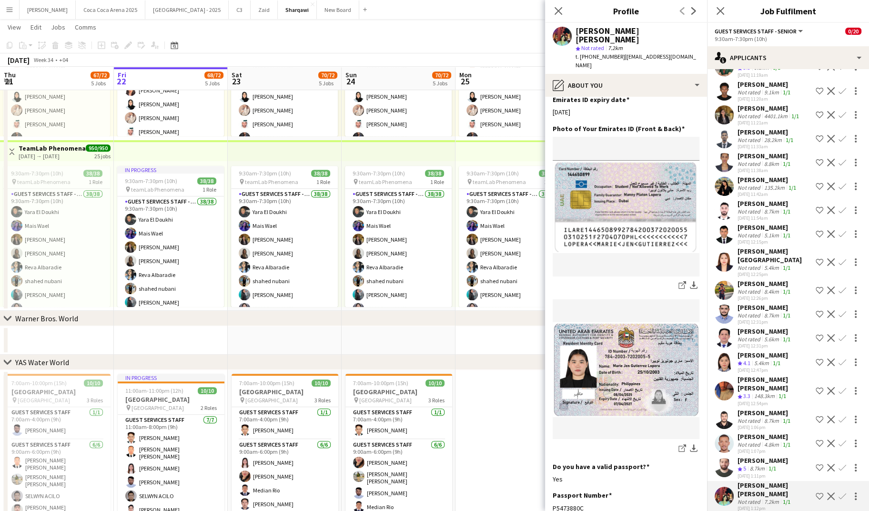
drag, startPoint x: 605, startPoint y: 39, endPoint x: 584, endPoint y: 40, distance: 21.5
click at [584, 44] on span "Not rated" at bounding box center [592, 47] width 23 height 7
drag, startPoint x: 618, startPoint y: 49, endPoint x: 581, endPoint y: 50, distance: 37.7
click at [581, 52] on div "t. +971585839917 | explorer.mariejenlopera25@gmail.com" at bounding box center [638, 60] width 124 height 17
drag, startPoint x: 641, startPoint y: 30, endPoint x: 575, endPoint y: 34, distance: 65.4
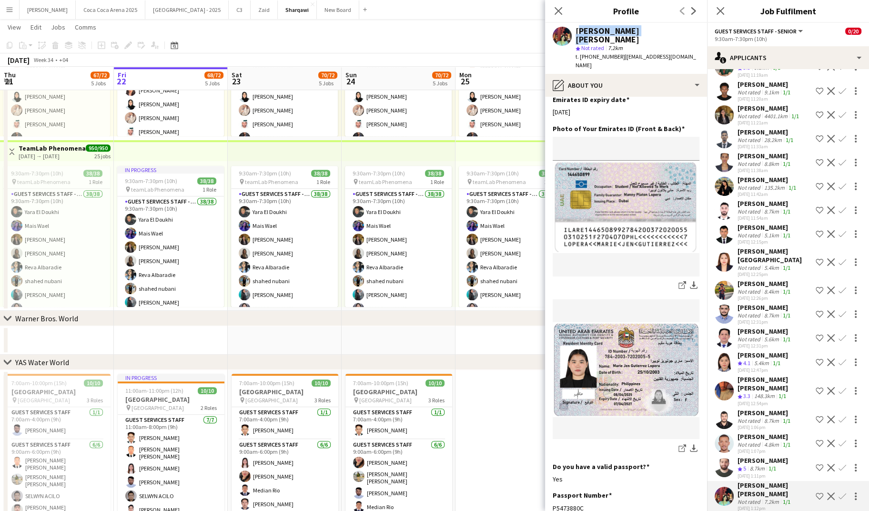
click at [576, 34] on div "Marie Jen Lopera" at bounding box center [638, 35] width 124 height 17
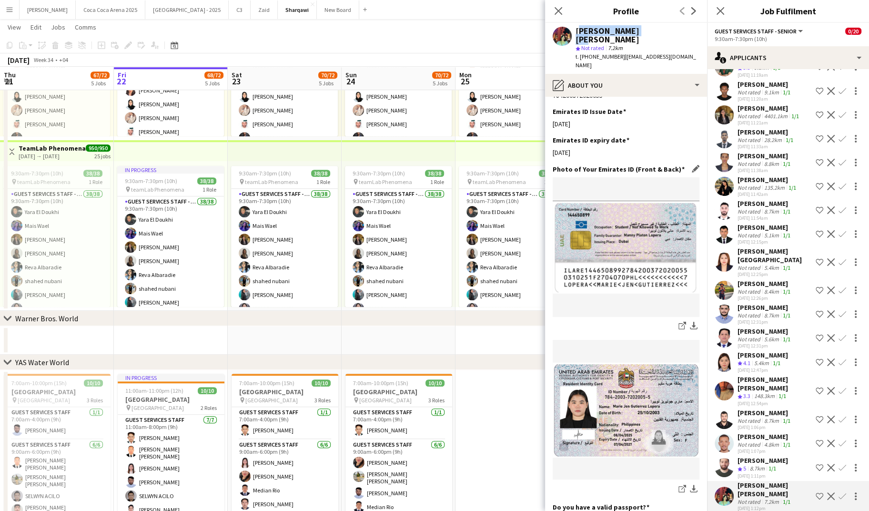
scroll to position [368, 0]
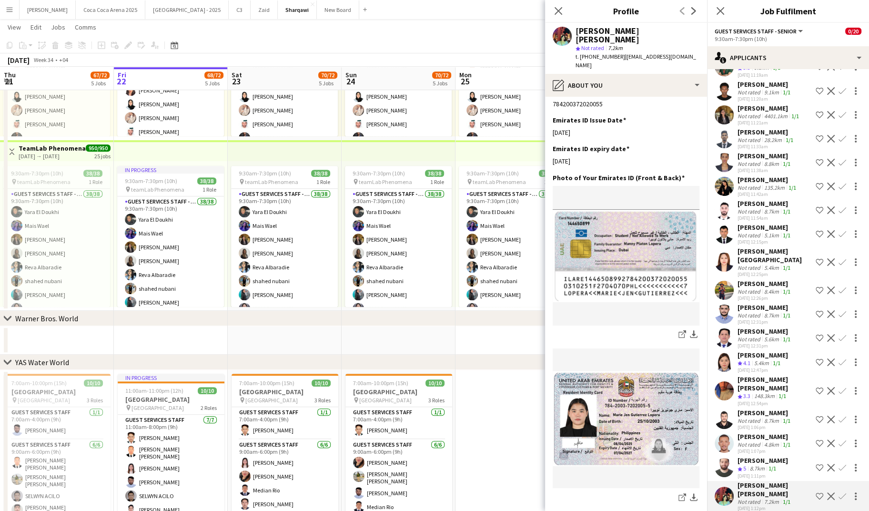
click at [760, 456] on div "Ayham Ayman" at bounding box center [763, 460] width 51 height 9
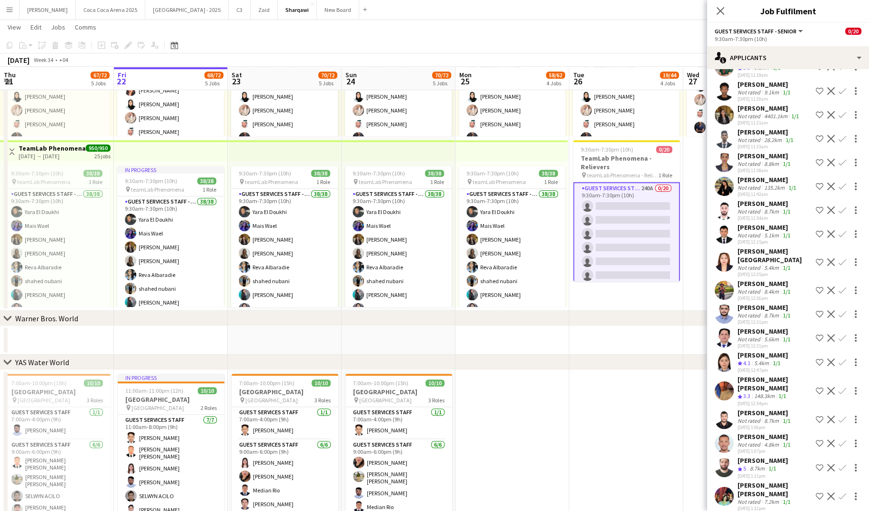
click at [764, 465] on div "8.7km" at bounding box center [757, 469] width 19 height 8
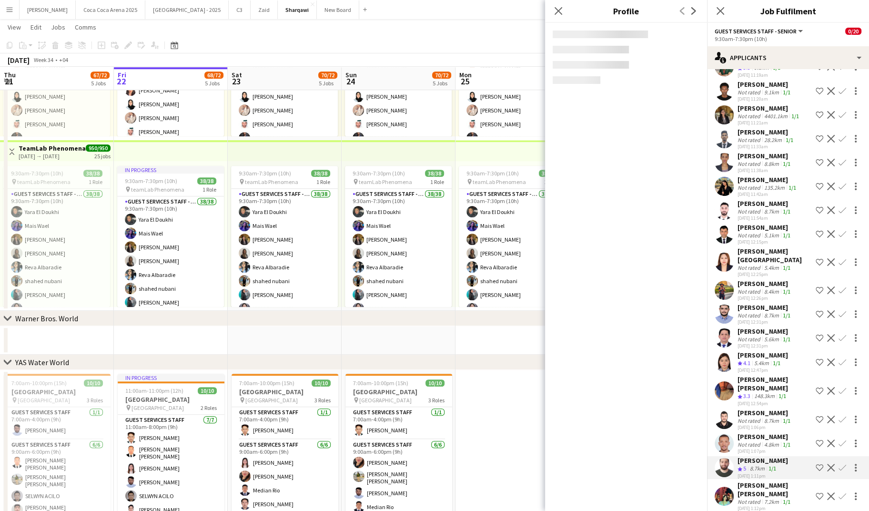
click at [754, 456] on div "Ayham Ayman" at bounding box center [763, 460] width 51 height 9
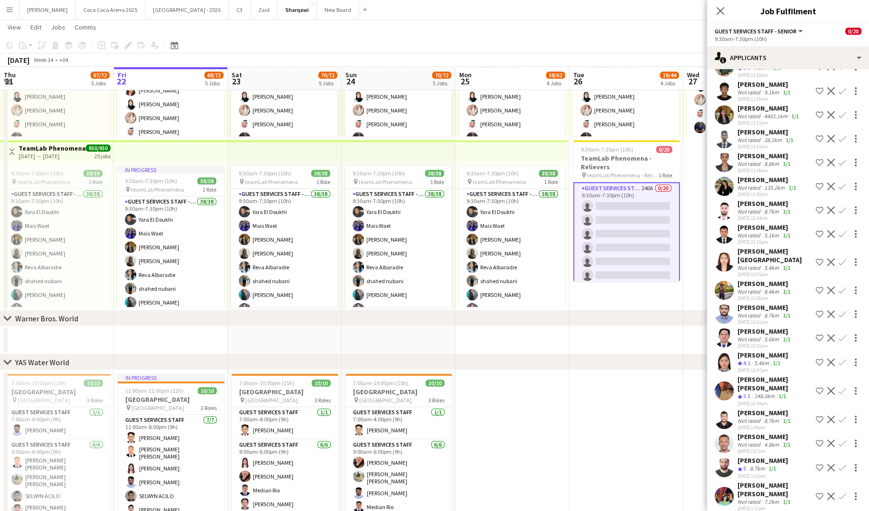
click at [754, 441] on div "Not rated" at bounding box center [750, 444] width 25 height 7
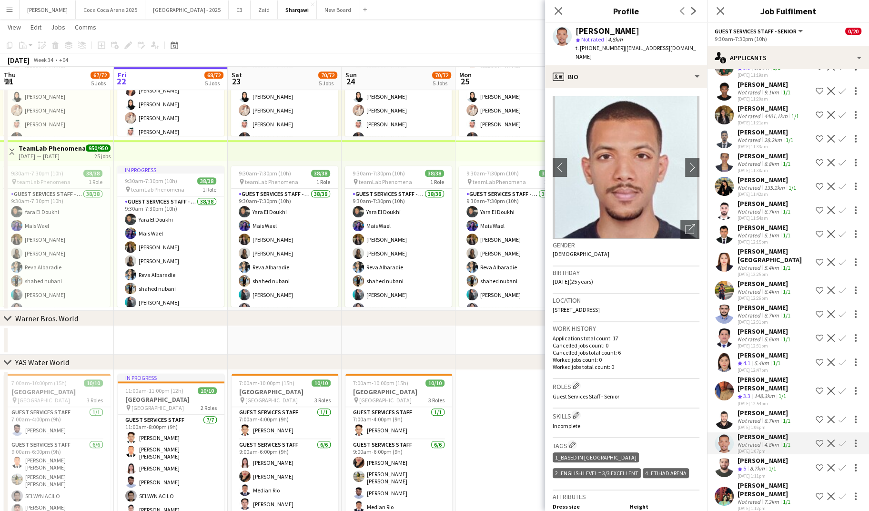
click at [752, 441] on div "Not rated" at bounding box center [750, 444] width 25 height 7
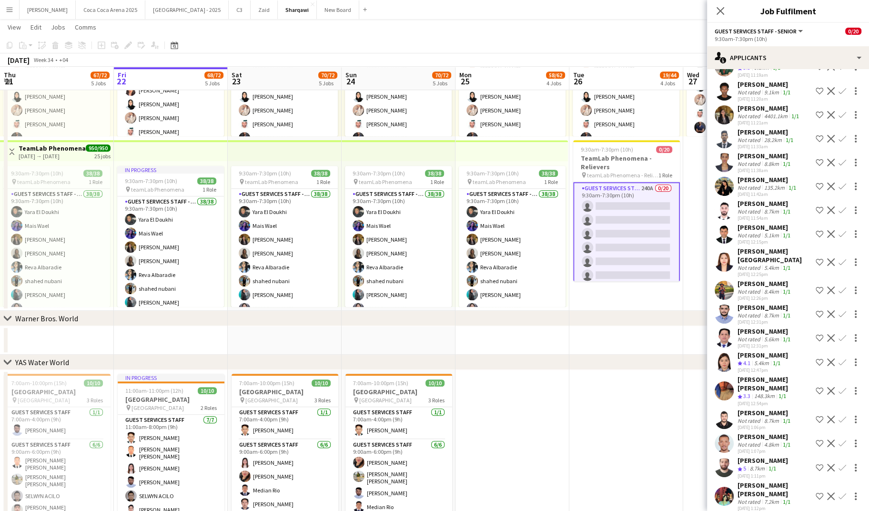
click at [751, 441] on div "Not rated" at bounding box center [750, 444] width 25 height 7
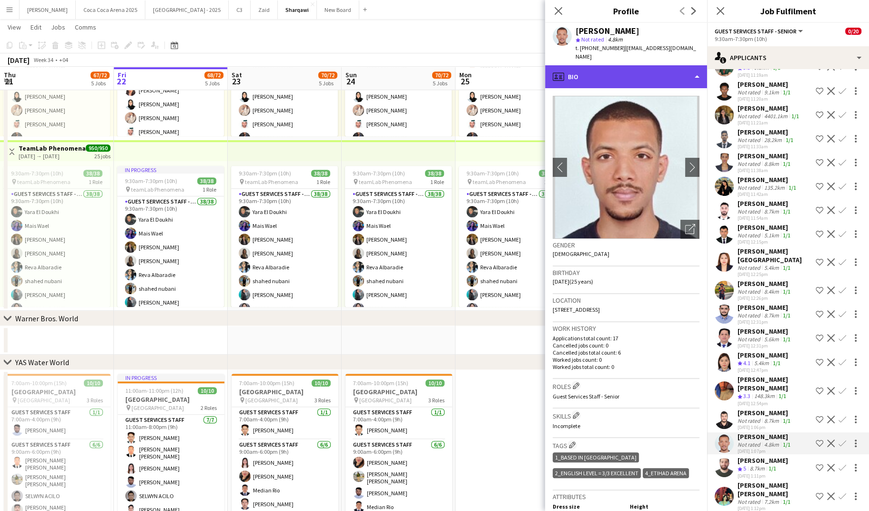
click at [590, 65] on div "profile Bio" at bounding box center [626, 76] width 162 height 23
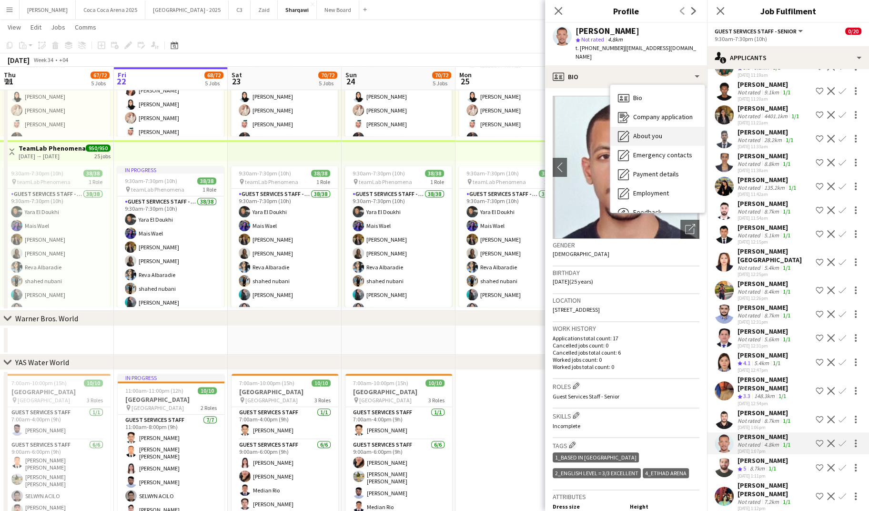
click at [634, 127] on div "About you About you" at bounding box center [658, 136] width 94 height 19
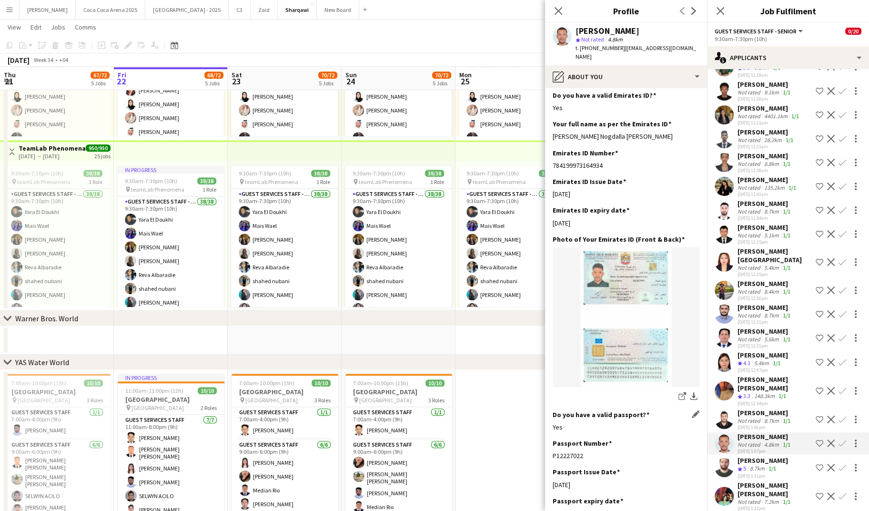
scroll to position [357, 0]
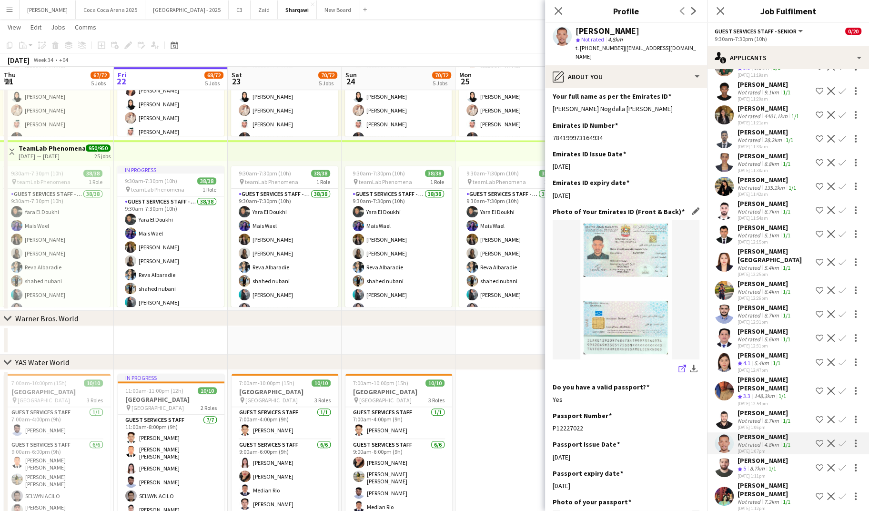
click at [680, 370] on icon "share-external-link-1" at bounding box center [683, 369] width 8 height 8
drag, startPoint x: 575, startPoint y: 31, endPoint x: 632, endPoint y: 31, distance: 56.7
click at [632, 31] on div "Ahmed Tayfor star Not rated 4.8km t. +971561268086 | ahmedtayfor@gmail.com" at bounding box center [626, 44] width 162 height 42
drag, startPoint x: 618, startPoint y: 50, endPoint x: 579, endPoint y: 49, distance: 38.6
click at [579, 49] on span "t. +971561268086" at bounding box center [601, 47] width 50 height 7
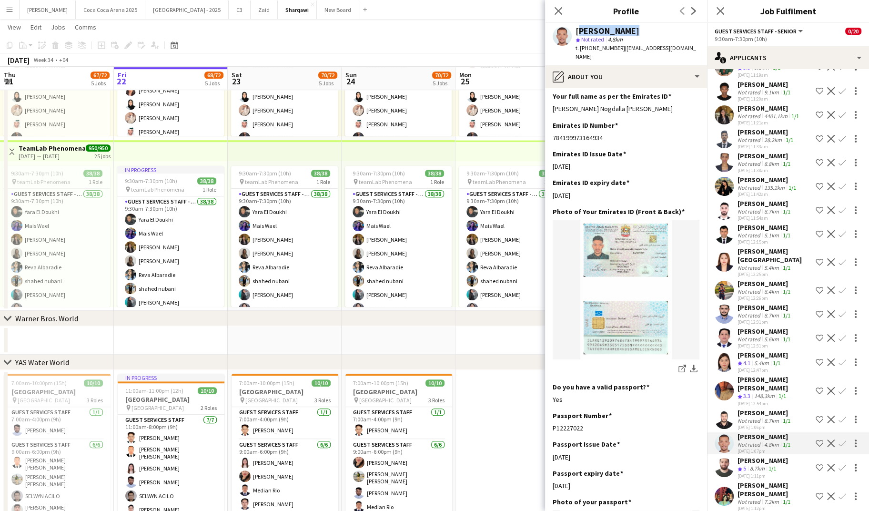
drag, startPoint x: 631, startPoint y: 27, endPoint x: 575, endPoint y: 30, distance: 55.8
click at [575, 30] on div "Ahmed Tayfor star Not rated 4.8km t. +971561268086 | ahmedtayfor@gmail.com" at bounding box center [626, 44] width 162 height 42
click at [748, 417] on div "Not rated" at bounding box center [750, 420] width 25 height 7
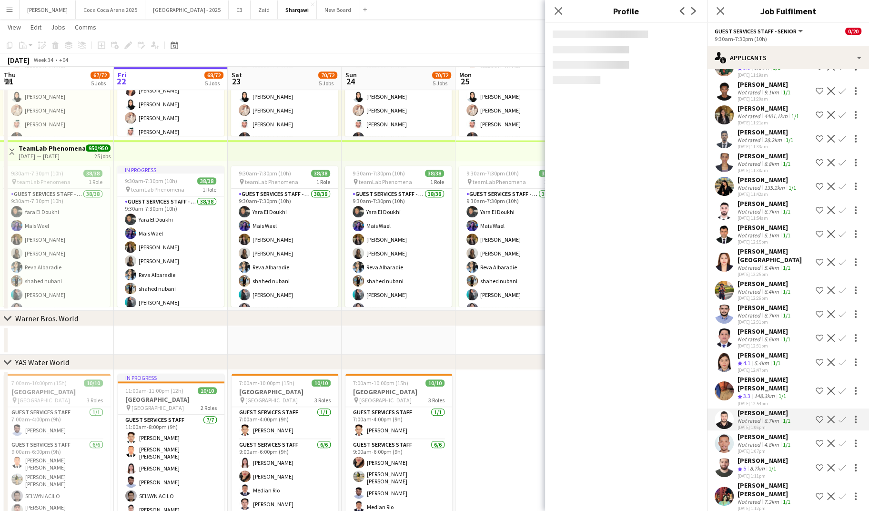
click at [748, 417] on div "Not rated" at bounding box center [750, 420] width 25 height 7
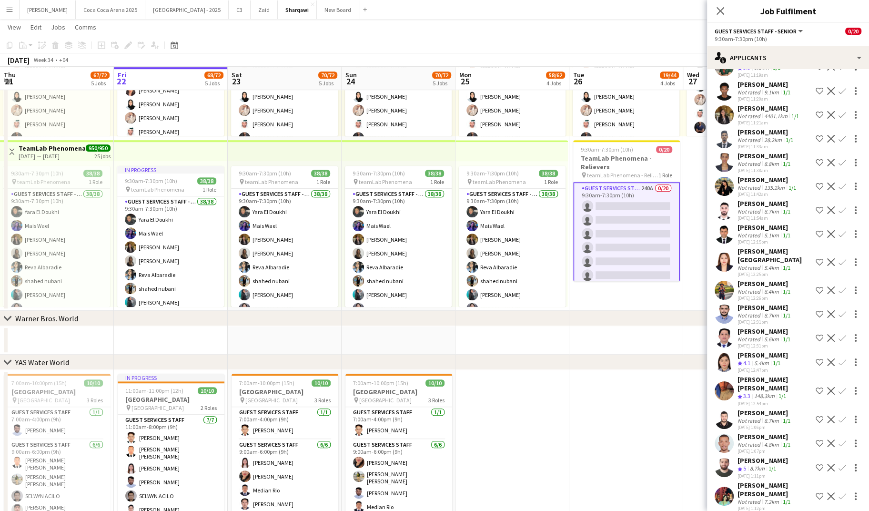
click at [748, 417] on div "Not rated" at bounding box center [750, 420] width 25 height 7
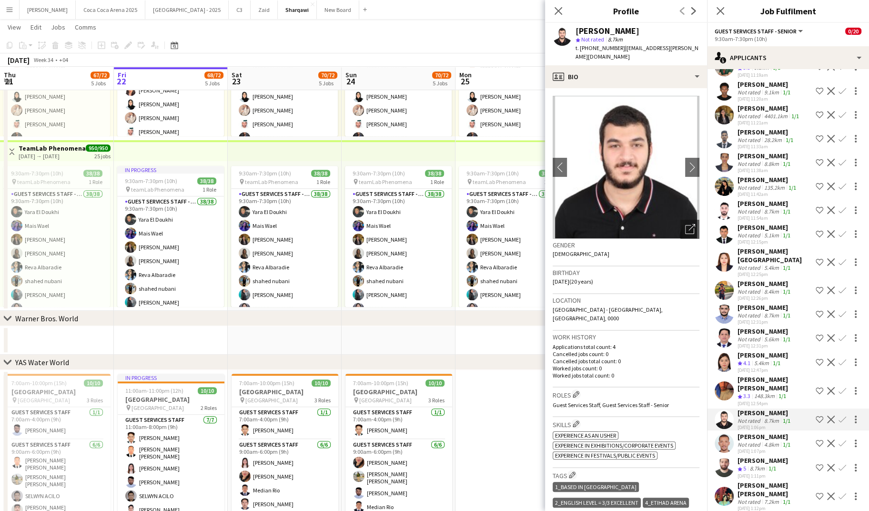
click at [755, 408] on div "Hadi Rahal" at bounding box center [765, 412] width 55 height 9
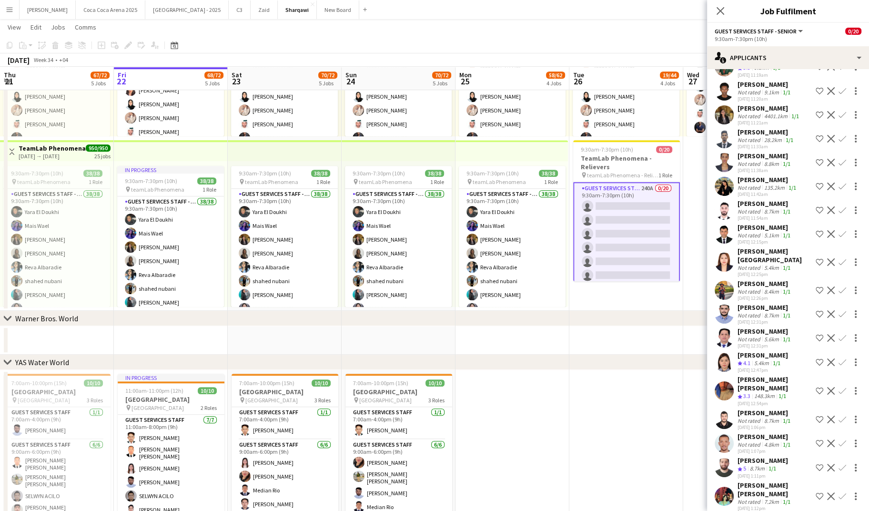
click at [745, 408] on div "Hadi Rahal" at bounding box center [765, 412] width 55 height 9
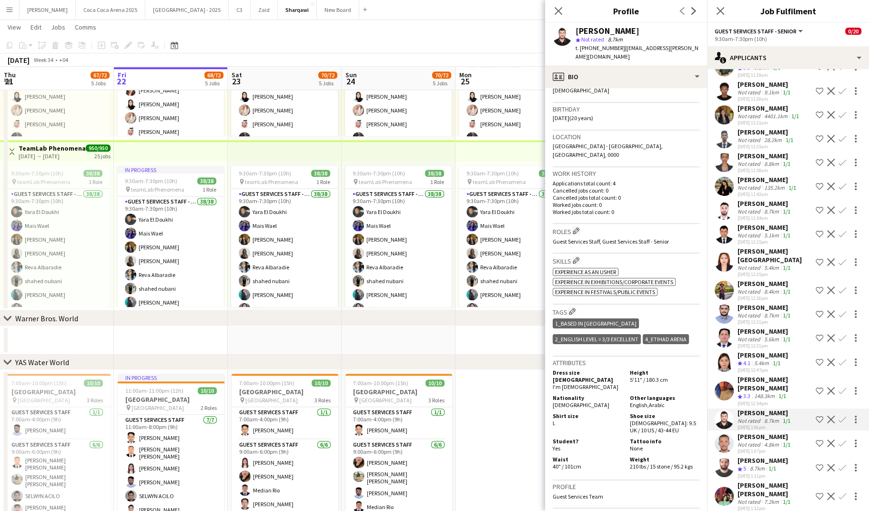
scroll to position [0, 0]
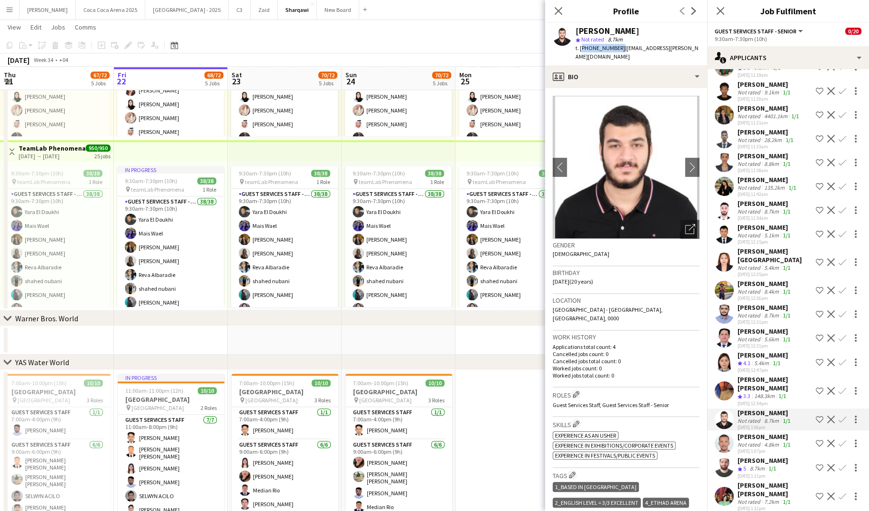
drag, startPoint x: 617, startPoint y: 47, endPoint x: 580, endPoint y: 51, distance: 37.5
click at [580, 51] on span "t. +971561246362" at bounding box center [601, 47] width 50 height 7
drag, startPoint x: 621, startPoint y: 30, endPoint x: 577, endPoint y: 31, distance: 44.3
click at [577, 31] on div "Hadi Rahal" at bounding box center [638, 31] width 124 height 9
click at [754, 375] on div "Wahidullah Mir jamal" at bounding box center [775, 383] width 74 height 17
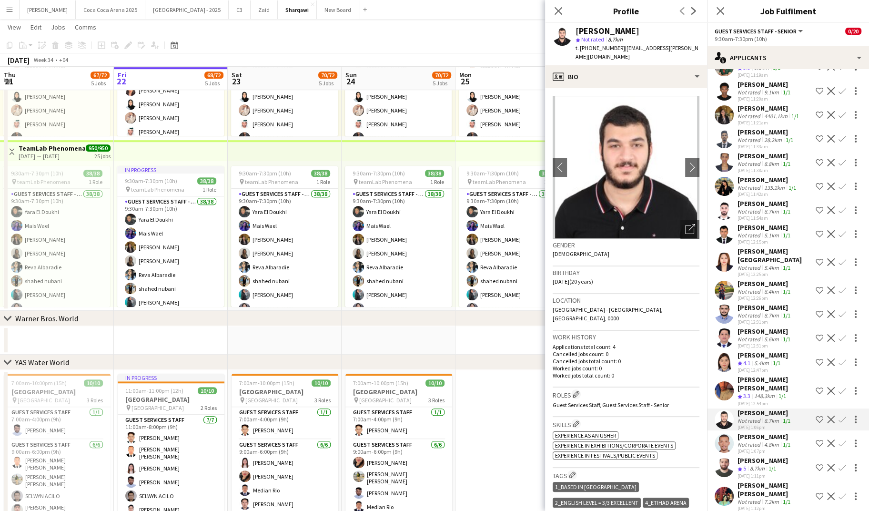
click at [754, 375] on div "Wahidullah Mir jamal" at bounding box center [775, 383] width 74 height 17
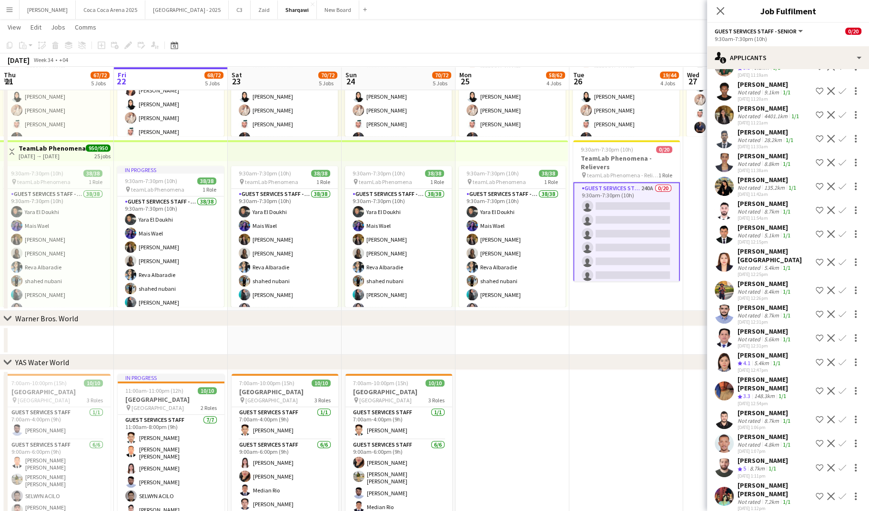
click at [754, 375] on div "Wahidullah Mir jamal" at bounding box center [775, 383] width 74 height 17
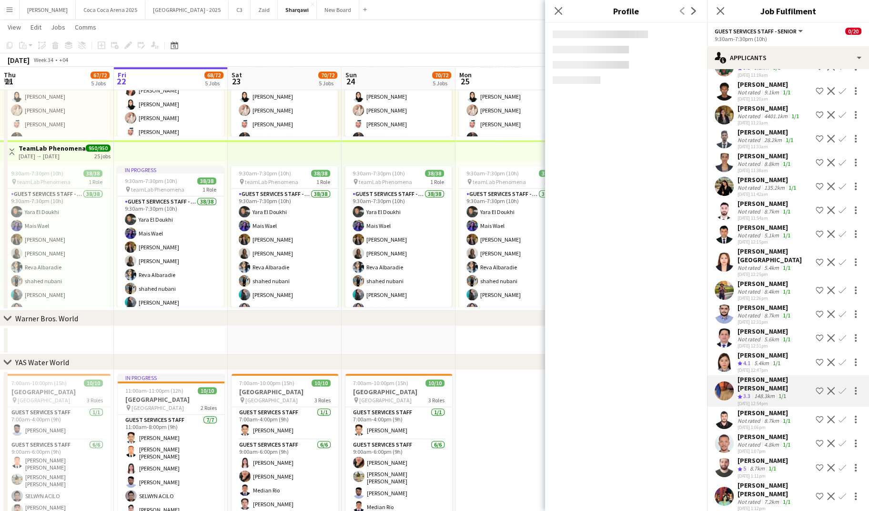
click at [754, 375] on div "Wahidullah Mir jamal" at bounding box center [775, 383] width 74 height 17
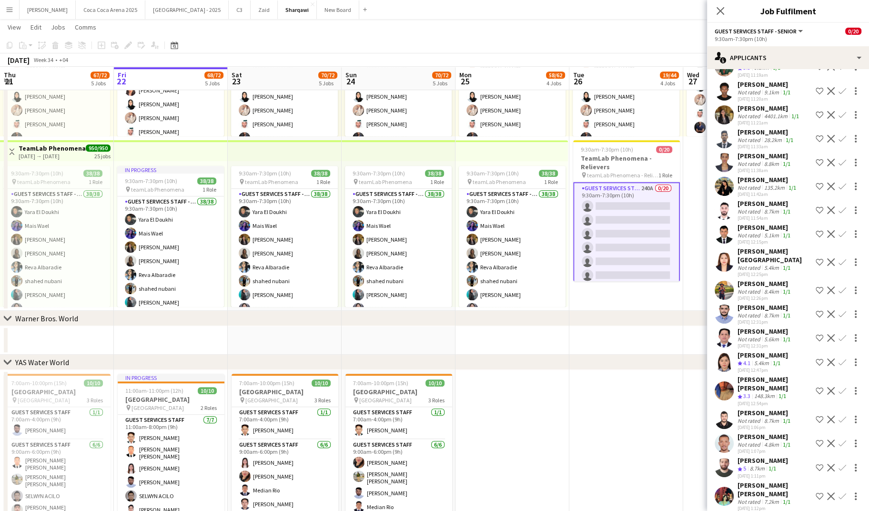
click at [754, 375] on div "Wahidullah Mir jamal" at bounding box center [775, 383] width 74 height 17
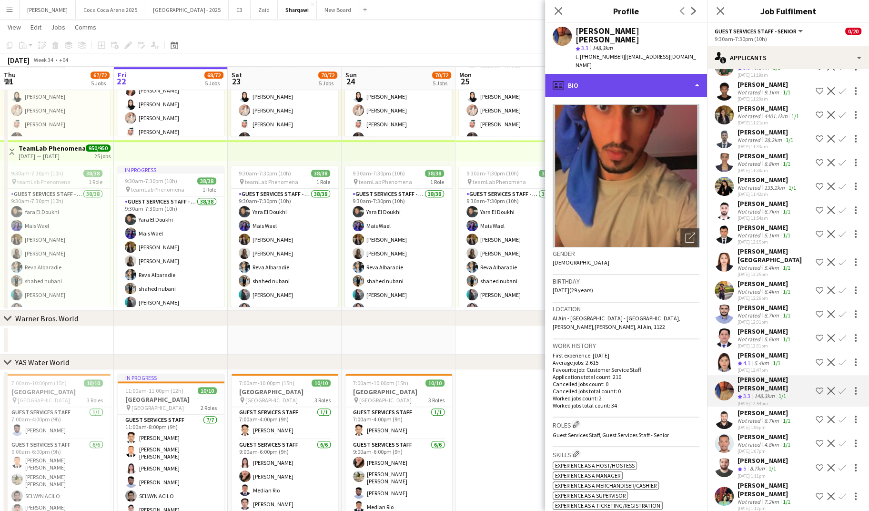
click at [602, 74] on div "profile Bio" at bounding box center [626, 85] width 162 height 23
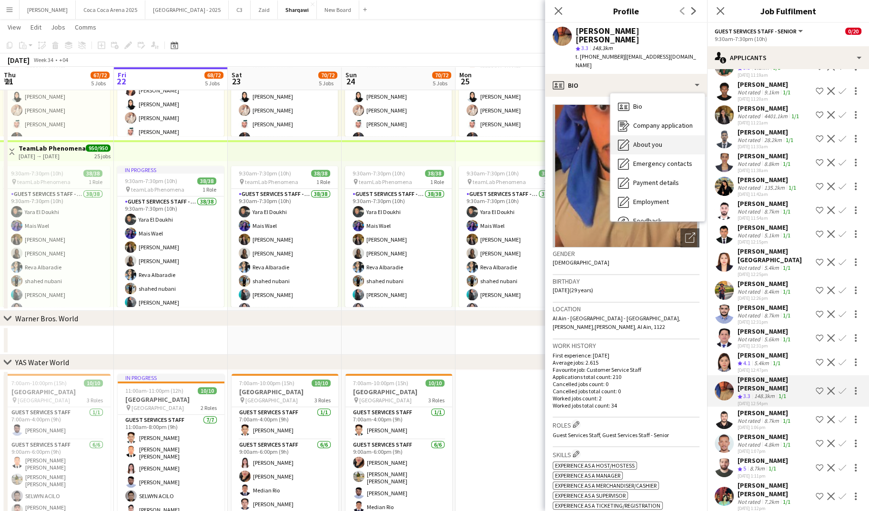
click at [642, 140] on span "About you" at bounding box center [647, 144] width 29 height 9
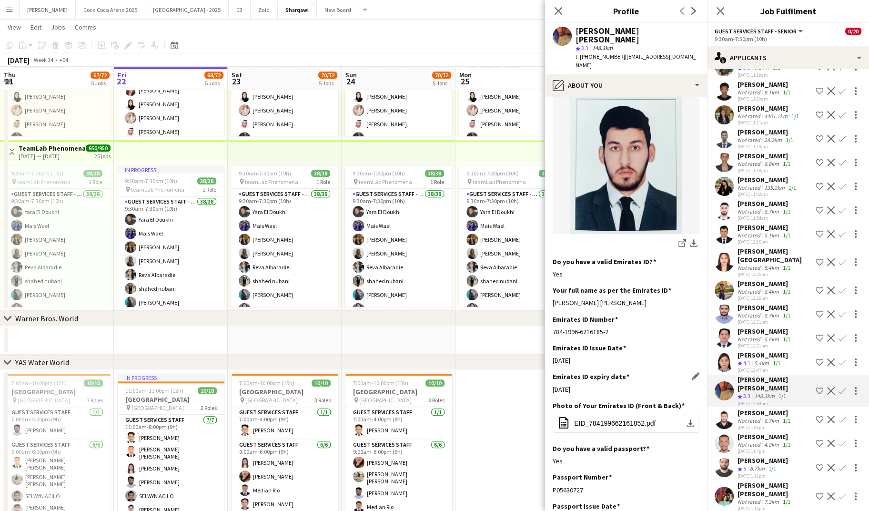
scroll to position [186, 0]
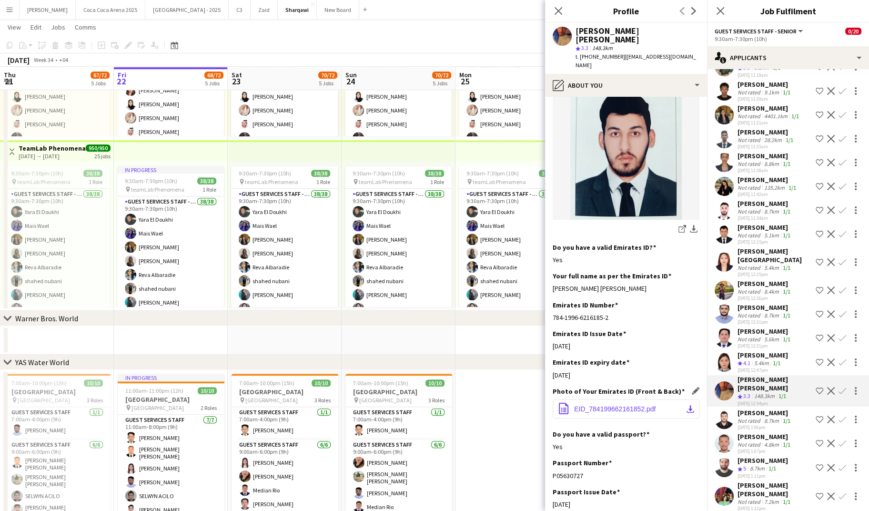
click at [612, 399] on button "office-file-sheet EID_784199662161852.pdf download-bottom" at bounding box center [626, 408] width 147 height 19
drag, startPoint x: 617, startPoint y: 49, endPoint x: 580, endPoint y: 51, distance: 37.3
click at [580, 53] on span "t. +971562054462" at bounding box center [601, 56] width 50 height 7
drag, startPoint x: 660, startPoint y: 32, endPoint x: 571, endPoint y: 31, distance: 88.7
click at [571, 31] on div "Wahidullah Mir jamal star 3.3 148.3km t. +971562054462 | waheedjamal313@gmail.c…" at bounding box center [626, 48] width 162 height 51
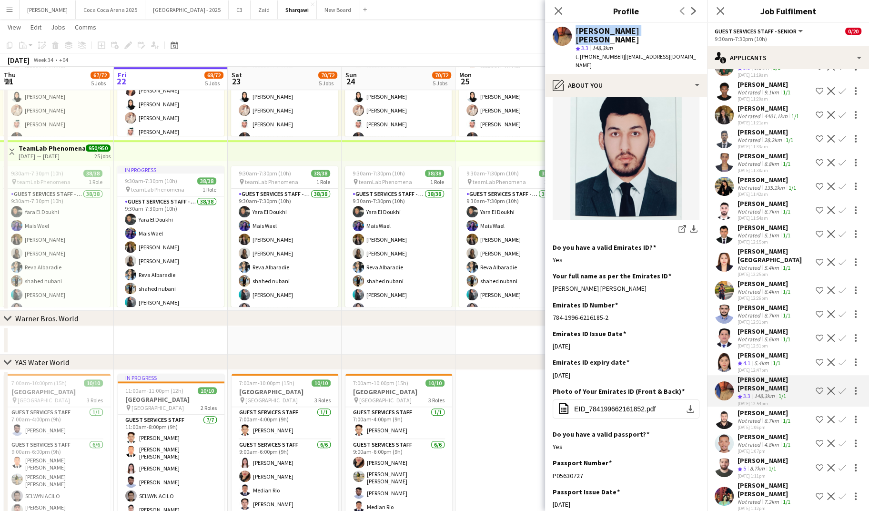
click at [765, 359] on div "5.4km" at bounding box center [762, 363] width 19 height 8
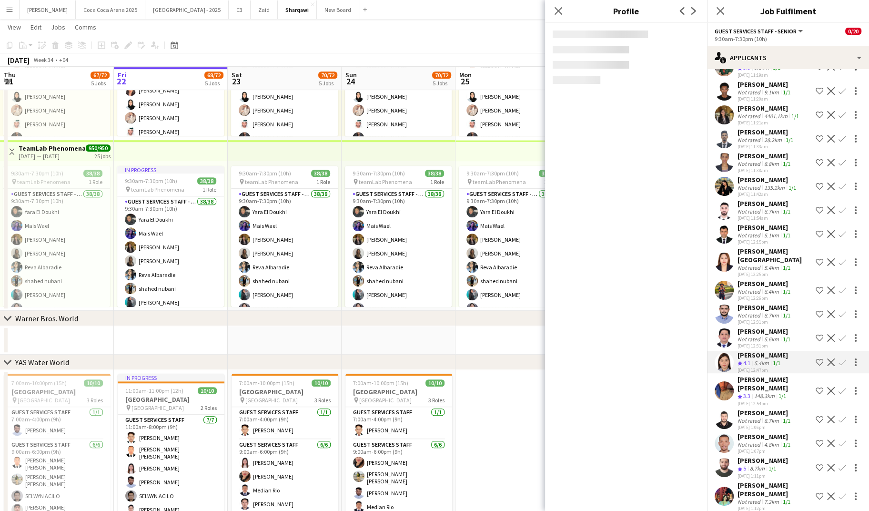
click at [765, 359] on div "5.4km" at bounding box center [762, 363] width 19 height 8
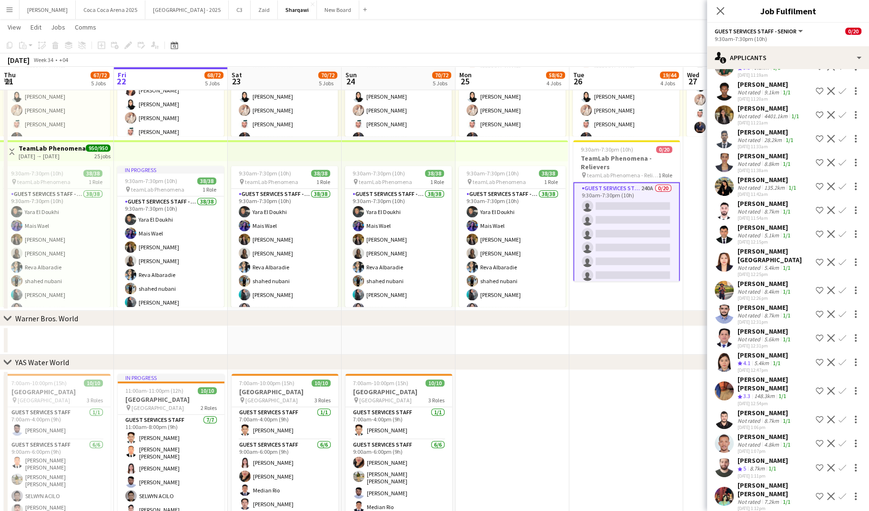
click at [758, 336] on div "Not rated" at bounding box center [750, 339] width 25 height 7
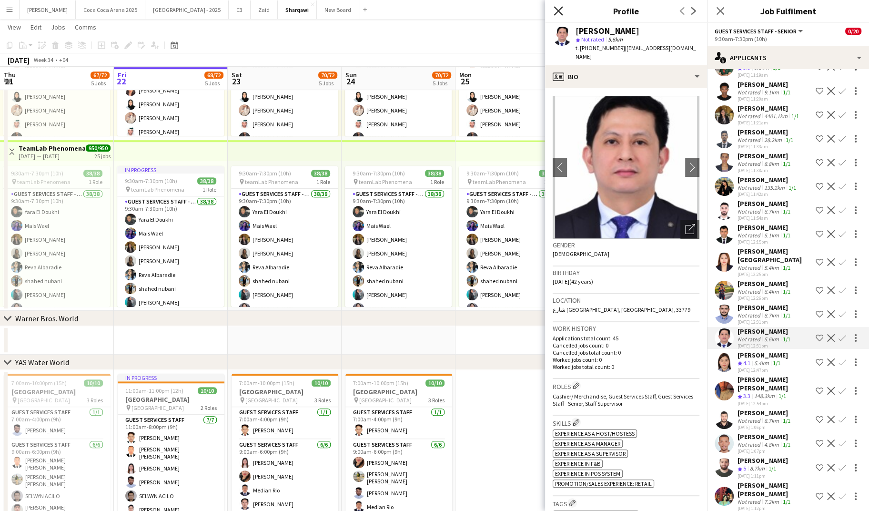
click at [561, 12] on icon "Close pop-in" at bounding box center [558, 10] width 9 height 9
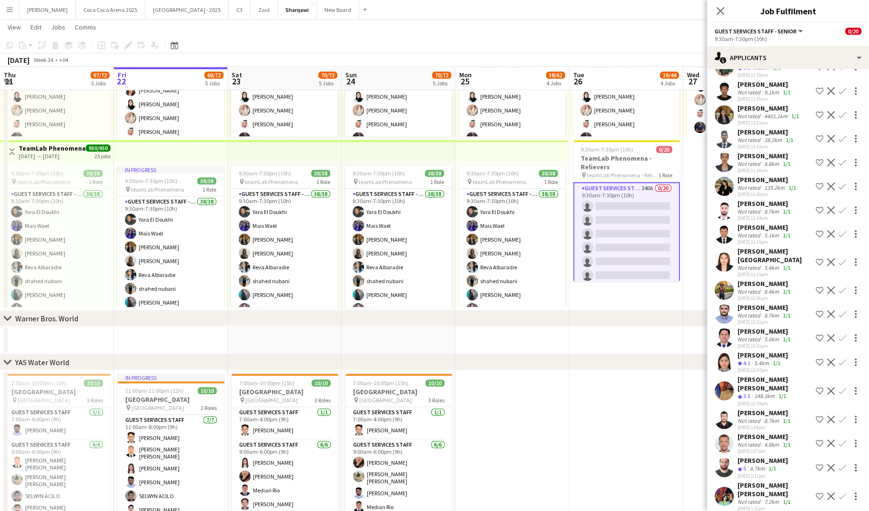
click at [777, 392] on div "148.3km" at bounding box center [765, 396] width 24 height 8
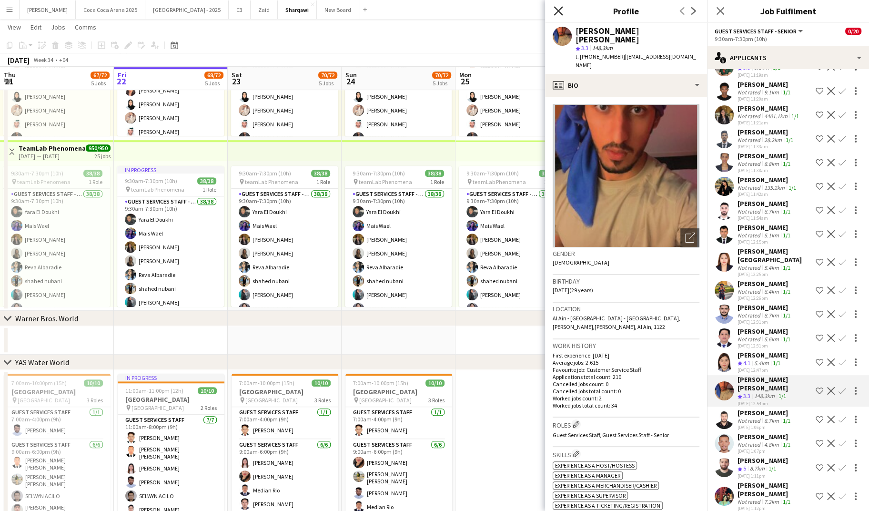
click at [560, 10] on icon at bounding box center [558, 10] width 9 height 9
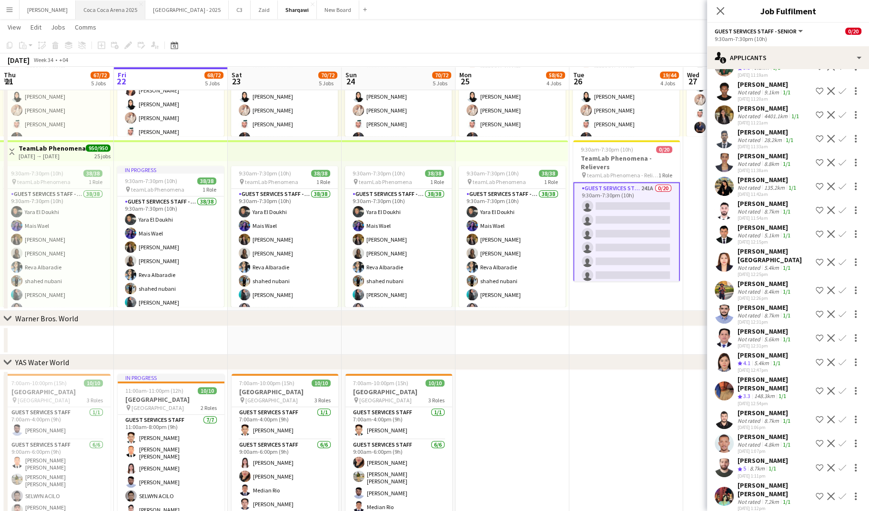
click at [79, 18] on button "Coca Coca Arena 2025 Close" at bounding box center [111, 9] width 70 height 19
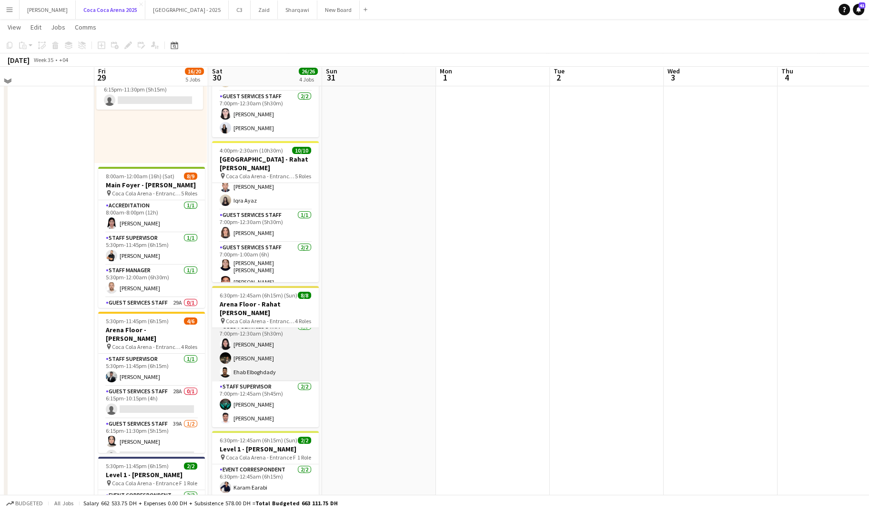
scroll to position [111, 0]
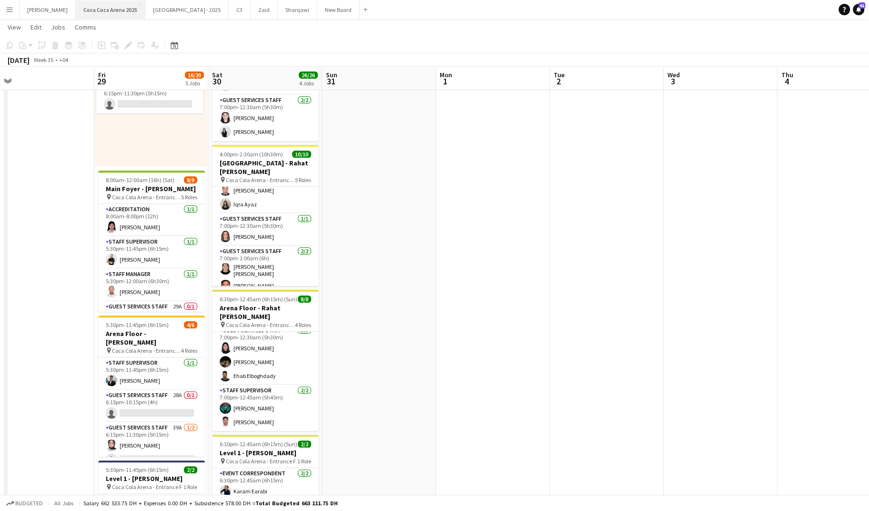
click at [96, 8] on button "Coca Coca Arena 2025 Close" at bounding box center [111, 9] width 70 height 19
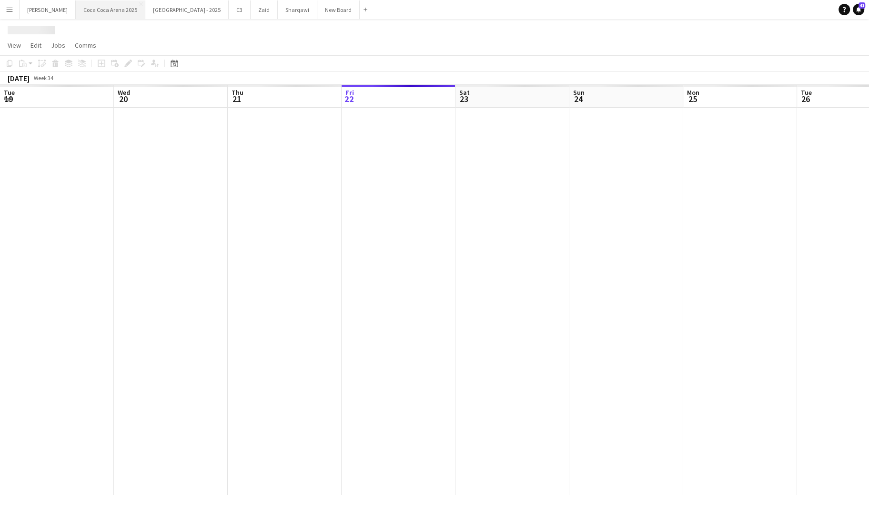
scroll to position [0, 228]
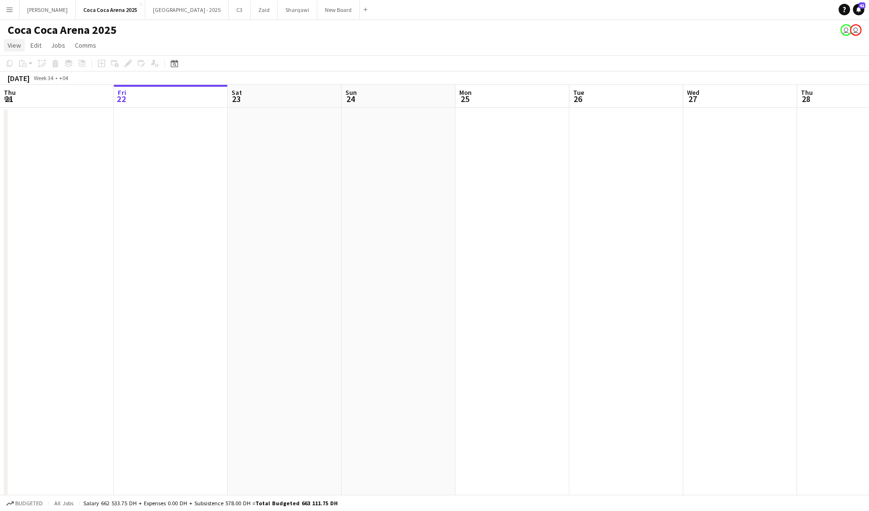
click at [14, 43] on span "View" at bounding box center [14, 45] width 13 height 9
click at [13, 17] on button "Menu" at bounding box center [9, 9] width 19 height 19
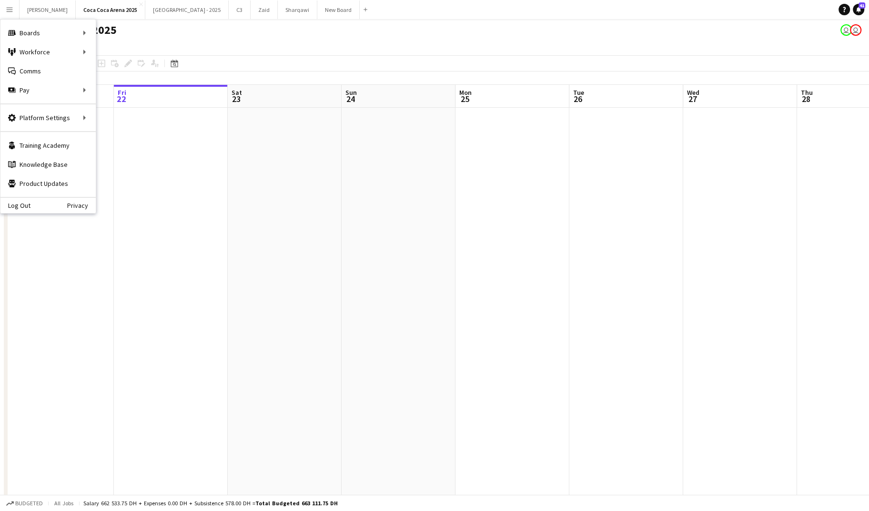
click at [164, 139] on app-date-cell at bounding box center [171, 390] width 114 height 564
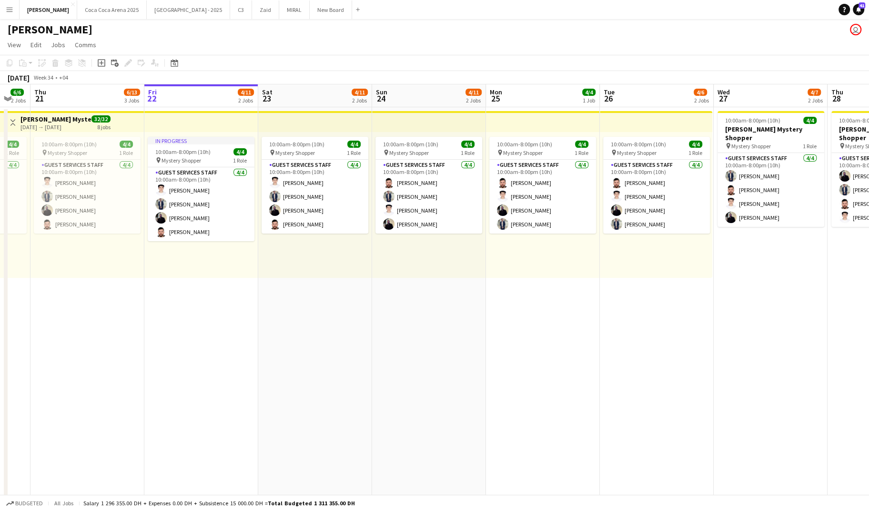
scroll to position [0, 316]
